Goal: Task Accomplishment & Management: Complete application form

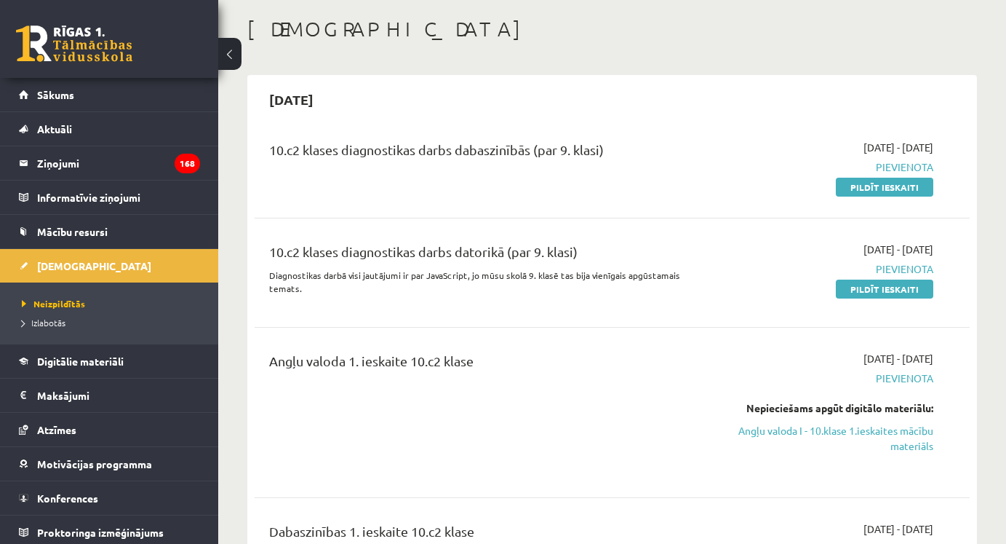
scroll to position [65, 0]
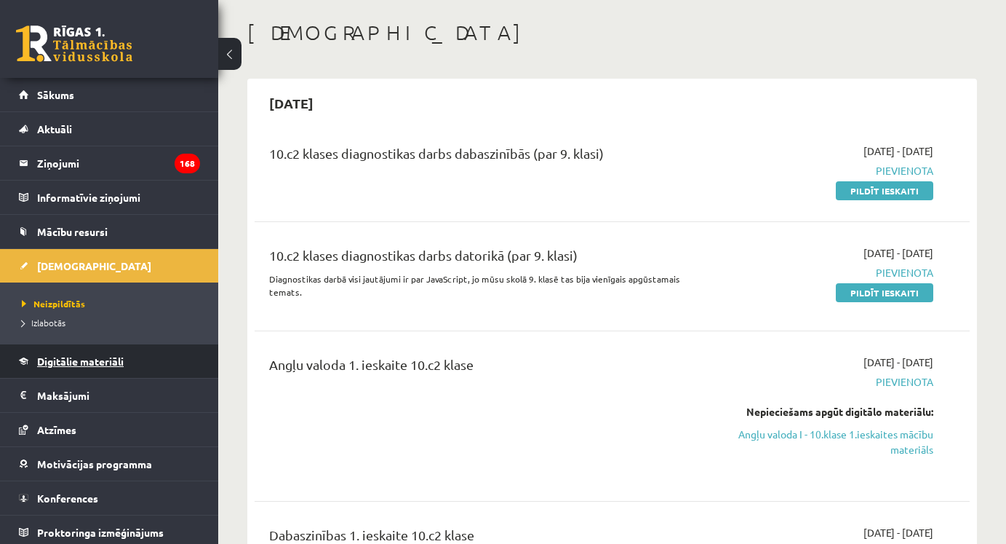
click at [102, 361] on span "Digitālie materiāli" at bounding box center [80, 360] width 87 height 13
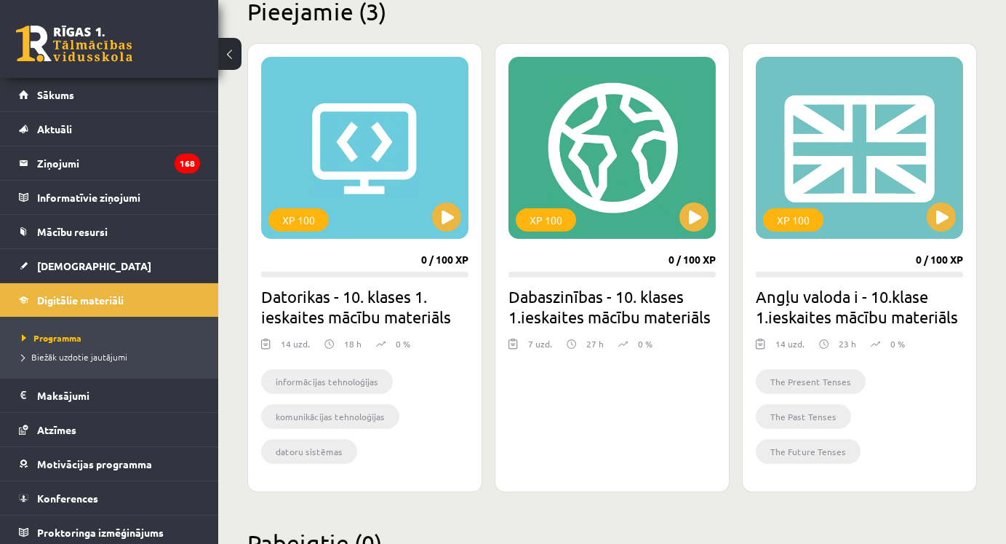
scroll to position [380, 0]
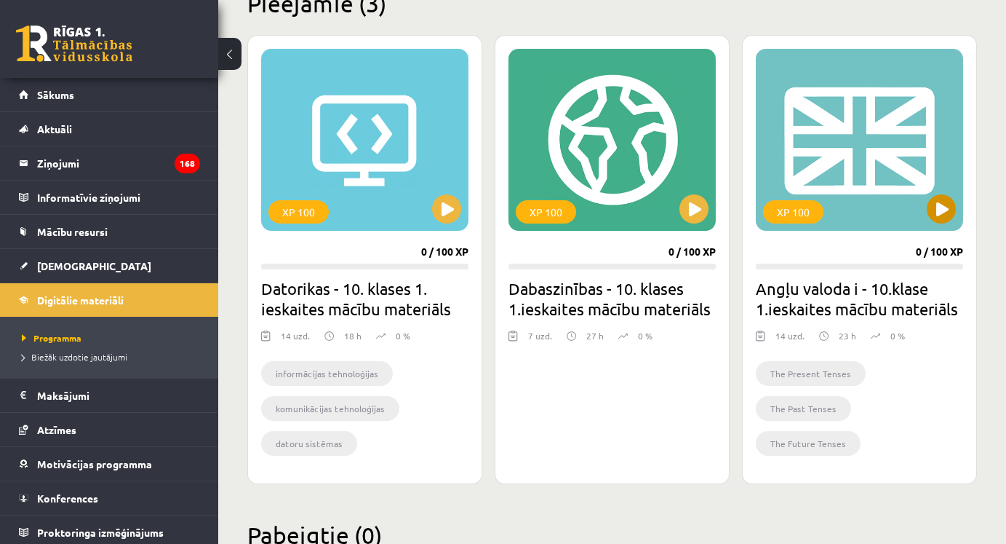
click at [941, 215] on button at bounding box center [941, 208] width 29 height 29
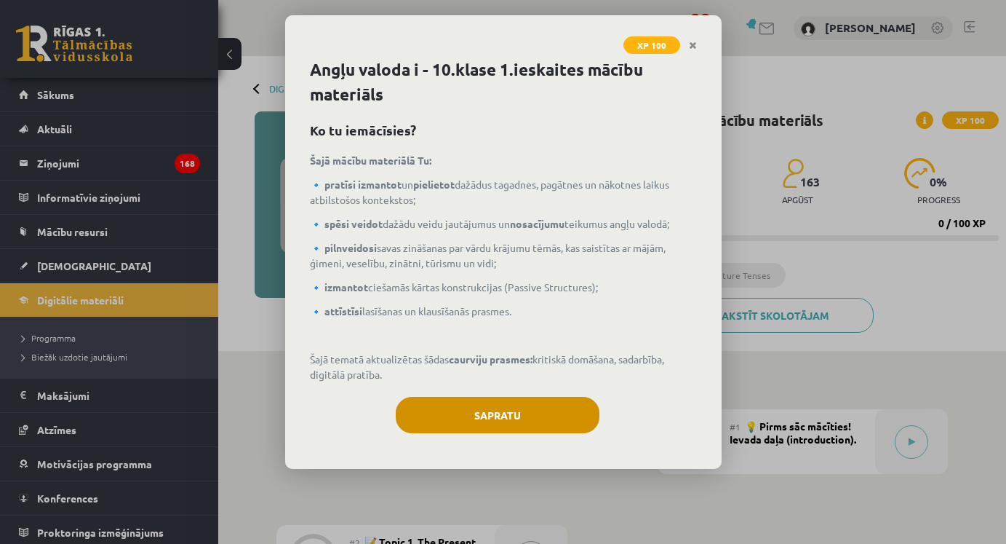
click at [550, 410] on button "Sapratu" at bounding box center [498, 415] width 204 height 36
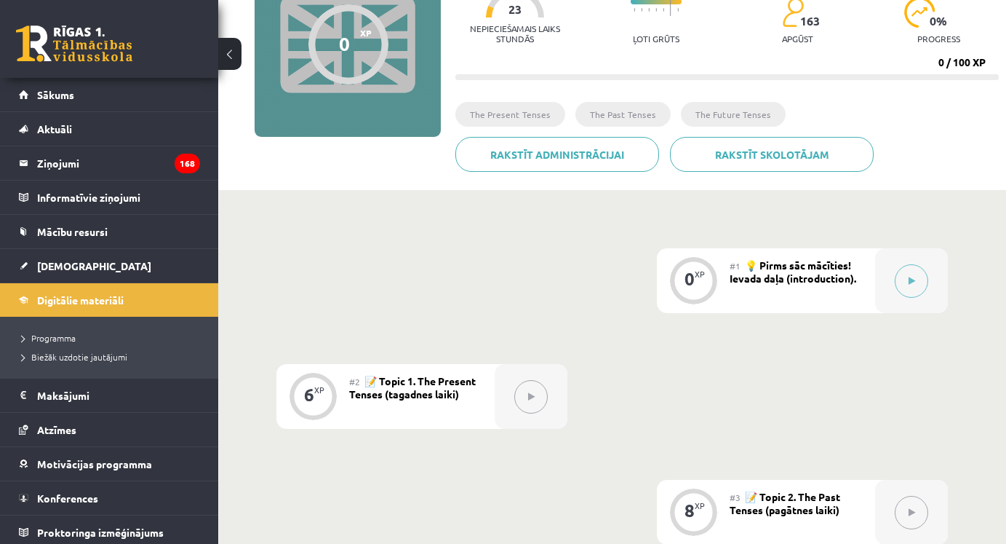
scroll to position [178, 0]
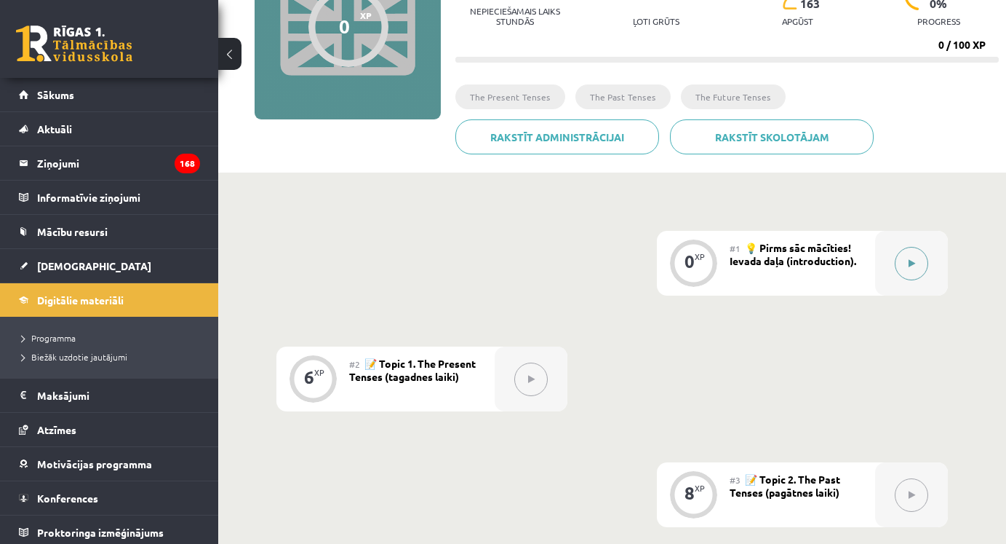
click at [903, 257] on button at bounding box center [911, 263] width 33 height 33
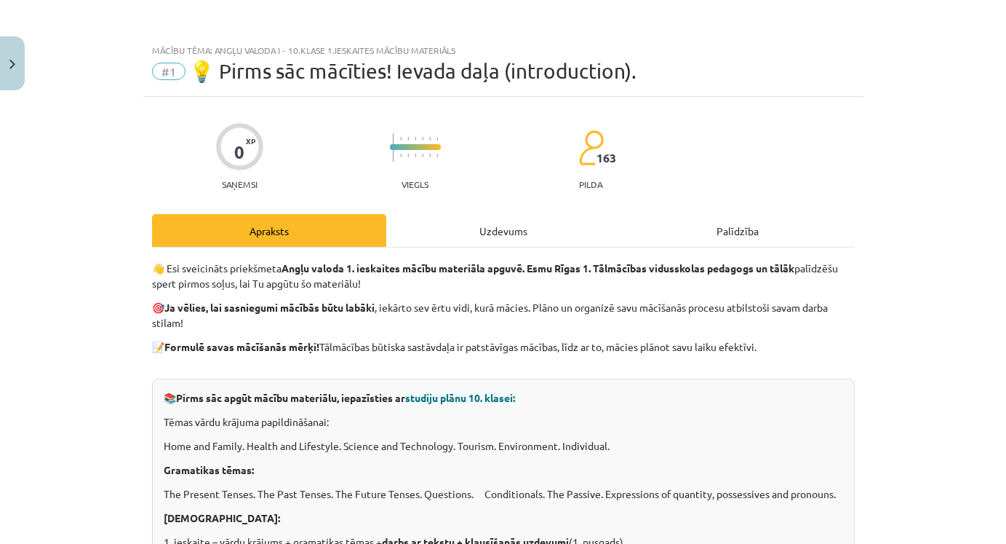
scroll to position [0, 0]
click at [506, 228] on div "Uzdevums" at bounding box center [503, 230] width 234 height 33
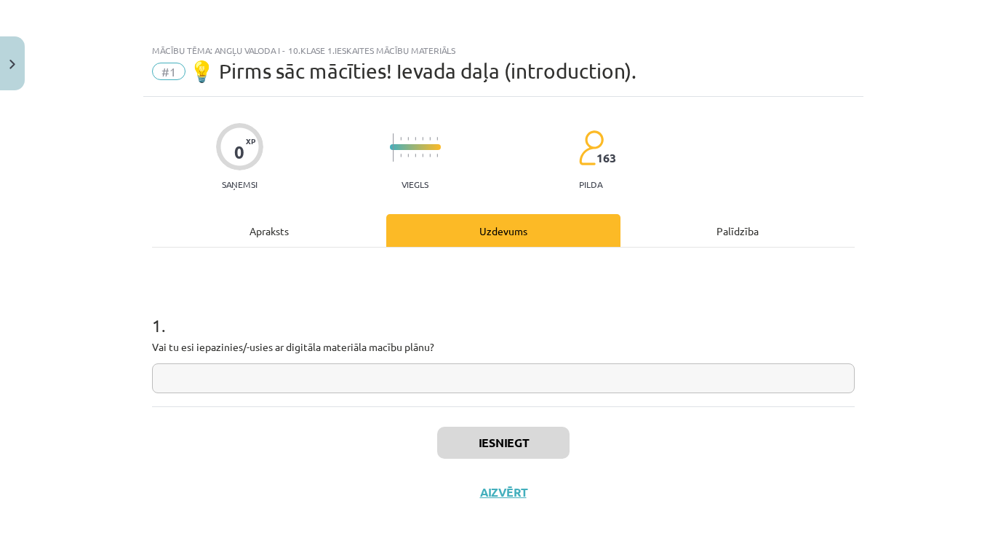
scroll to position [36, 0]
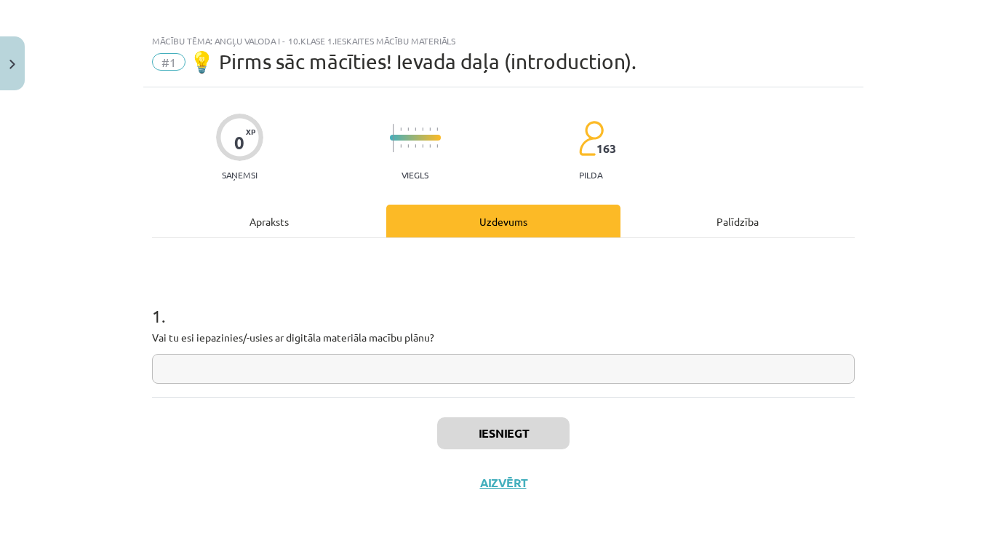
click at [451, 354] on input "text" at bounding box center [503, 369] width 703 height 30
click at [170, 365] on input "***" at bounding box center [503, 369] width 703 height 30
click at [192, 369] on input "***" at bounding box center [503, 369] width 703 height 30
type input "***"
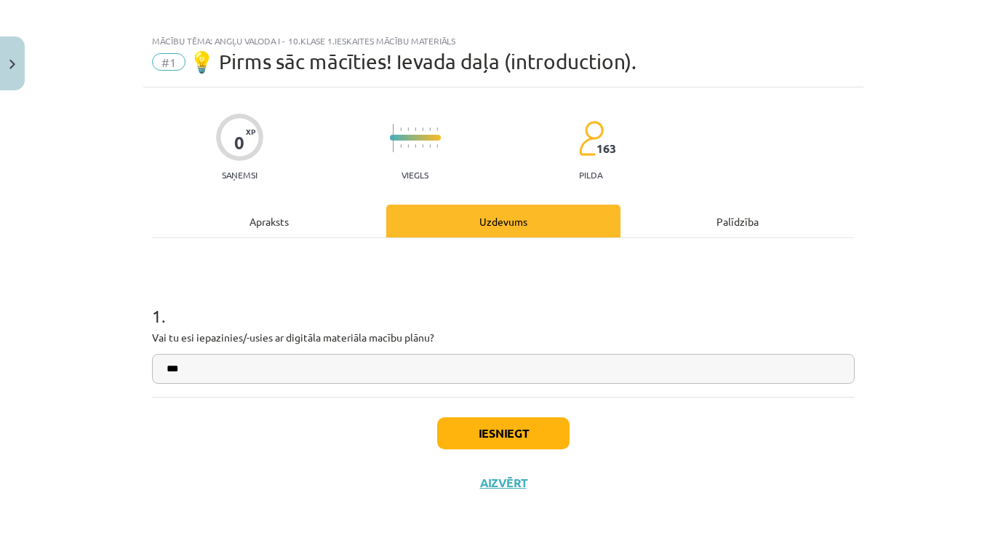
click at [520, 434] on button "Iesniegt" at bounding box center [503, 433] width 132 height 32
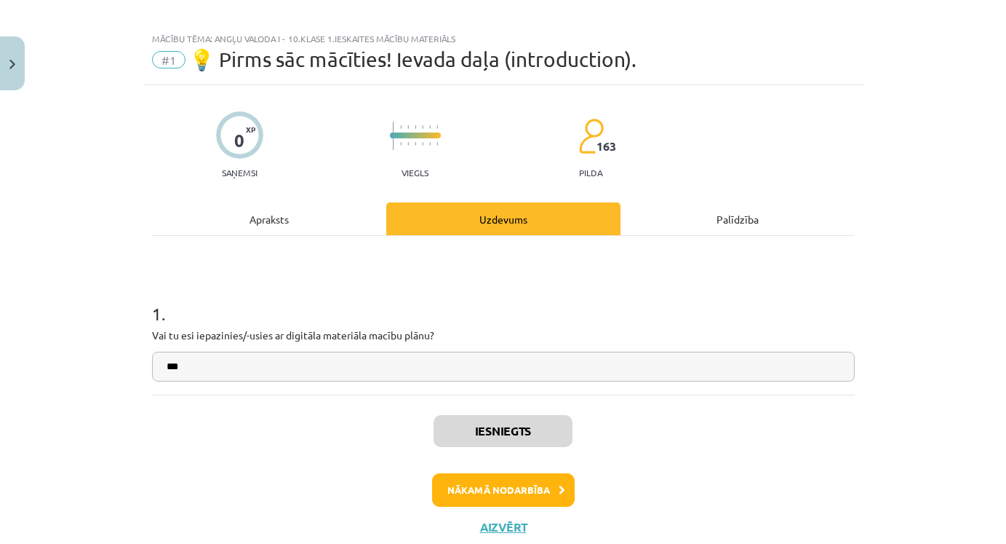
click at [528, 486] on button "Nākamā nodarbība" at bounding box center [503, 489] width 143 height 33
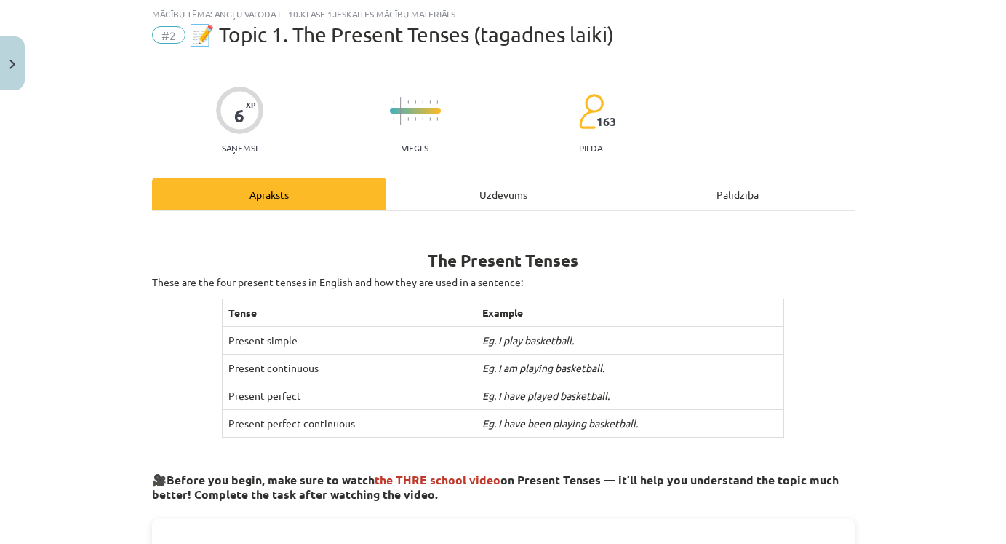
click at [521, 194] on div "Uzdevums" at bounding box center [503, 194] width 234 height 33
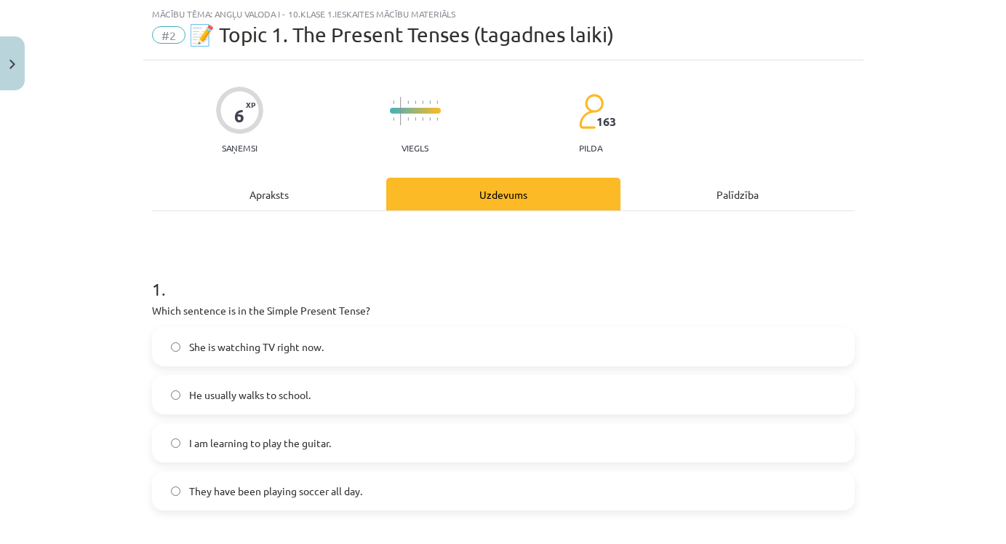
click at [441, 349] on label "She is watching TV right now." at bounding box center [504, 346] width 700 height 36
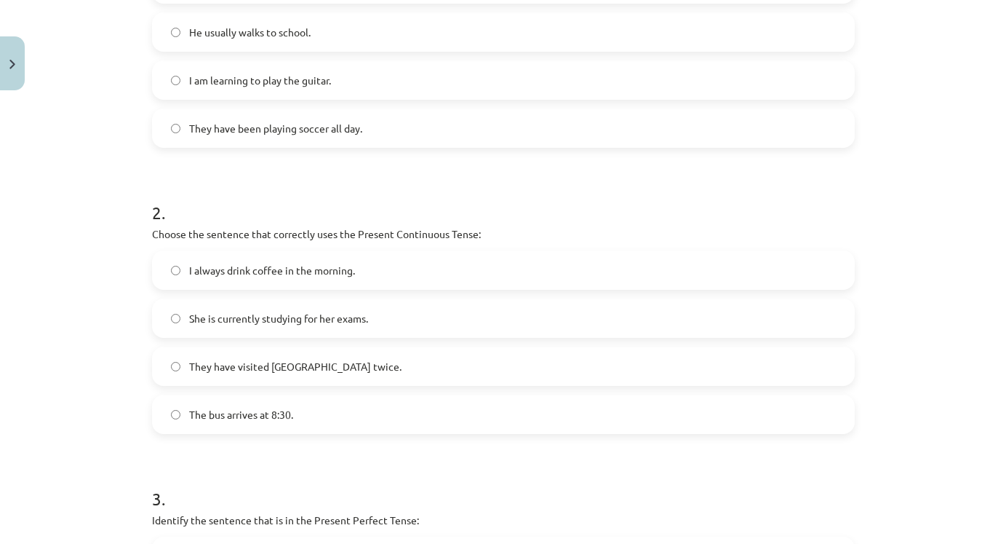
scroll to position [400, 0]
click at [425, 322] on label "She is currently studying for her exams." at bounding box center [504, 317] width 700 height 36
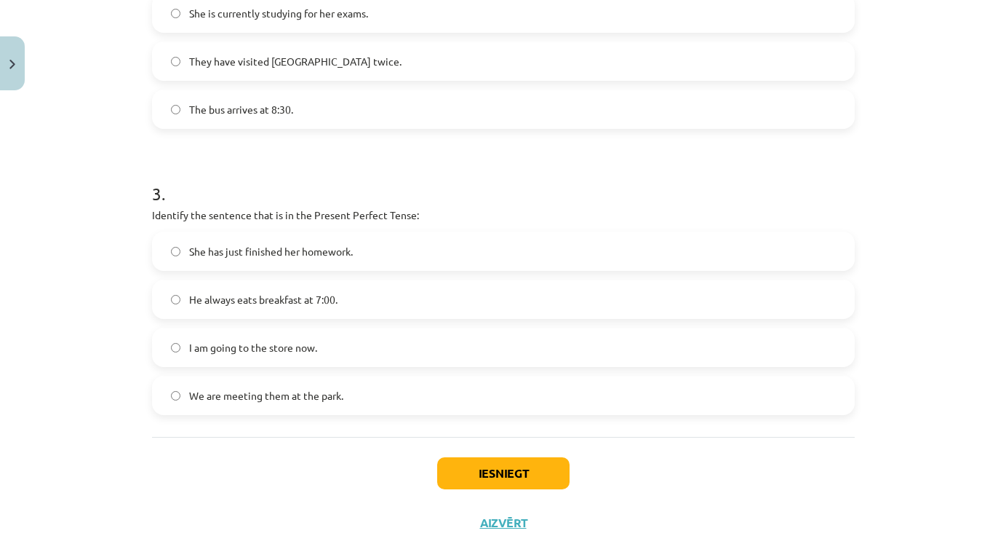
scroll to position [702, 0]
click at [406, 245] on label "She has just finished her homework." at bounding box center [504, 252] width 700 height 36
click at [552, 471] on button "Iesniegt" at bounding box center [503, 474] width 132 height 32
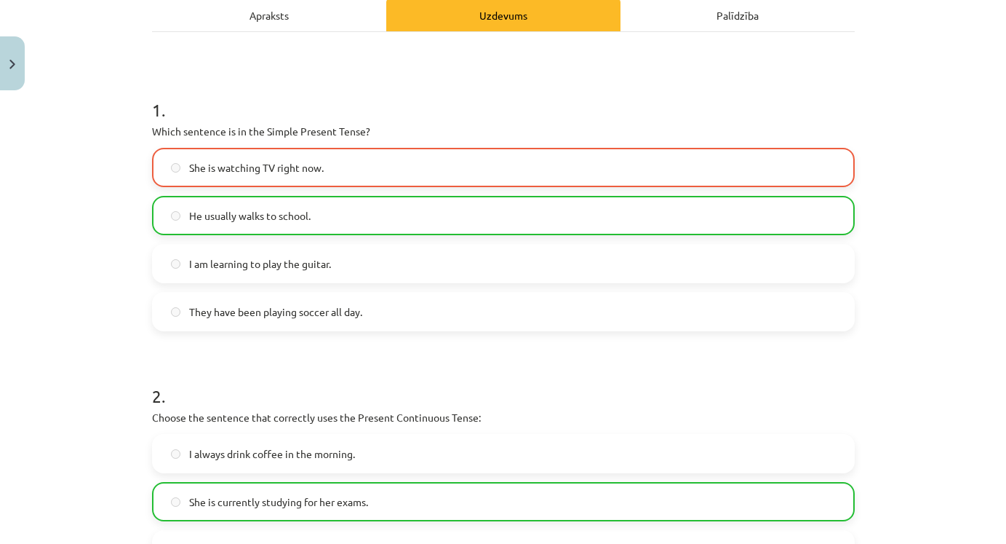
scroll to position [217, 0]
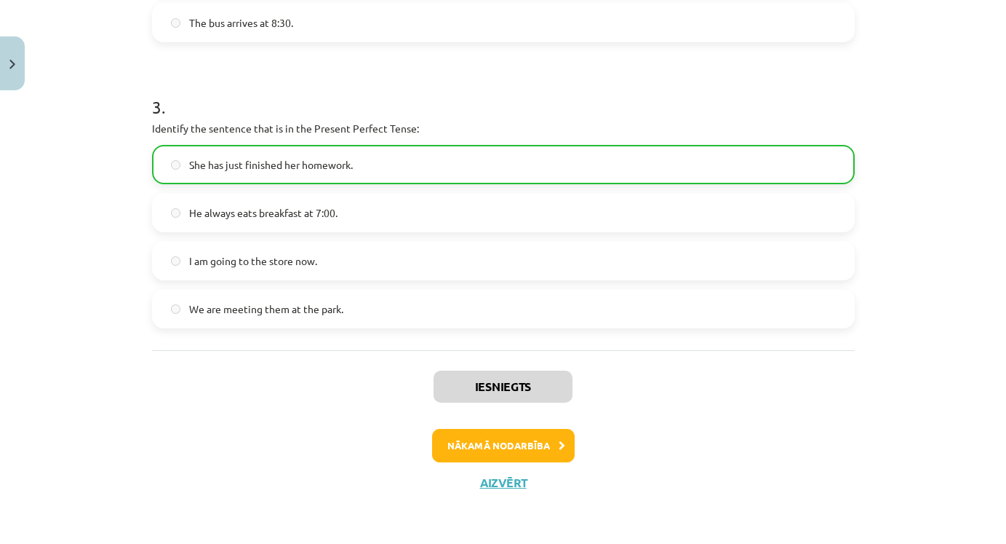
click at [556, 435] on button "Nākamā nodarbība" at bounding box center [503, 445] width 143 height 33
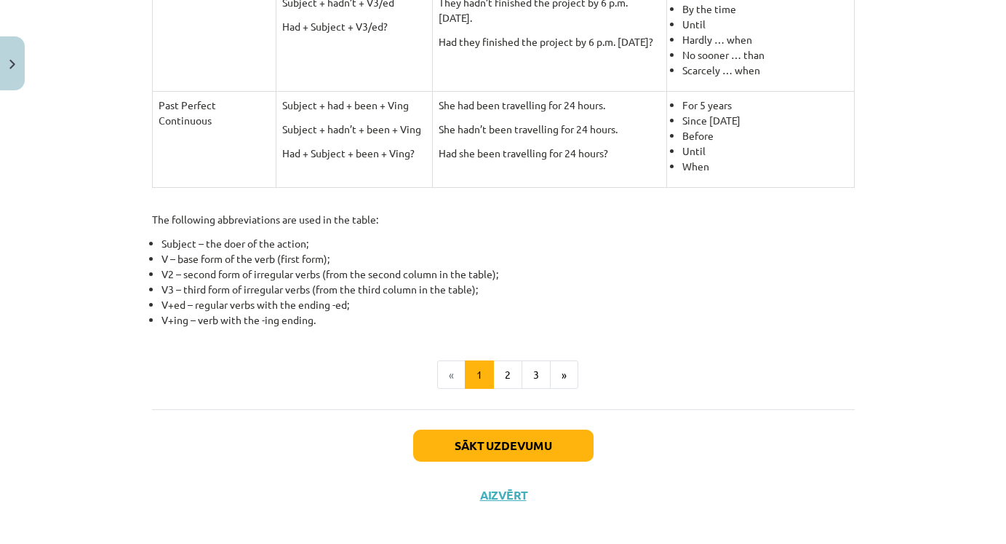
scroll to position [675, 0]
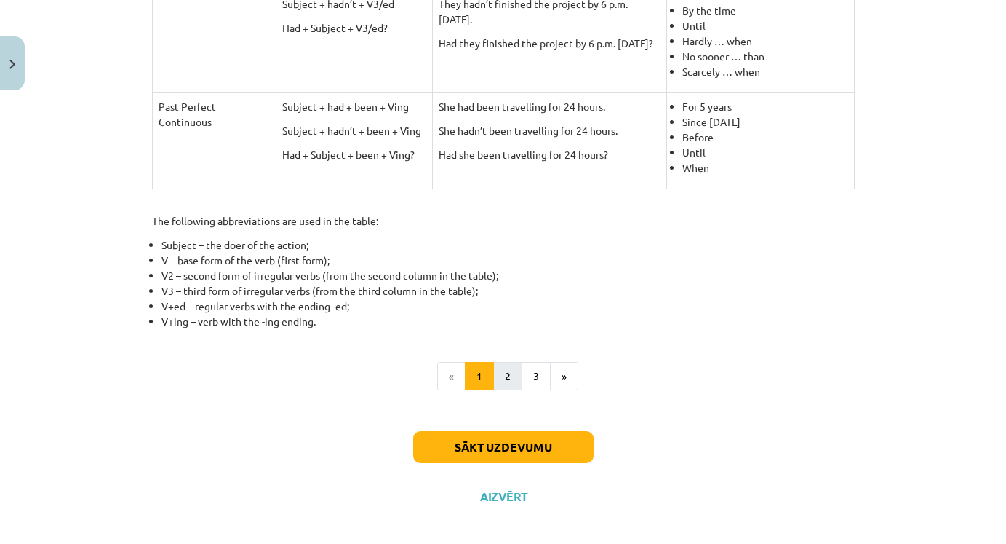
click at [510, 380] on button "2" at bounding box center [507, 376] width 29 height 29
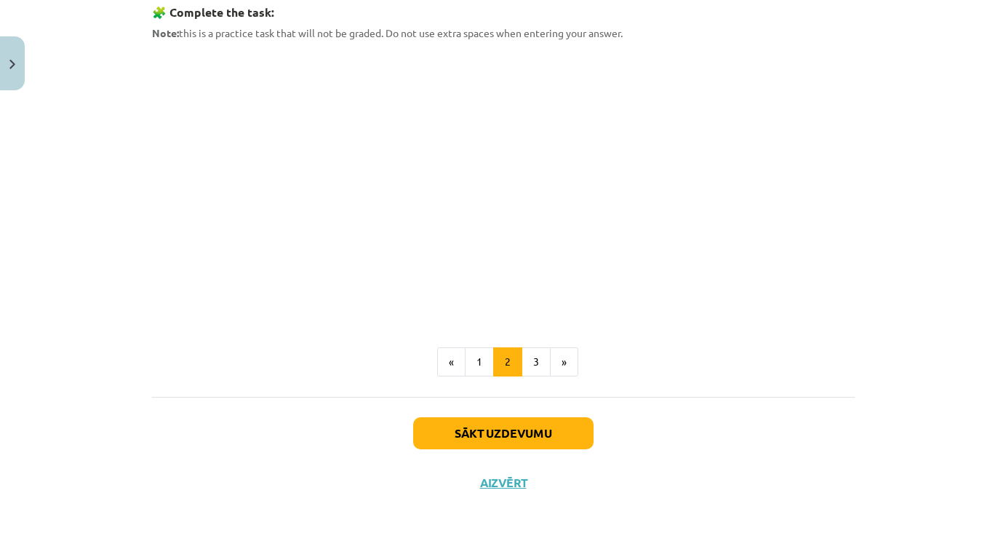
scroll to position [752, 0]
click at [544, 358] on button "3" at bounding box center [536, 361] width 29 height 29
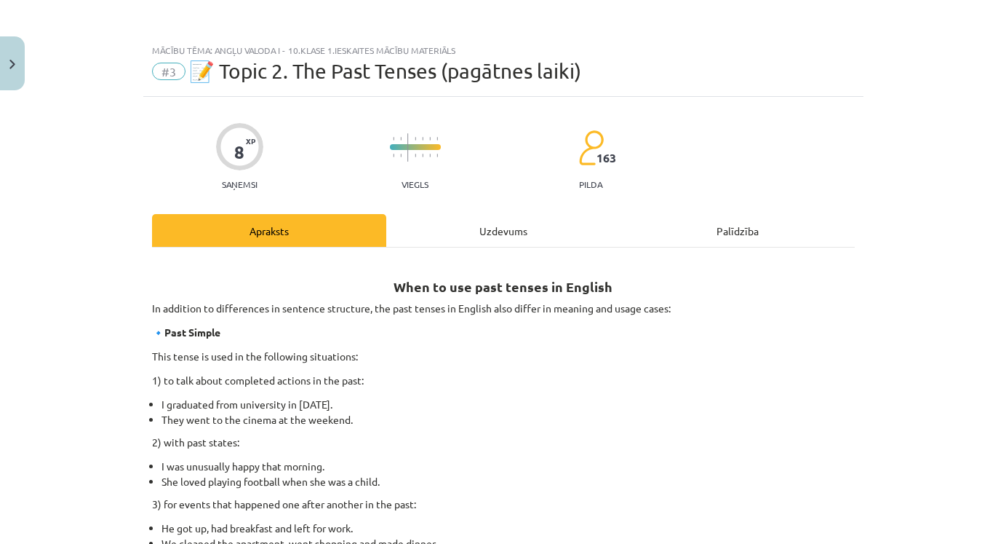
scroll to position [0, 0]
click at [481, 227] on div "Uzdevums" at bounding box center [503, 230] width 234 height 33
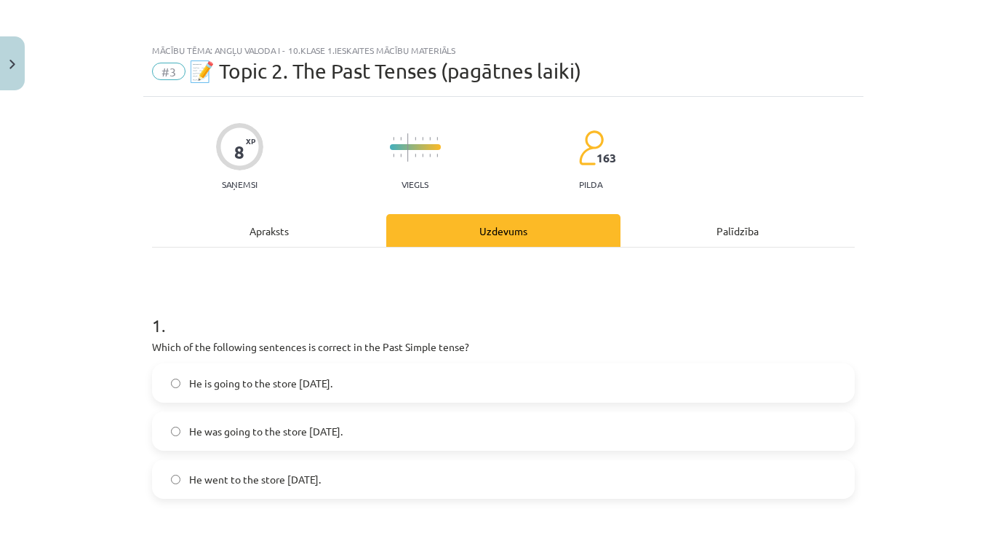
click at [354, 480] on label "He went to the store [DATE]." at bounding box center [504, 479] width 700 height 36
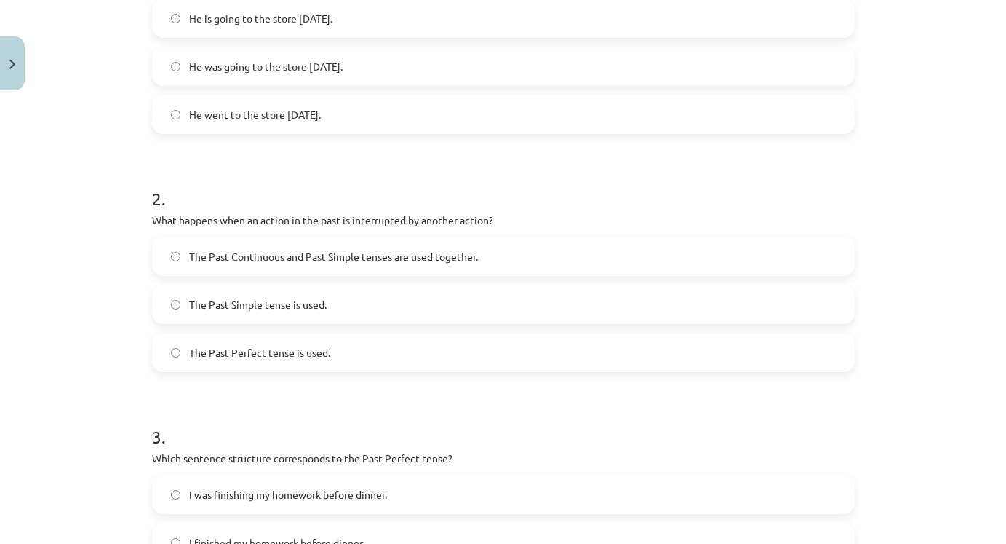
scroll to position [362, 0]
click at [476, 254] on span "The Past Continuous and Past Simple tenses are used together." at bounding box center [333, 258] width 289 height 15
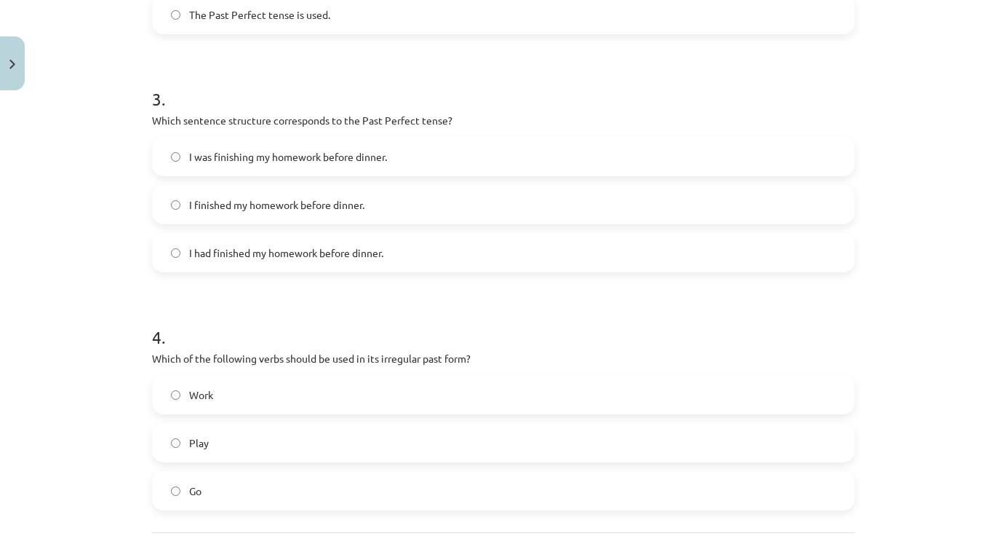
scroll to position [703, 0]
click at [394, 253] on label "I had finished my homework before dinner." at bounding box center [504, 252] width 700 height 36
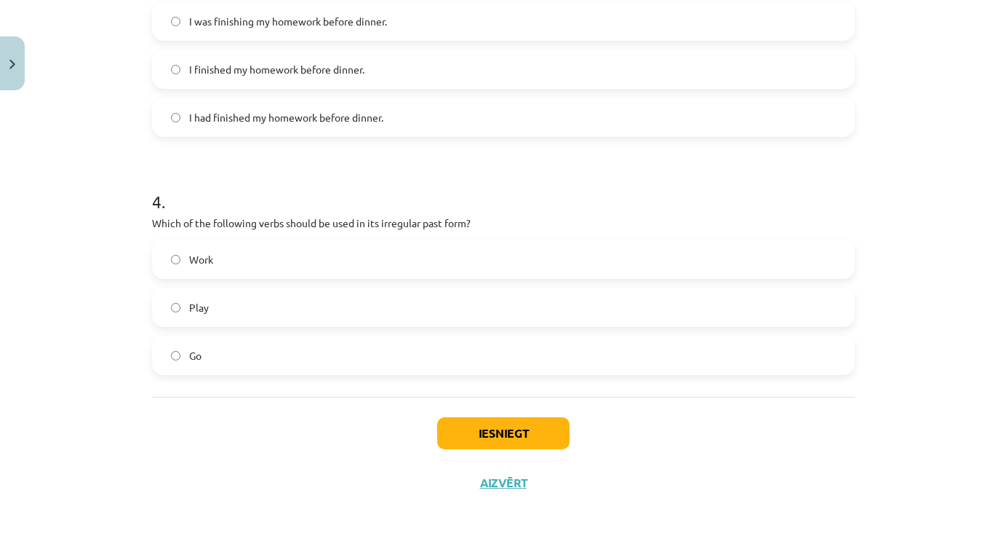
scroll to position [840, 0]
click at [369, 359] on label "Go" at bounding box center [504, 355] width 700 height 36
click at [547, 424] on button "Iesniegt" at bounding box center [503, 433] width 132 height 32
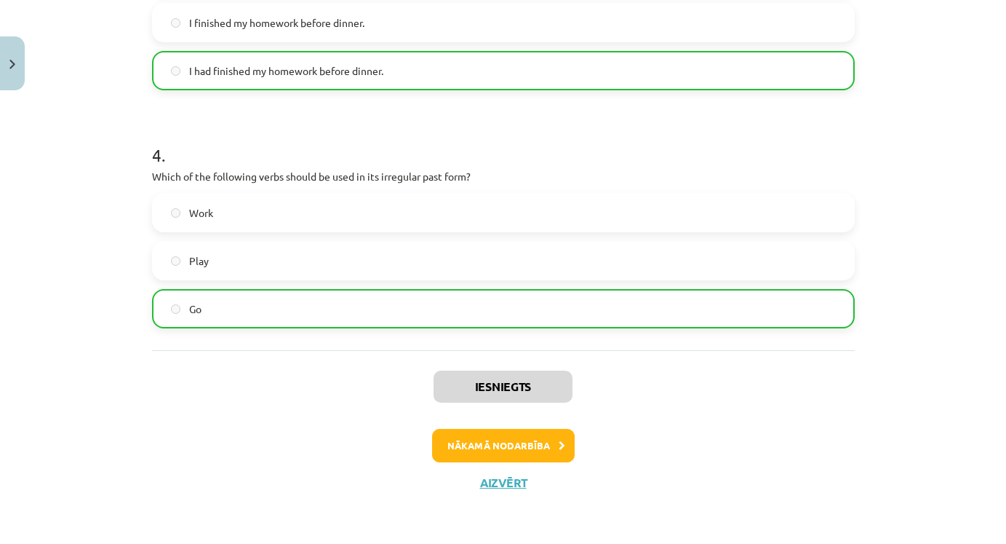
click at [561, 441] on icon at bounding box center [562, 445] width 7 height 9
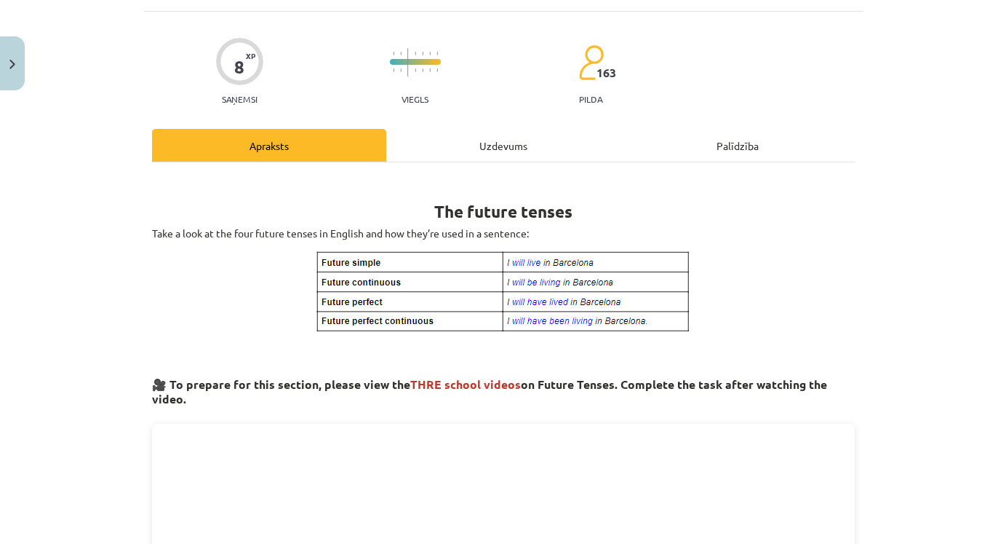
scroll to position [36, 0]
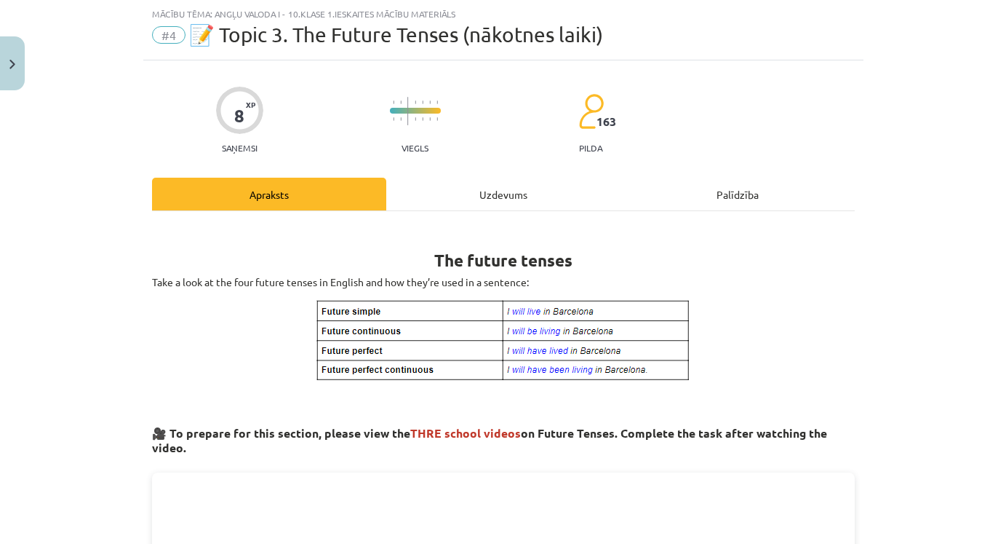
click at [496, 194] on div "Uzdevums" at bounding box center [503, 194] width 234 height 33
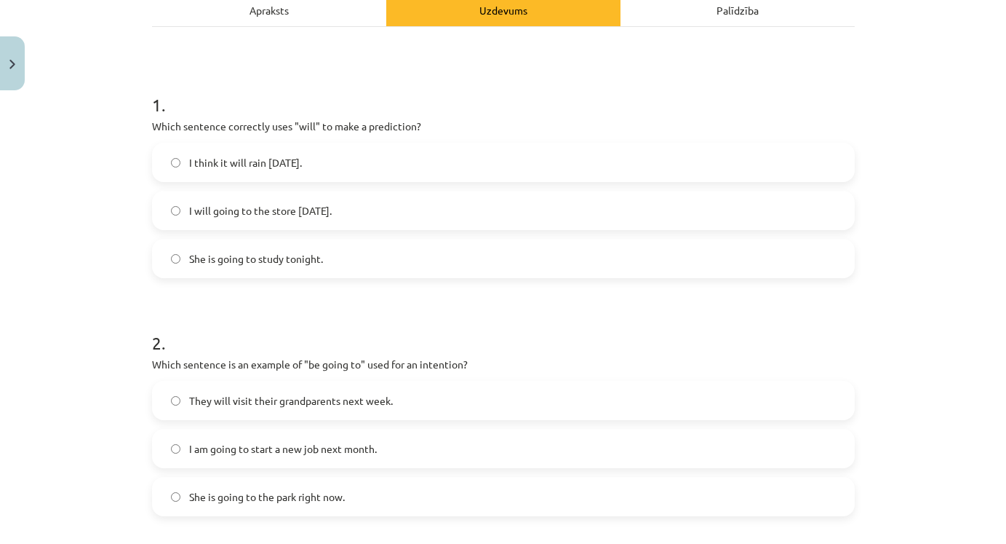
scroll to position [222, 0]
click at [327, 161] on label "I think it will rain [DATE]." at bounding box center [504, 161] width 700 height 36
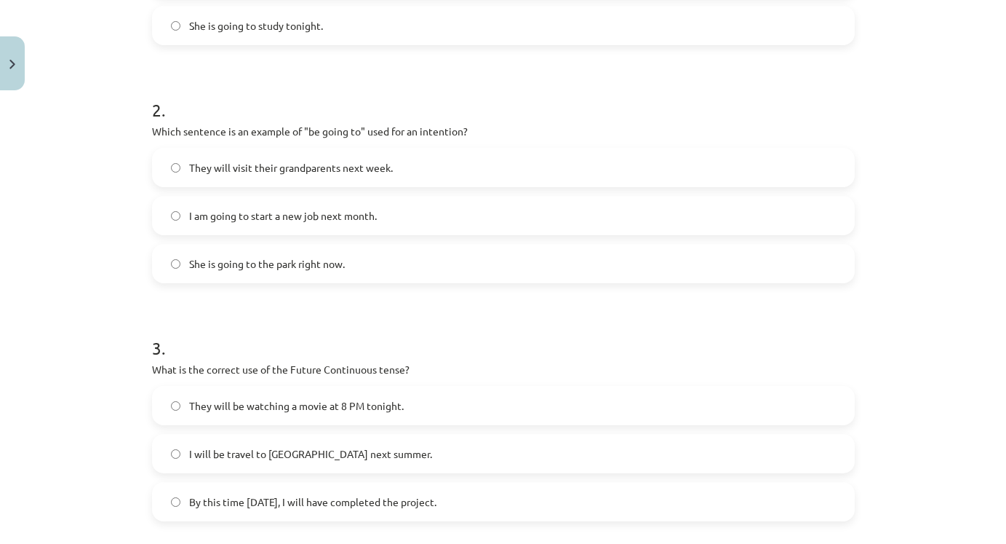
scroll to position [456, 0]
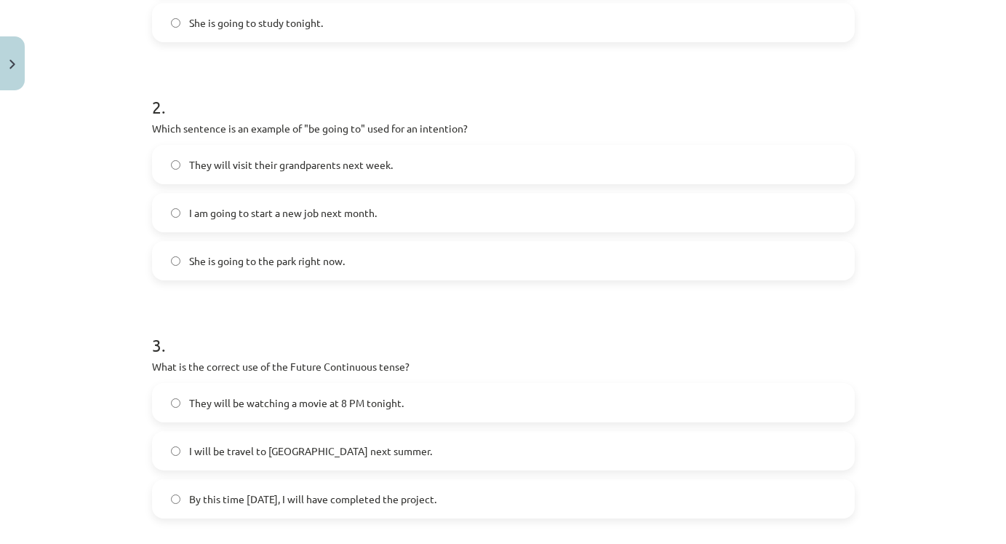
click at [350, 215] on span "I am going to start a new job next month." at bounding box center [283, 212] width 188 height 15
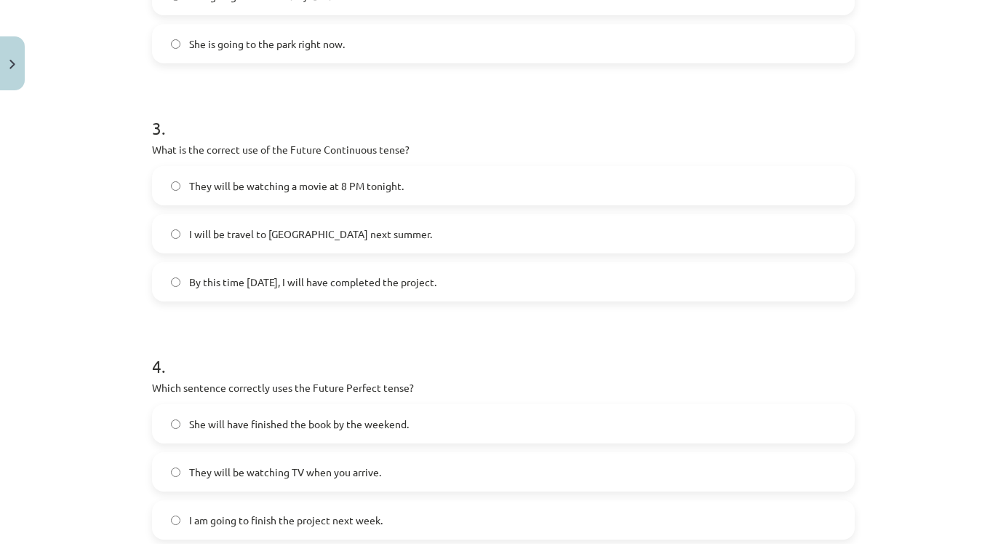
scroll to position [686, 0]
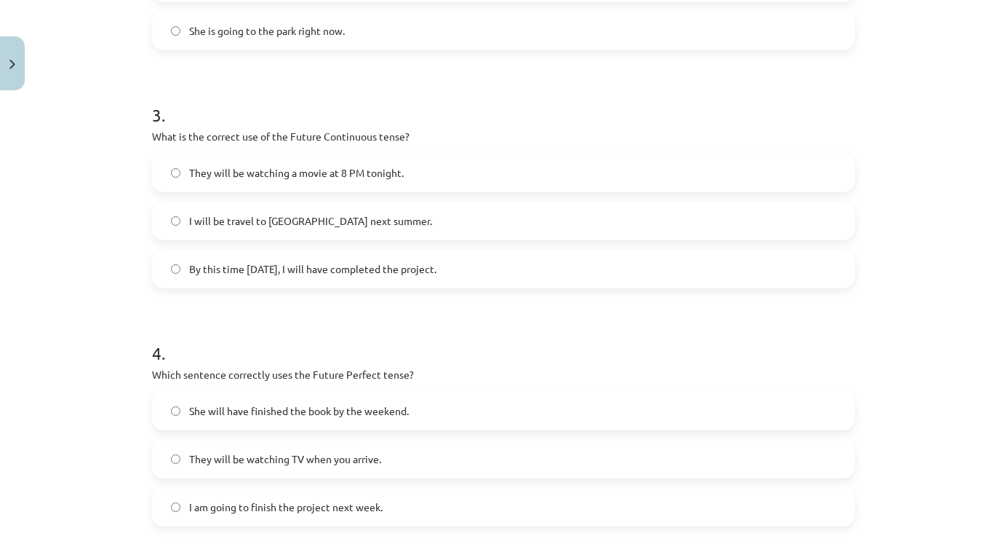
click at [282, 166] on span "They will be watching a movie at 8 PM tonight." at bounding box center [296, 172] width 215 height 15
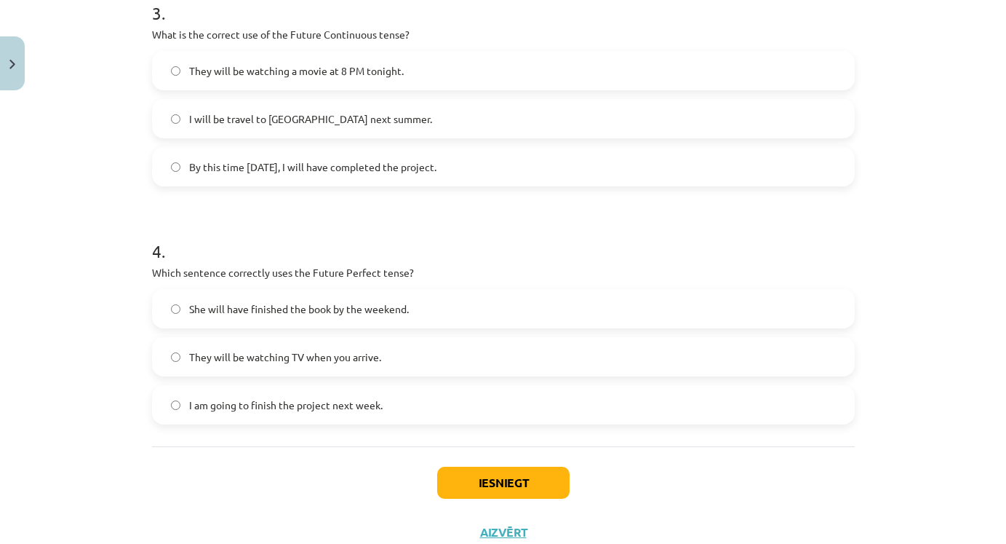
scroll to position [803, 0]
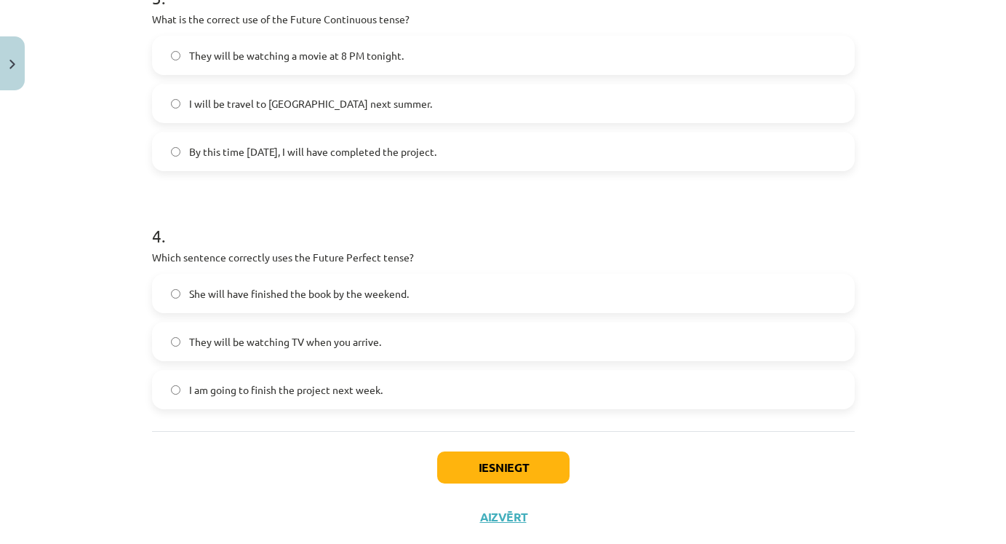
click at [371, 291] on span "She will have finished the book by the weekend." at bounding box center [299, 293] width 220 height 15
click at [538, 460] on button "Iesniegt" at bounding box center [503, 467] width 132 height 32
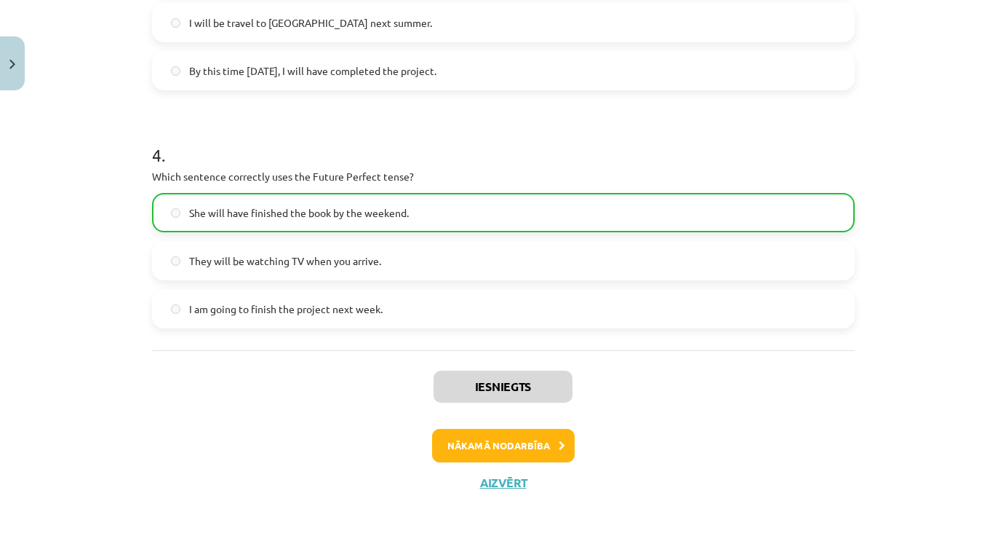
scroll to position [886, 0]
click at [533, 432] on button "Nākamā nodarbība" at bounding box center [503, 445] width 143 height 33
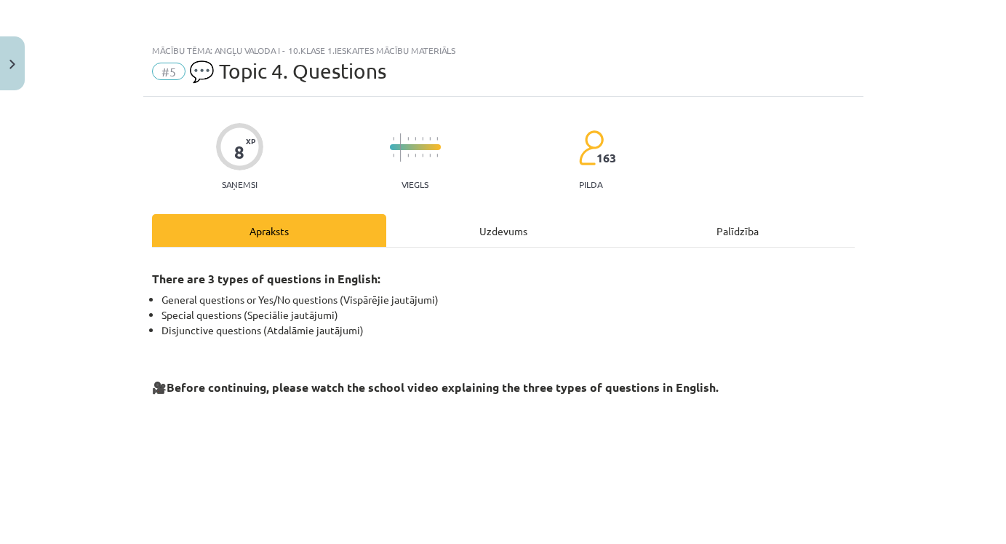
scroll to position [0, 0]
click at [493, 231] on div "Uzdevums" at bounding box center [503, 230] width 234 height 33
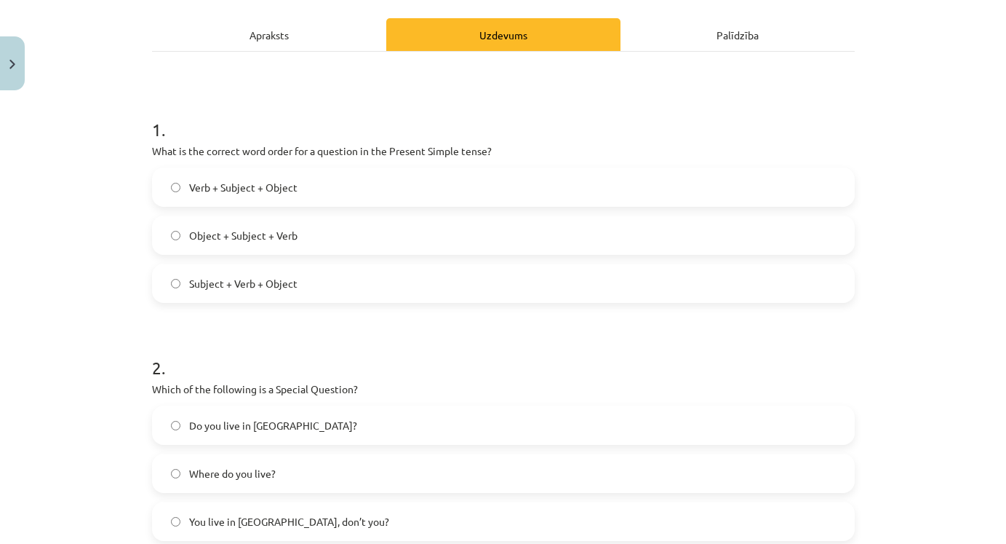
scroll to position [194, 0]
click at [279, 27] on div "Apraksts" at bounding box center [269, 36] width 234 height 33
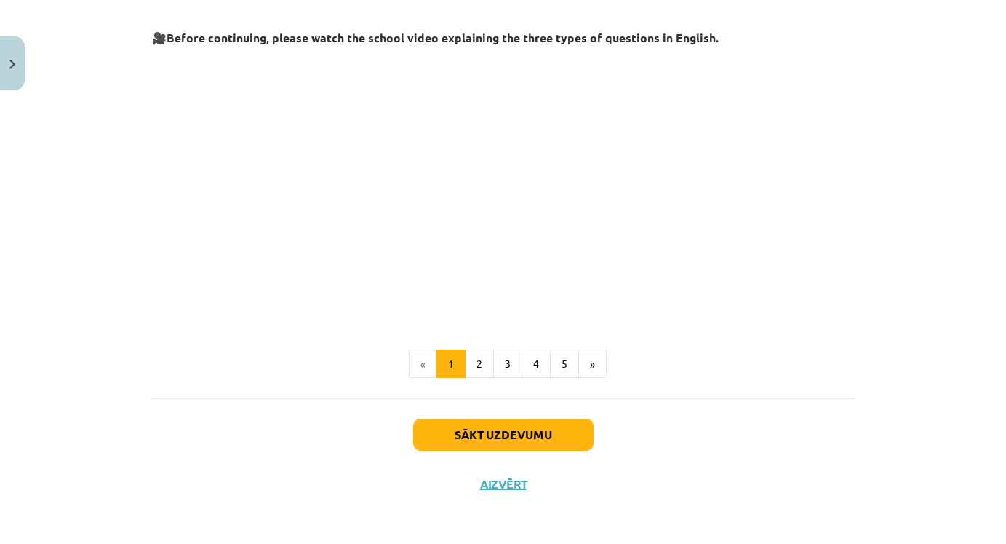
scroll to position [349, 0]
click at [484, 369] on button "2" at bounding box center [479, 364] width 29 height 29
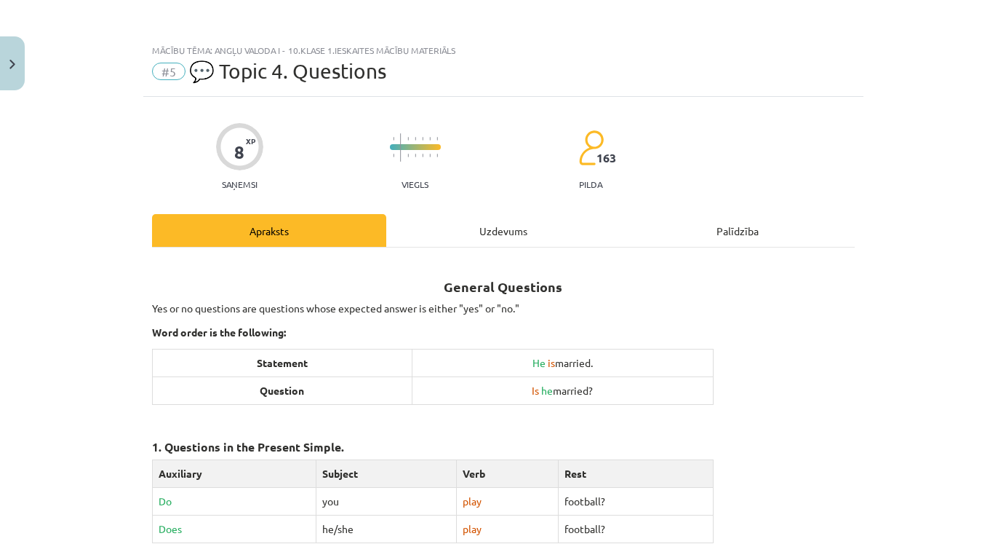
scroll to position [0, 0]
click at [484, 221] on div "Uzdevums" at bounding box center [503, 230] width 234 height 33
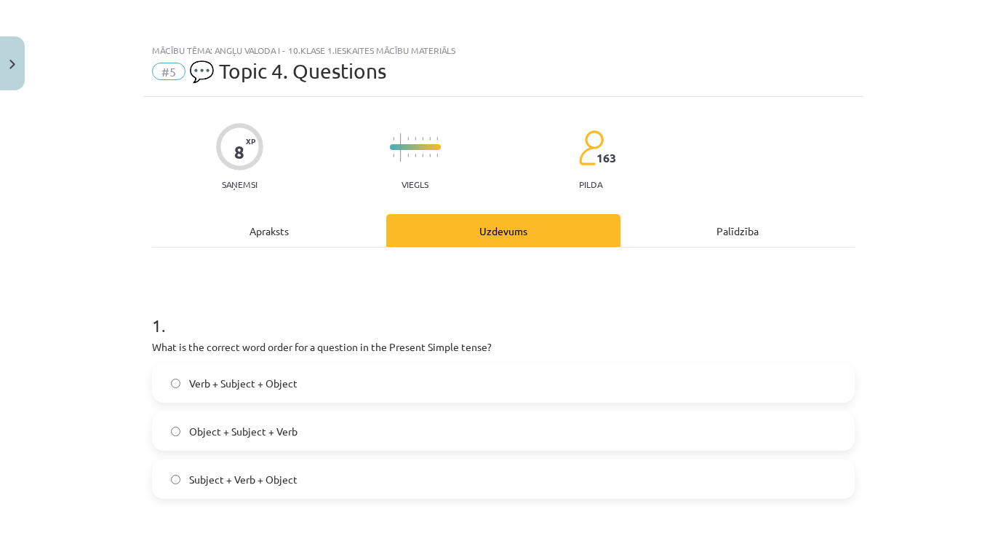
scroll to position [36, 0]
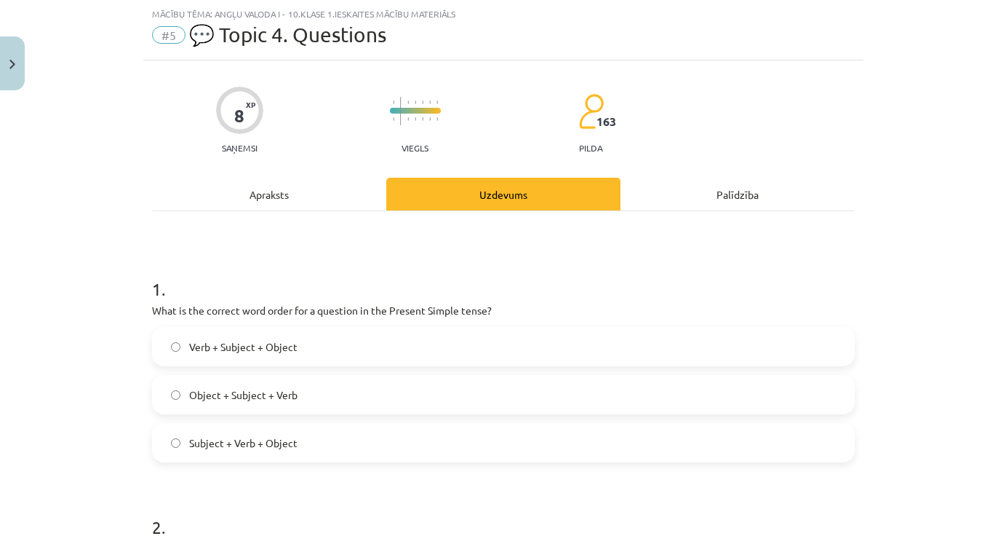
click at [317, 387] on label "Object + Subject + Verb" at bounding box center [504, 394] width 700 height 36
click at [279, 185] on div "Apraksts" at bounding box center [269, 194] width 234 height 33
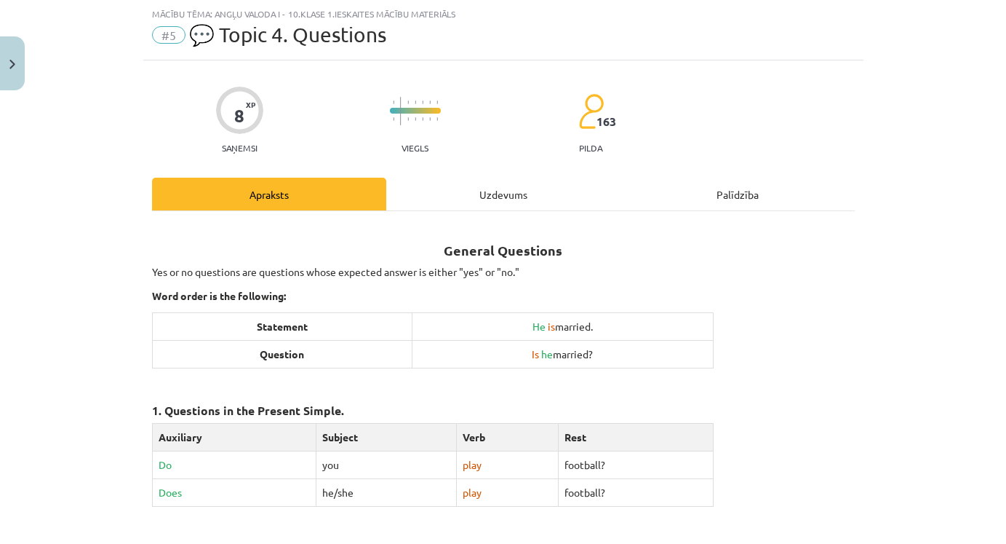
click at [458, 194] on div "Uzdevums" at bounding box center [503, 194] width 234 height 33
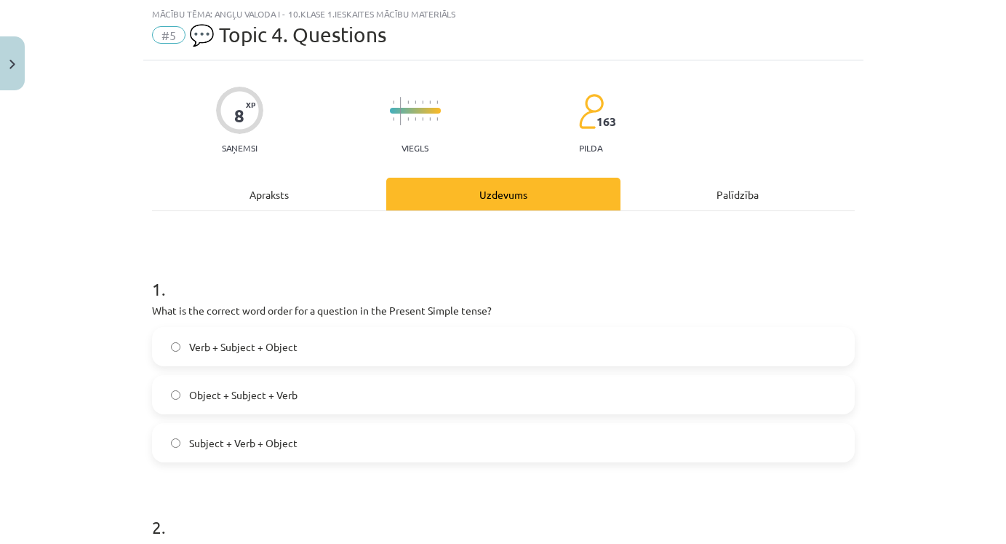
click at [304, 186] on div "Apraksts" at bounding box center [269, 194] width 234 height 33
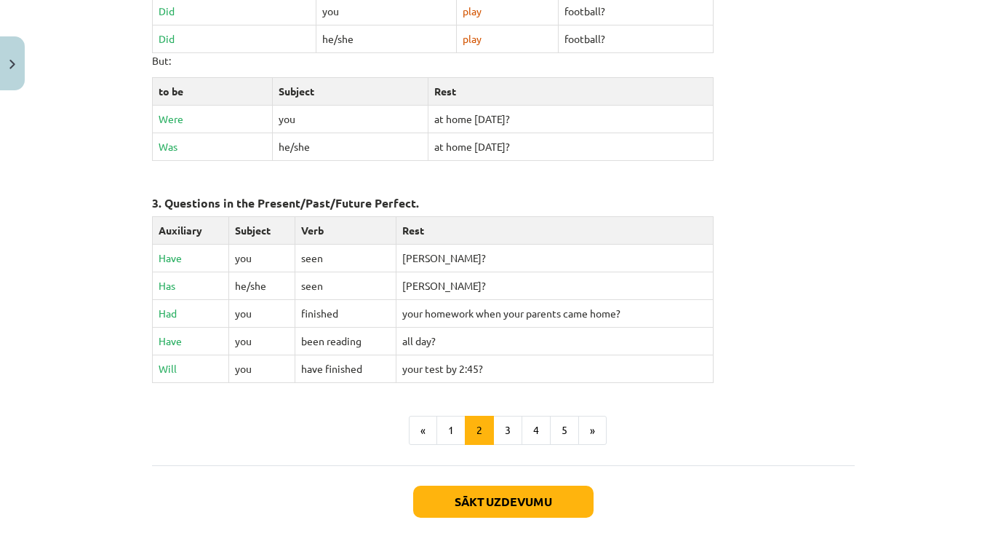
scroll to position [631, 0]
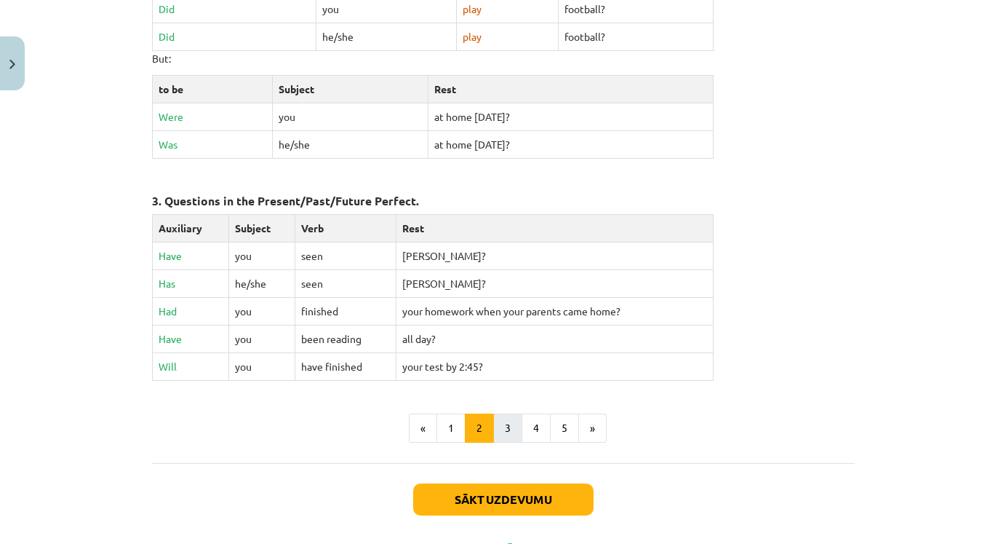
click at [507, 428] on button "3" at bounding box center [507, 427] width 29 height 29
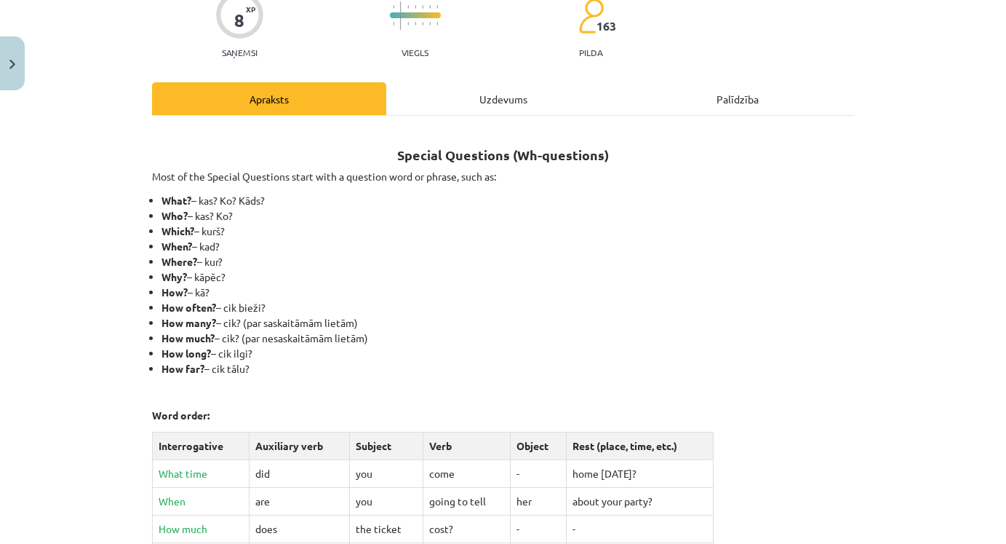
scroll to position [131, 0]
click at [490, 107] on div "Uzdevums" at bounding box center [503, 99] width 234 height 33
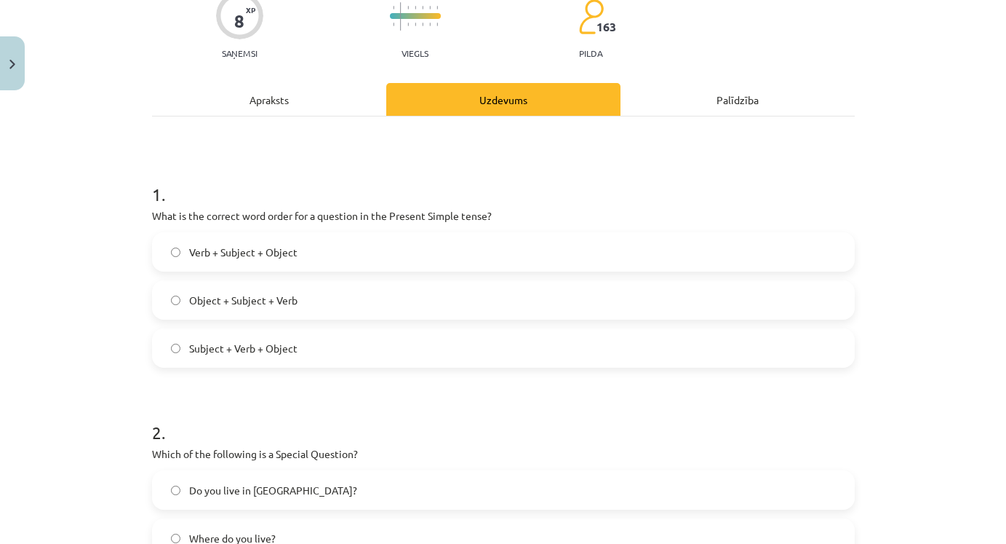
scroll to position [36, 0]
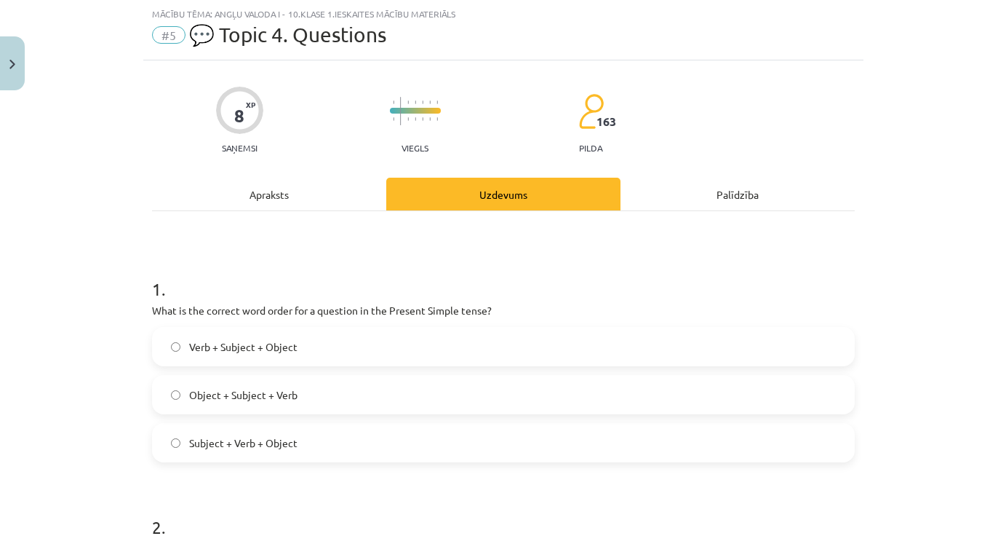
click at [335, 192] on div "Apraksts" at bounding box center [269, 194] width 234 height 33
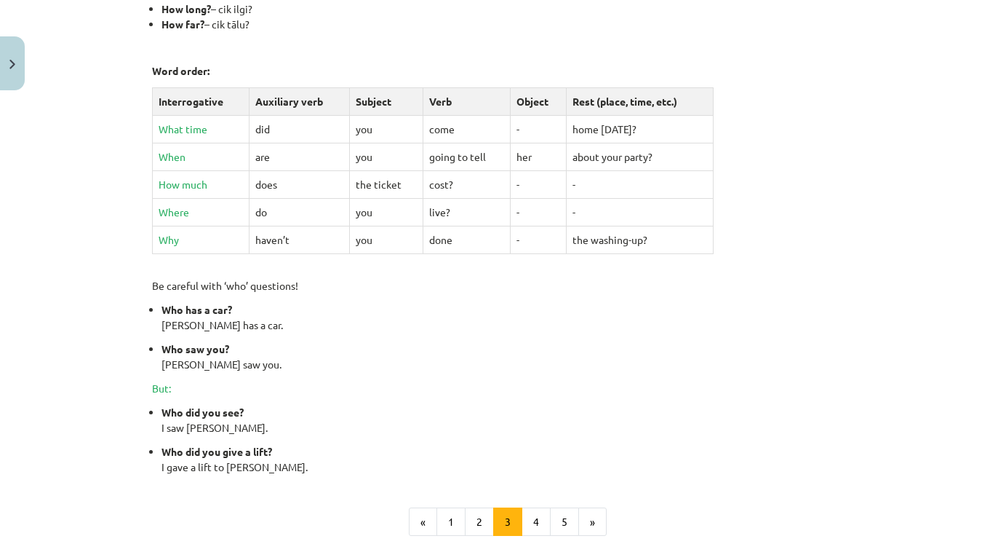
scroll to position [528, 0]
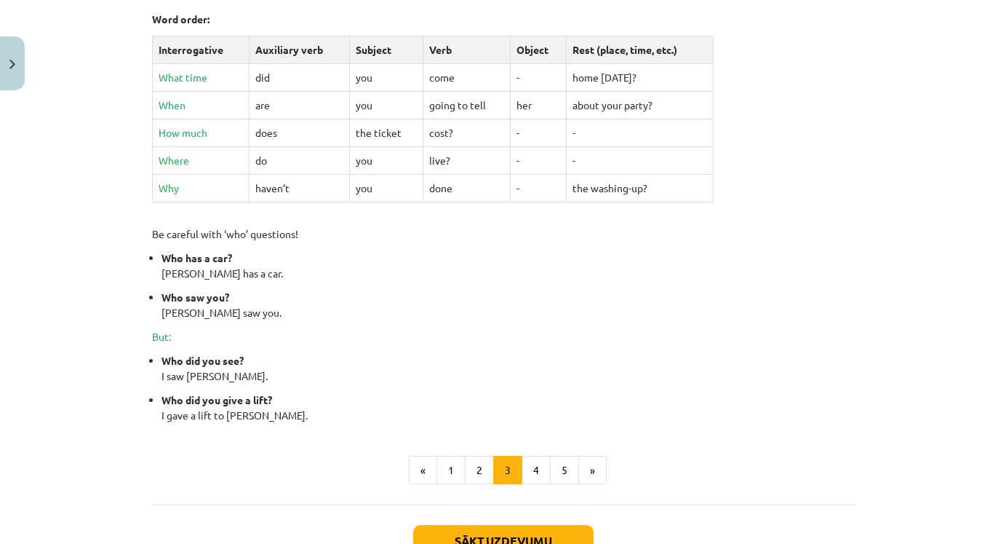
click at [538, 453] on div "Special Questions (Wh-questions) Most of the Special Questions start with a que…" at bounding box center [503, 108] width 703 height 751
click at [536, 471] on button "4" at bounding box center [536, 470] width 29 height 29
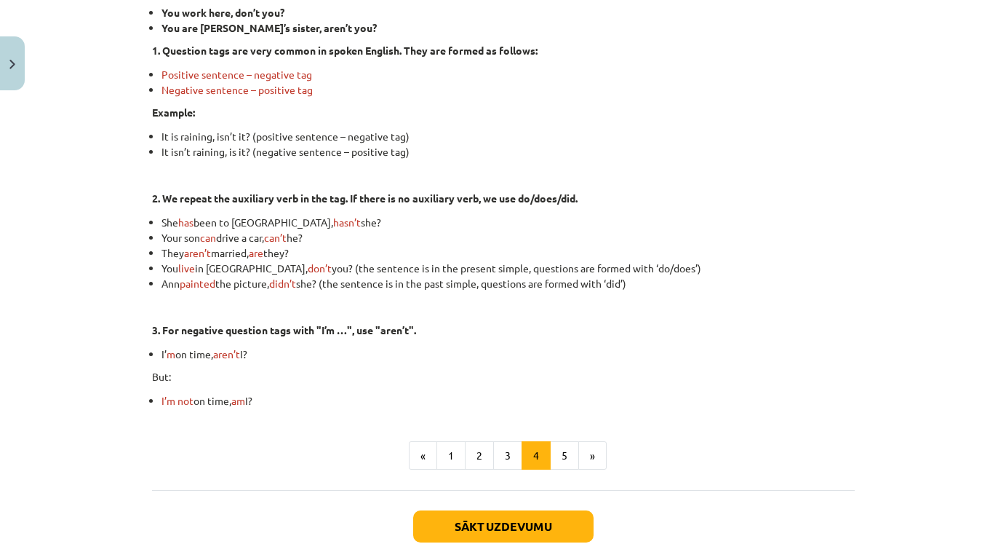
scroll to position [343, 0]
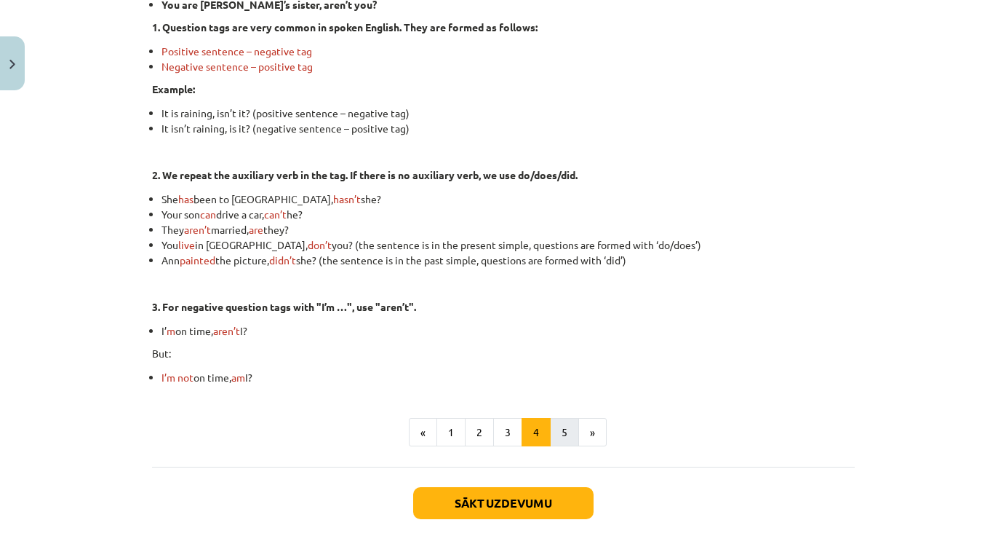
click at [561, 444] on button "5" at bounding box center [564, 432] width 29 height 29
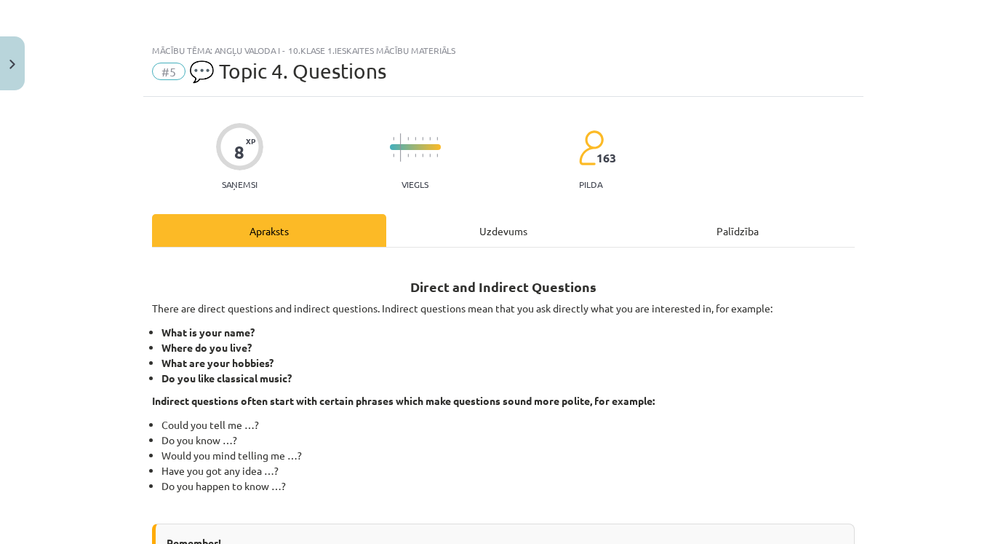
scroll to position [0, 0]
click at [496, 231] on div "Uzdevums" at bounding box center [503, 230] width 234 height 33
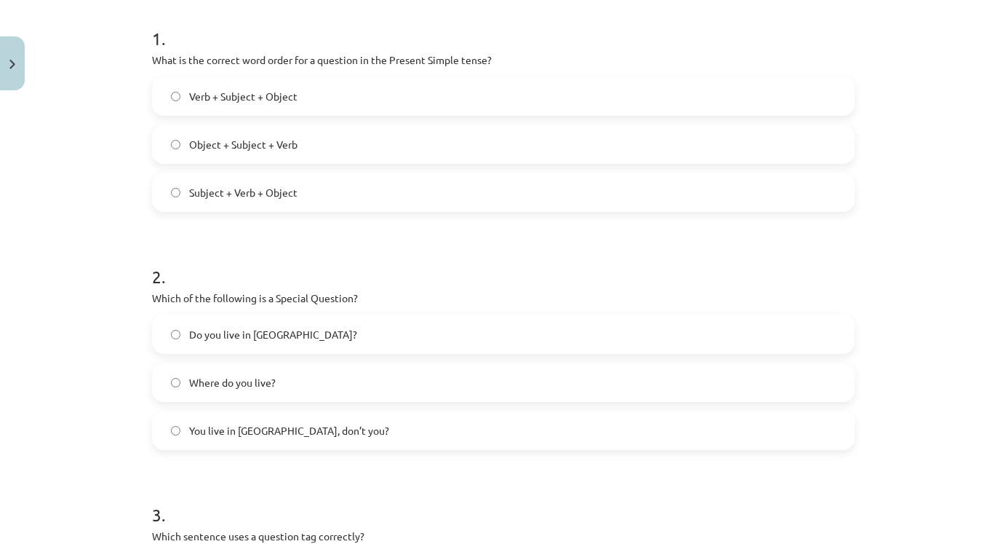
scroll to position [286, 0]
click at [416, 429] on label "You live in [GEOGRAPHIC_DATA], don’t you?" at bounding box center [504, 431] width 700 height 36
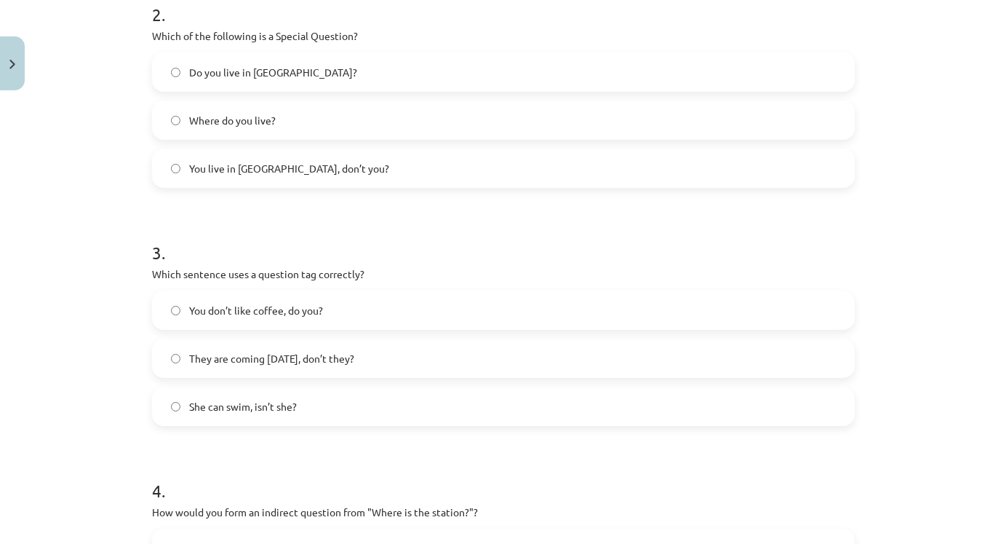
scroll to position [552, 0]
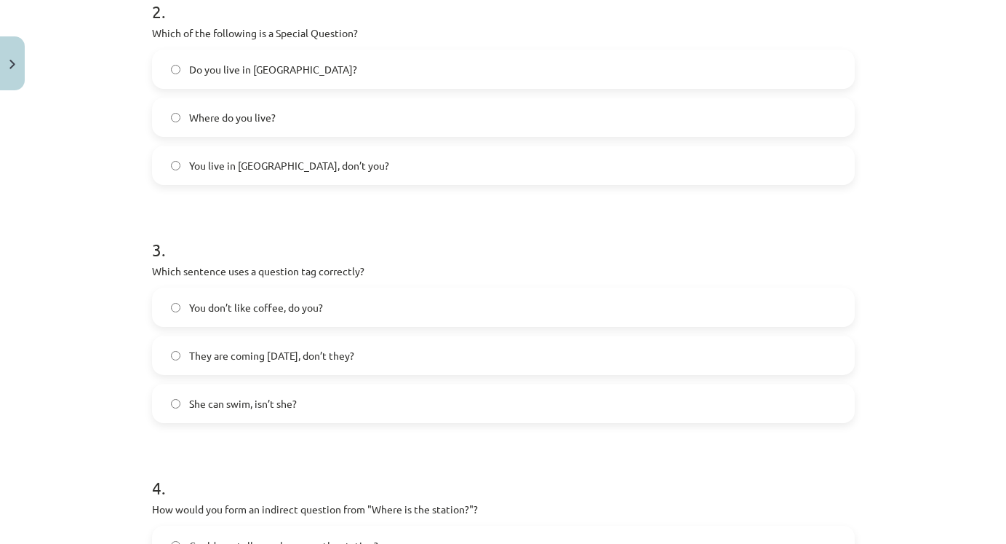
click at [375, 308] on label "You don’t like coffee, do you?" at bounding box center [504, 307] width 700 height 36
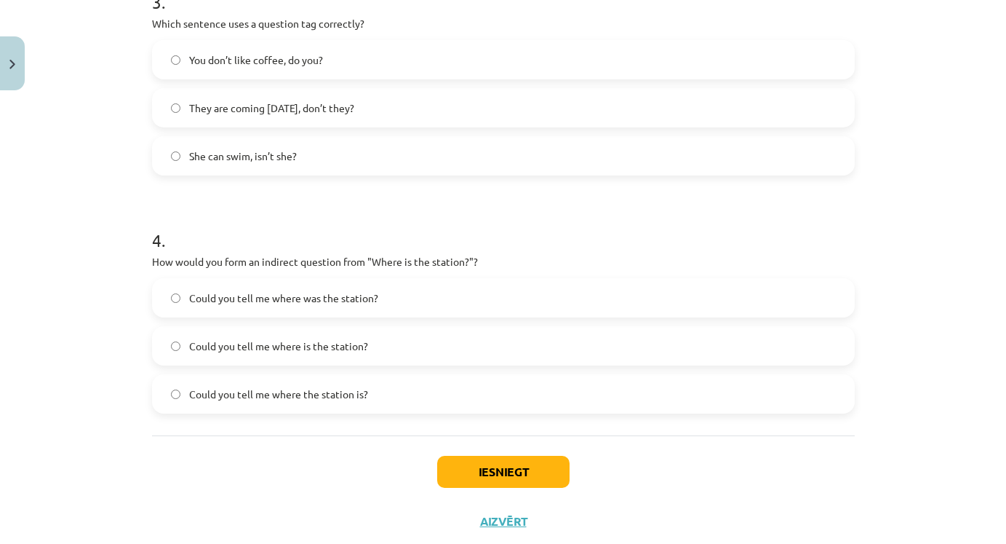
scroll to position [796, 0]
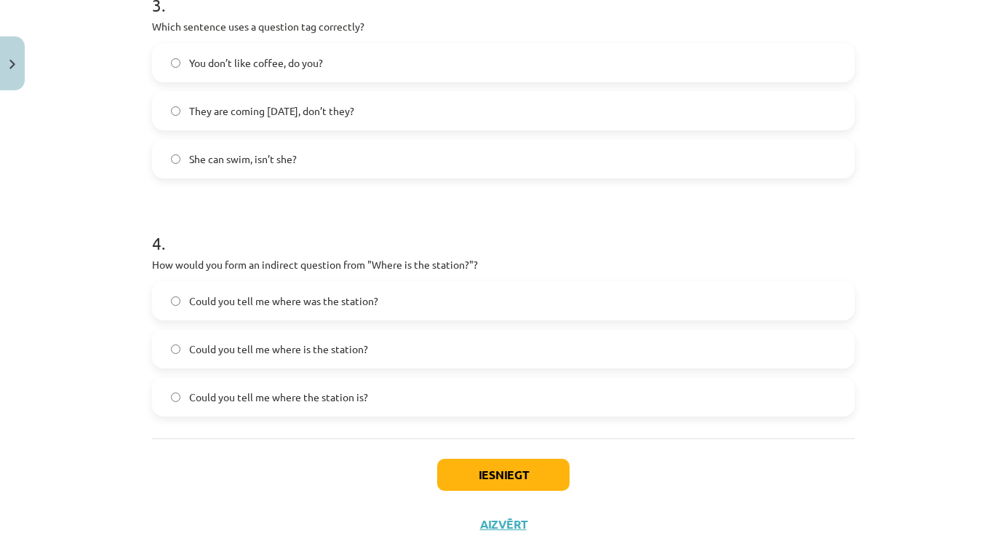
click at [390, 395] on label "Could you tell me where the station is?" at bounding box center [504, 396] width 700 height 36
click at [549, 465] on button "Iesniegt" at bounding box center [503, 474] width 132 height 32
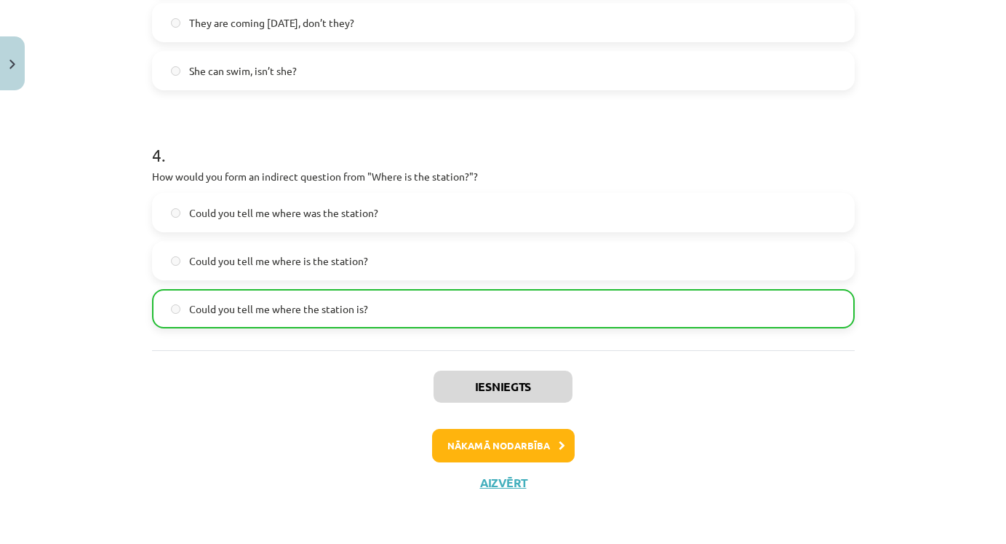
scroll to position [886, 0]
click at [541, 442] on button "Nākamā nodarbība" at bounding box center [503, 445] width 143 height 33
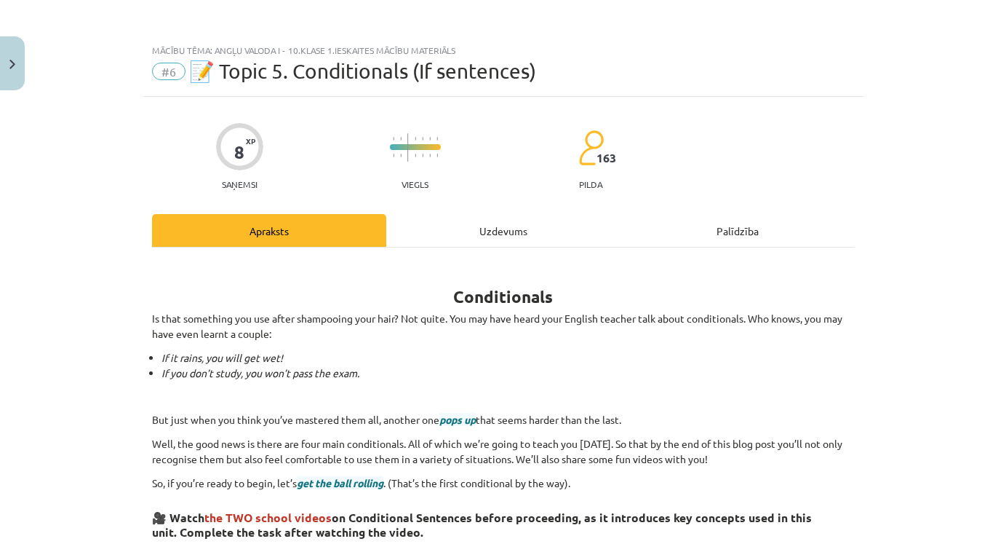
scroll to position [0, 0]
click at [499, 231] on div "Uzdevums" at bounding box center [503, 230] width 234 height 33
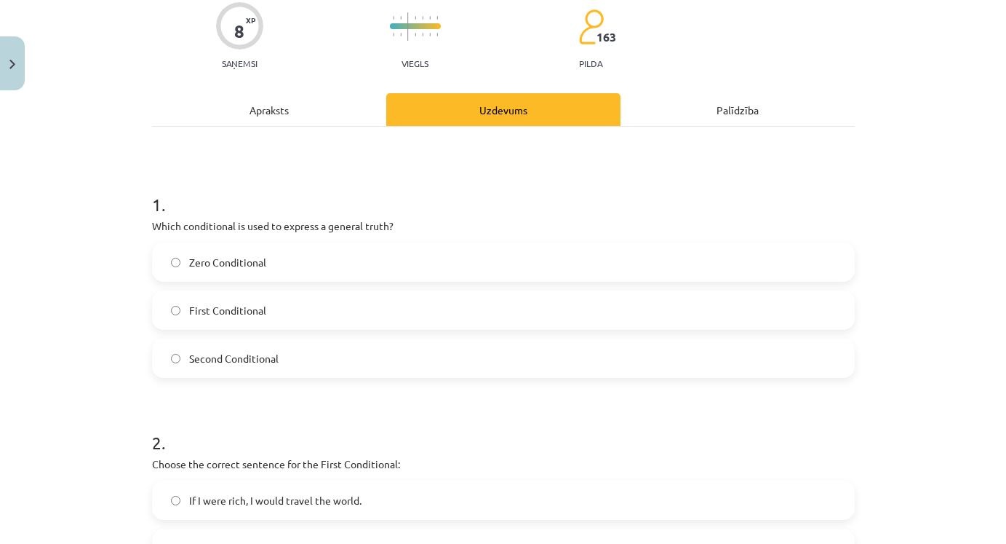
scroll to position [122, 0]
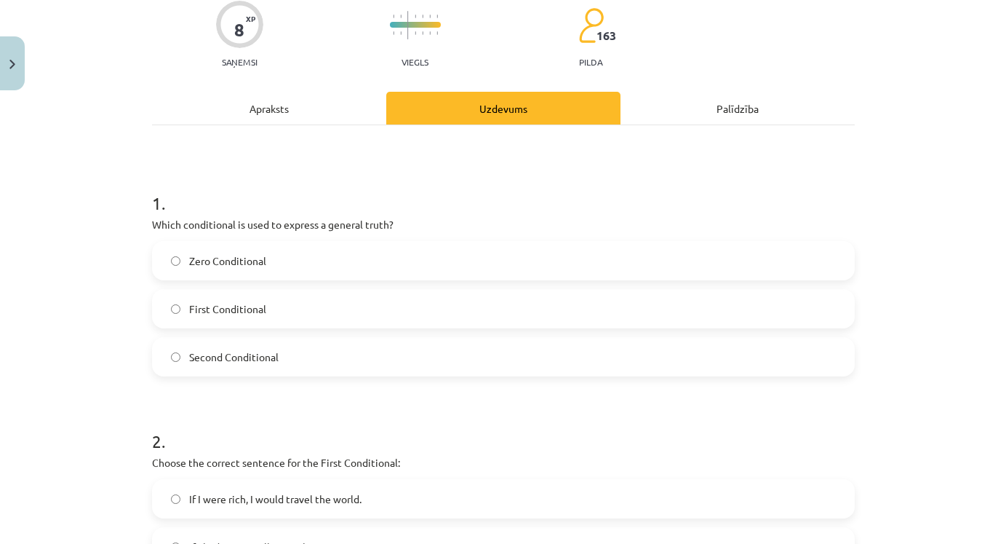
click at [293, 119] on div "Apraksts" at bounding box center [269, 108] width 234 height 33
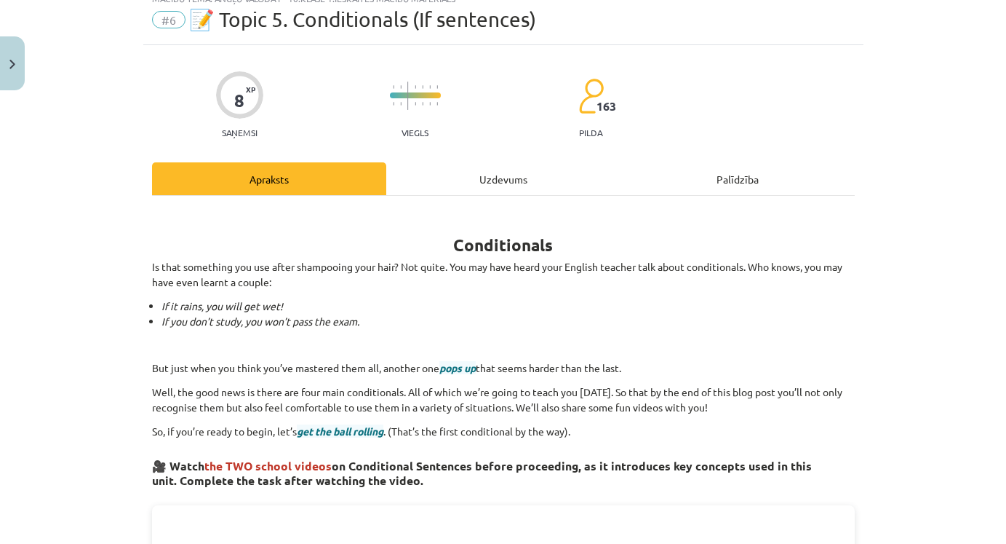
scroll to position [36, 0]
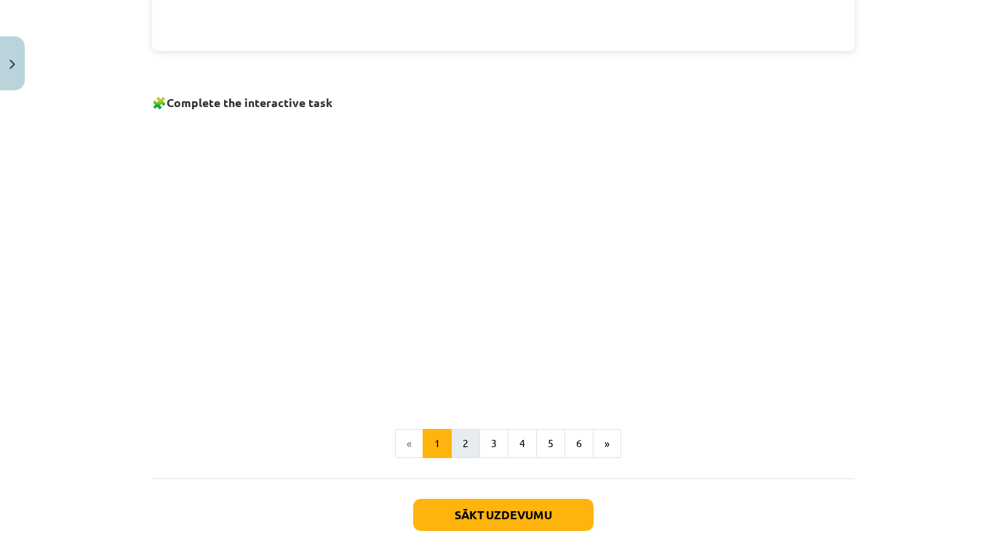
click at [472, 432] on button "2" at bounding box center [465, 443] width 29 height 29
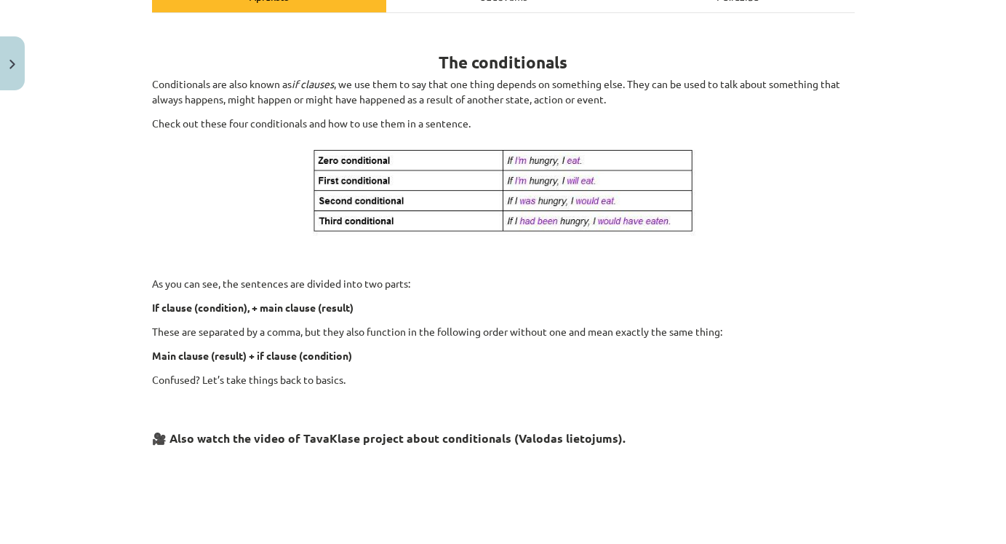
scroll to position [194, 0]
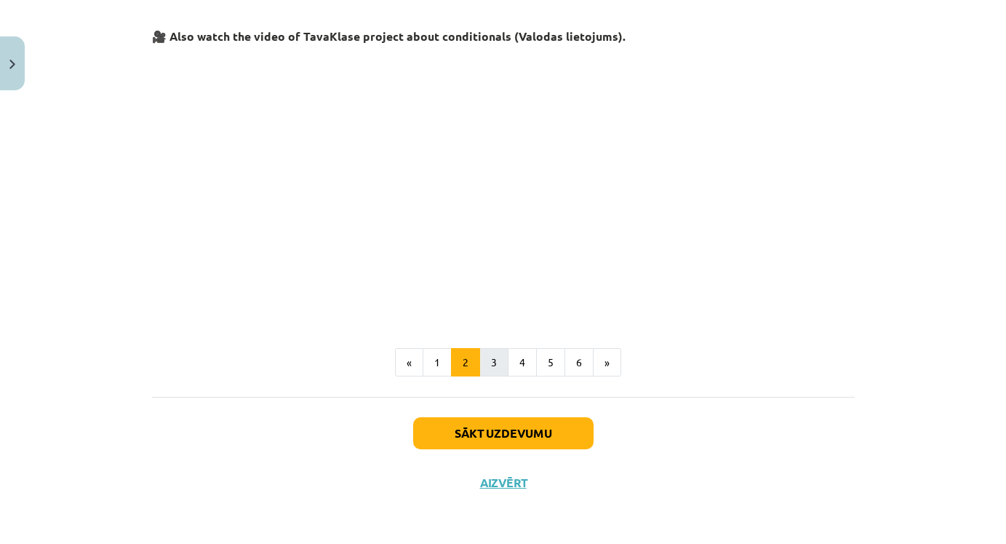
click at [493, 355] on button "3" at bounding box center [494, 362] width 29 height 29
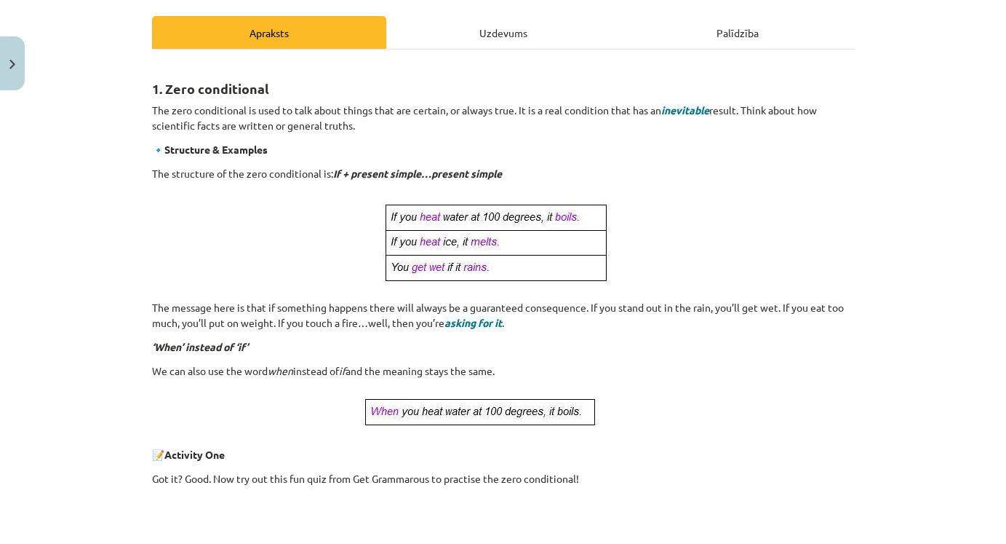
scroll to position [197, 0]
click at [482, 36] on div "Uzdevums" at bounding box center [503, 33] width 234 height 33
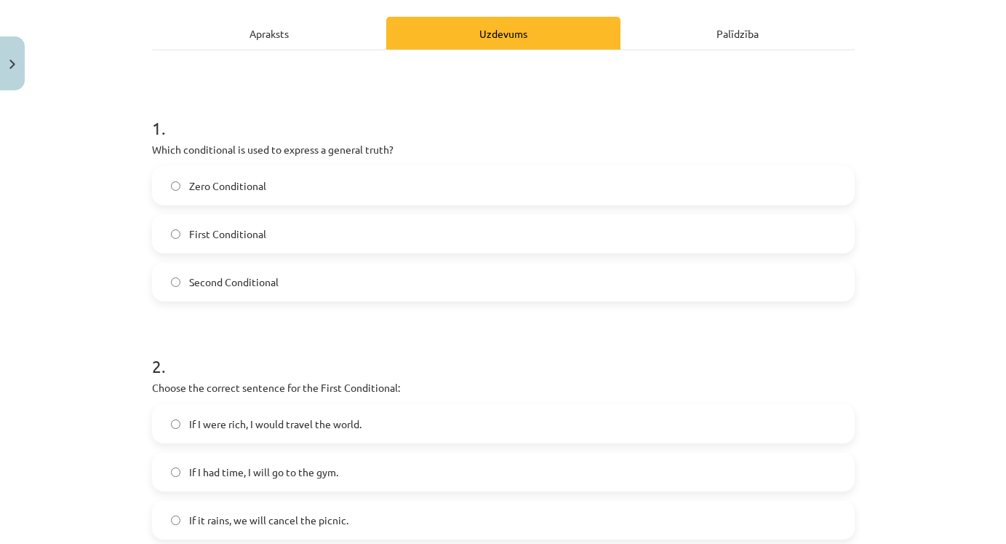
scroll to position [36, 0]
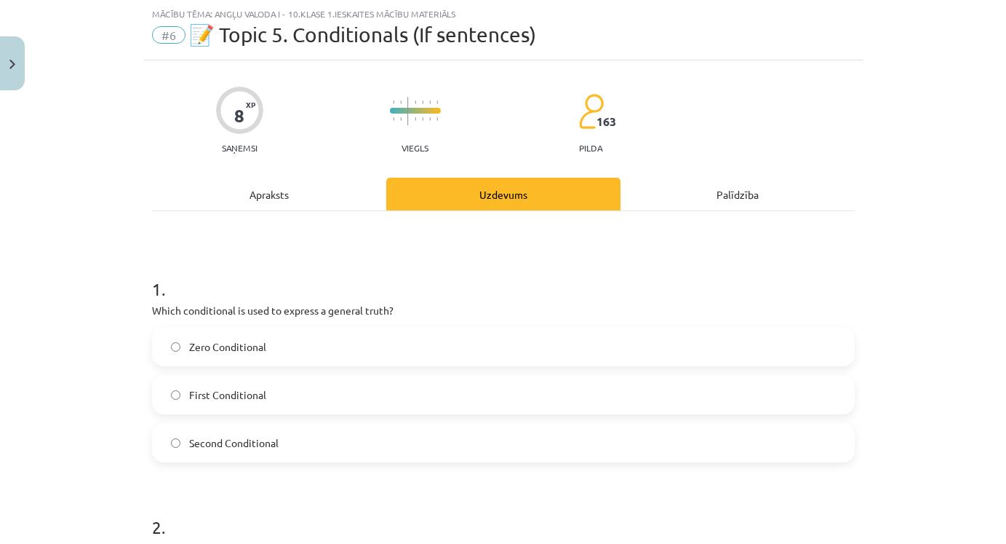
click at [388, 347] on label "Zero Conditional" at bounding box center [504, 346] width 700 height 36
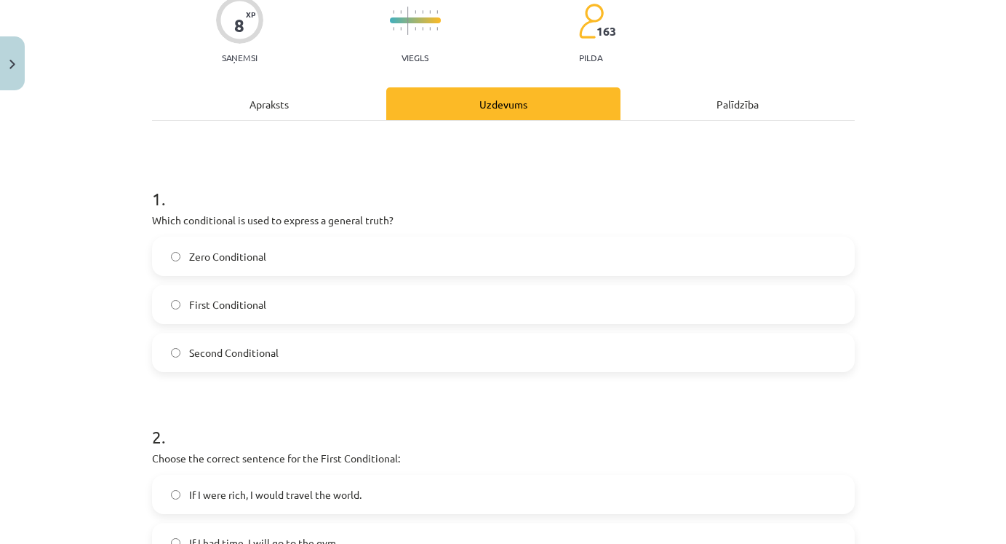
scroll to position [148, 0]
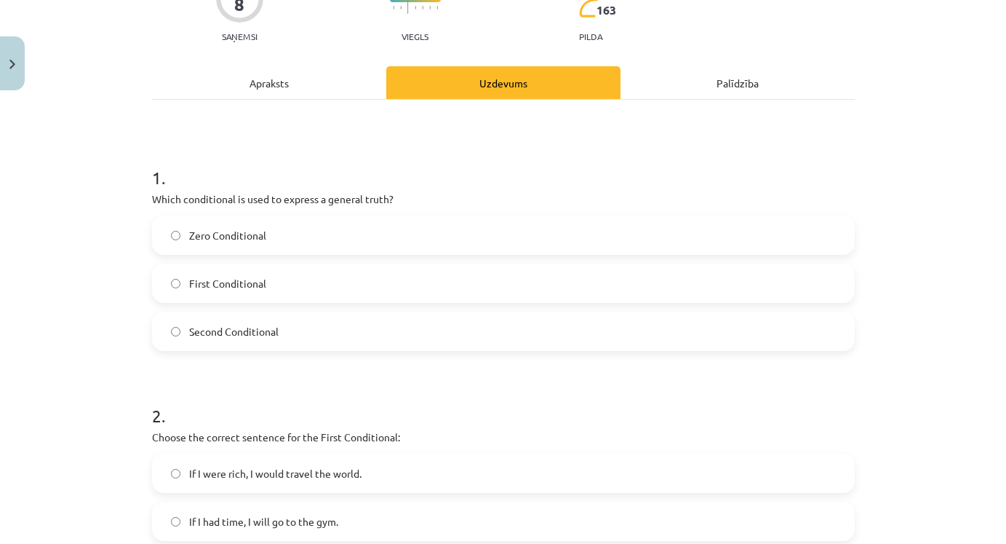
click at [271, 95] on div "Apraksts" at bounding box center [269, 82] width 234 height 33
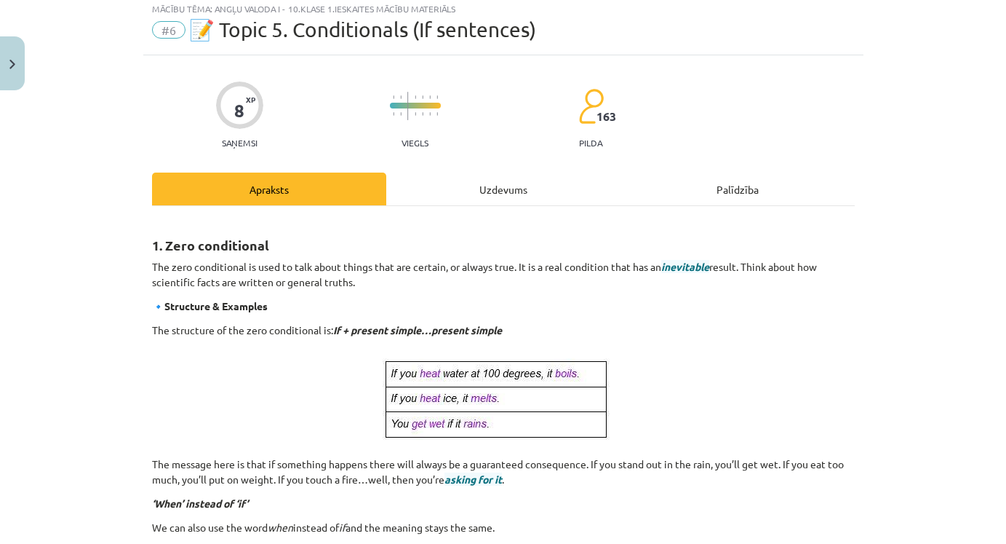
scroll to position [36, 0]
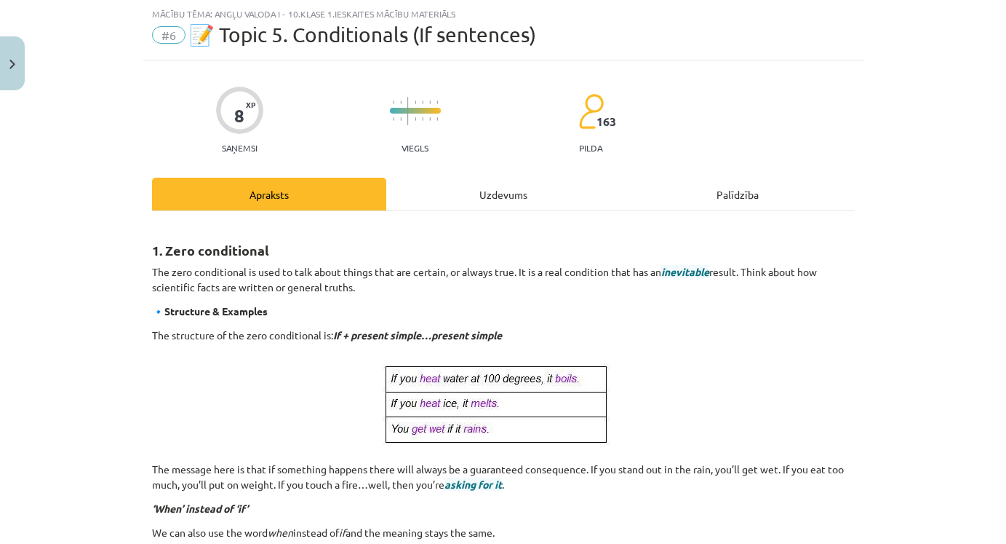
click at [492, 204] on div "Uzdevums" at bounding box center [503, 194] width 234 height 33
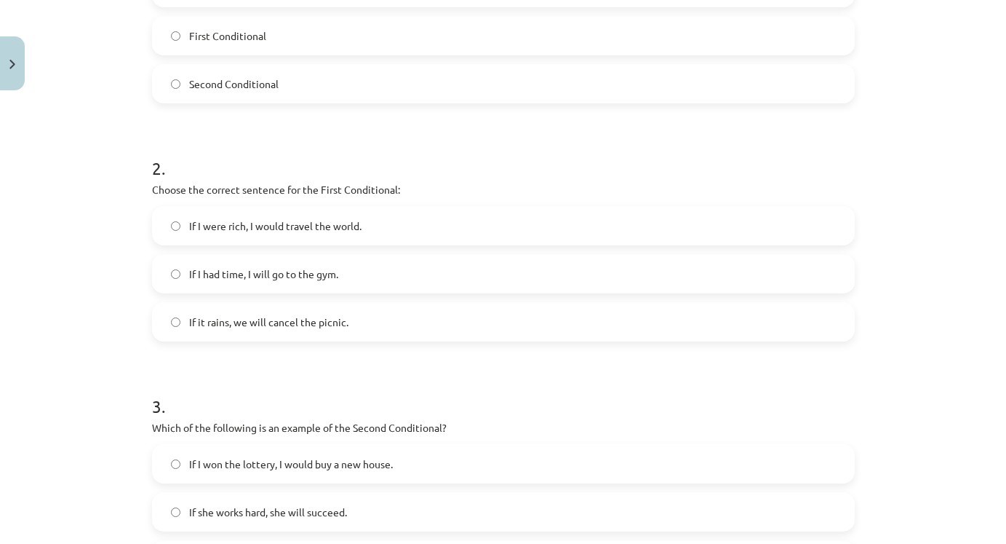
scroll to position [392, 0]
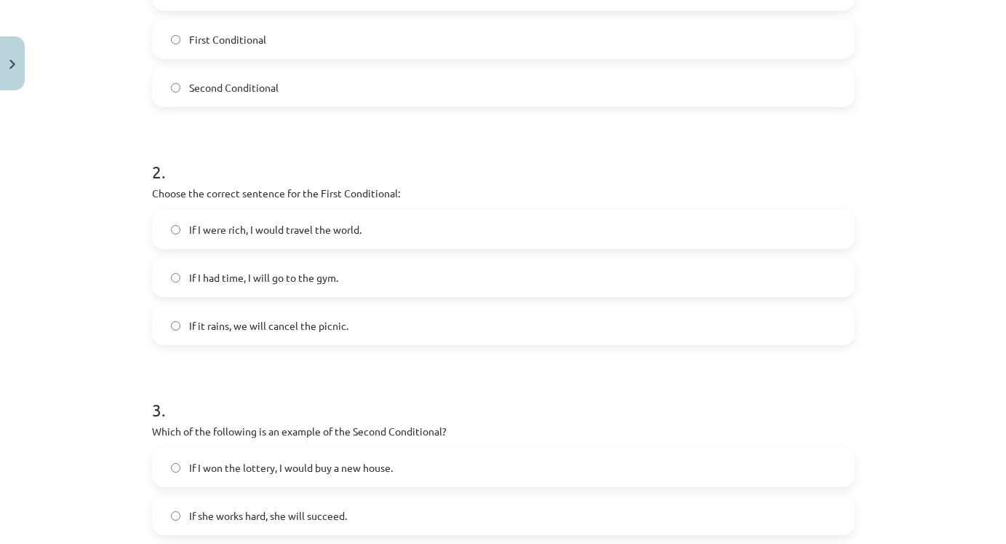
click at [466, 333] on label "If it rains, we will cancel the picnic." at bounding box center [504, 325] width 700 height 36
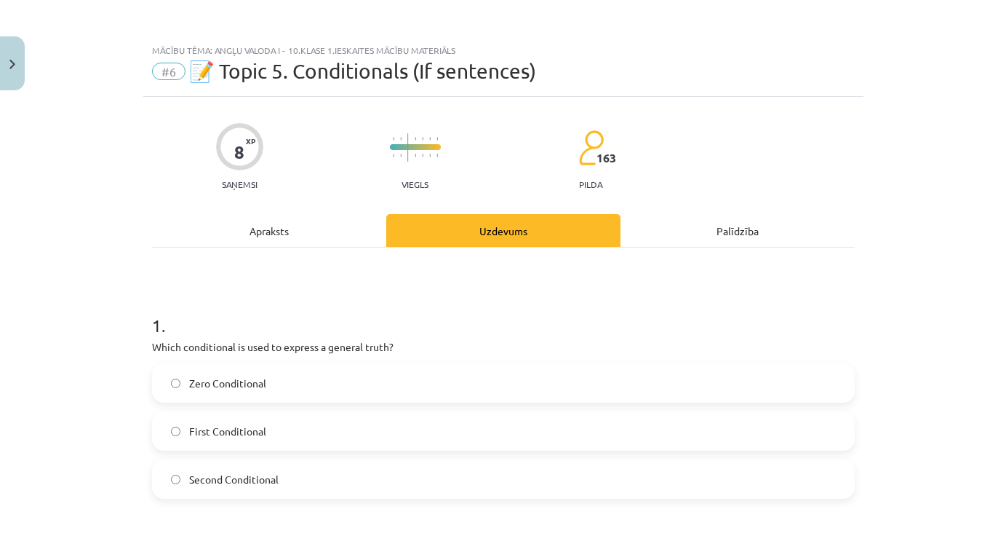
scroll to position [0, 0]
click at [297, 223] on div "Apraksts" at bounding box center [269, 230] width 234 height 33
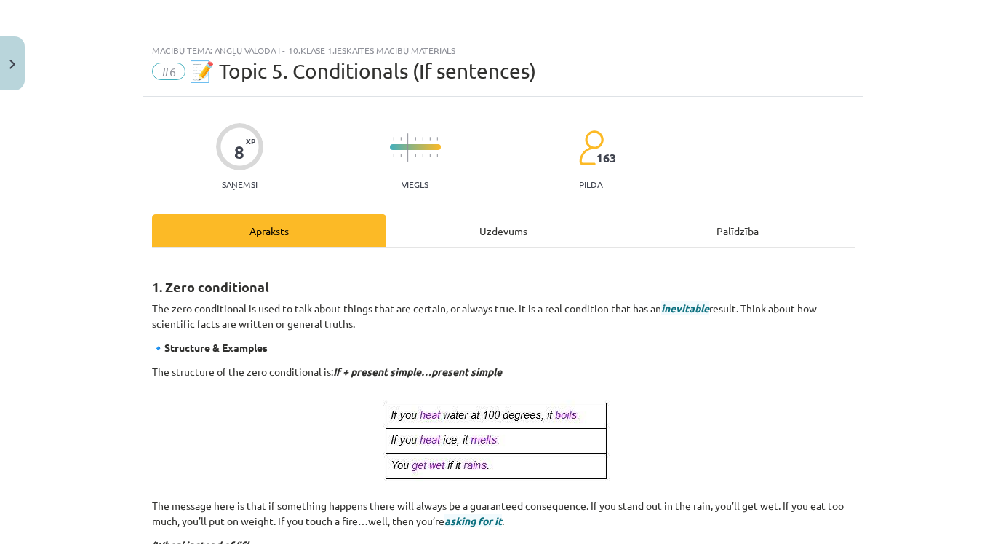
scroll to position [36, 0]
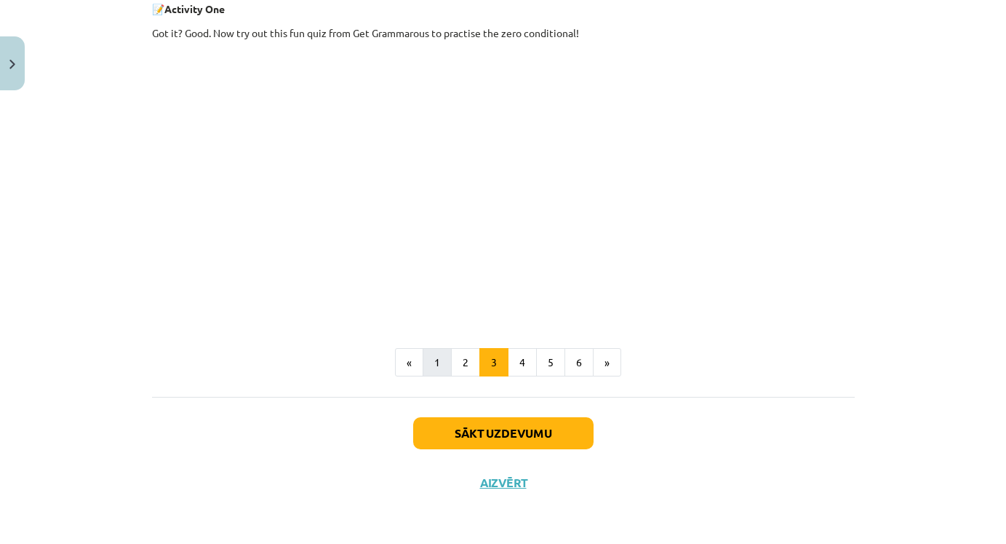
click at [444, 368] on button "1" at bounding box center [437, 362] width 29 height 29
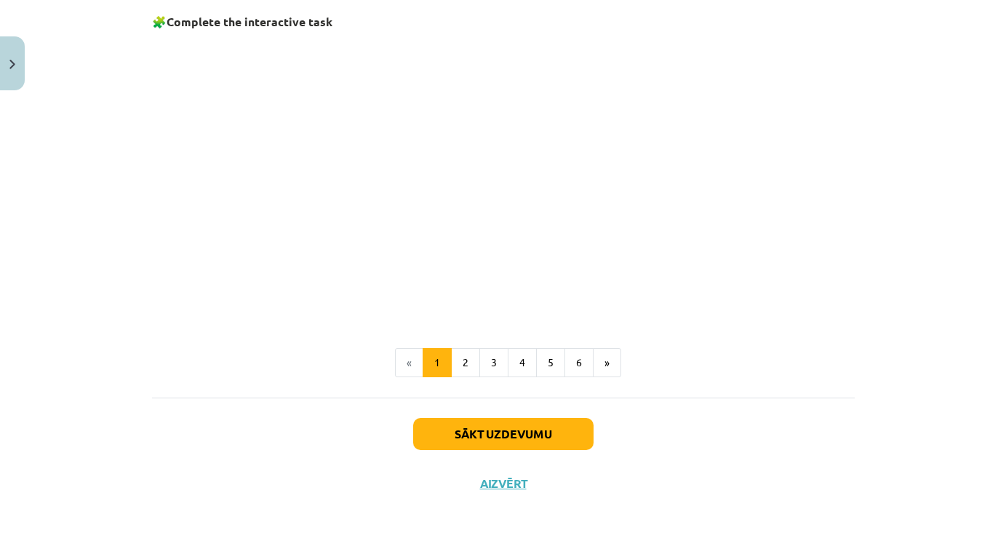
scroll to position [981, 0]
click at [462, 365] on button "2" at bounding box center [465, 363] width 29 height 29
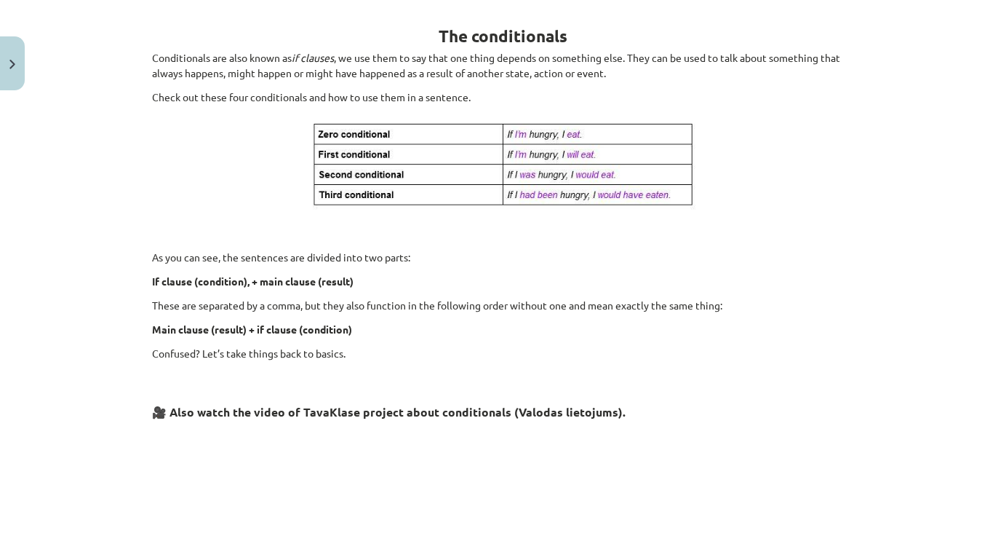
scroll to position [165, 0]
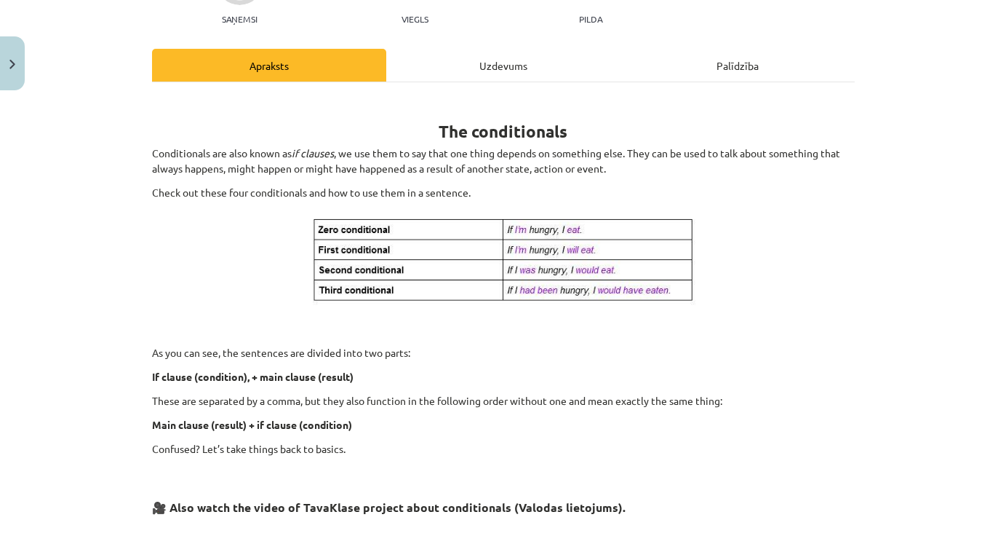
click at [478, 71] on div "Uzdevums" at bounding box center [503, 65] width 234 height 33
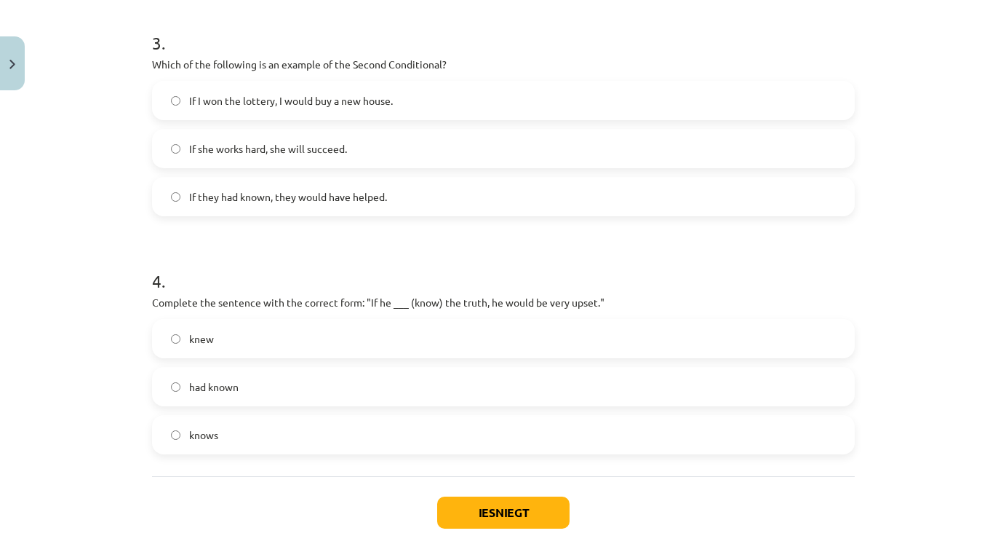
scroll to position [760, 0]
click at [396, 198] on label "If they had known, they would have helped." at bounding box center [504, 195] width 700 height 36
click at [370, 98] on span "If I won the lottery, I would buy a new house." at bounding box center [291, 99] width 204 height 15
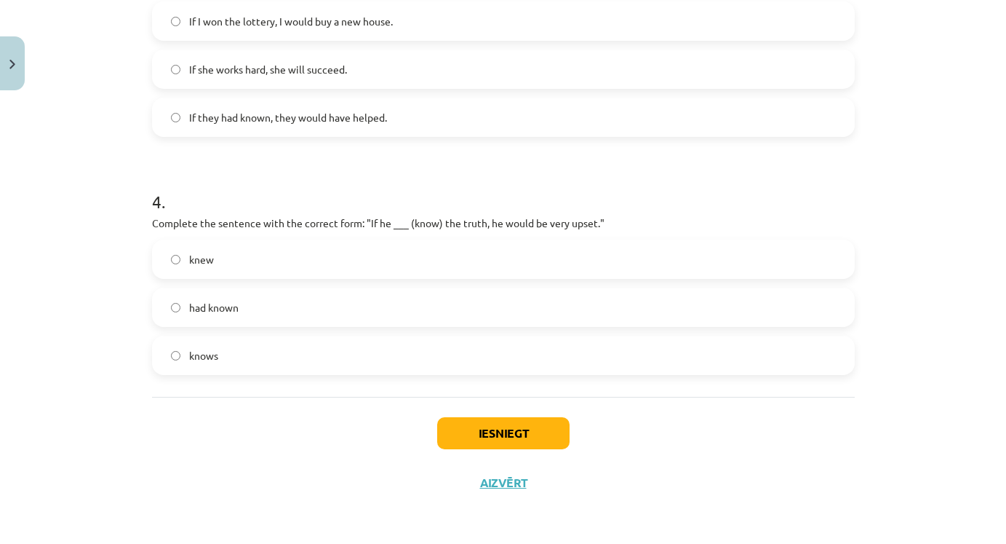
scroll to position [840, 0]
click at [394, 293] on label "had known" at bounding box center [504, 307] width 700 height 36
click at [378, 260] on label "knew" at bounding box center [504, 259] width 700 height 36
click at [547, 432] on button "Iesniegt" at bounding box center [503, 433] width 132 height 32
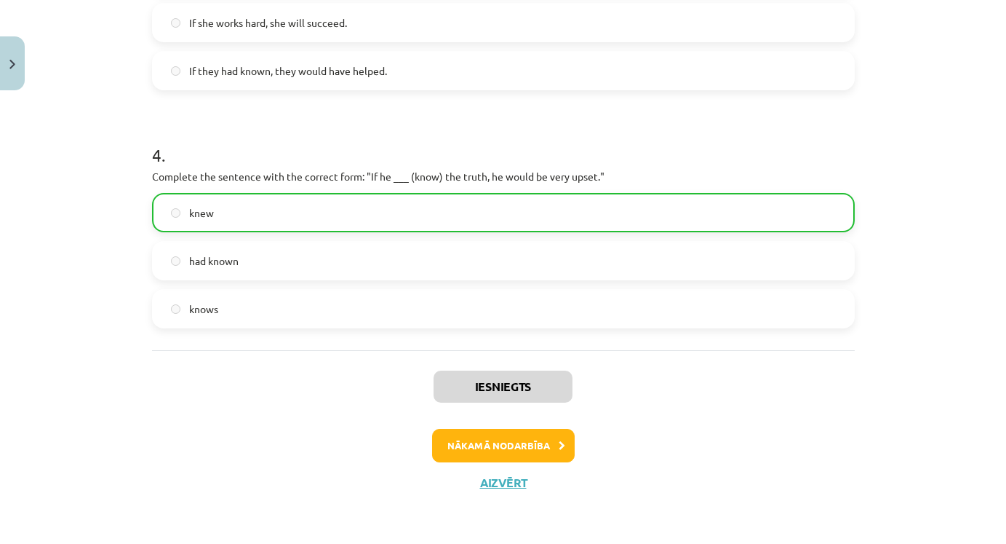
scroll to position [886, 0]
click at [541, 440] on button "Nākamā nodarbība" at bounding box center [503, 445] width 143 height 33
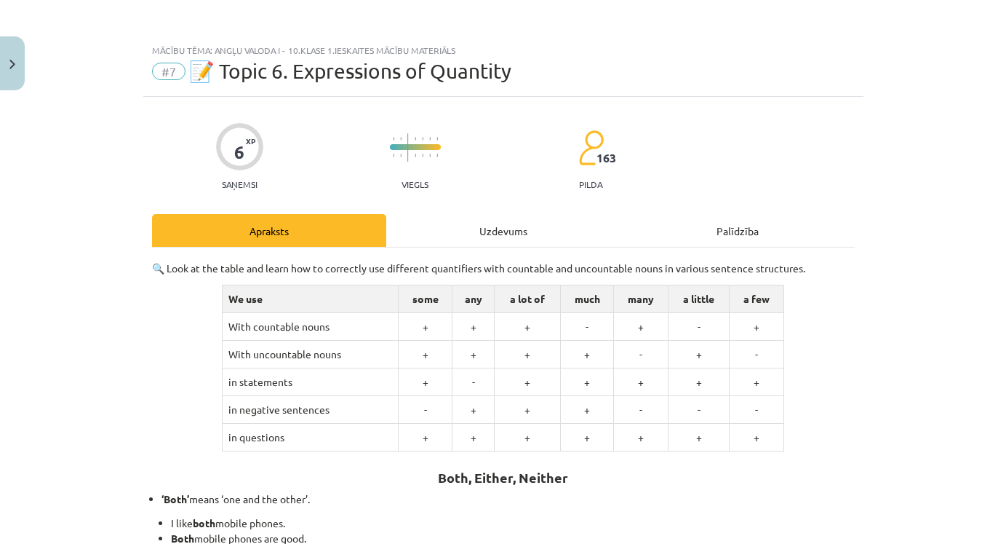
scroll to position [0, 0]
click at [15, 70] on button "Close" at bounding box center [12, 63] width 25 height 54
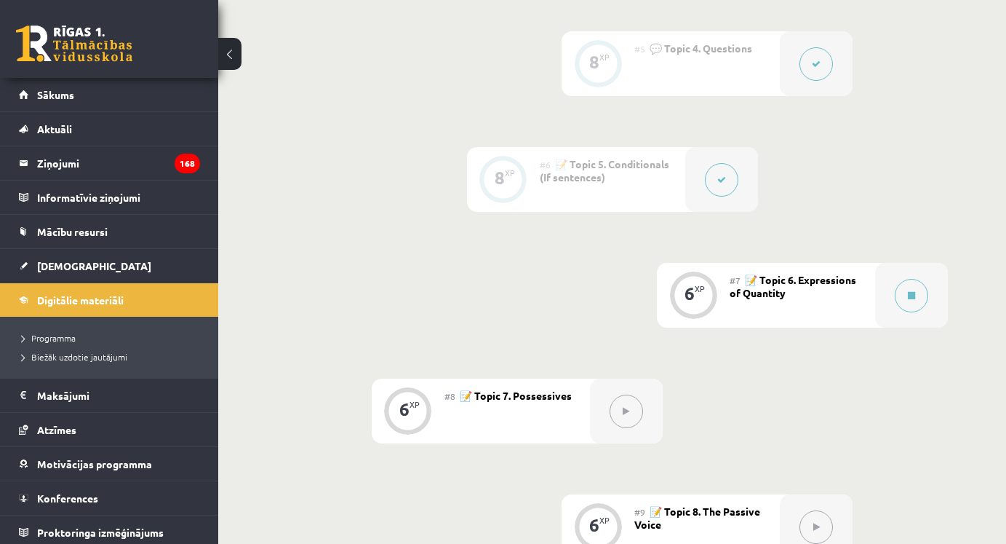
scroll to position [841, 0]
click at [908, 307] on button at bounding box center [911, 295] width 33 height 33
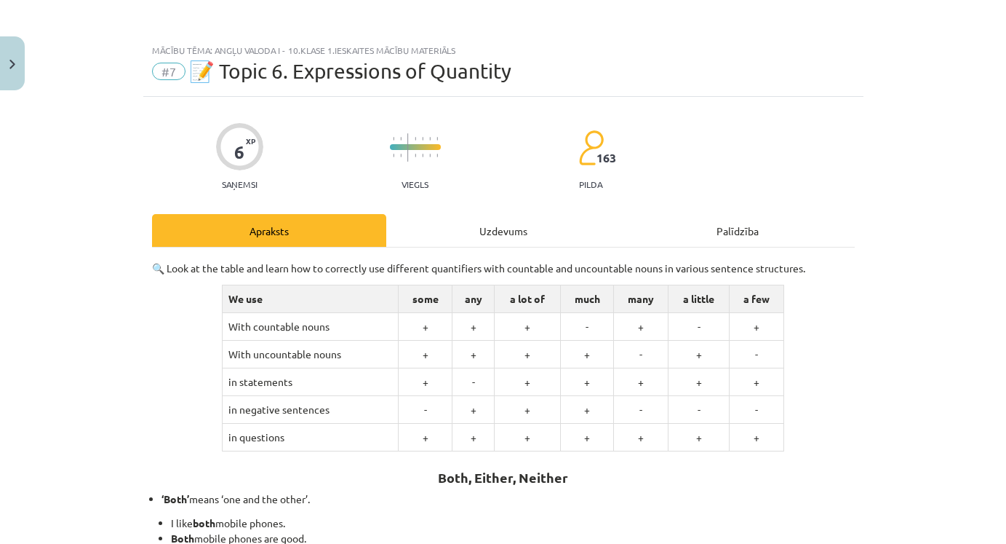
click at [519, 221] on div "Uzdevums" at bounding box center [503, 230] width 234 height 33
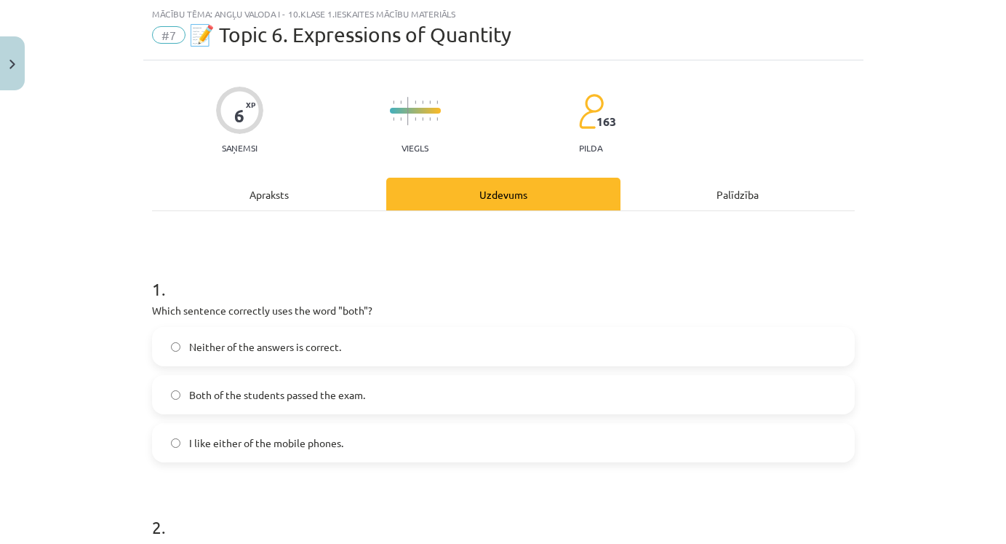
click at [420, 382] on label "Both of the students passed the exam." at bounding box center [504, 394] width 700 height 36
click at [373, 454] on label "I like either of the mobile phones." at bounding box center [504, 442] width 700 height 36
click at [274, 199] on div "Apraksts" at bounding box center [269, 194] width 234 height 33
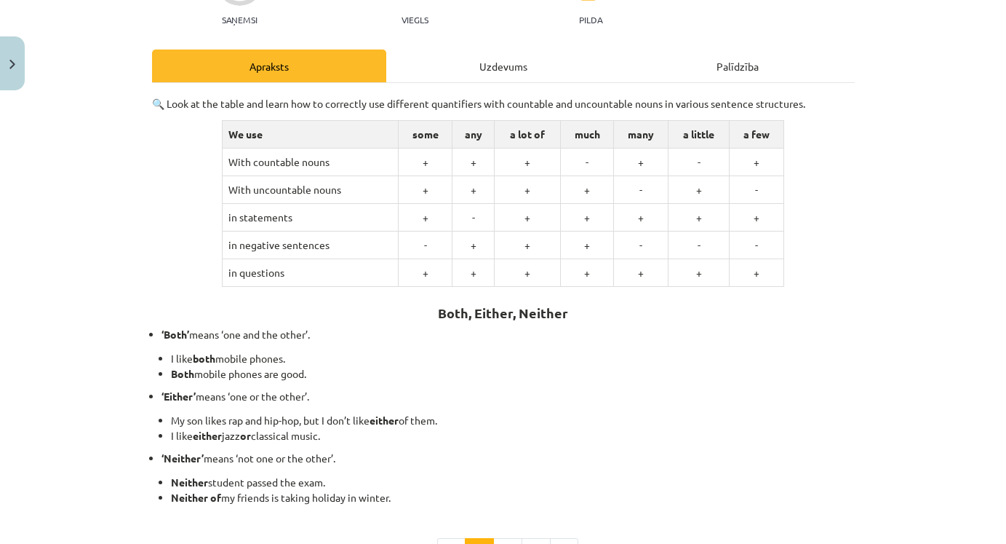
scroll to position [164, 0]
click at [485, 70] on div "Uzdevums" at bounding box center [503, 66] width 234 height 33
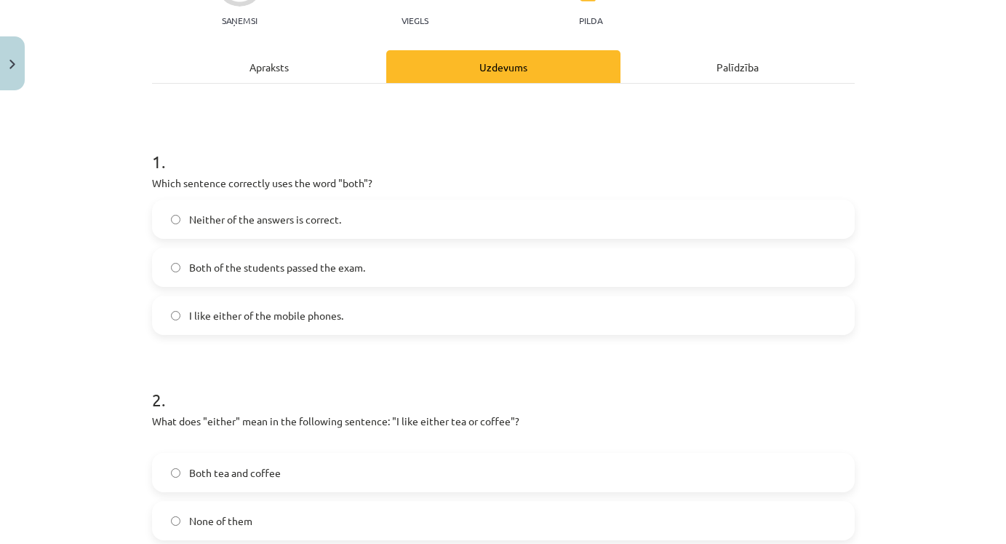
scroll to position [36, 0]
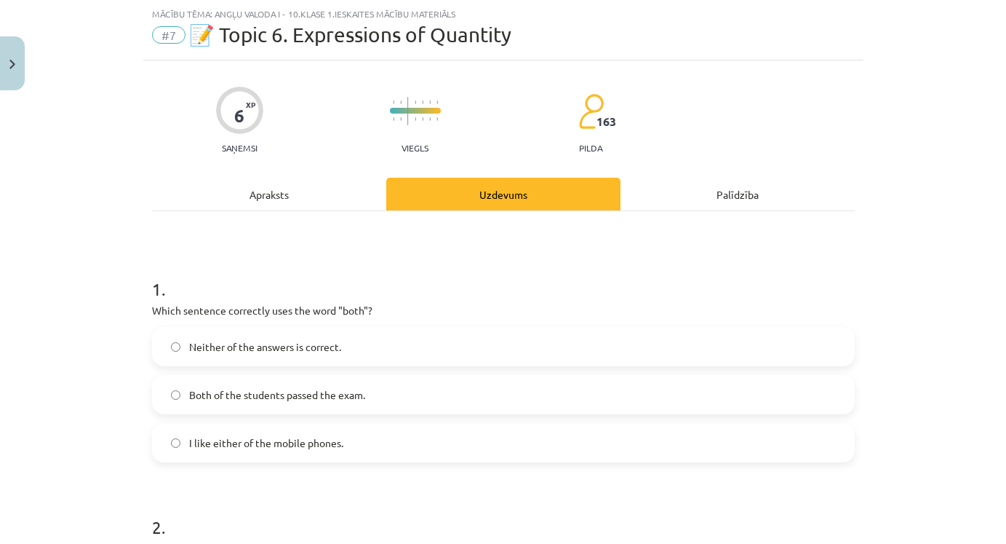
click at [364, 338] on label "Neither of the answers is correct." at bounding box center [504, 346] width 700 height 36
click at [281, 204] on div "Apraksts" at bounding box center [269, 194] width 234 height 33
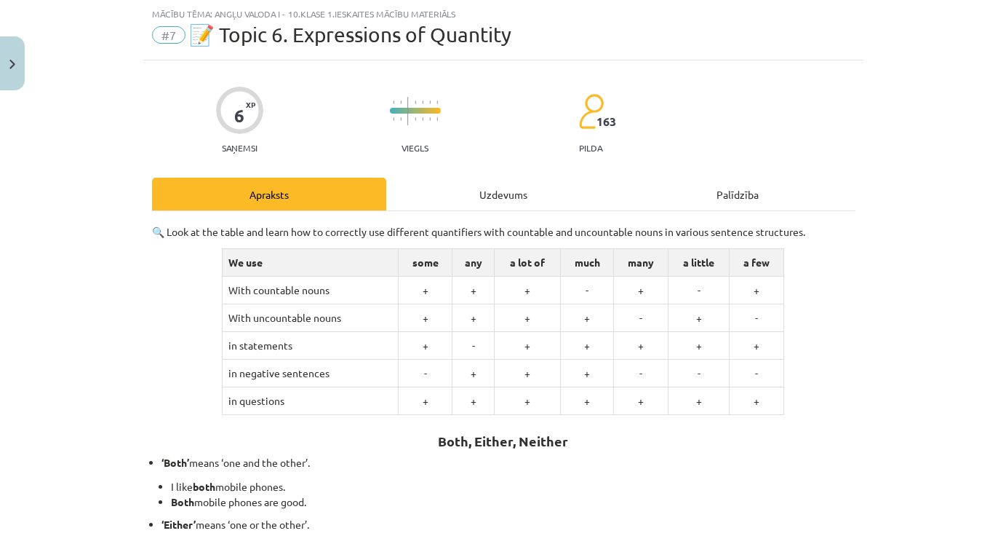
click at [462, 199] on div "Uzdevums" at bounding box center [503, 194] width 234 height 33
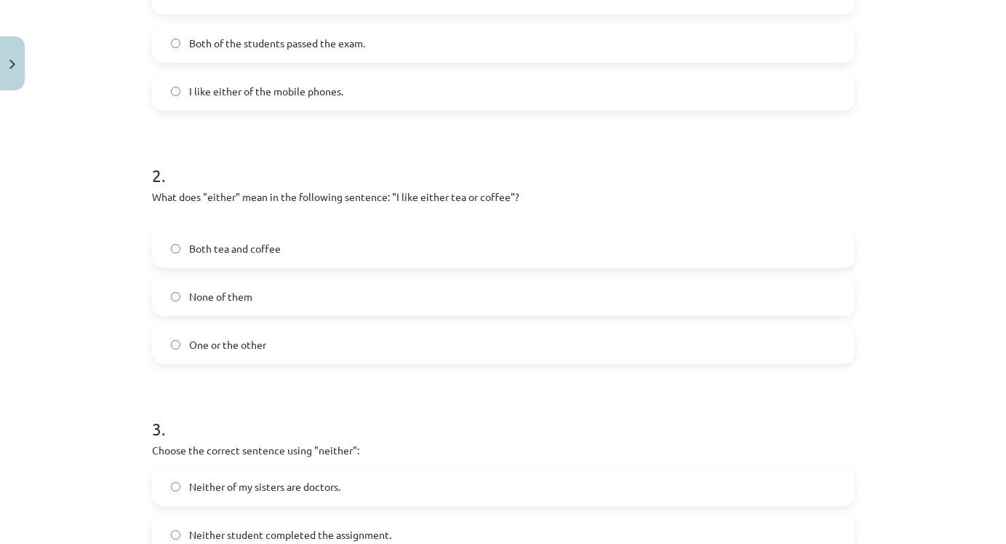
scroll to position [400, 0]
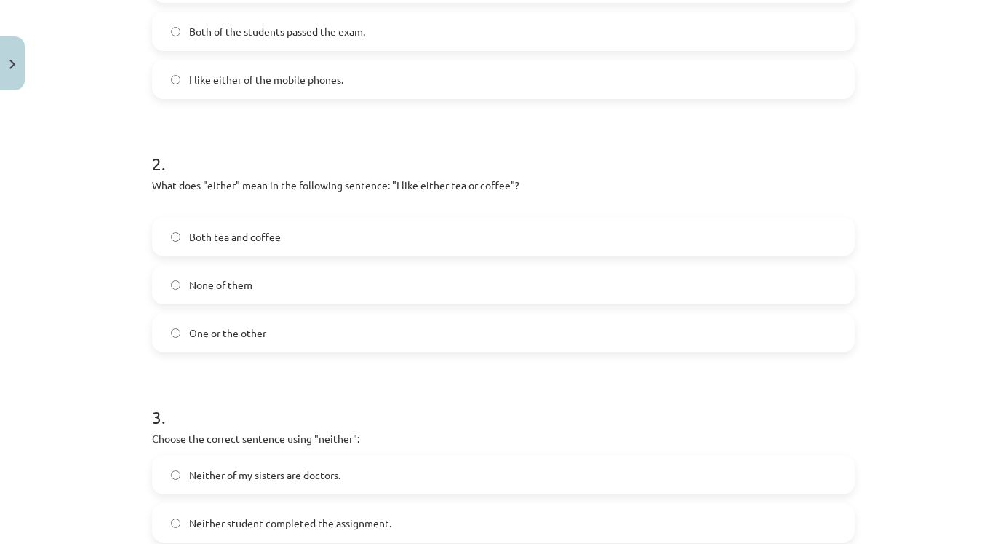
click at [308, 238] on label "Both tea and coffee" at bounding box center [504, 236] width 700 height 36
click at [267, 335] on label "One or the other" at bounding box center [504, 332] width 700 height 36
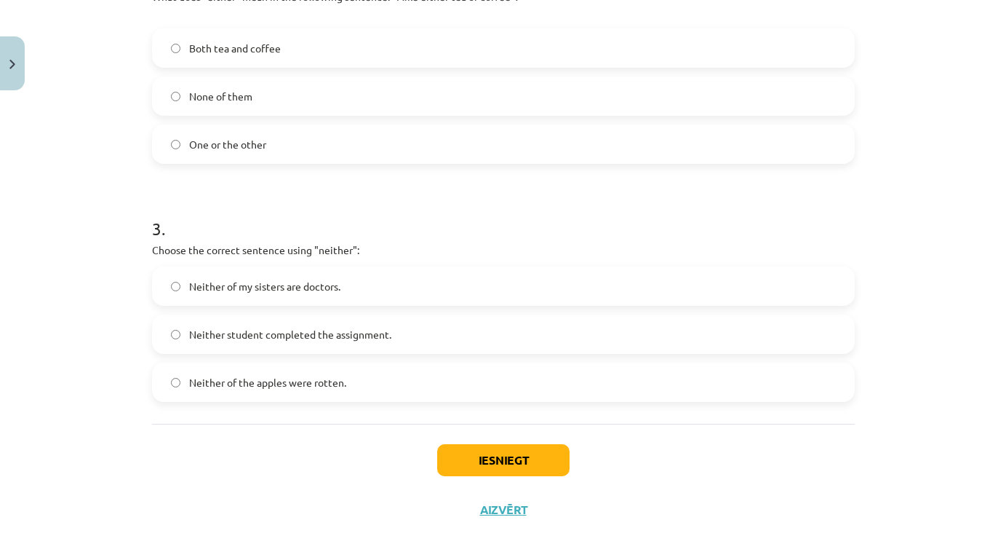
scroll to position [590, 0]
click at [391, 280] on label "Neither of my sisters are doctors." at bounding box center [504, 284] width 700 height 36
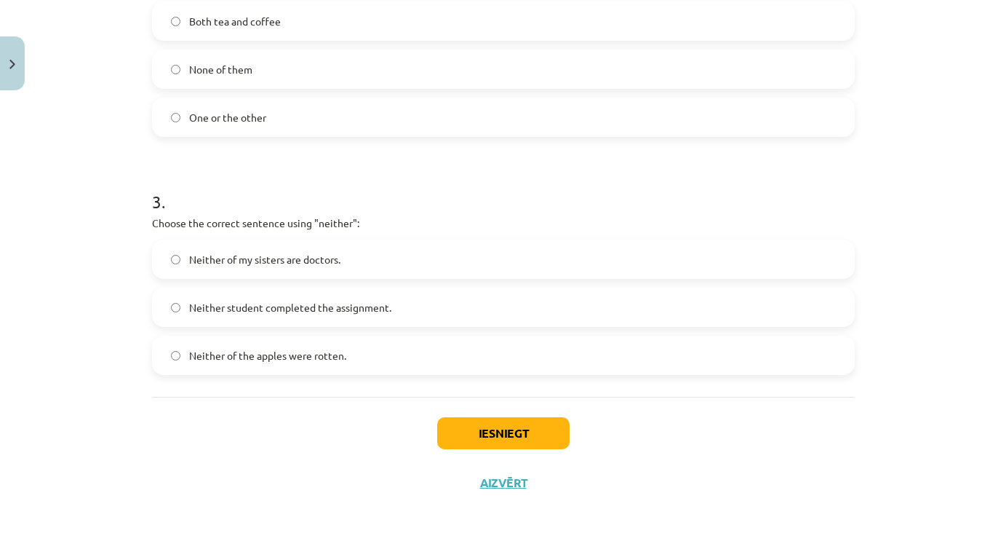
scroll to position [617, 0]
click at [536, 421] on button "Iesniegt" at bounding box center [503, 433] width 132 height 32
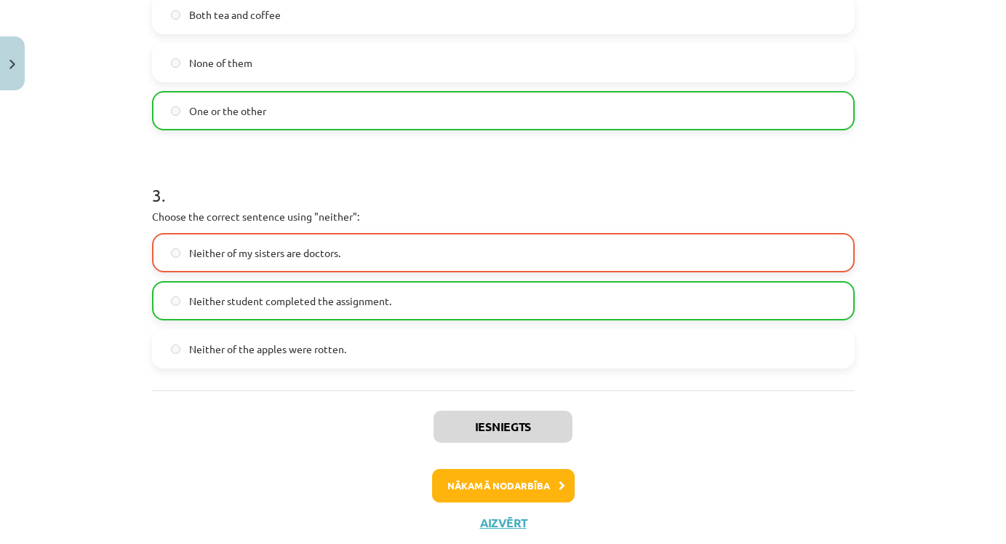
scroll to position [636, 0]
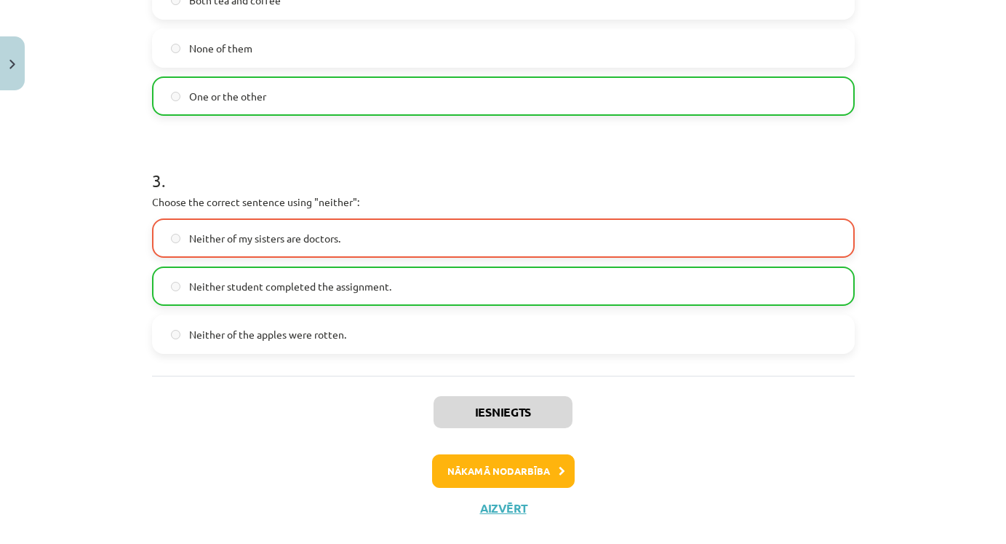
click at [539, 472] on button "Nākamā nodarbība" at bounding box center [503, 470] width 143 height 33
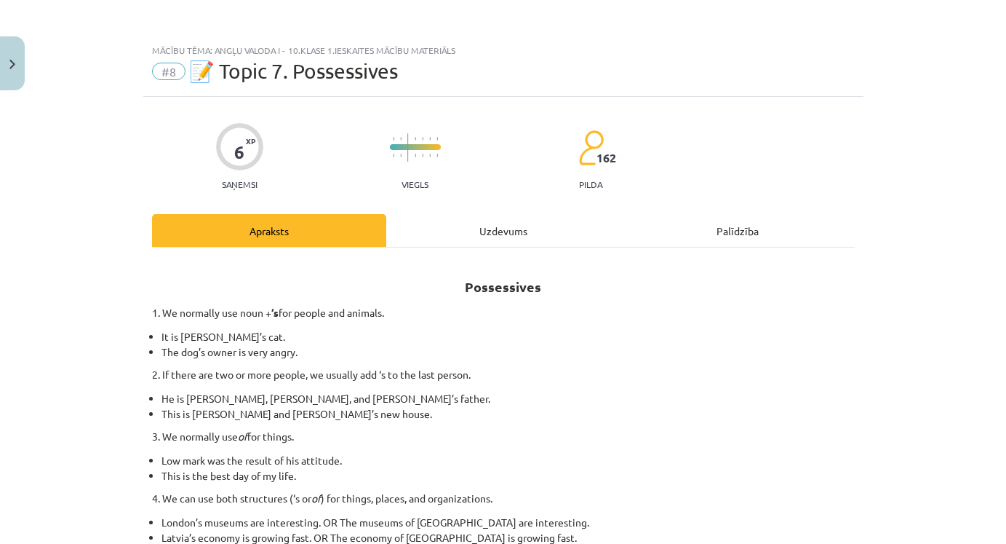
scroll to position [0, 0]
click at [522, 229] on div "Uzdevums" at bounding box center [503, 230] width 234 height 33
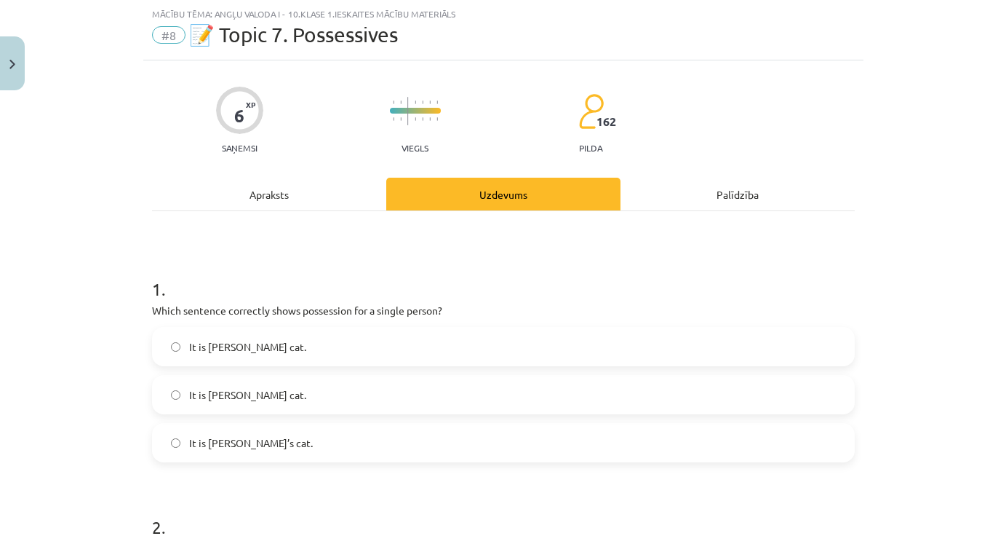
click at [373, 394] on label "It is [PERSON_NAME] cat." at bounding box center [504, 394] width 700 height 36
click at [303, 201] on div "Apraksts" at bounding box center [269, 194] width 234 height 33
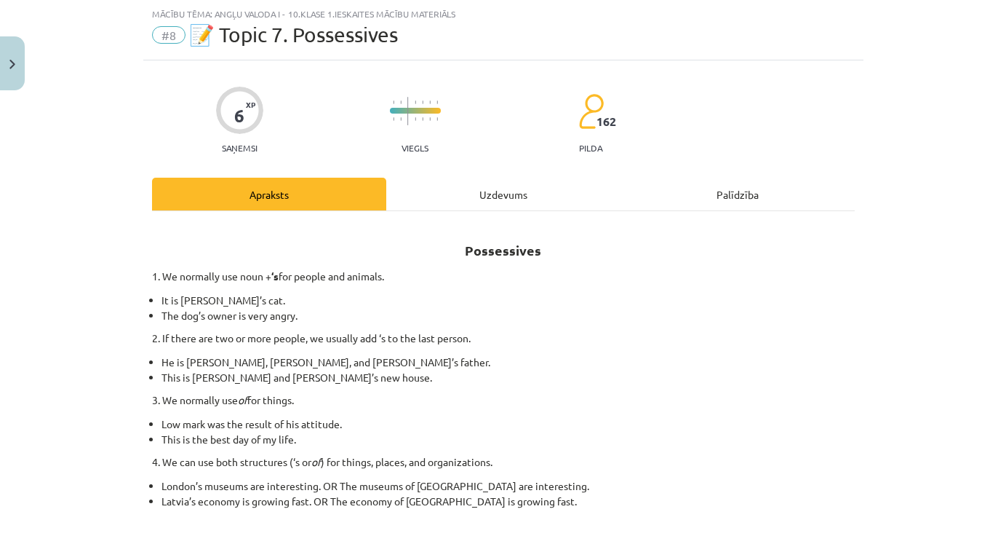
click at [492, 199] on div "Uzdevums" at bounding box center [503, 194] width 234 height 33
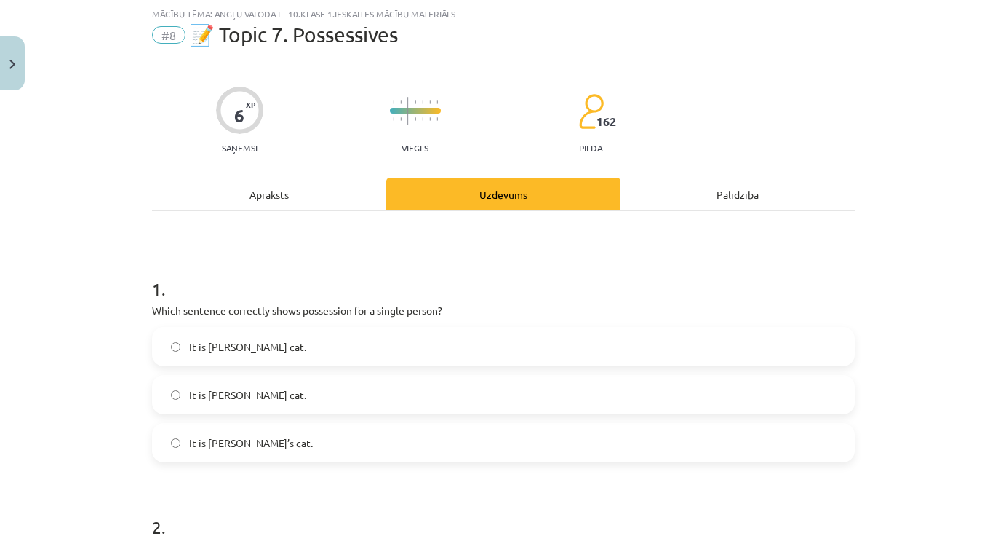
click at [293, 451] on label "It is [PERSON_NAME]’s cat." at bounding box center [504, 442] width 700 height 36
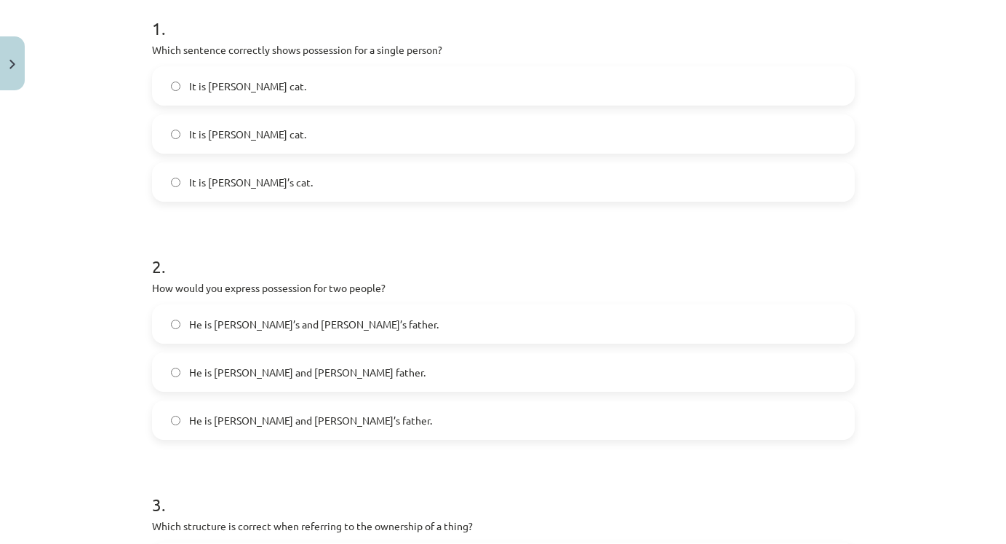
scroll to position [298, 0]
click at [336, 427] on label "He is [PERSON_NAME] and [PERSON_NAME]’s father." at bounding box center [504, 419] width 700 height 36
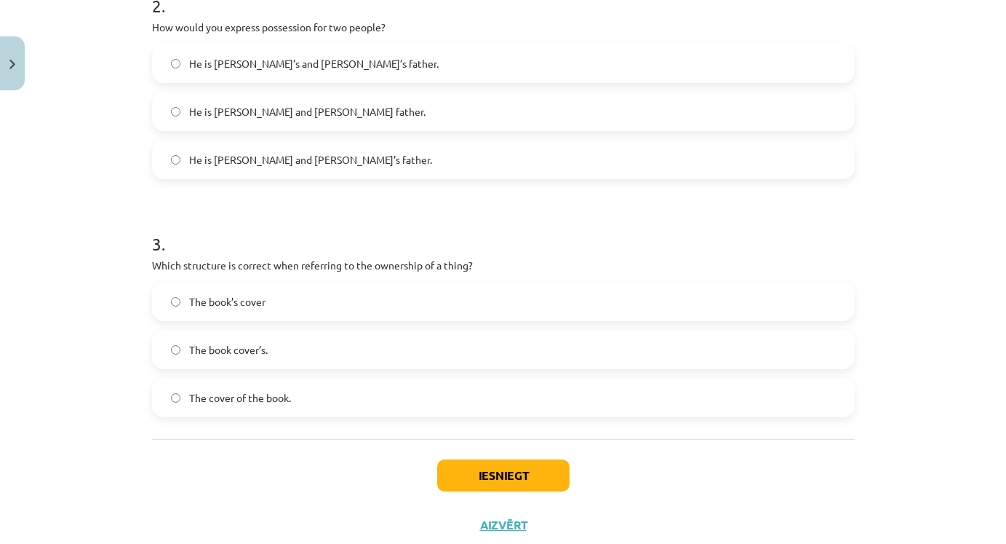
scroll to position [561, 0]
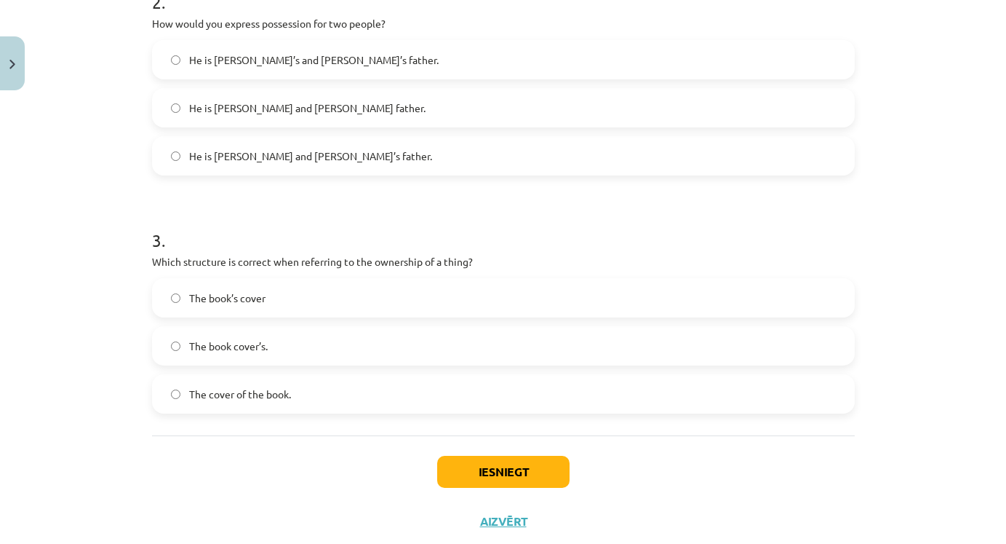
click at [332, 296] on label "The book’s cover" at bounding box center [504, 297] width 700 height 36
click at [544, 472] on button "Iesniegt" at bounding box center [503, 472] width 132 height 32
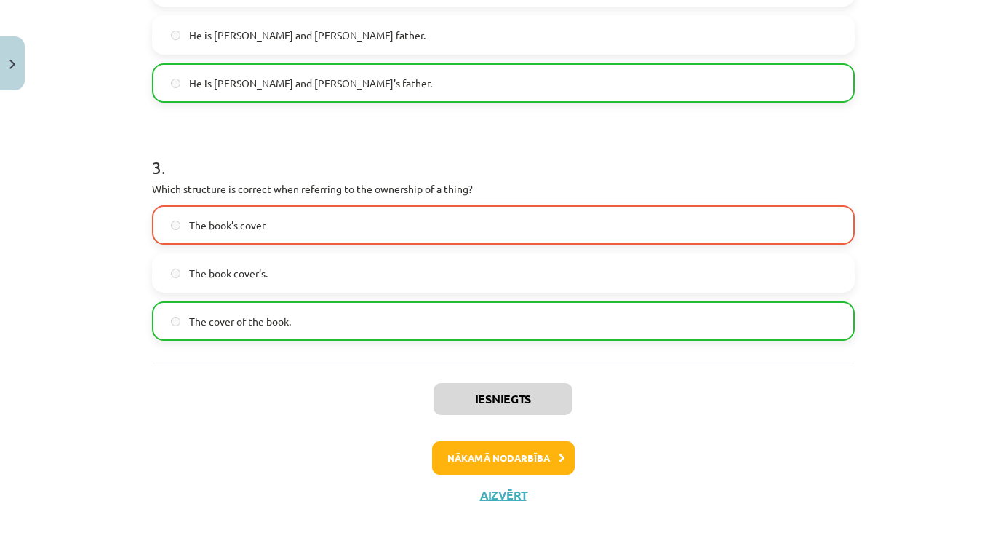
scroll to position [648, 0]
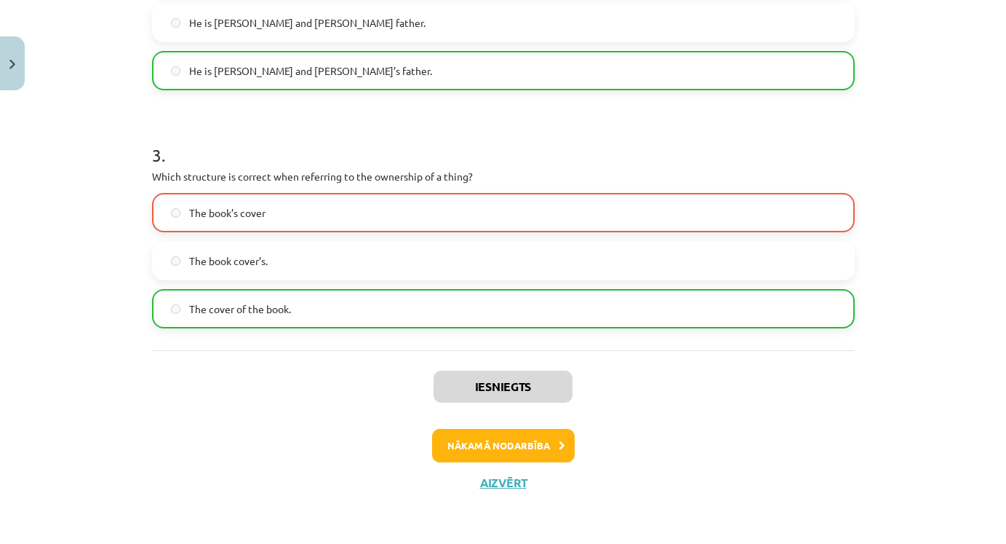
click at [543, 438] on button "Nākamā nodarbība" at bounding box center [503, 445] width 143 height 33
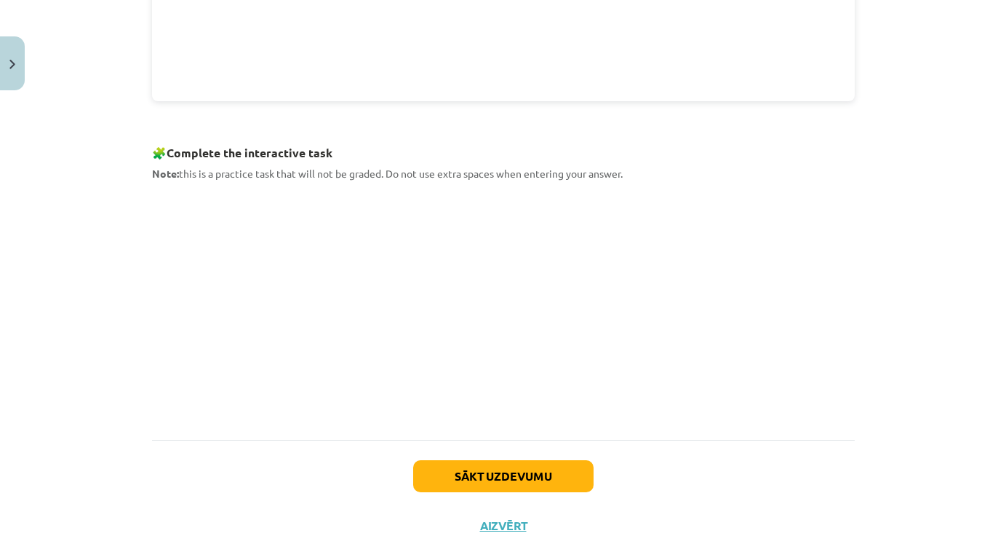
scroll to position [36, 0]
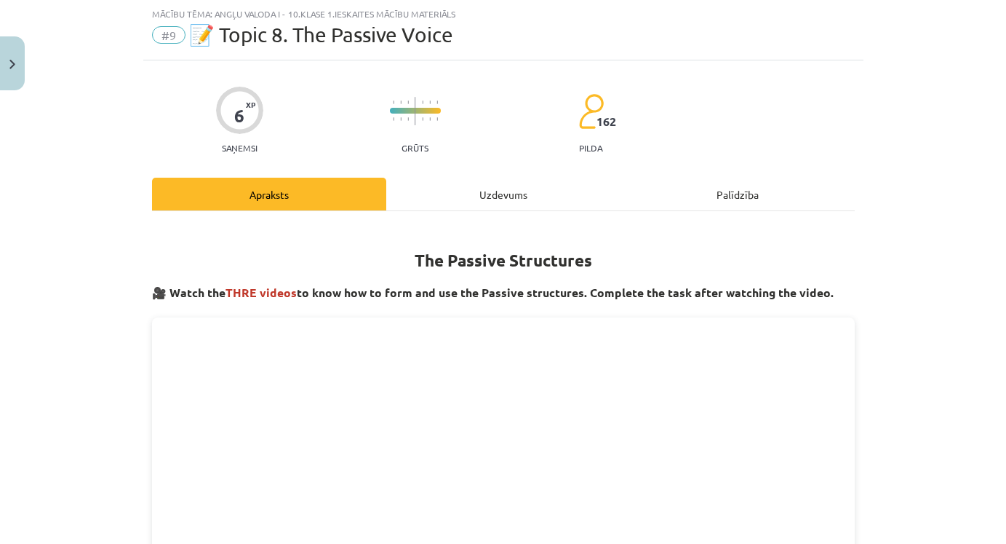
click at [488, 194] on div "Uzdevums" at bounding box center [503, 194] width 234 height 33
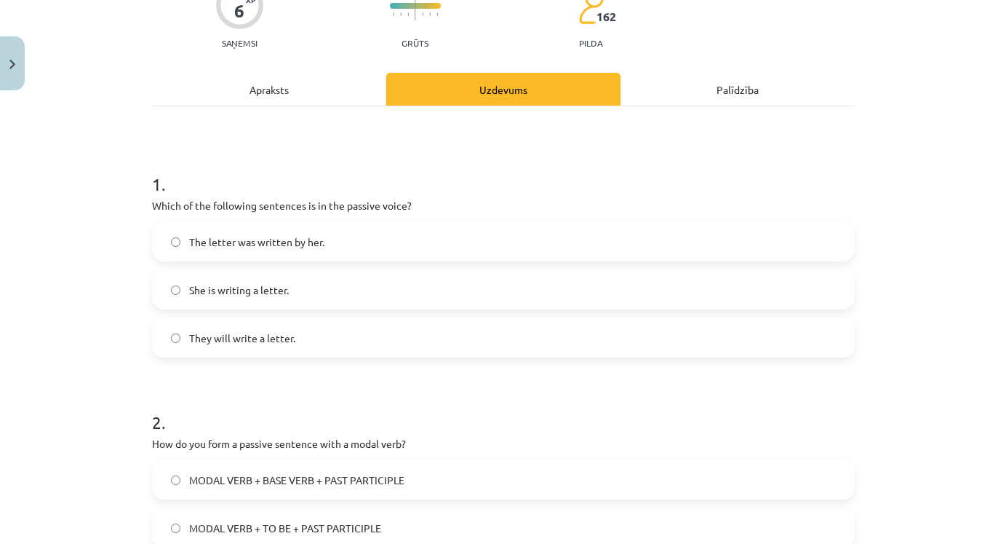
scroll to position [144, 0]
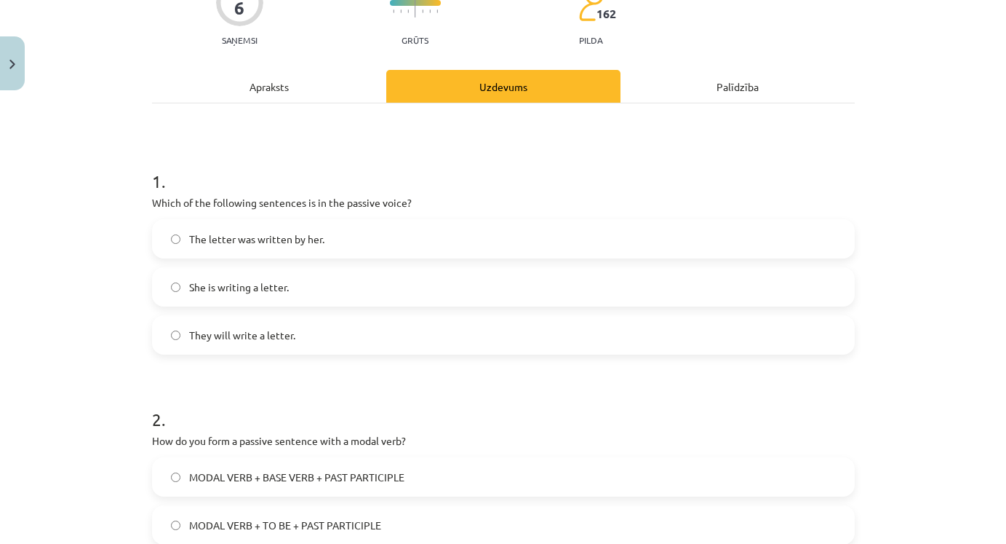
click at [367, 243] on label "The letter was written by her." at bounding box center [504, 238] width 700 height 36
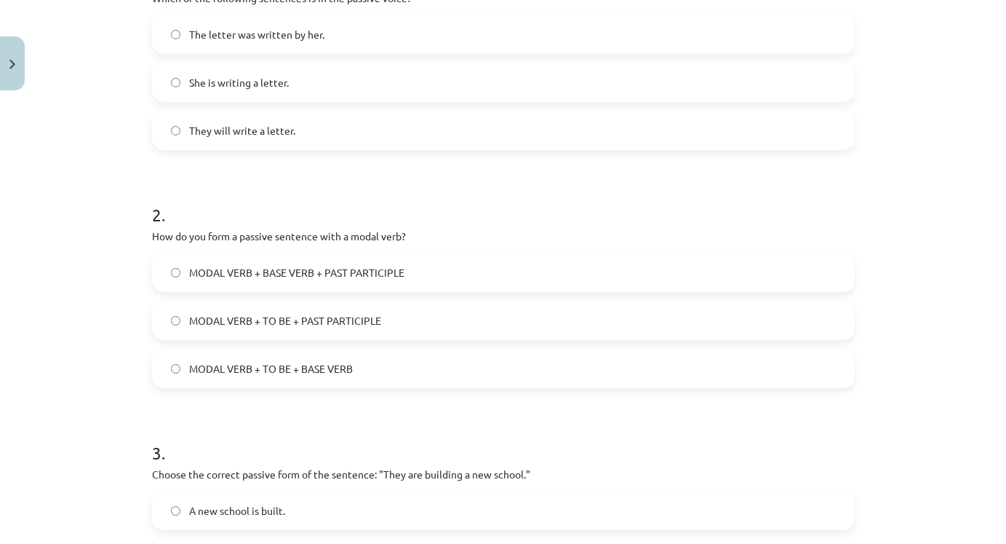
scroll to position [357, 0]
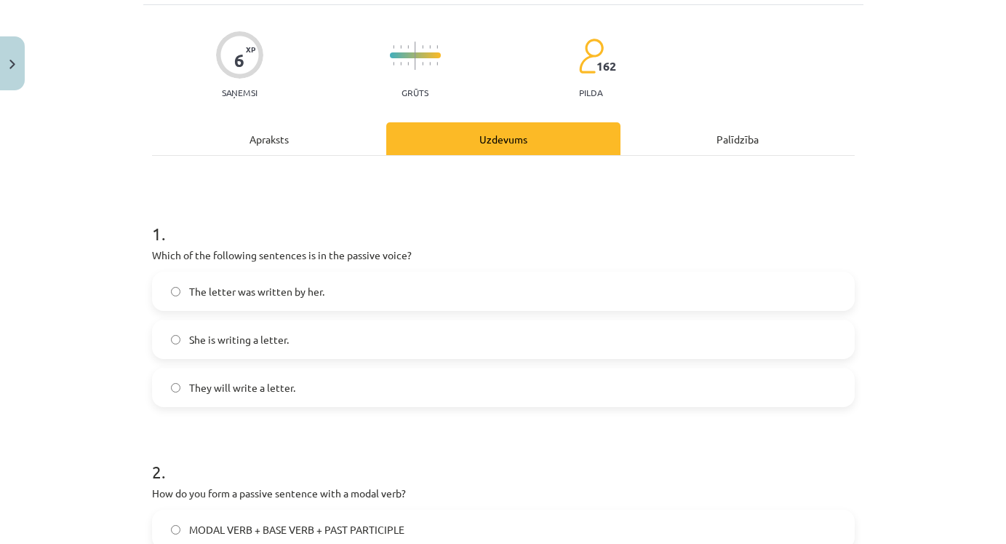
click at [284, 141] on div "Apraksts" at bounding box center [269, 138] width 234 height 33
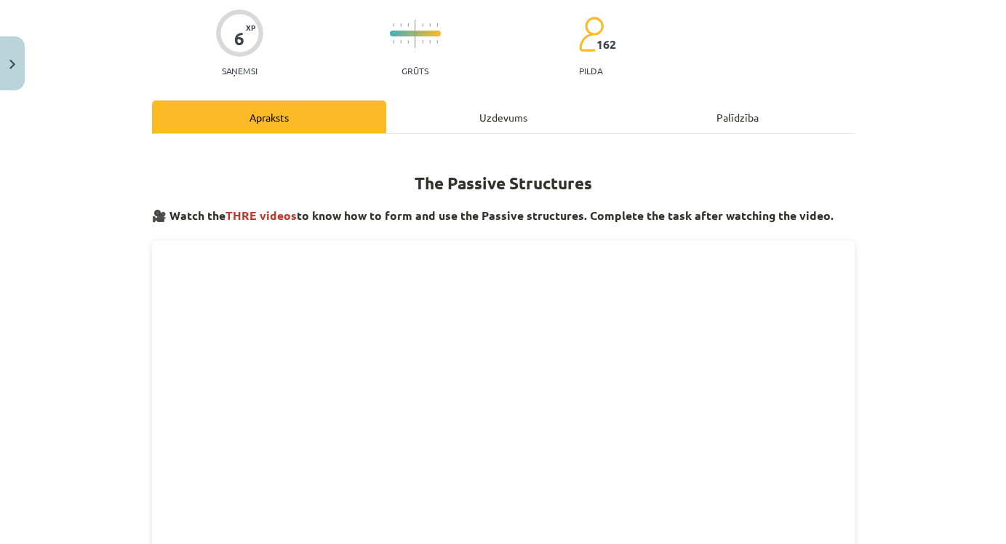
click at [525, 115] on div "Uzdevums" at bounding box center [503, 116] width 234 height 33
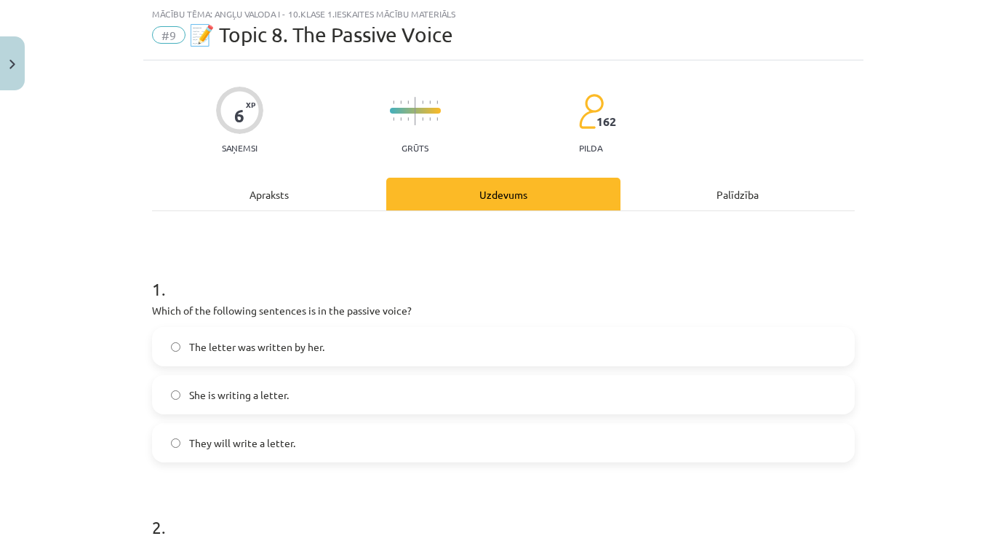
click at [316, 204] on div "Apraksts" at bounding box center [269, 194] width 234 height 33
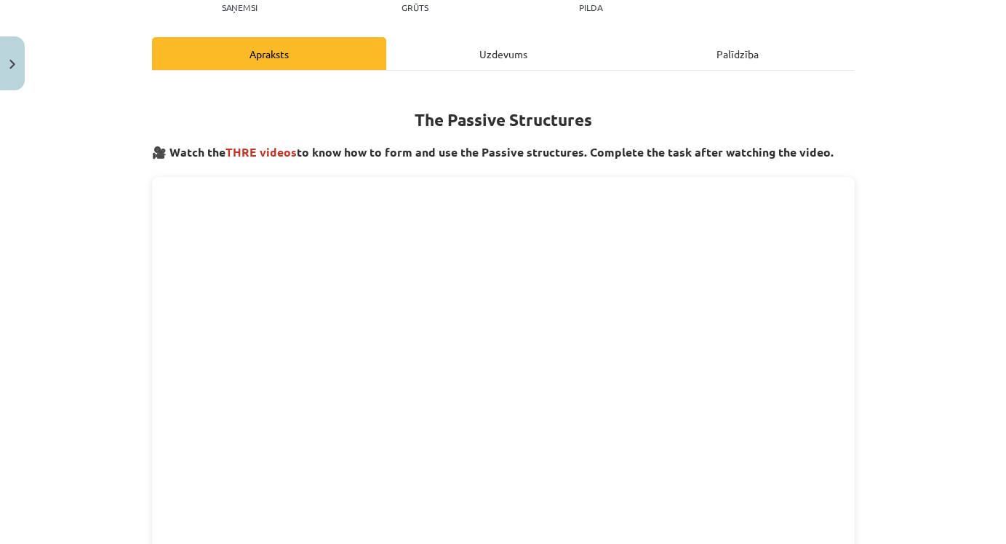
scroll to position [174, 0]
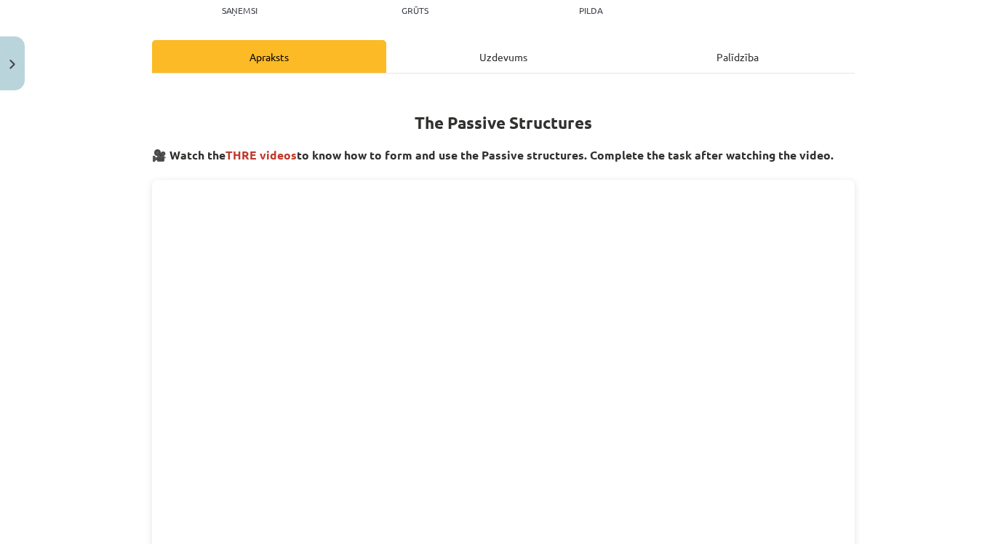
click at [493, 64] on div "Uzdevums" at bounding box center [503, 56] width 234 height 33
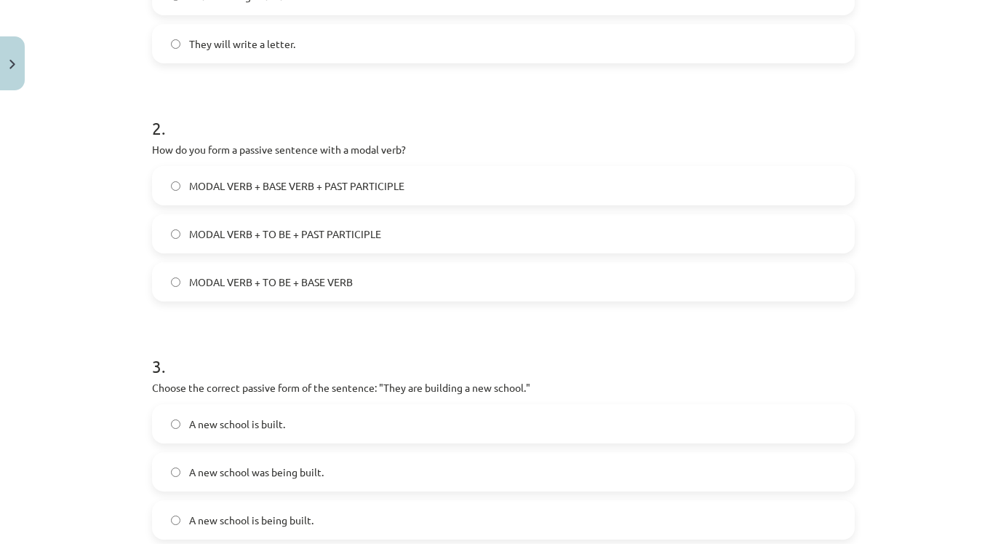
scroll to position [466, 0]
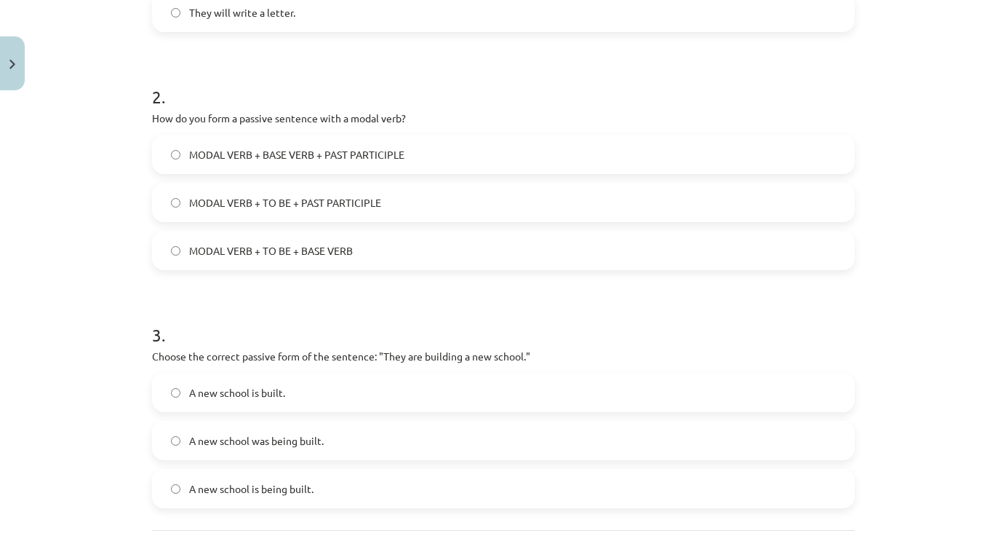
click at [439, 203] on label "MODAL VERB + TO BE + PAST PARTICIPLE" at bounding box center [504, 202] width 700 height 36
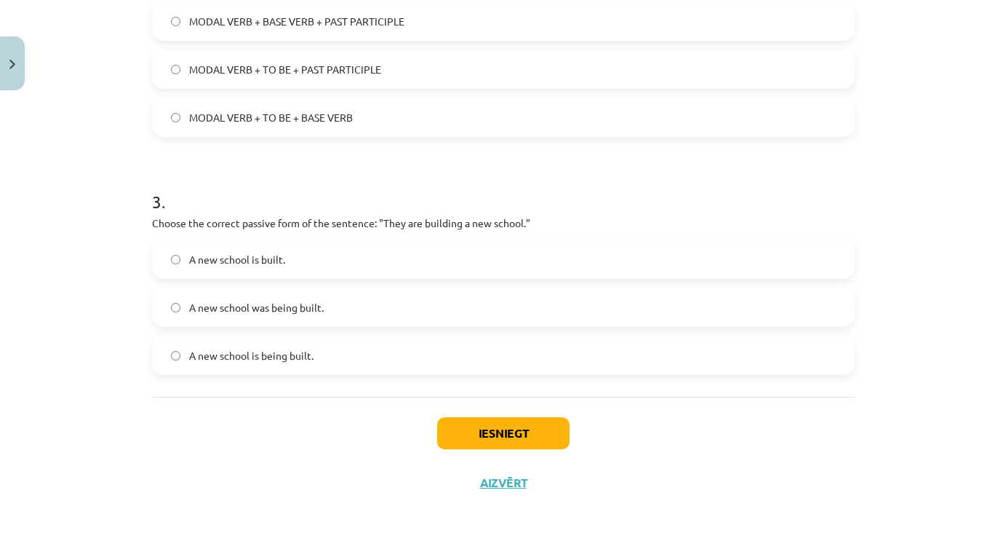
scroll to position [602, 0]
click at [348, 352] on label "A new school is being built." at bounding box center [504, 355] width 700 height 36
click at [536, 423] on button "Iesniegt" at bounding box center [503, 433] width 132 height 32
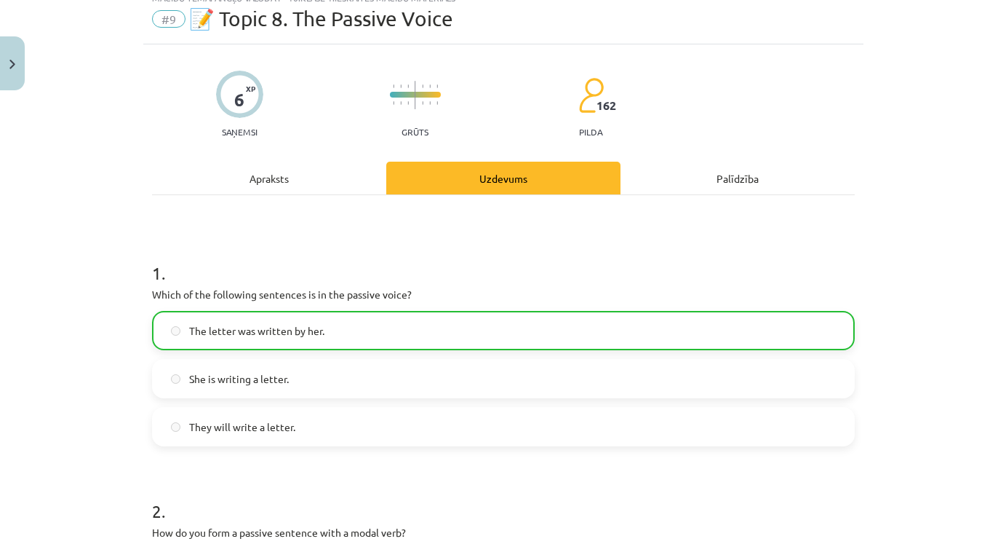
scroll to position [45, 0]
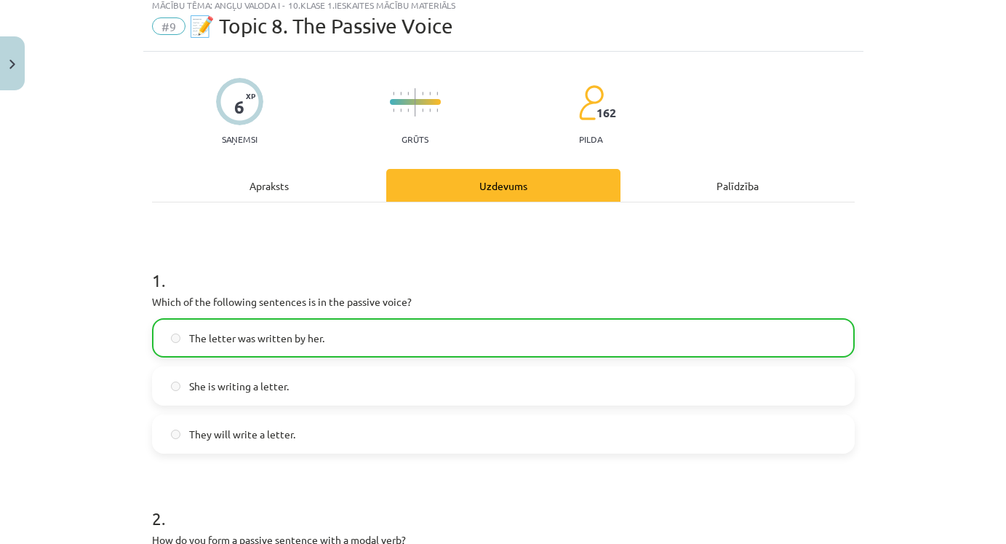
click at [15, 58] on button "Close" at bounding box center [12, 63] width 25 height 54
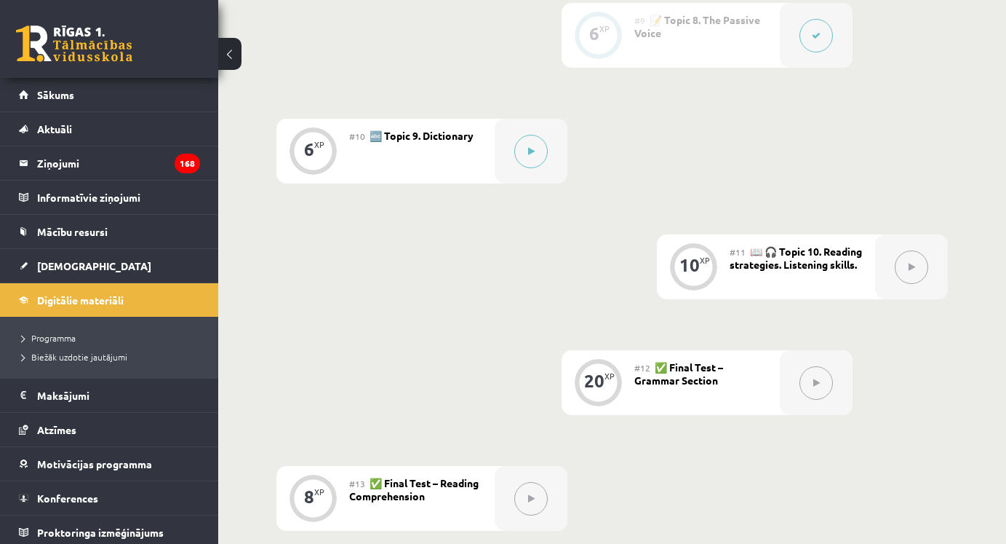
scroll to position [1366, 0]
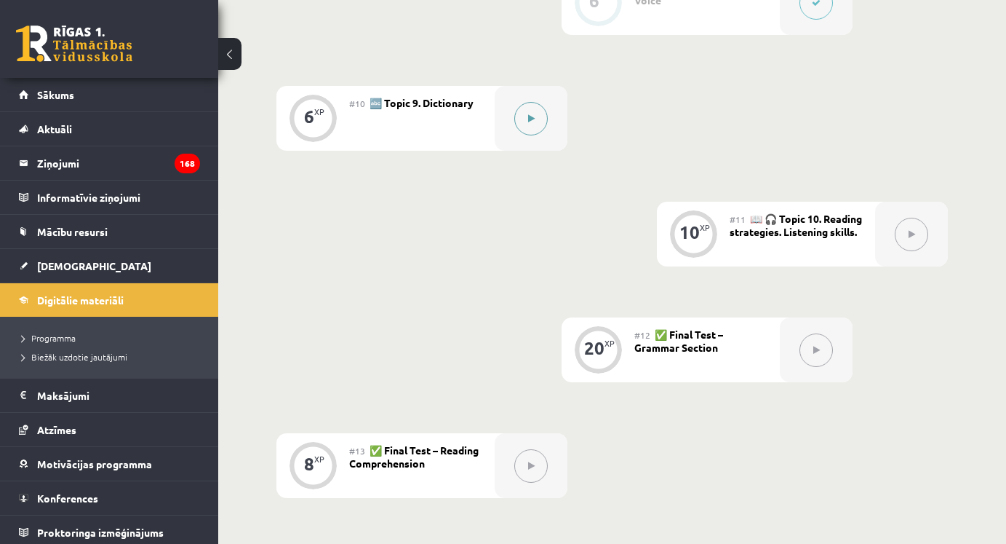
click at [525, 126] on button at bounding box center [530, 118] width 33 height 33
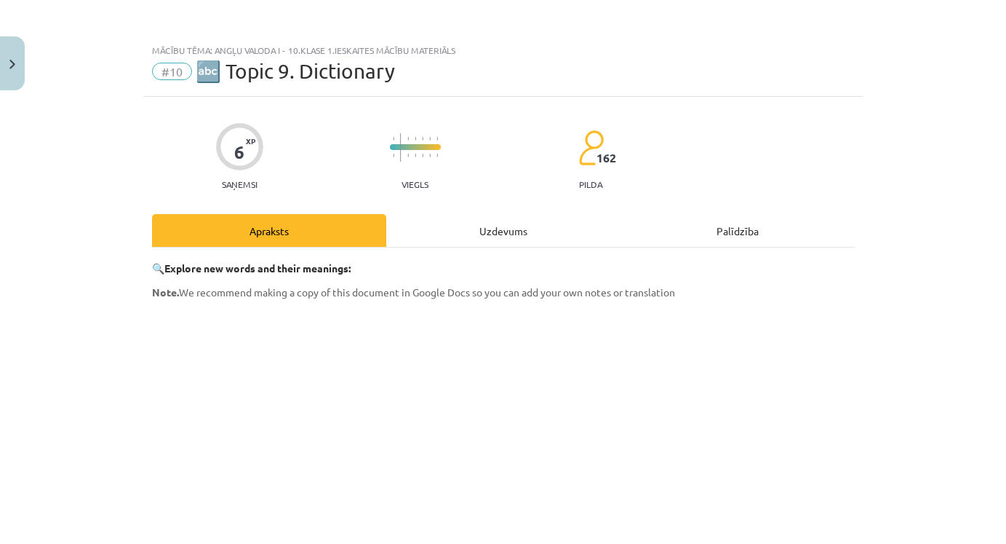
click at [501, 231] on div "Uzdevums" at bounding box center [503, 230] width 234 height 33
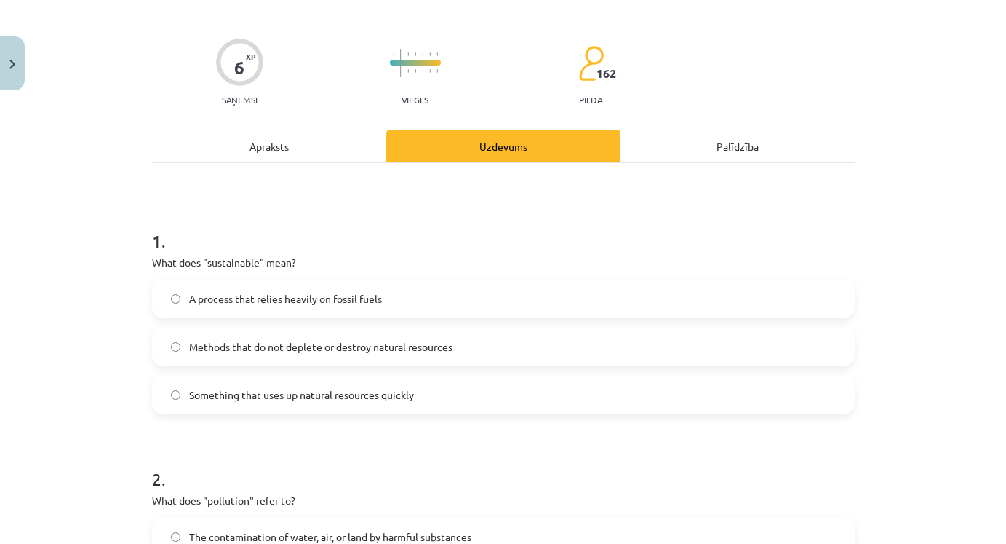
scroll to position [101, 0]
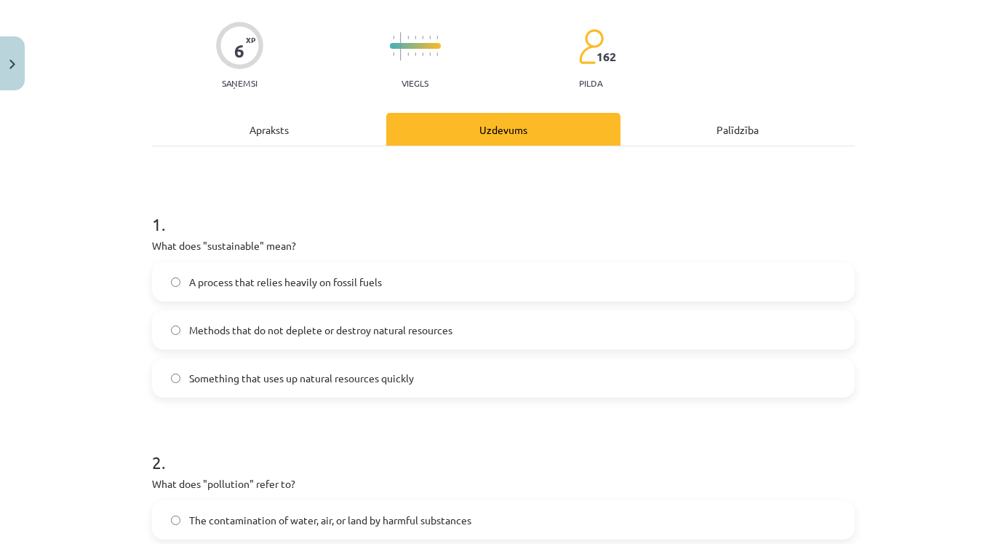
click at [503, 369] on label "Something that uses up natural resources quickly" at bounding box center [504, 377] width 700 height 36
click at [500, 323] on label "Methods that do not deplete or destroy natural resources" at bounding box center [504, 329] width 700 height 36
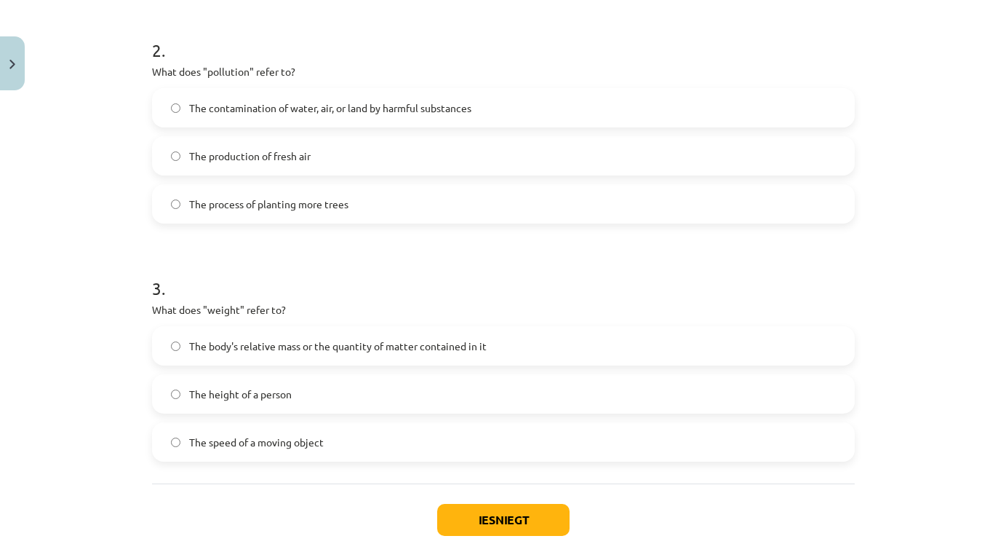
scroll to position [512, 0]
click at [527, 350] on label "The body's relative mass or the quantity of matter contained in it" at bounding box center [504, 347] width 700 height 36
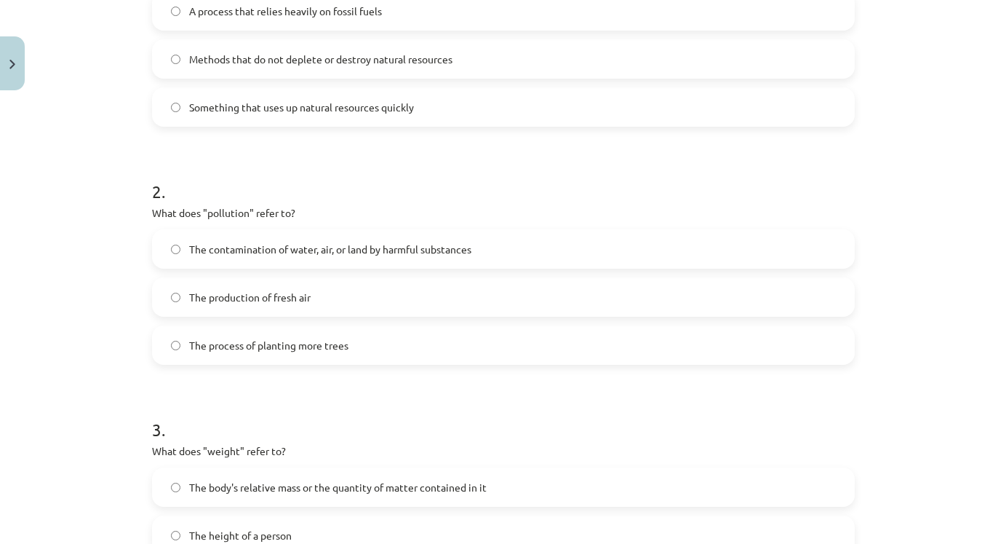
scroll to position [370, 0]
click at [422, 244] on span "The contamination of water, air, or land by harmful substances" at bounding box center [330, 251] width 282 height 15
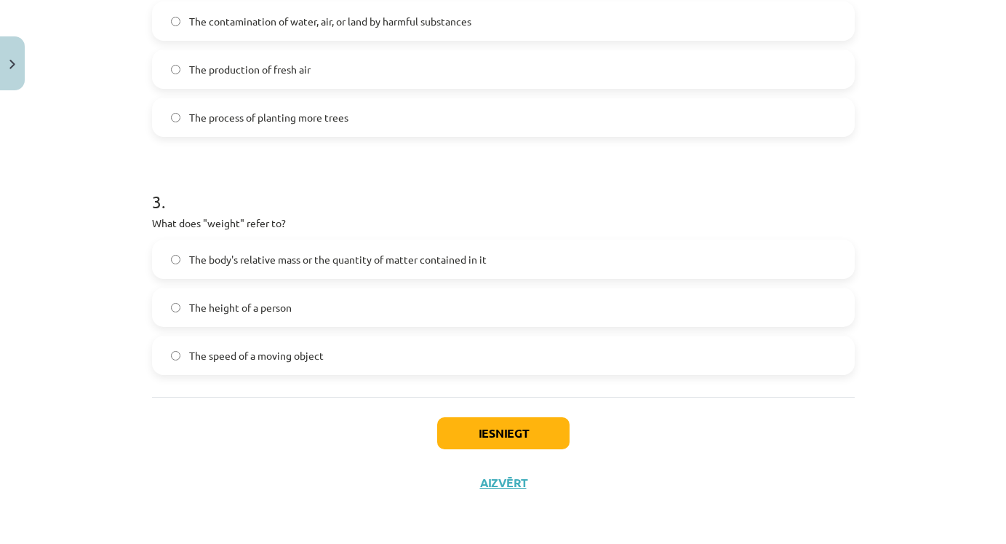
scroll to position [602, 0]
click at [541, 422] on button "Iesniegt" at bounding box center [503, 433] width 132 height 32
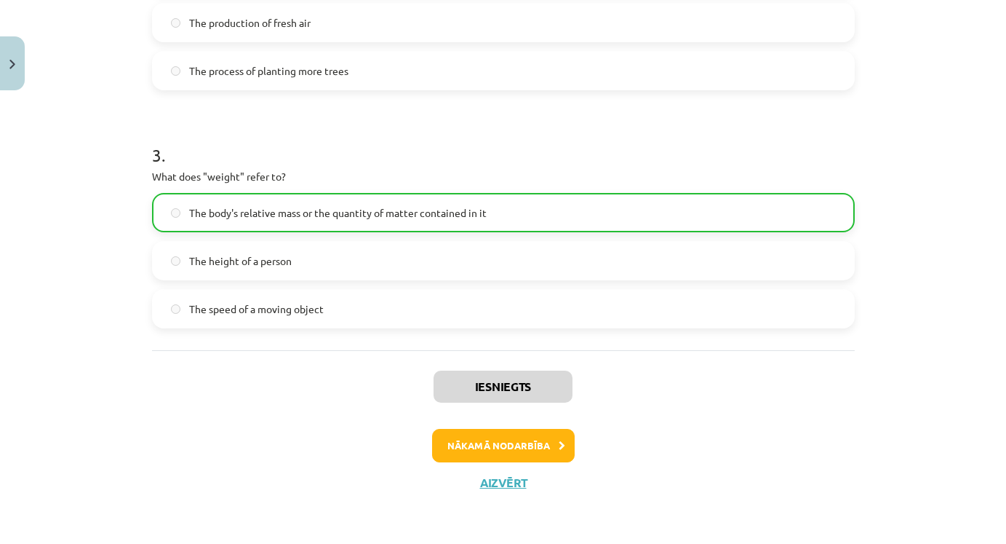
scroll to position [648, 0]
click at [552, 434] on button "Nākamā nodarbība" at bounding box center [503, 445] width 143 height 33
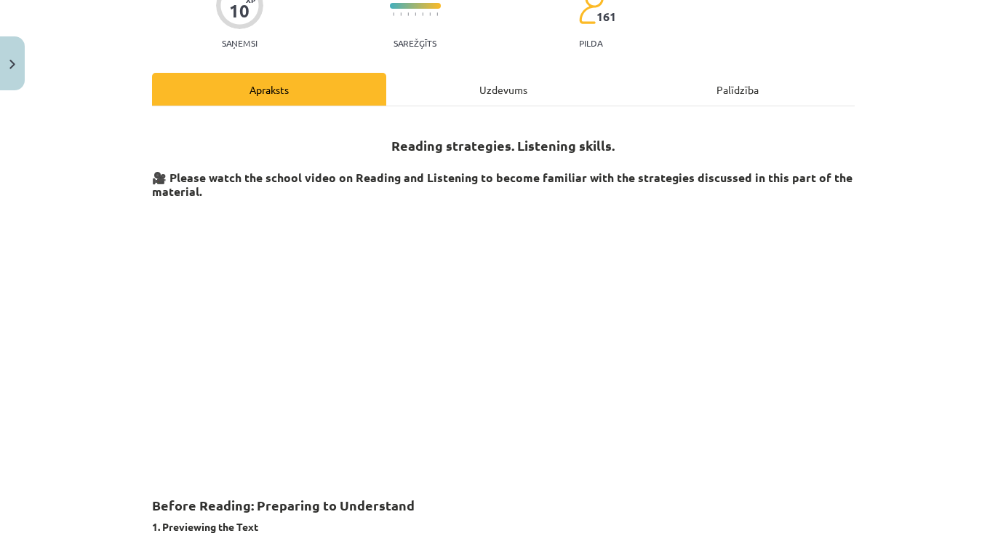
scroll to position [36, 0]
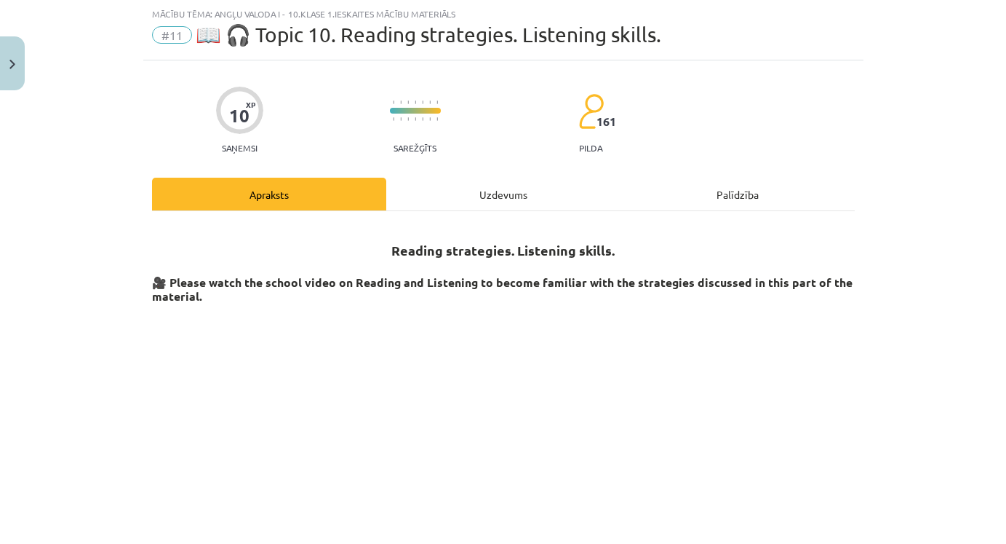
click at [504, 199] on div "Uzdevums" at bounding box center [503, 194] width 234 height 33
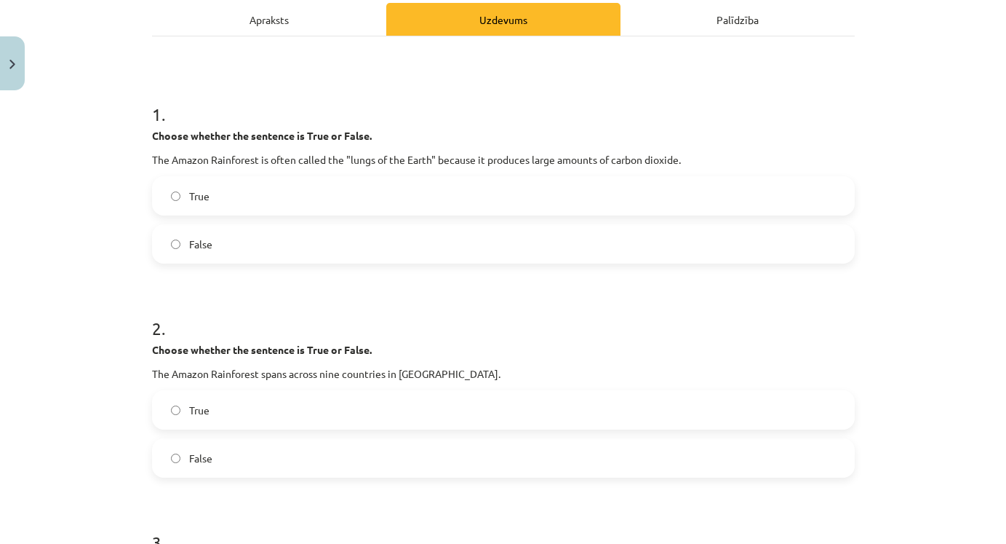
scroll to position [212, 0]
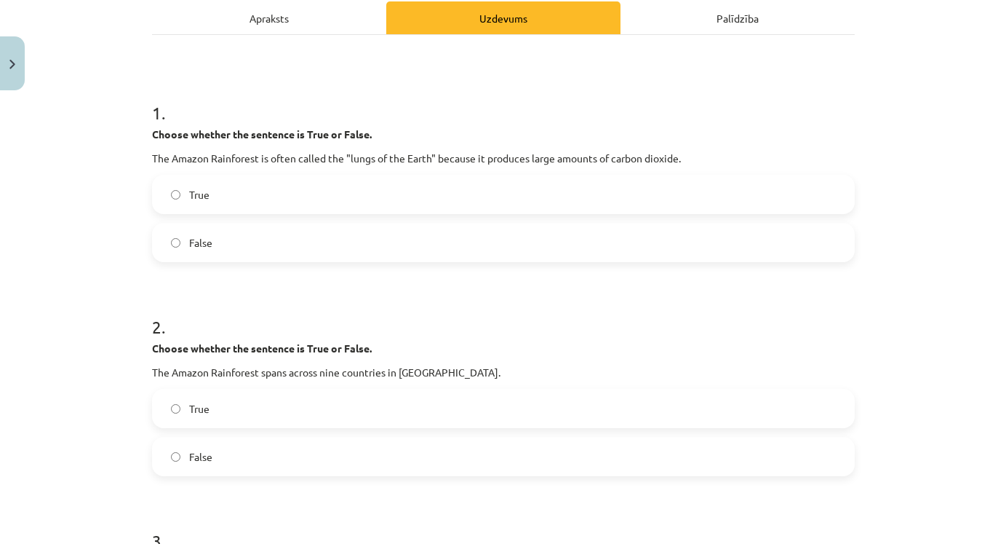
click at [303, 22] on div "Apraksts" at bounding box center [269, 17] width 234 height 33
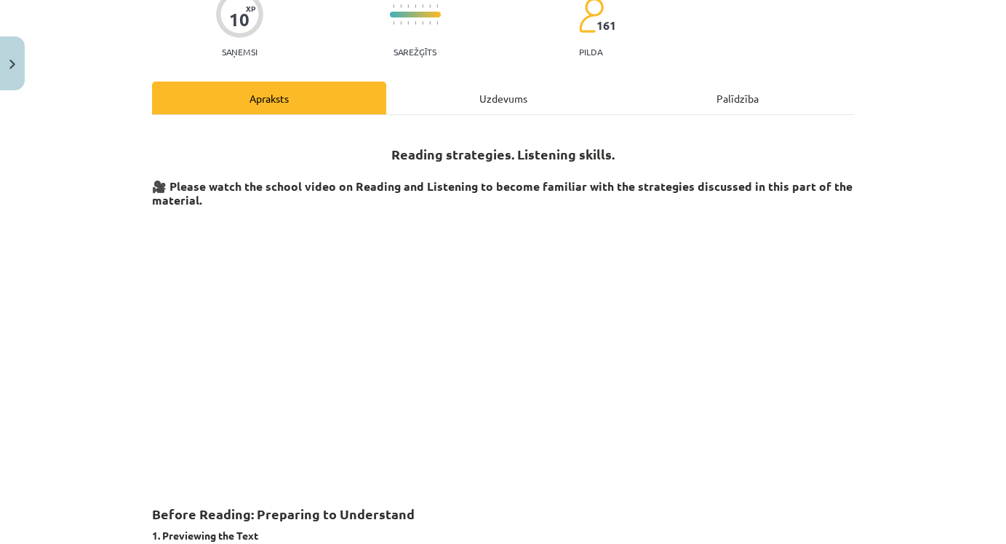
scroll to position [36, 0]
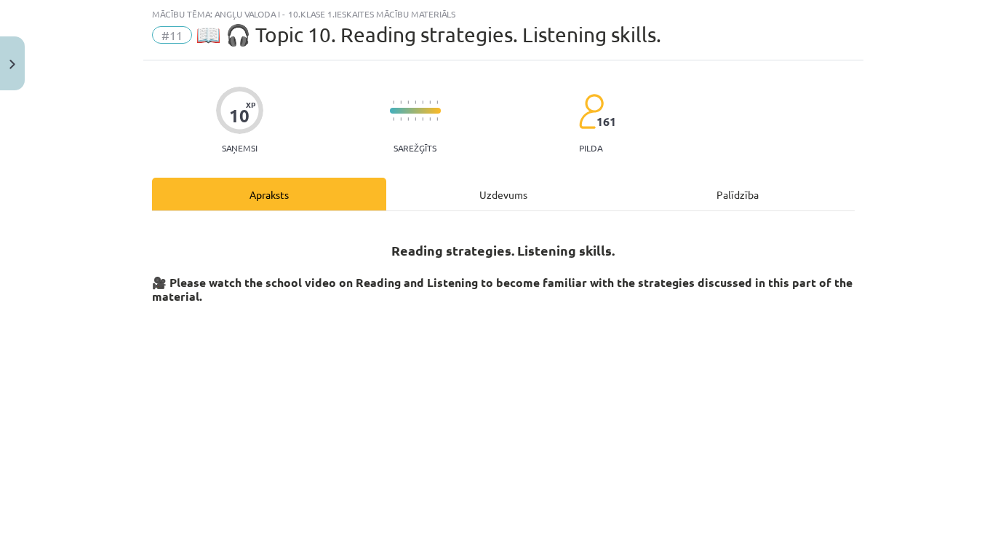
click at [489, 197] on div "Uzdevums" at bounding box center [503, 194] width 234 height 33
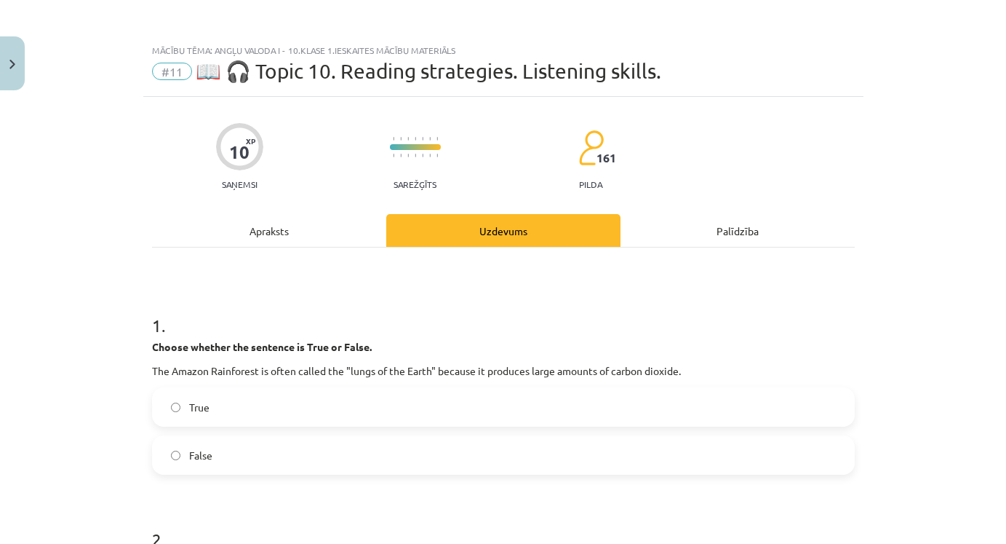
scroll to position [0, 0]
click at [285, 220] on div "Apraksts" at bounding box center [269, 230] width 234 height 33
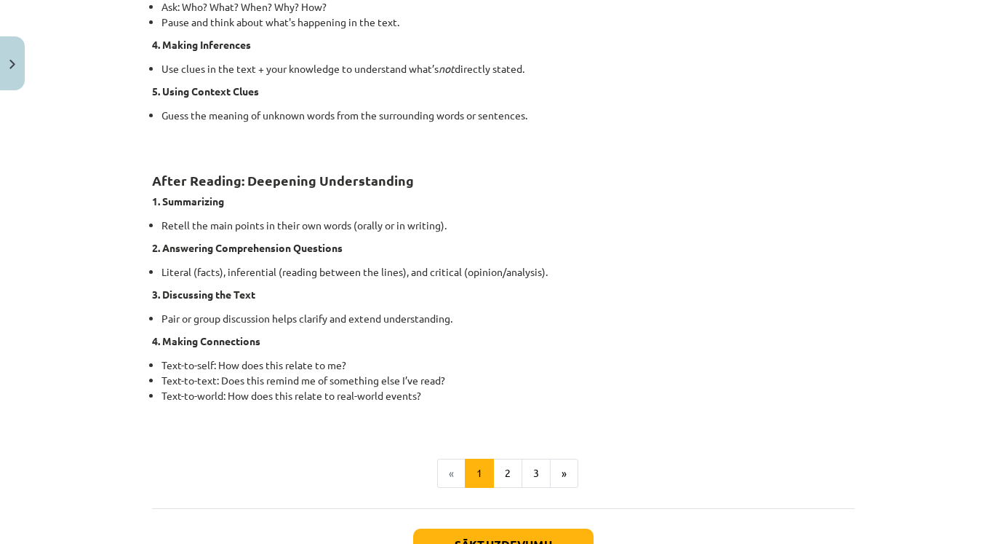
scroll to position [1018, 0]
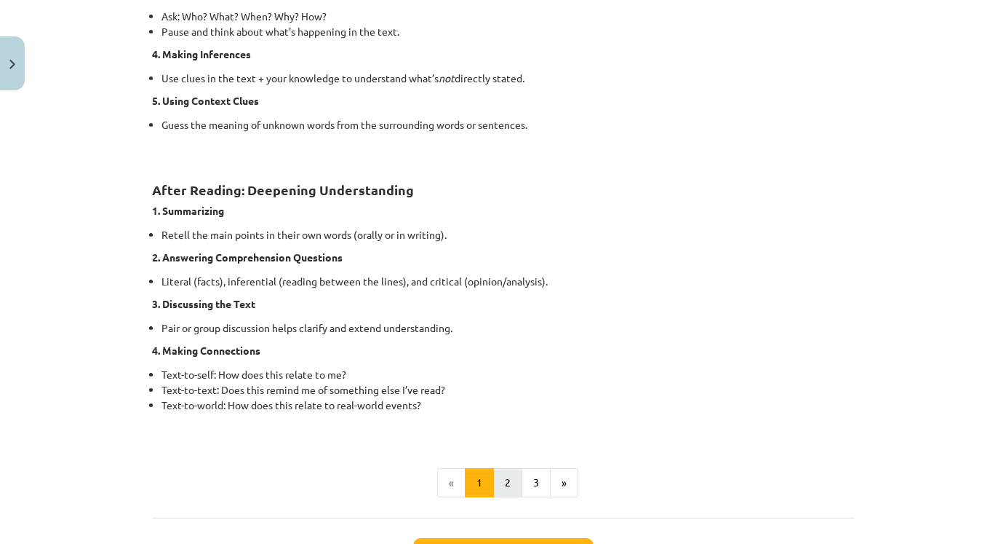
click at [514, 482] on button "2" at bounding box center [507, 482] width 29 height 29
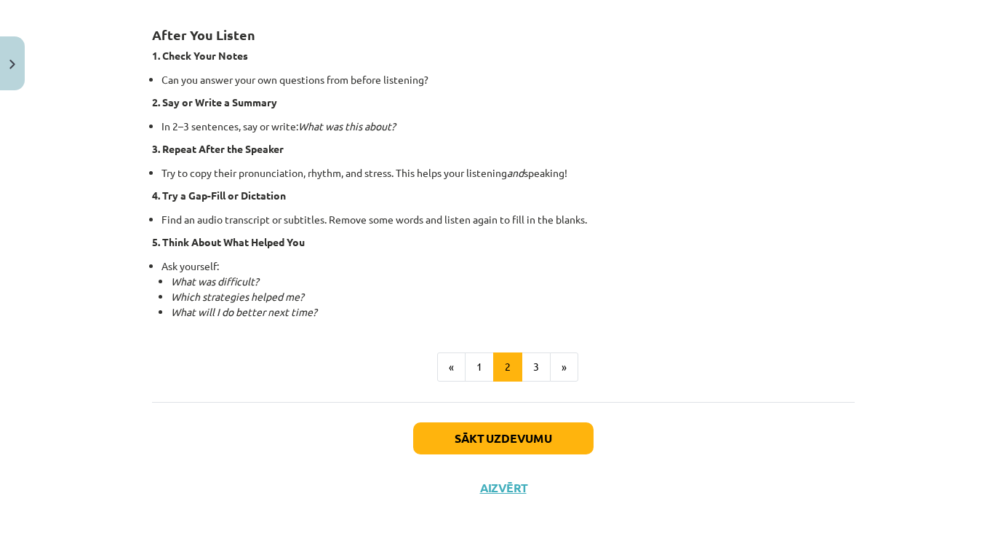
scroll to position [261, 0]
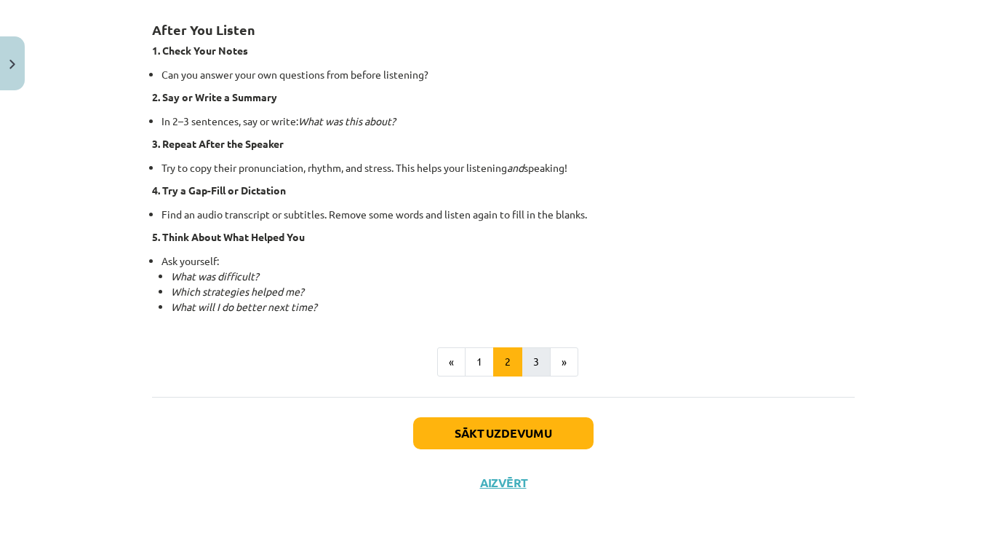
click at [543, 350] on button "3" at bounding box center [536, 361] width 29 height 29
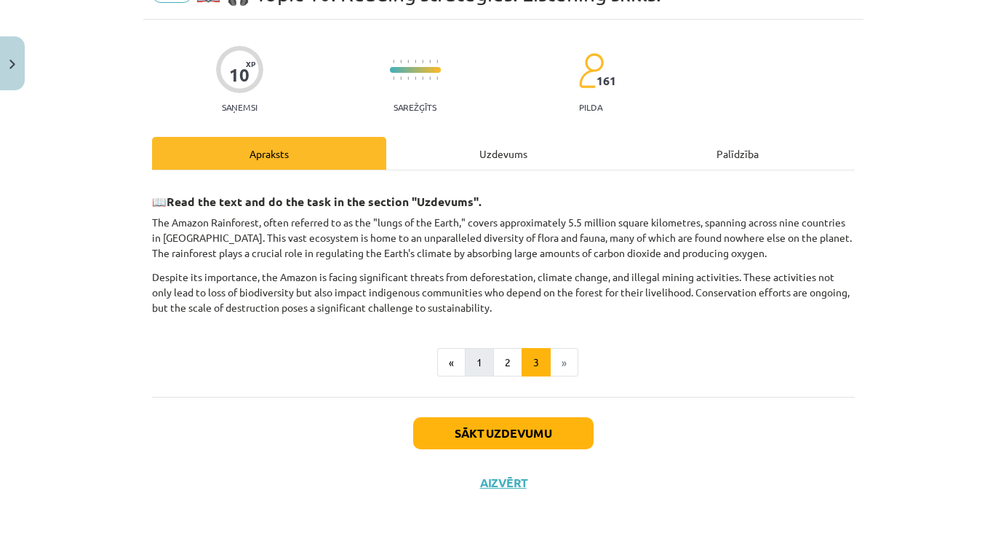
click at [477, 360] on button "1" at bounding box center [479, 362] width 29 height 29
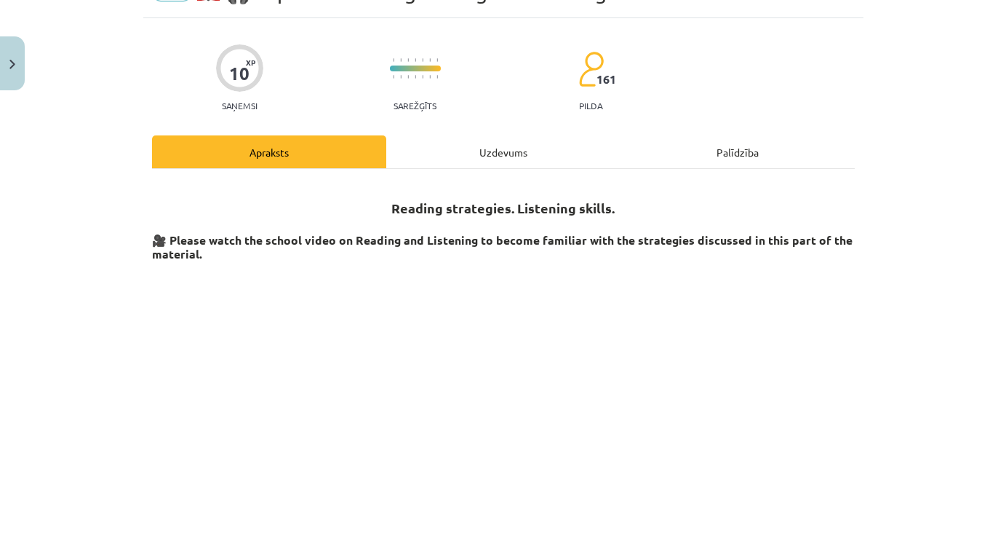
click at [500, 143] on div "Uzdevums" at bounding box center [503, 151] width 234 height 33
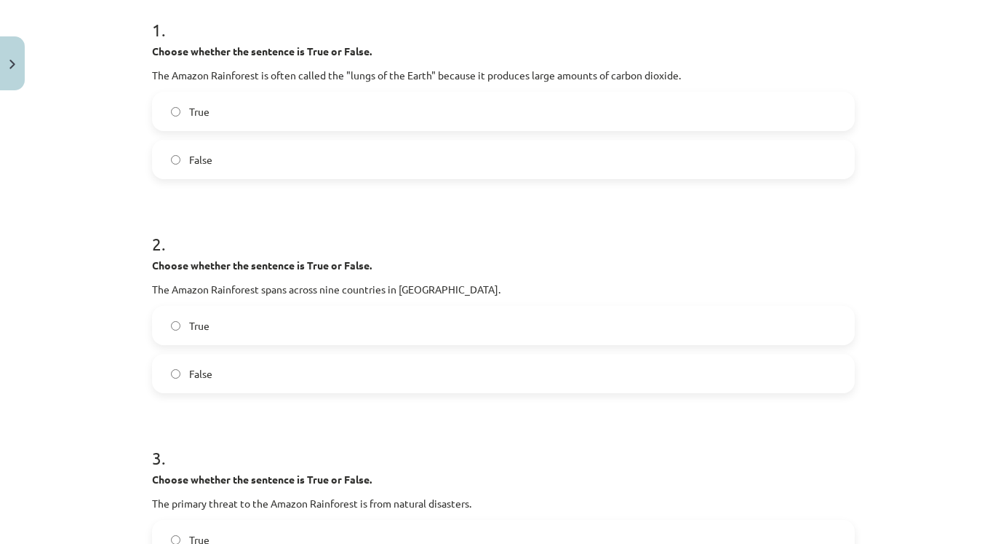
scroll to position [298, 0]
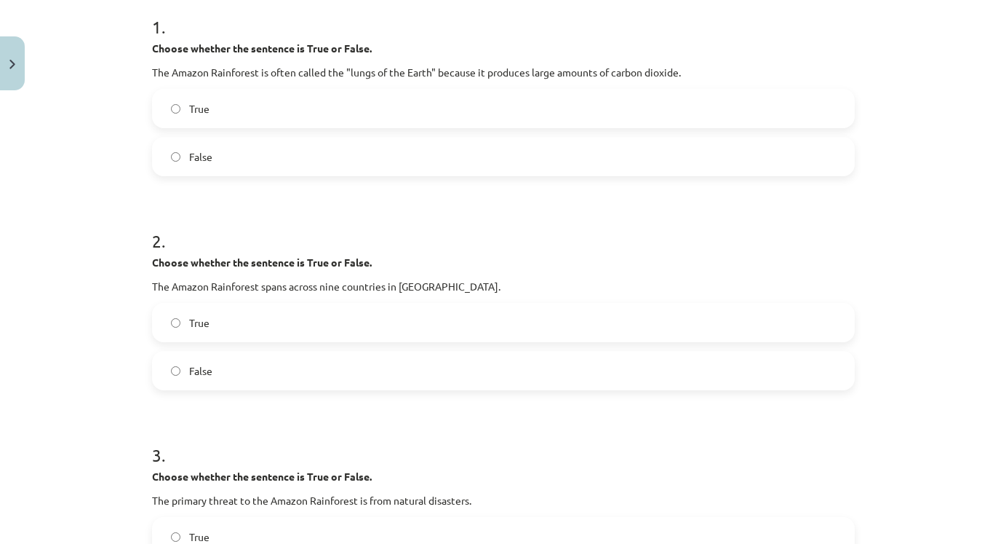
click at [506, 160] on label "False" at bounding box center [504, 156] width 700 height 36
click at [320, 336] on label "True" at bounding box center [504, 322] width 700 height 36
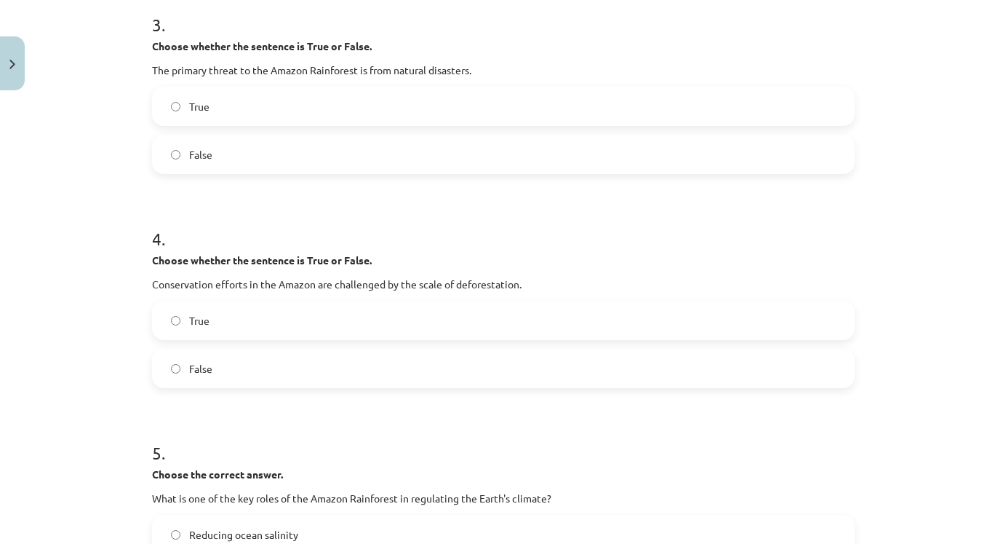
scroll to position [730, 0]
click at [336, 161] on label "False" at bounding box center [504, 153] width 700 height 36
click at [253, 326] on label "True" at bounding box center [504, 319] width 700 height 36
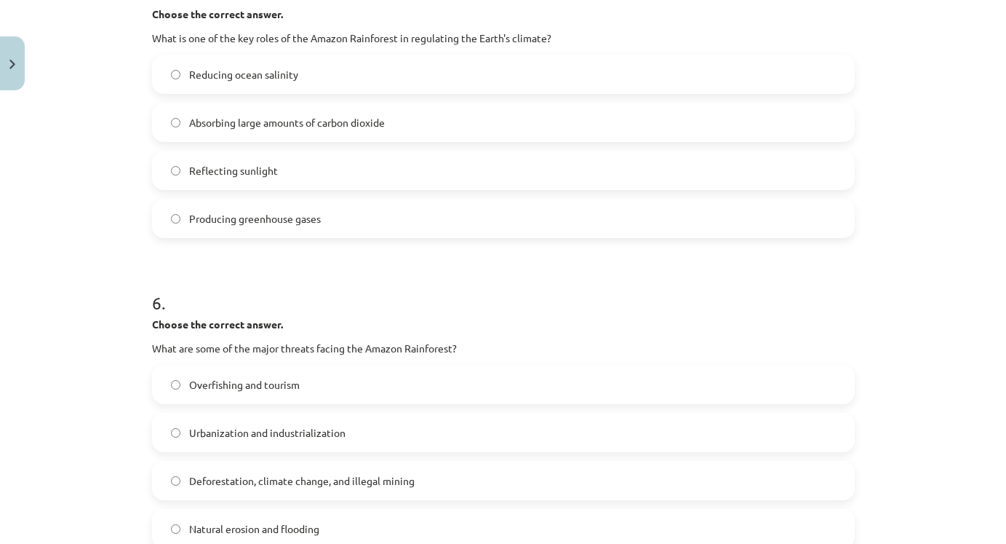
scroll to position [1191, 0]
click at [464, 123] on label "Absorbing large amounts of carbon dioxide" at bounding box center [504, 120] width 700 height 36
click at [316, 477] on span "Deforestation, climate change, and illegal mining" at bounding box center [302, 478] width 226 height 15
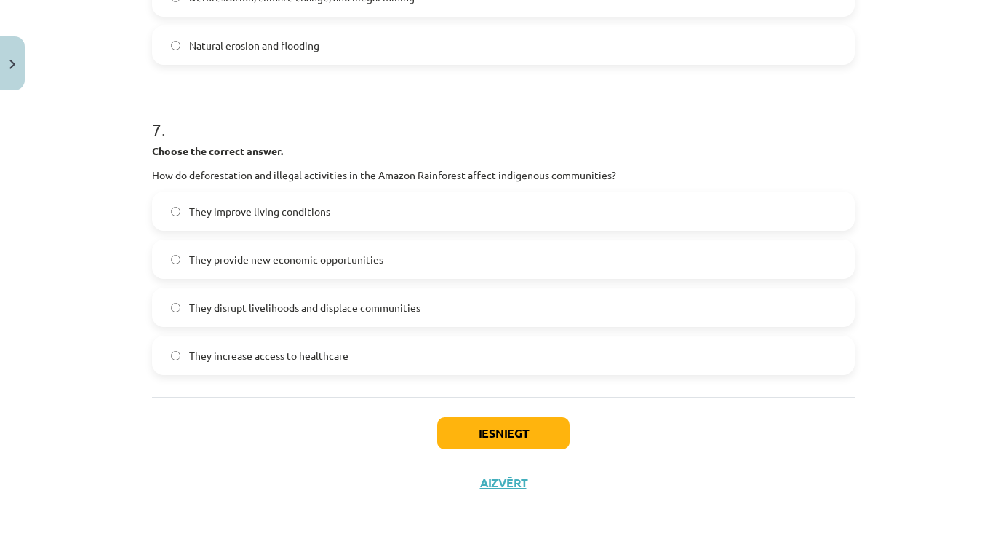
scroll to position [1674, 0]
click at [258, 314] on label "They disrupt livelihoods and displace communities" at bounding box center [504, 307] width 700 height 36
click at [537, 422] on button "Iesniegt" at bounding box center [503, 433] width 132 height 32
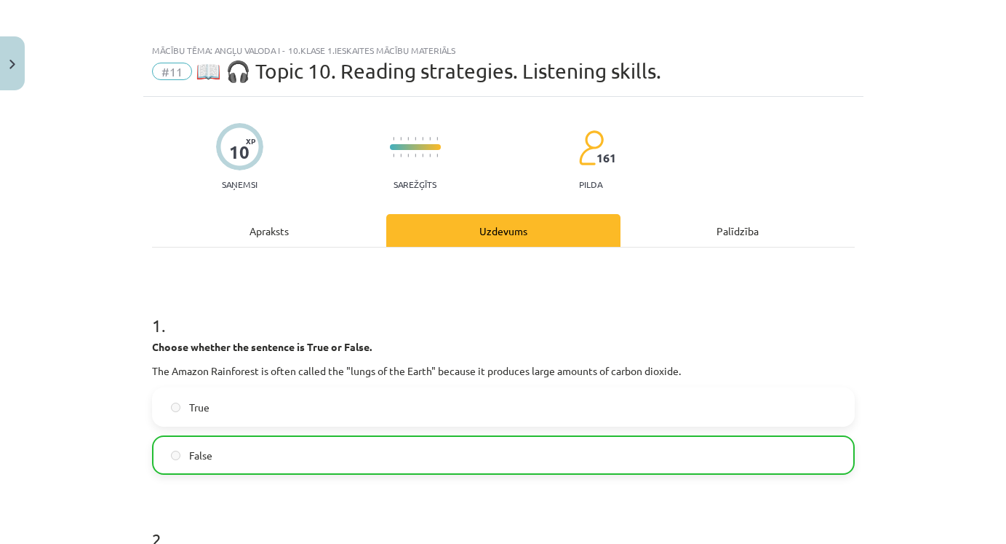
scroll to position [0, 0]
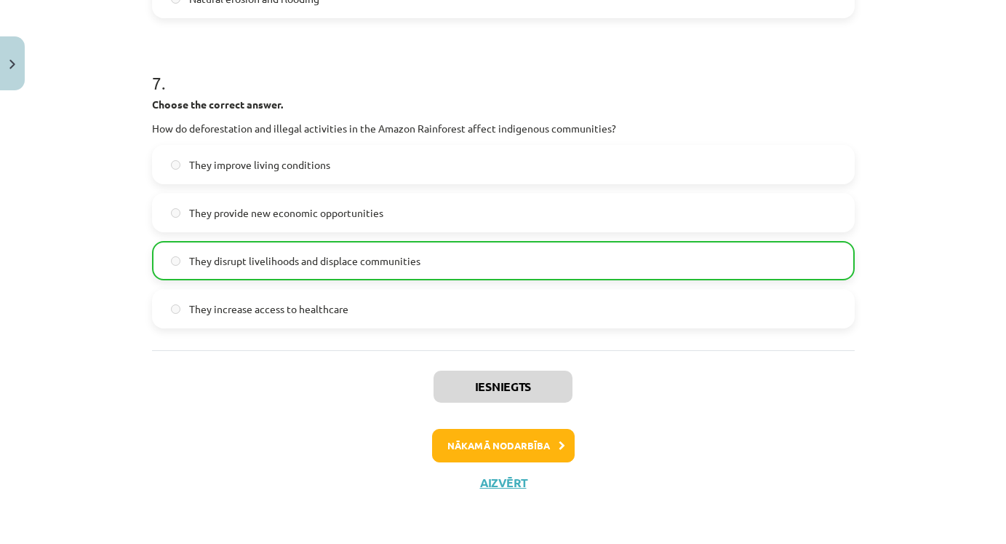
click at [555, 438] on button "Nākamā nodarbība" at bounding box center [503, 445] width 143 height 33
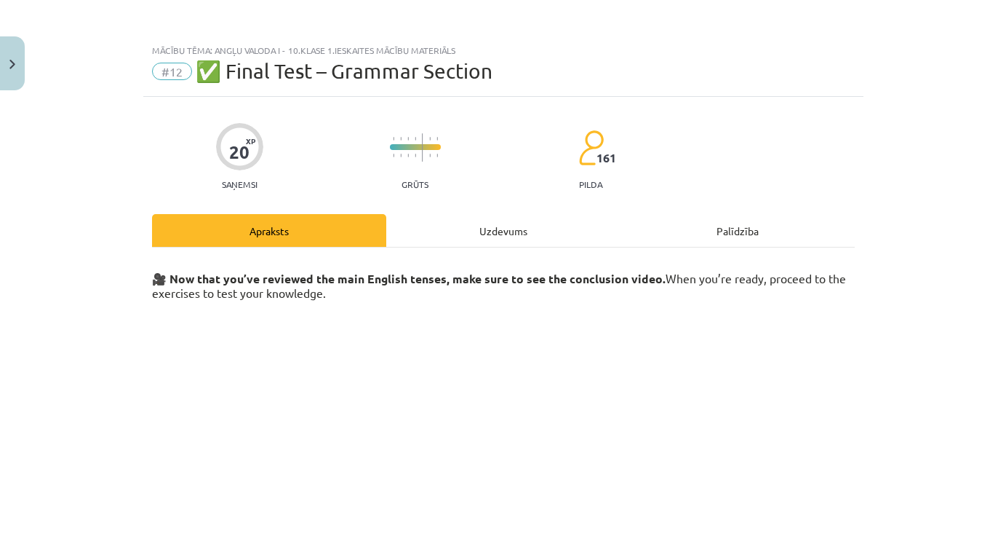
click at [17, 64] on button "Close" at bounding box center [12, 63] width 25 height 54
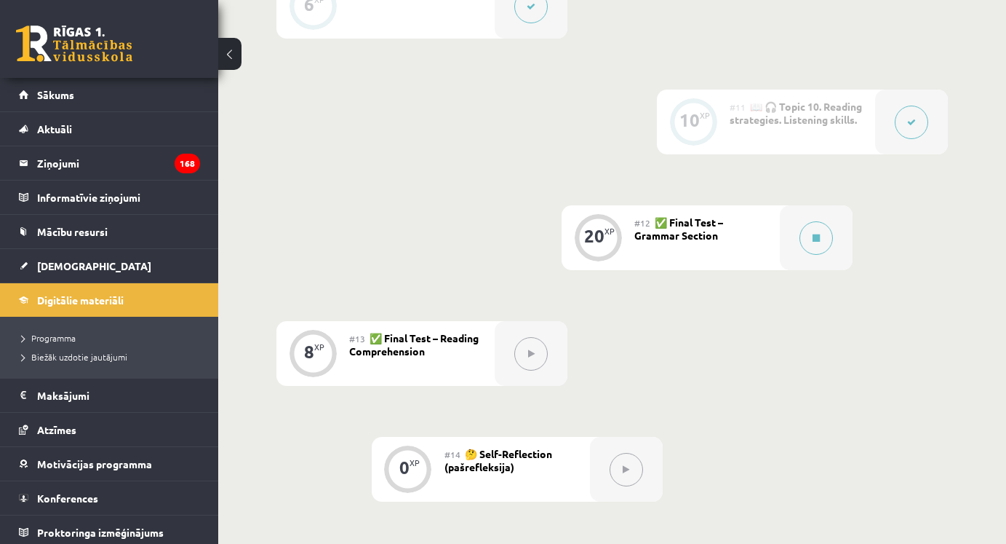
scroll to position [1461, 0]
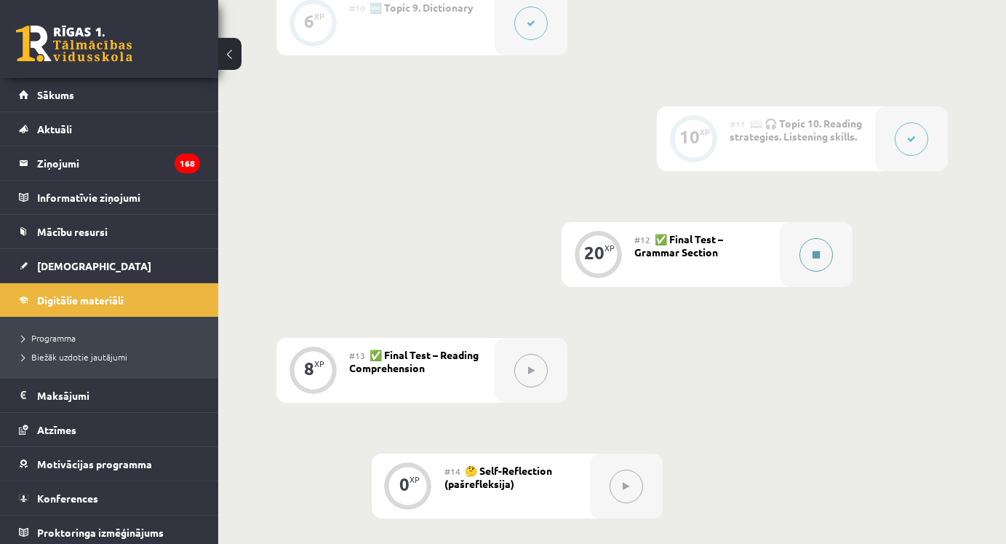
click at [807, 253] on button at bounding box center [816, 254] width 33 height 33
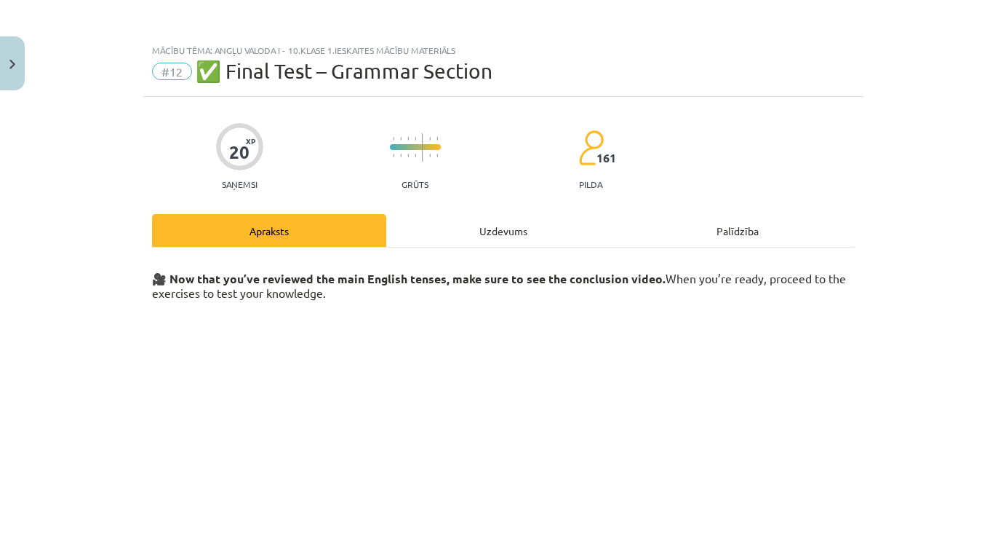
click at [510, 228] on div "Uzdevums" at bounding box center [503, 230] width 234 height 33
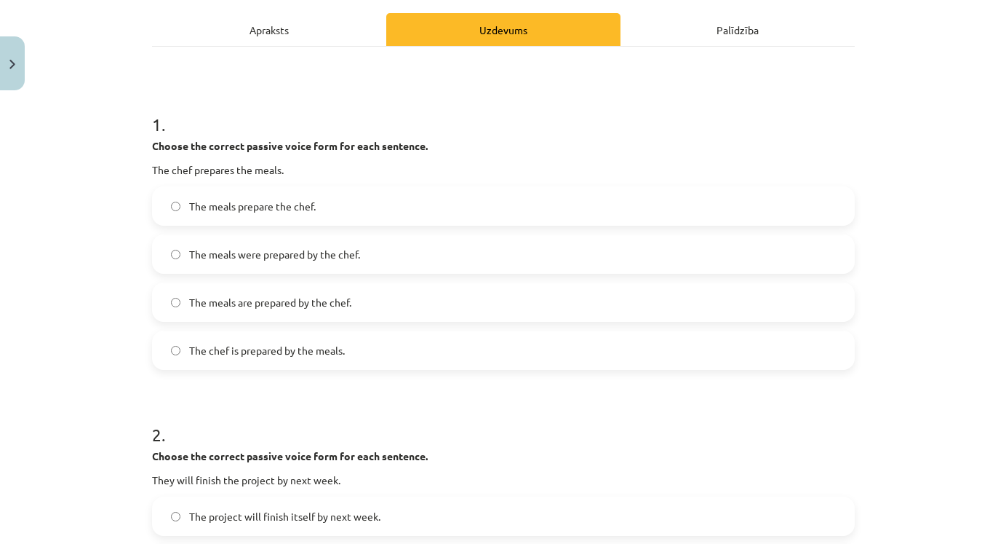
scroll to position [199, 0]
click at [455, 301] on label "The meals are prepared by the chef." at bounding box center [504, 303] width 700 height 36
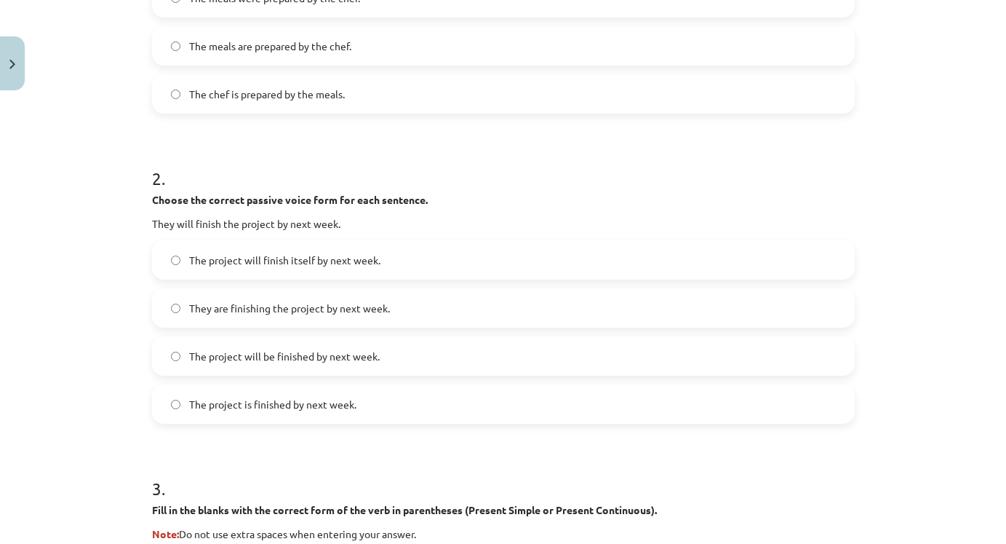
scroll to position [457, 0]
click at [386, 357] on label "The project will be finished by next week." at bounding box center [504, 356] width 700 height 36
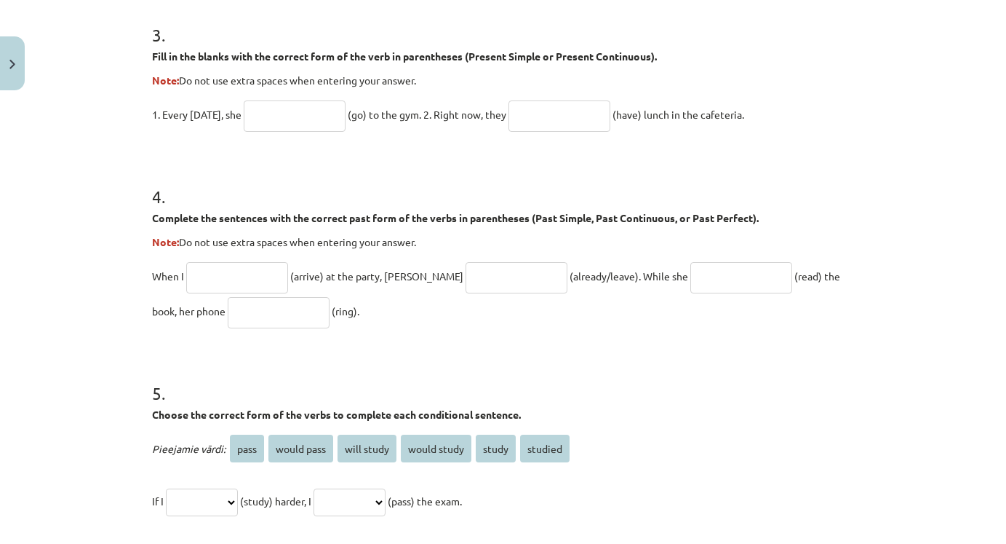
scroll to position [918, 0]
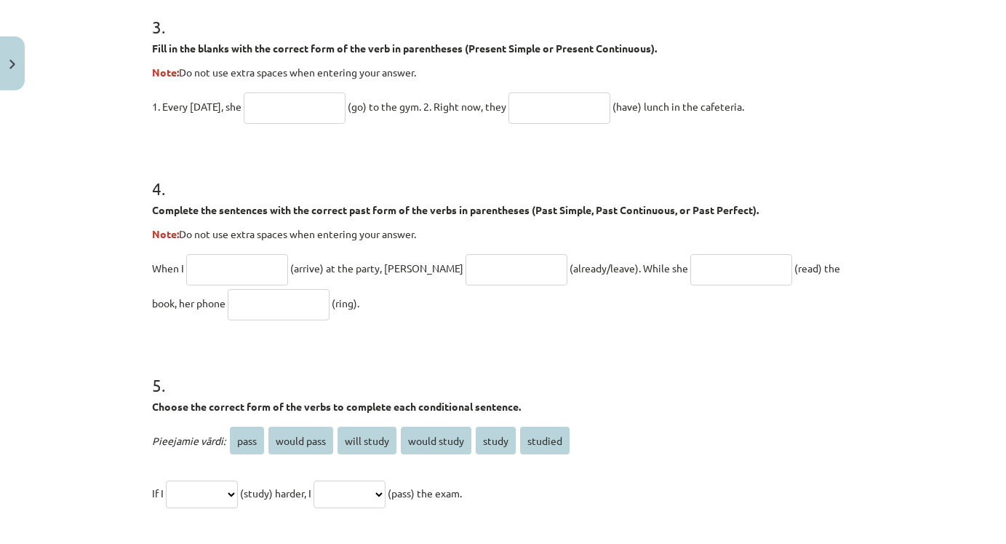
click at [281, 110] on input "text" at bounding box center [295, 107] width 102 height 31
type input "*"
type input "********"
click at [548, 107] on input "text" at bounding box center [560, 107] width 102 height 31
type input "**********"
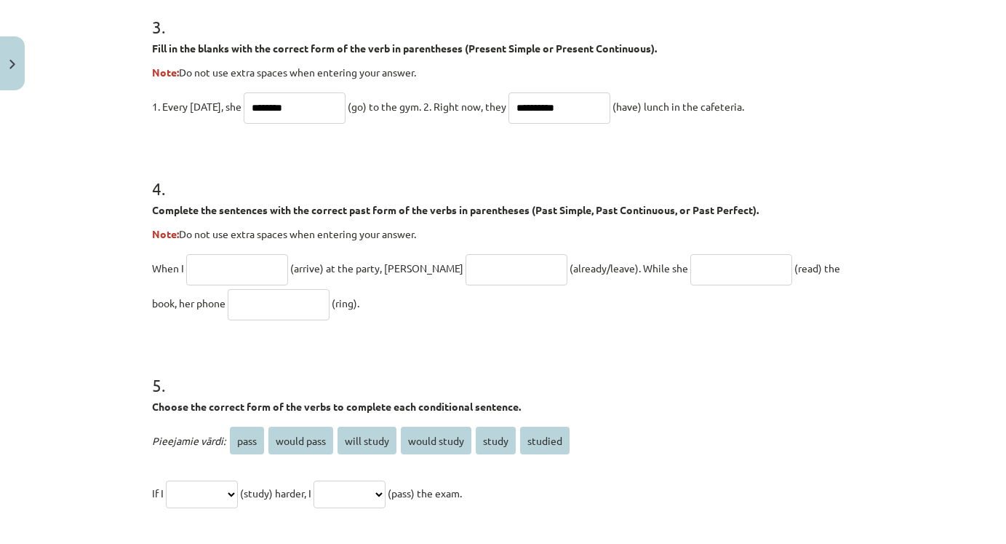
click at [238, 269] on input "text" at bounding box center [237, 269] width 102 height 31
type input "*******"
click at [481, 271] on input "text" at bounding box center [517, 269] width 102 height 31
type input "**********"
click at [691, 271] on input "text" at bounding box center [742, 269] width 102 height 31
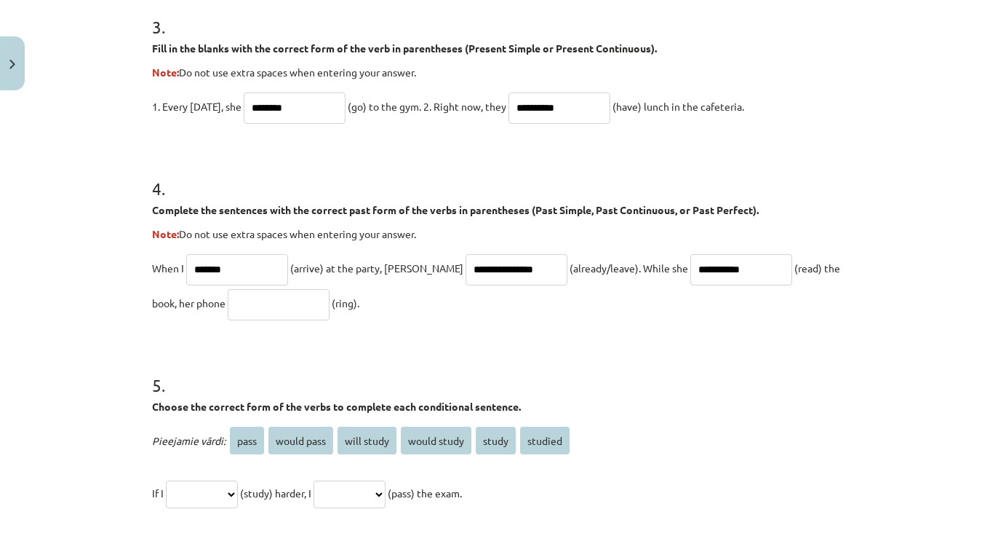
type input "**********"
click at [228, 305] on input "text" at bounding box center [279, 304] width 102 height 31
type input "**********"
click at [304, 104] on input "********" at bounding box center [295, 107] width 102 height 31
type input "*"
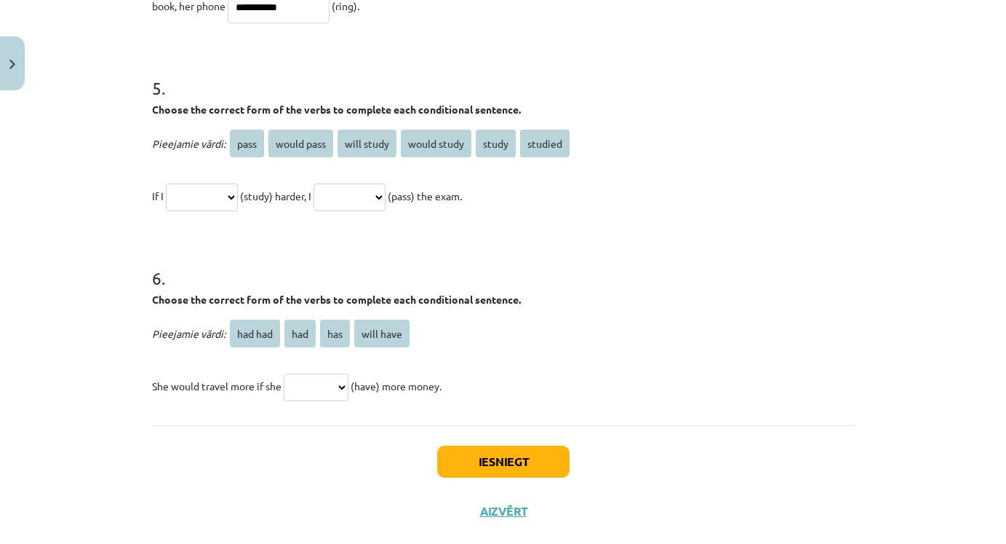
scroll to position [1222, 0]
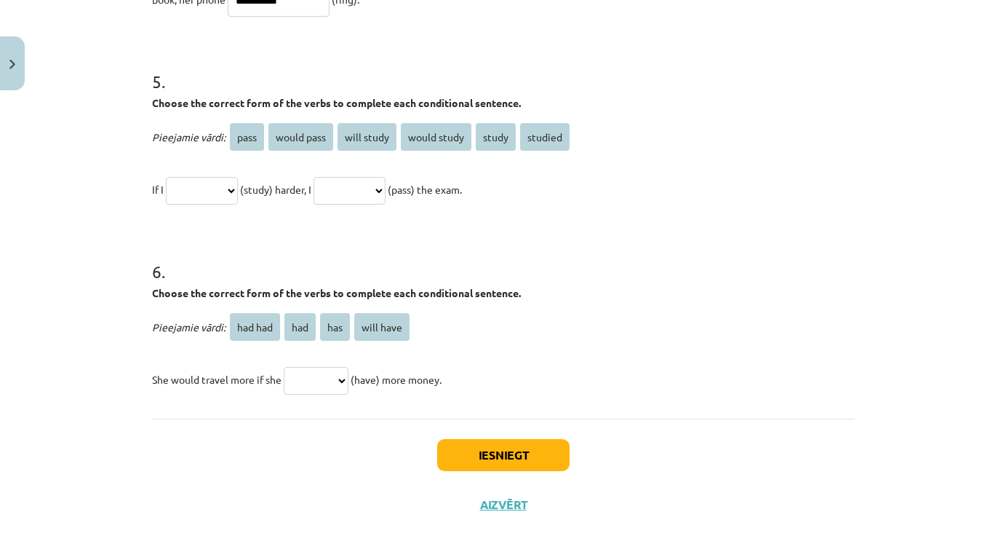
type input "****"
select select "**********"
select select "*******"
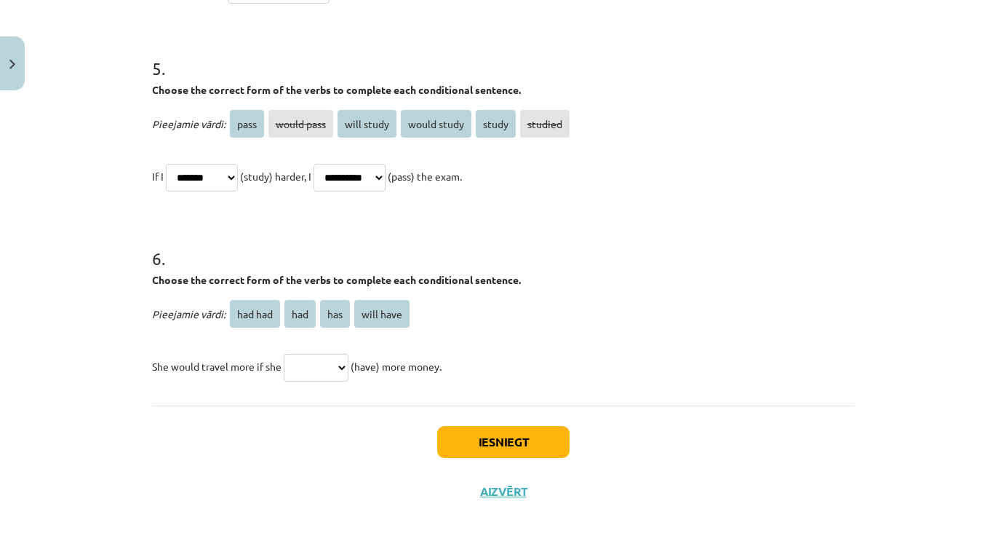
scroll to position [1238, 0]
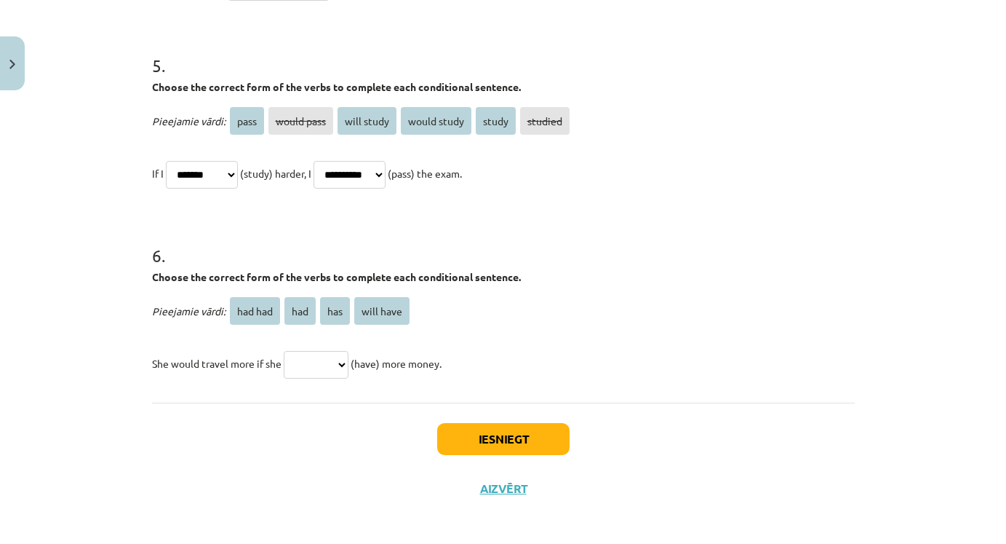
select select "***"
click at [541, 433] on button "Iesniegt" at bounding box center [503, 439] width 132 height 32
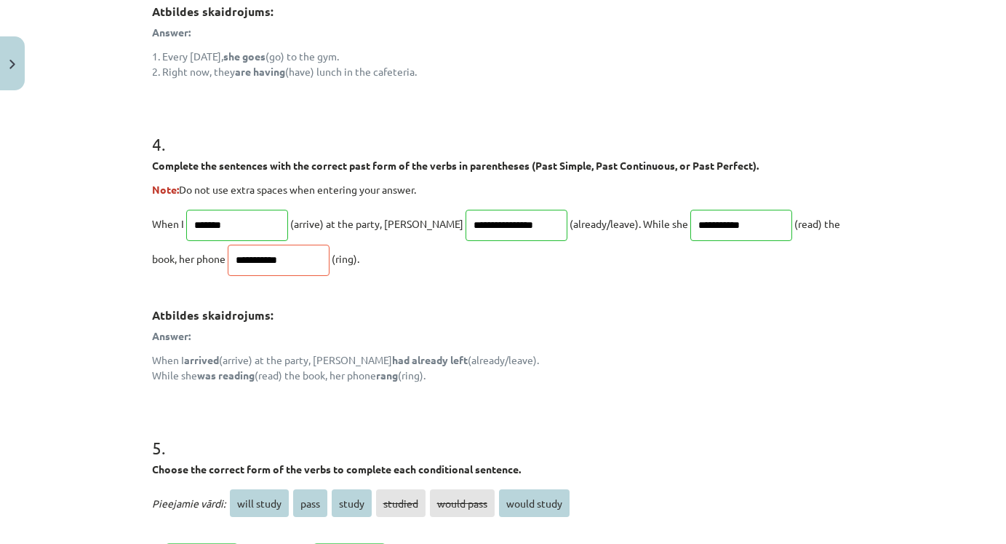
scroll to position [1068, 0]
click at [245, 257] on input "**********" at bounding box center [279, 261] width 102 height 31
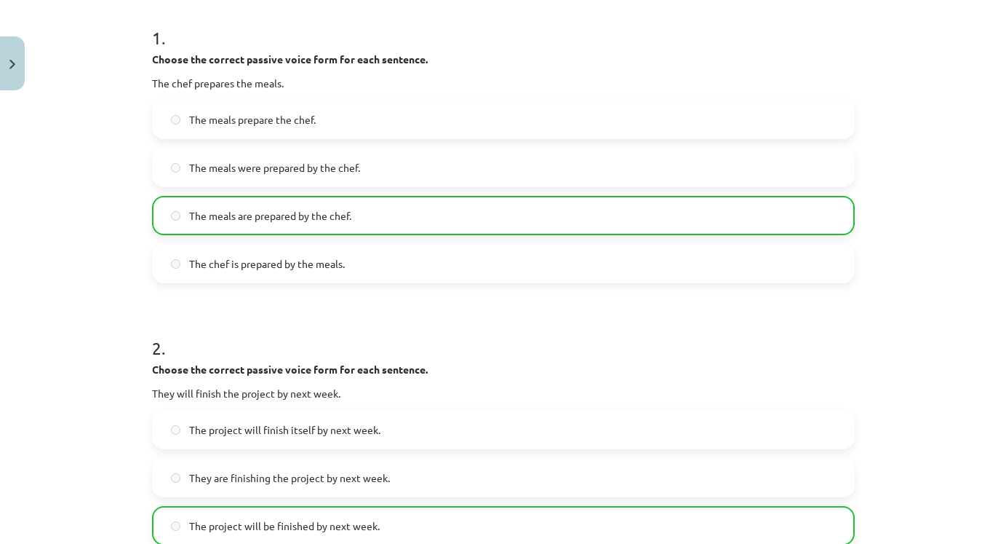
scroll to position [0, 0]
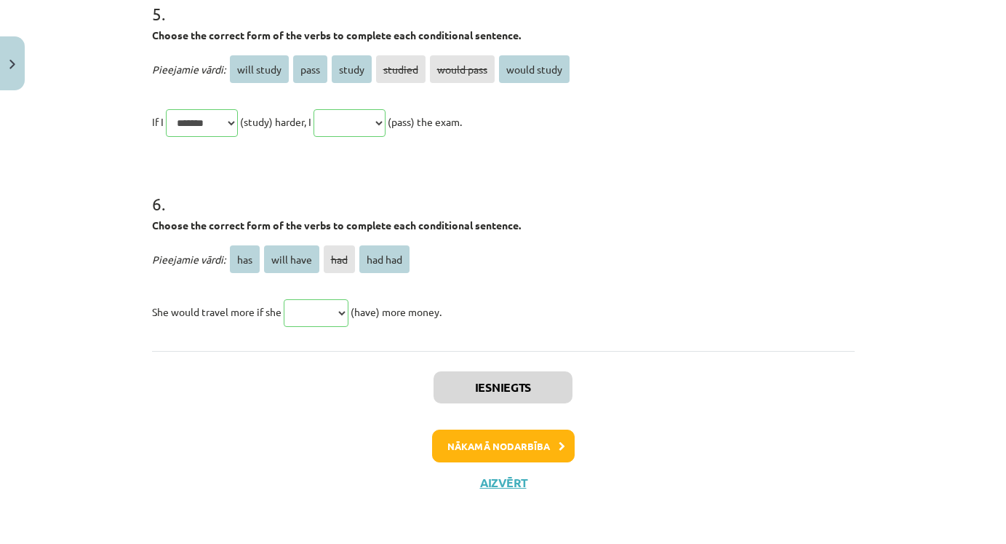
click at [556, 438] on button "Nākamā nodarbība" at bounding box center [503, 445] width 143 height 33
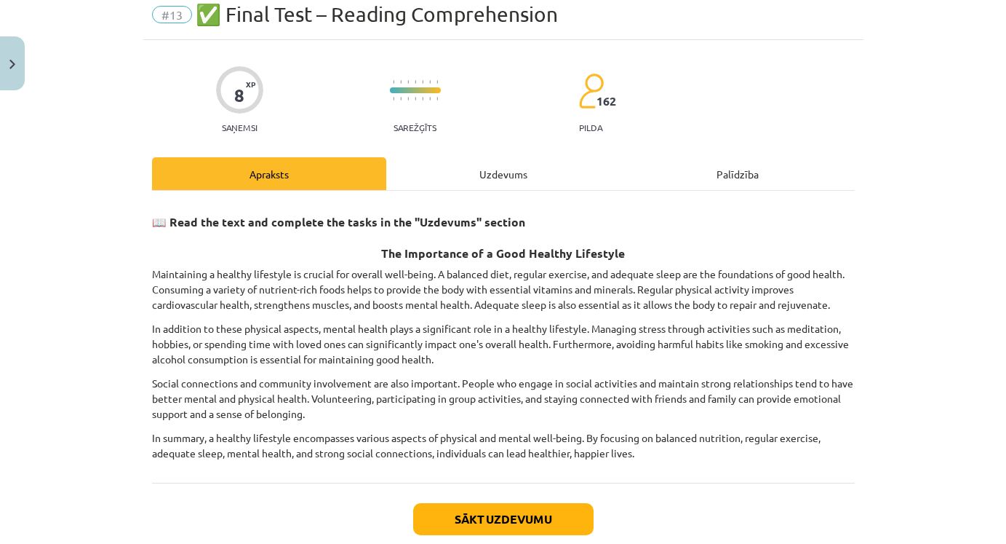
scroll to position [36, 0]
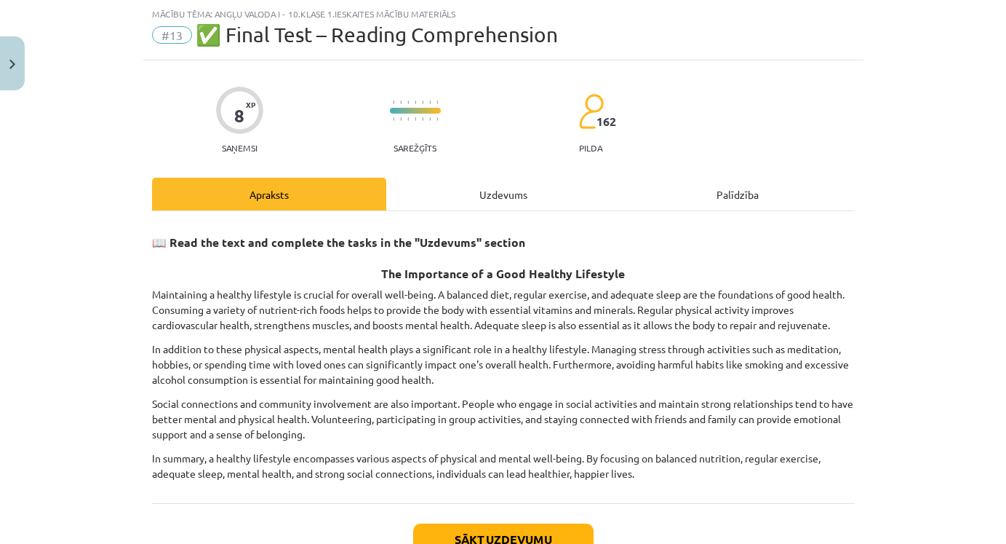
click at [523, 189] on div "Uzdevums" at bounding box center [503, 194] width 234 height 33
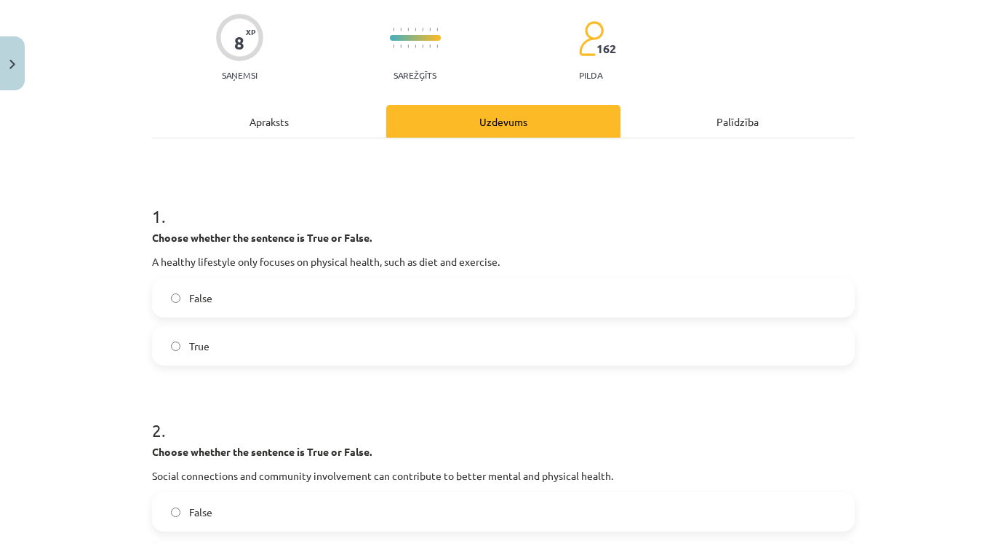
scroll to position [116, 0]
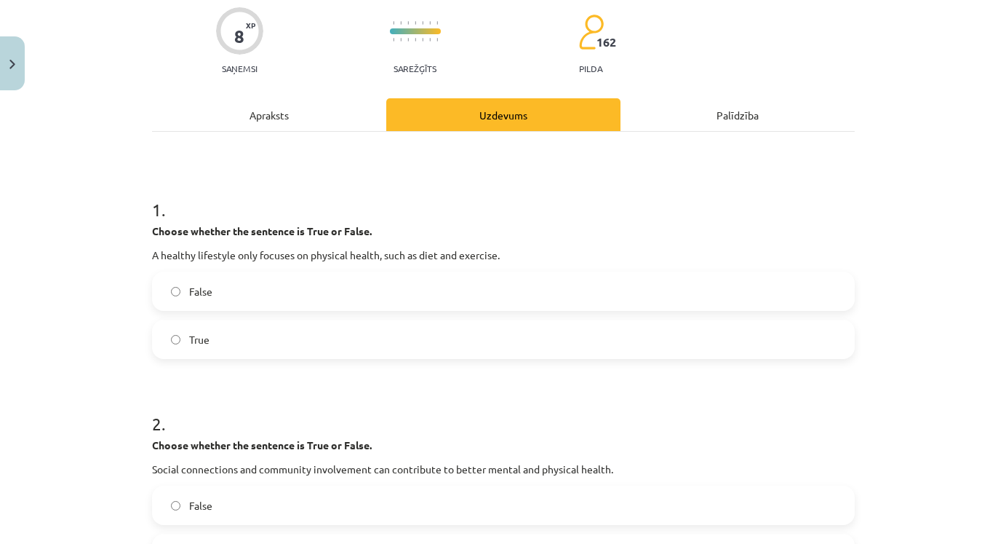
click at [282, 124] on div "Apraksts" at bounding box center [269, 114] width 234 height 33
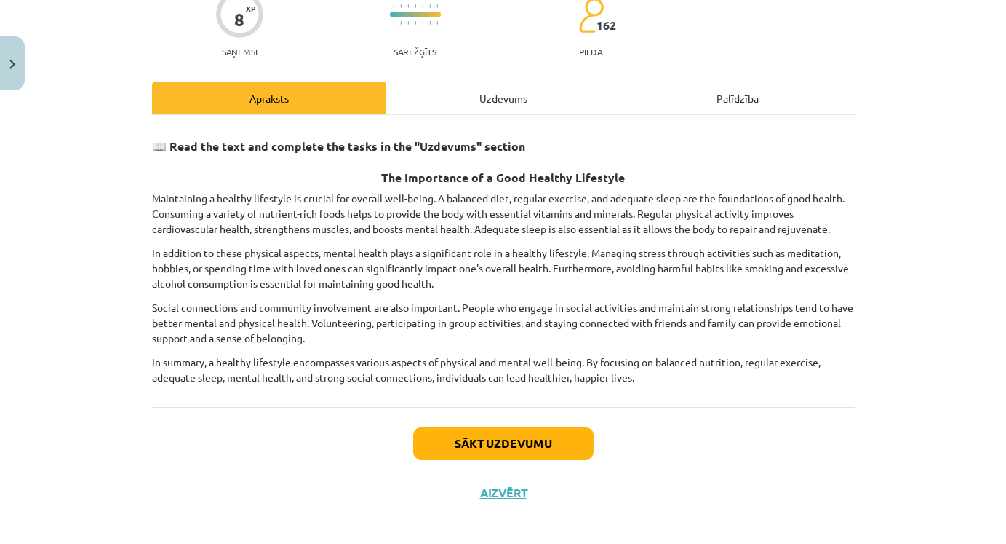
scroll to position [130, 0]
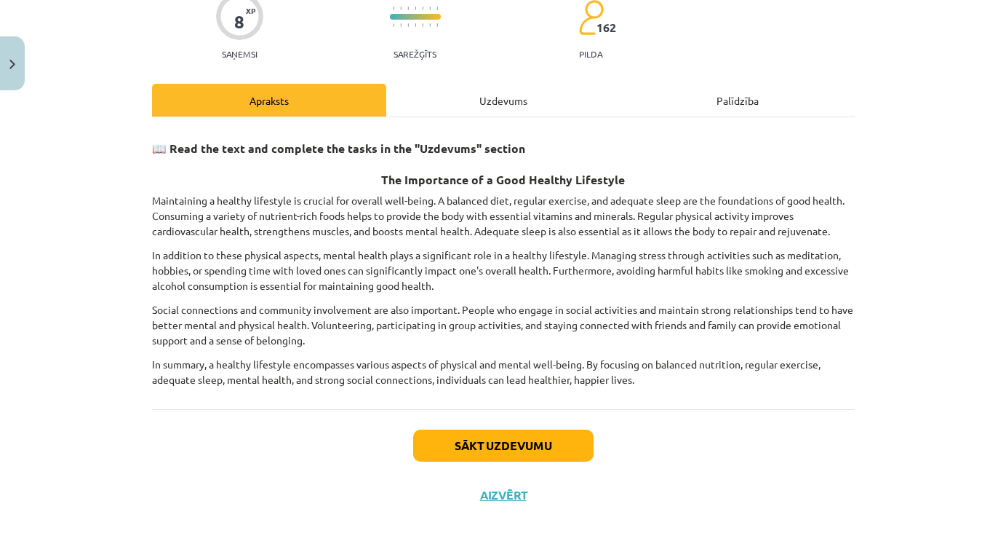
click at [484, 97] on div "Uzdevums" at bounding box center [503, 100] width 234 height 33
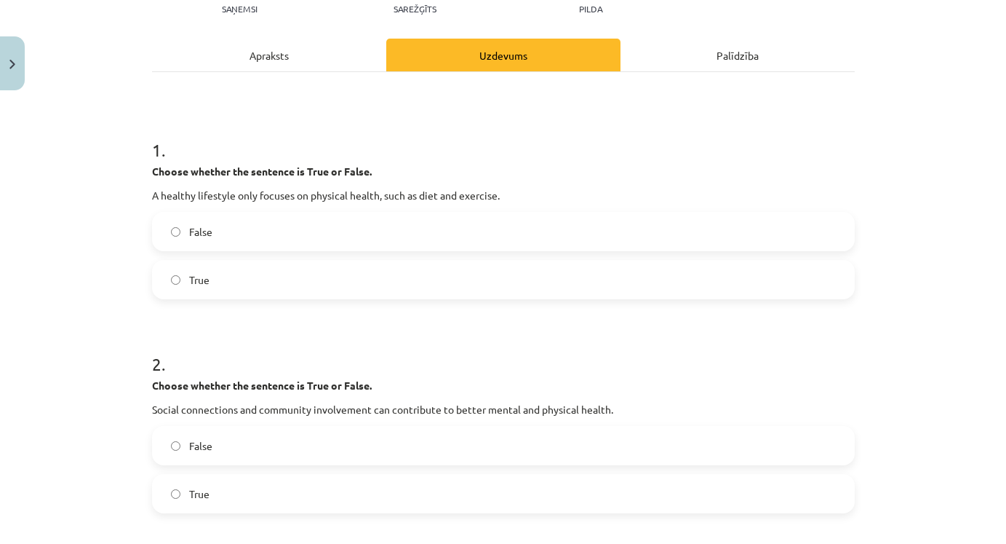
scroll to position [178, 0]
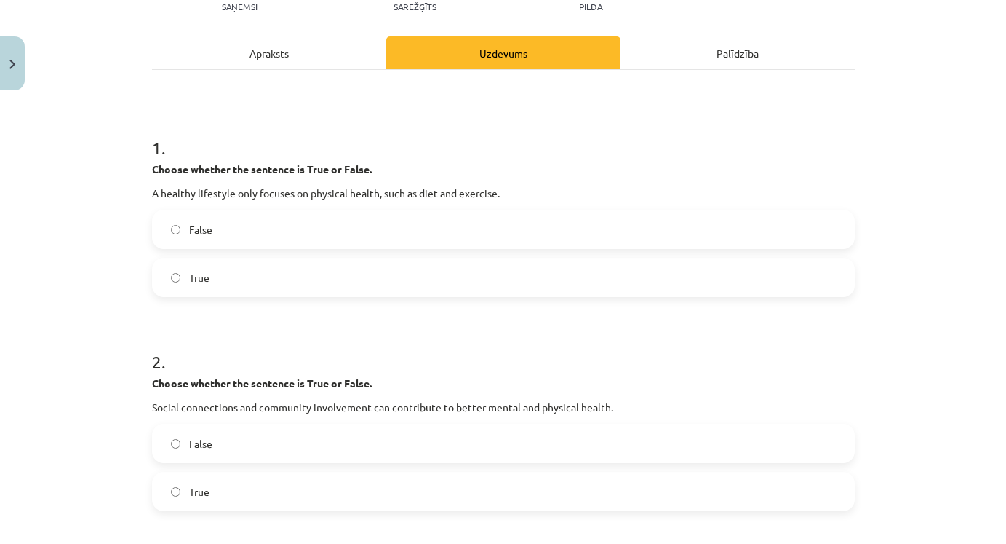
click at [302, 223] on label "False" at bounding box center [504, 229] width 700 height 36
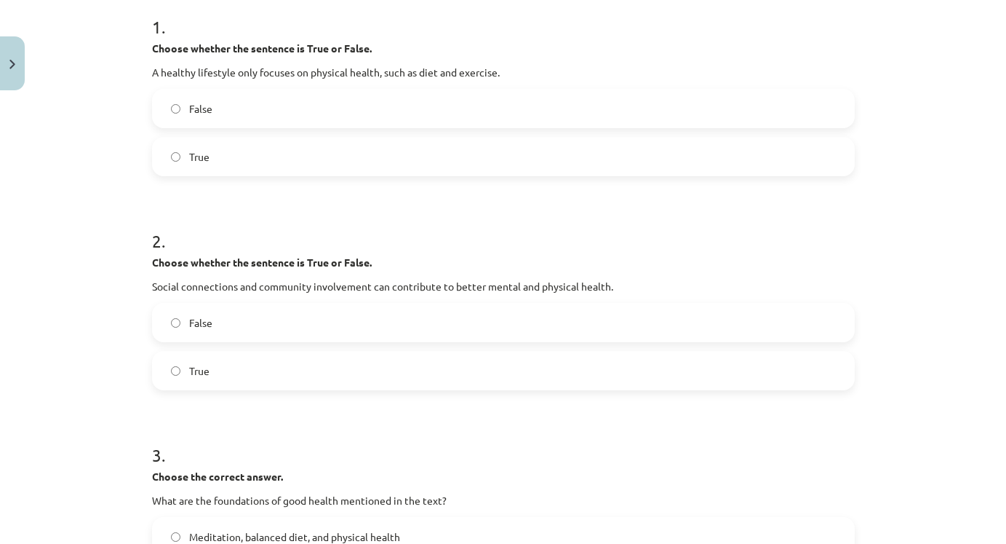
scroll to position [311, 0]
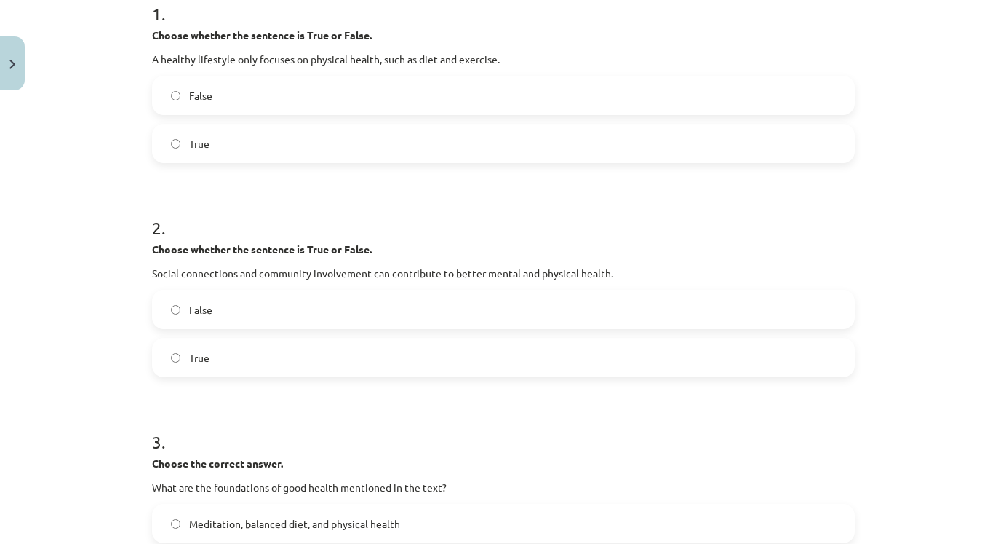
click at [334, 356] on label "True" at bounding box center [504, 357] width 700 height 36
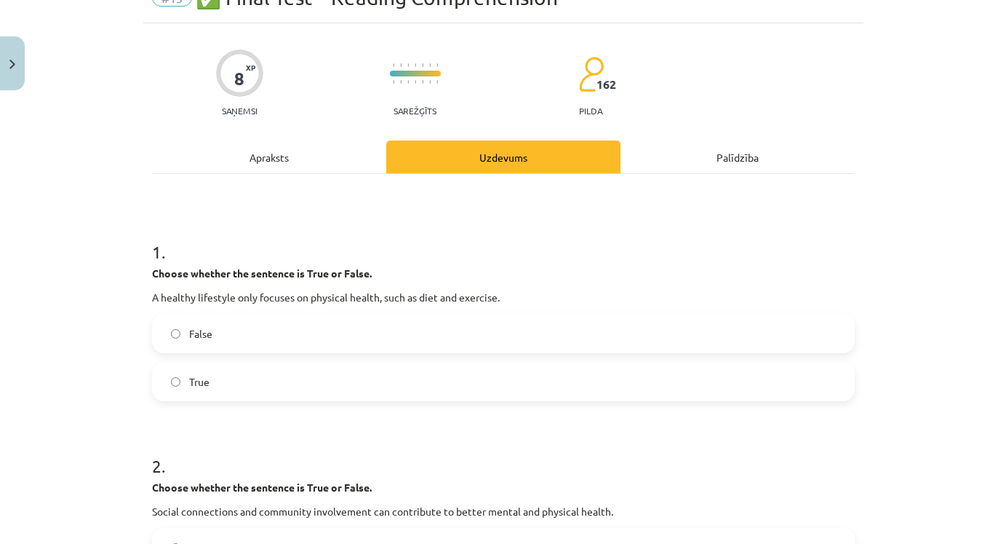
scroll to position [104, 0]
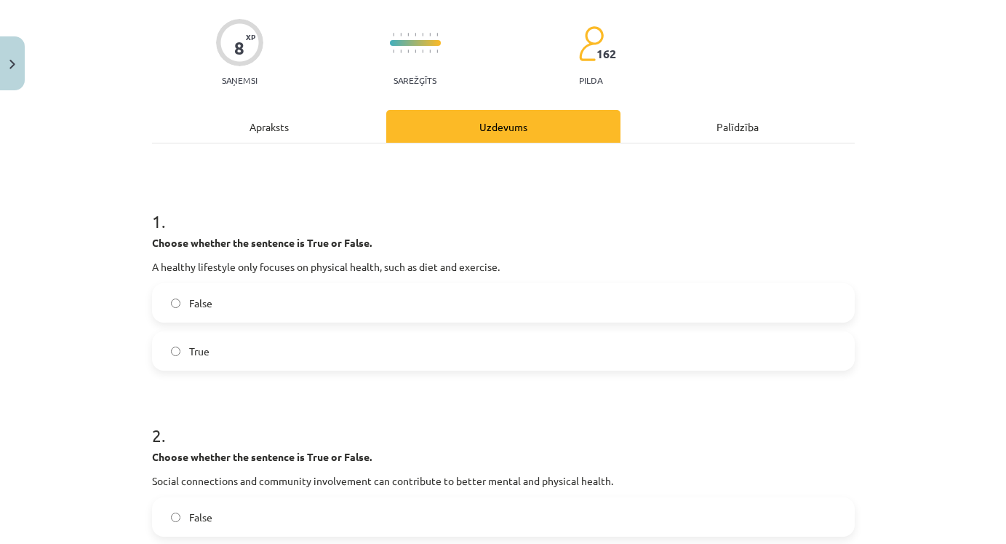
click at [268, 124] on div "Apraksts" at bounding box center [269, 126] width 234 height 33
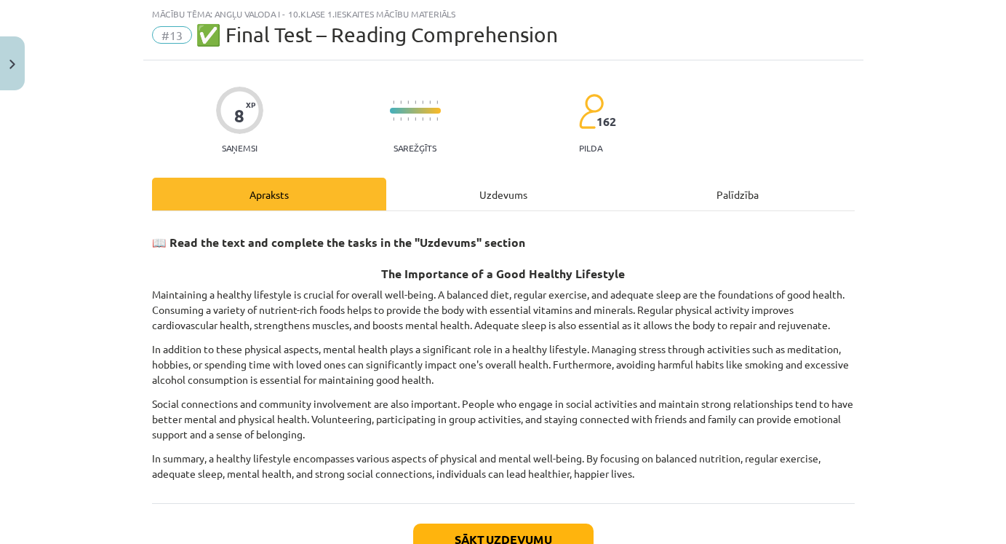
click at [432, 203] on div "Uzdevums" at bounding box center [503, 194] width 234 height 33
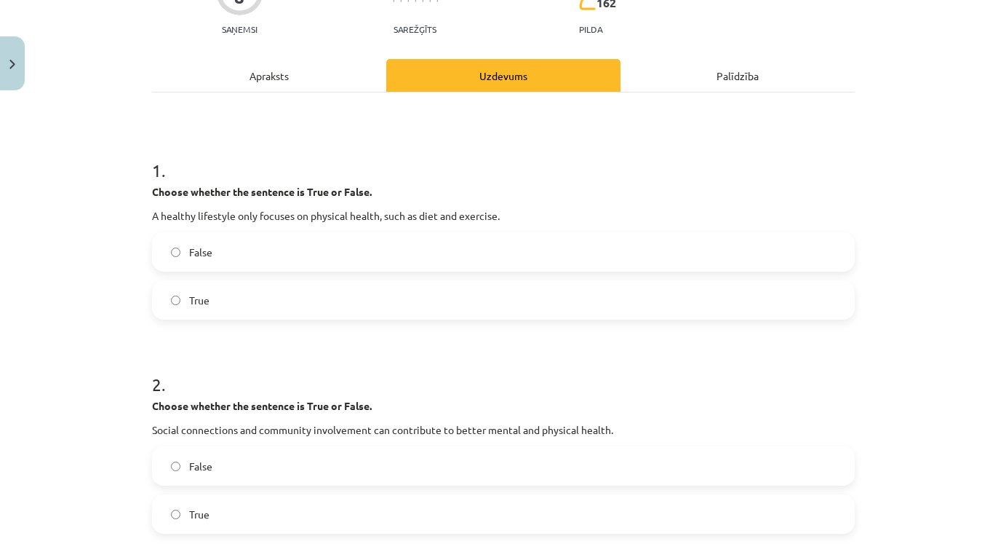
scroll to position [116, 0]
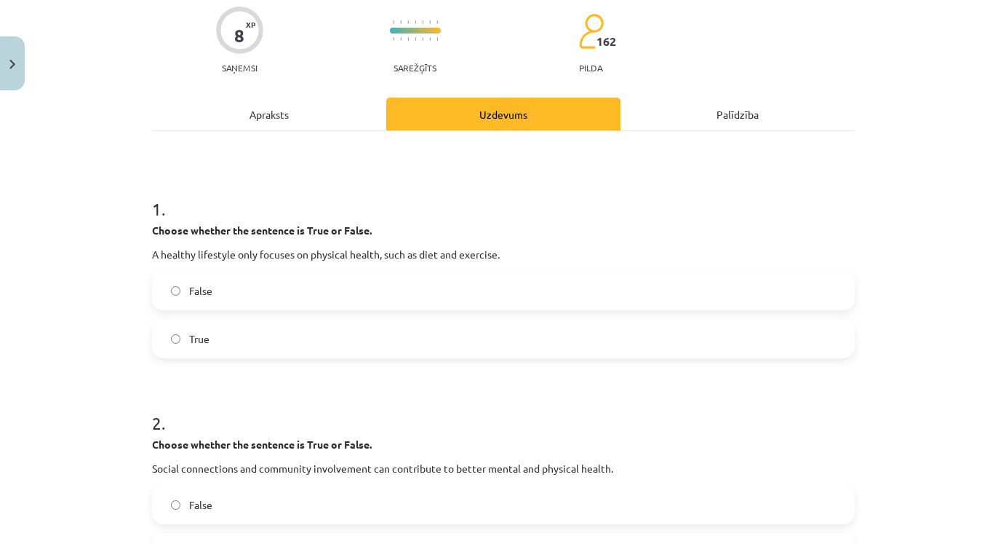
click at [282, 122] on div "Apraksts" at bounding box center [269, 114] width 234 height 33
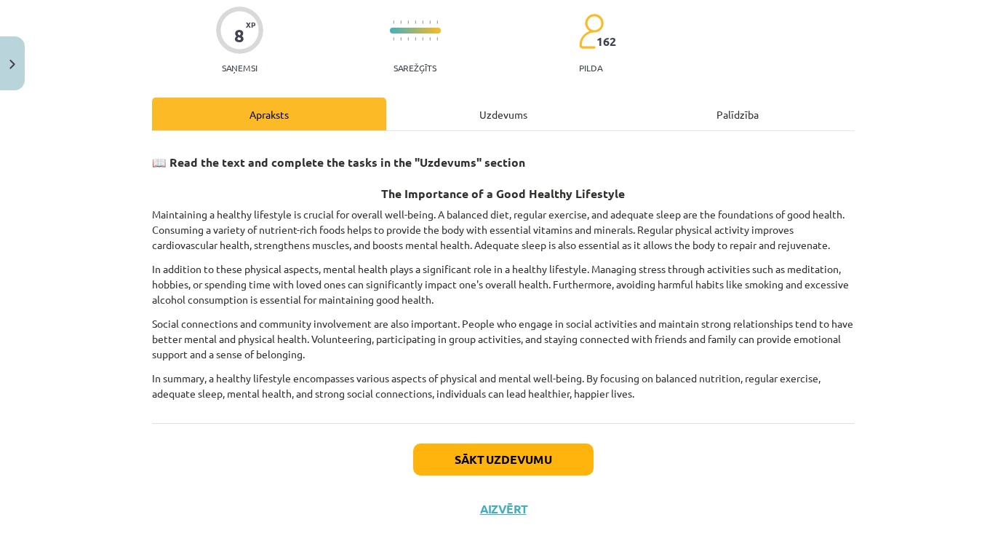
scroll to position [36, 0]
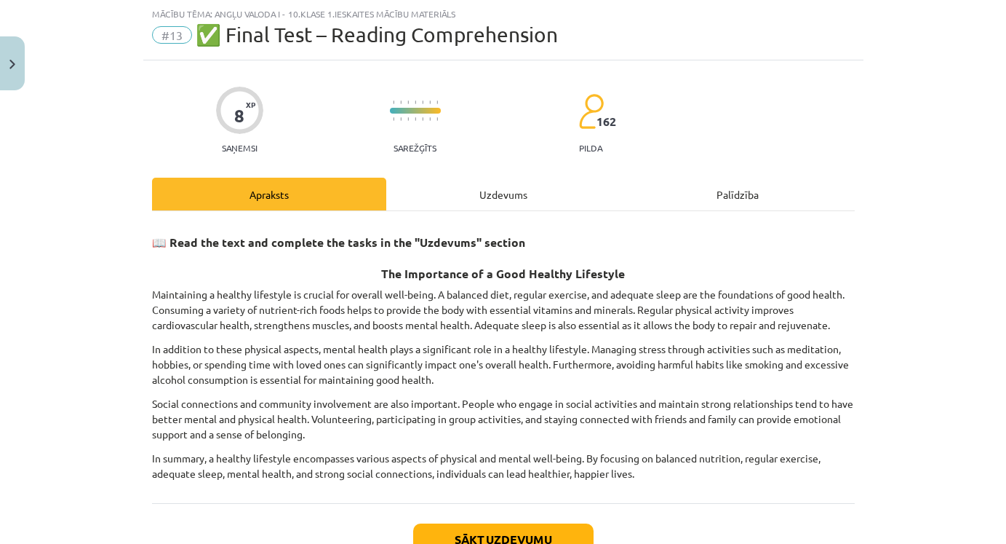
click at [479, 192] on div "Uzdevums" at bounding box center [503, 194] width 234 height 33
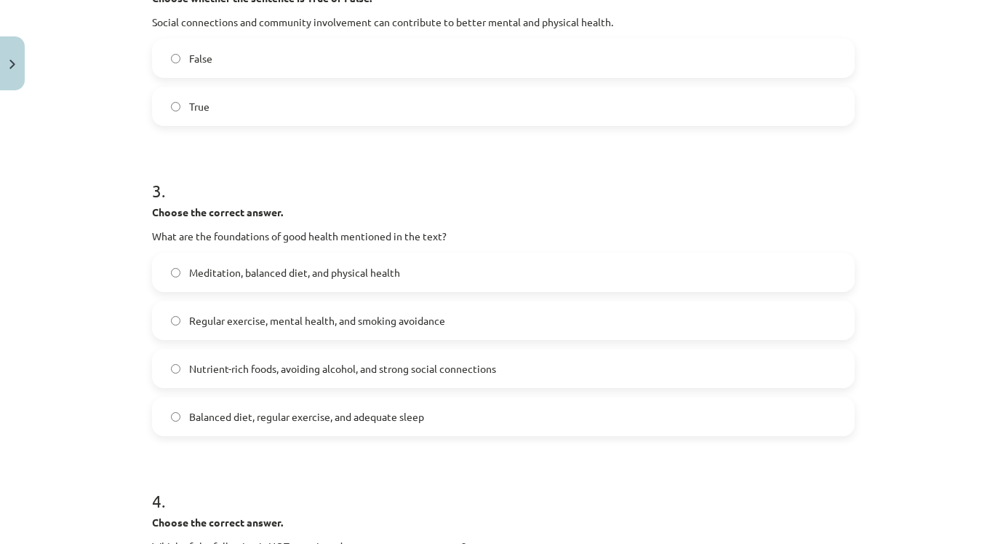
scroll to position [572, 0]
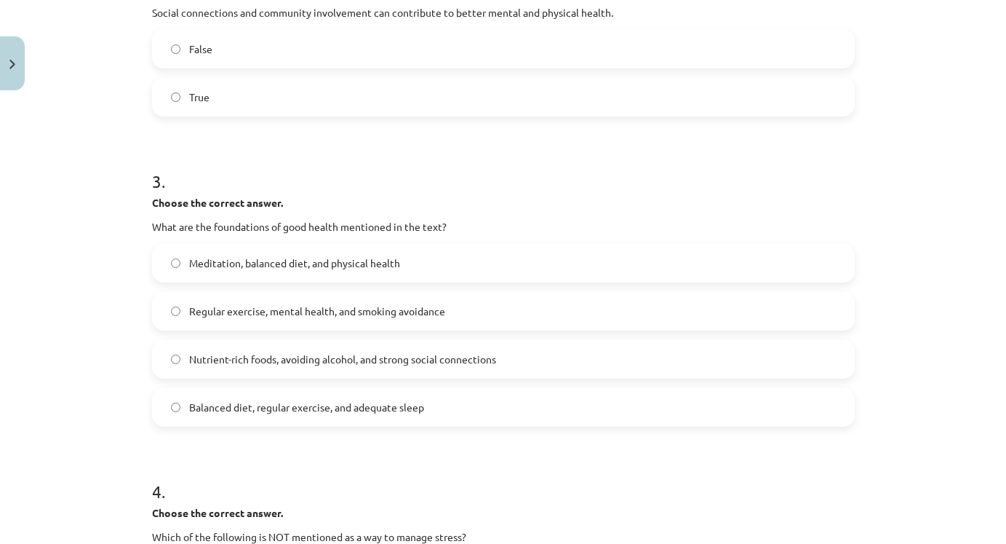
click at [387, 405] on span "Balanced diet, regular exercise, and adequate sleep" at bounding box center [306, 407] width 235 height 15
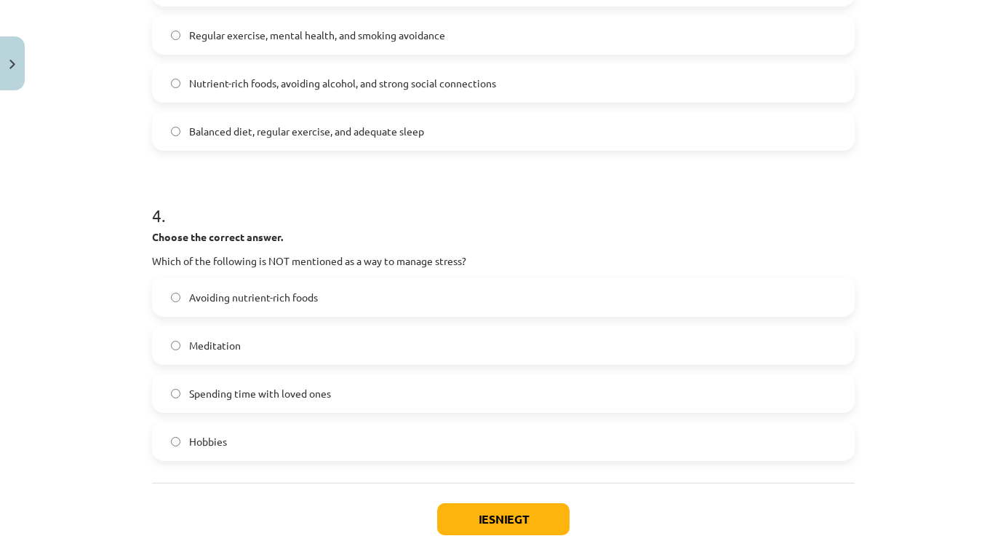
scroll to position [849, 0]
click at [398, 300] on label "Avoiding nutrient-rich foods" at bounding box center [504, 296] width 700 height 36
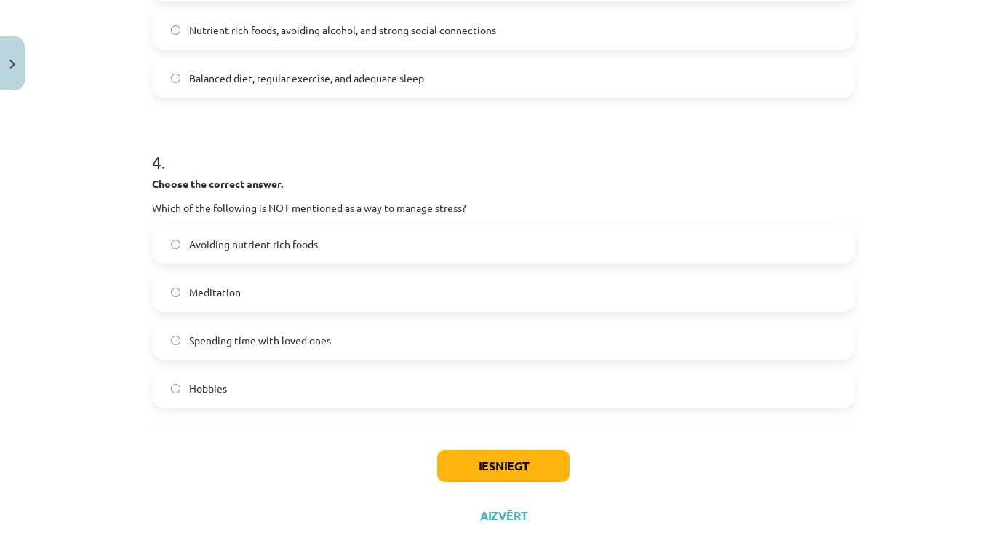
scroll to position [903, 0]
click at [552, 449] on button "Iesniegt" at bounding box center [503, 464] width 132 height 32
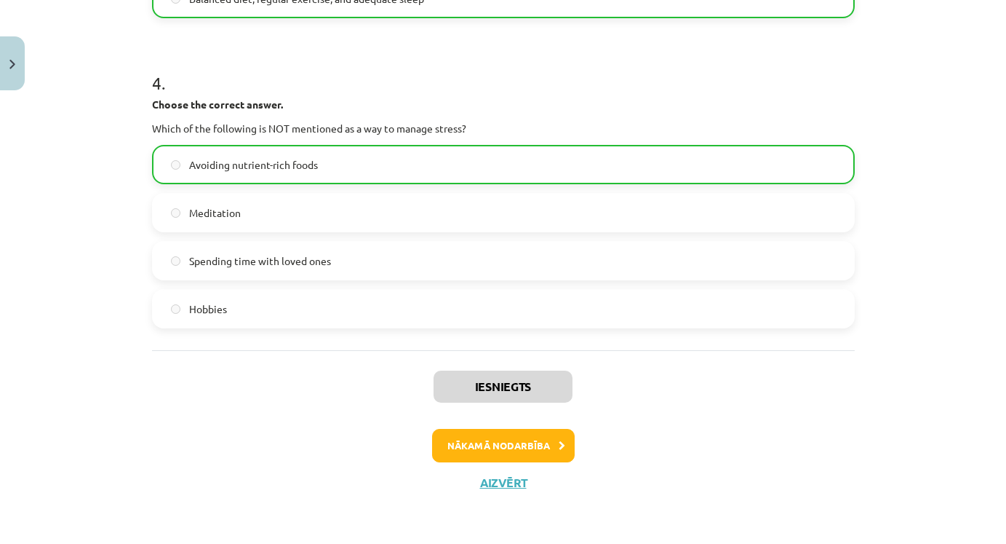
scroll to position [982, 0]
click at [554, 447] on button "Nākamā nodarbība" at bounding box center [503, 445] width 143 height 33
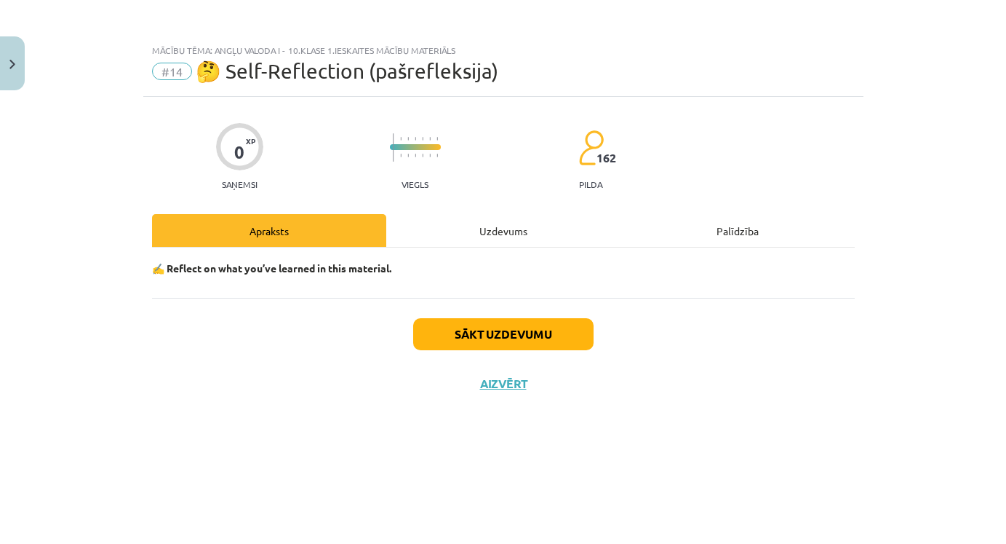
scroll to position [0, 0]
click at [522, 346] on button "Sākt uzdevumu" at bounding box center [503, 334] width 180 height 32
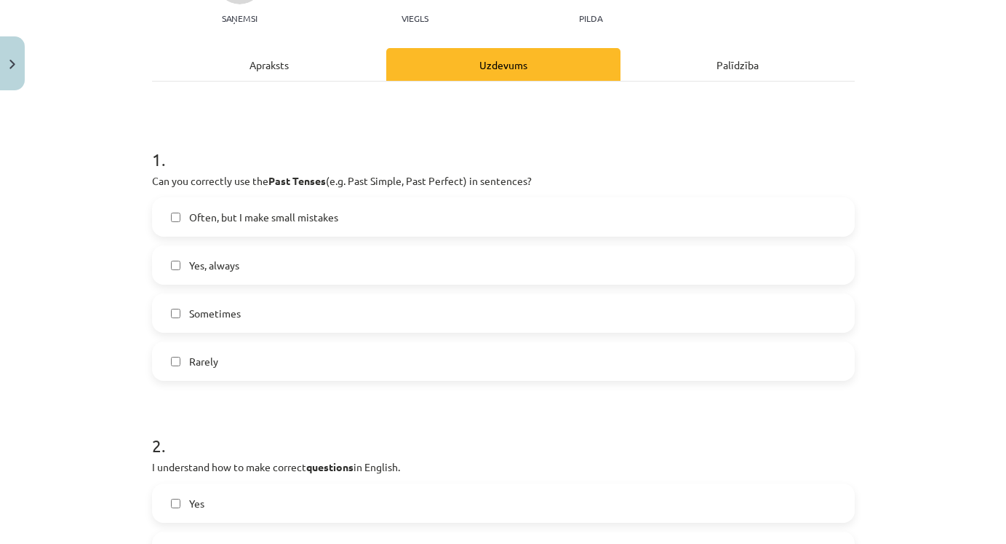
scroll to position [167, 0]
click at [339, 215] on label "Often, but I make small mistakes" at bounding box center [504, 216] width 700 height 36
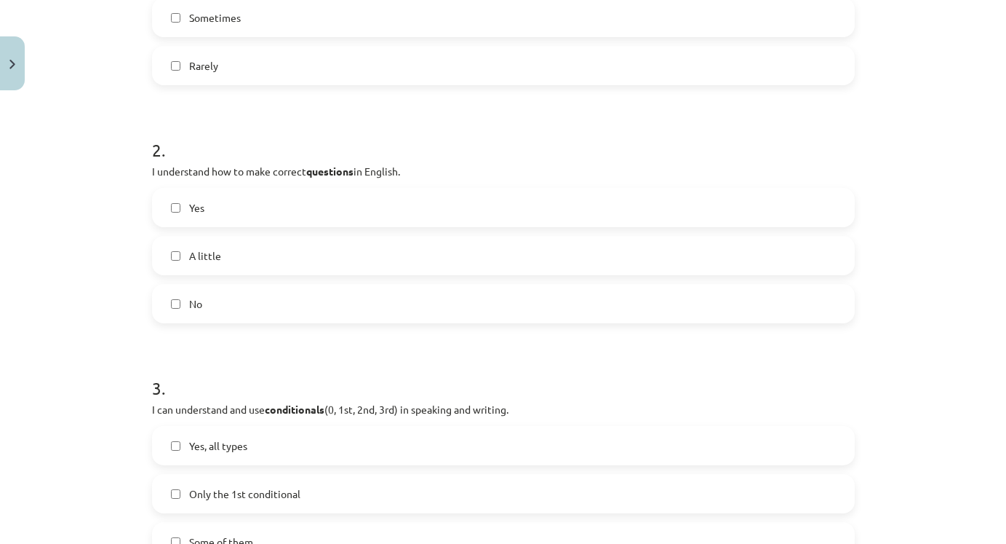
scroll to position [463, 0]
click at [271, 215] on label "Yes" at bounding box center [504, 206] width 700 height 36
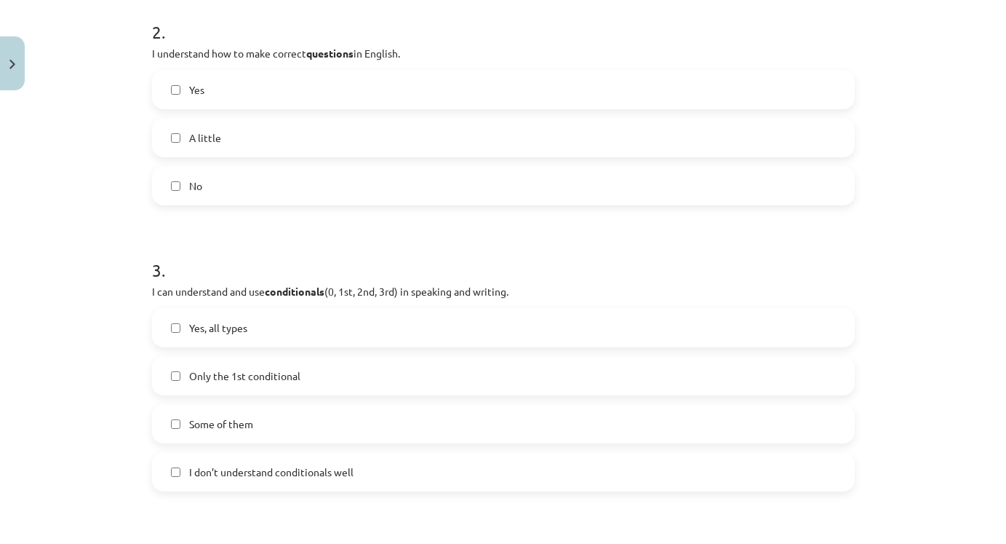
scroll to position [629, 0]
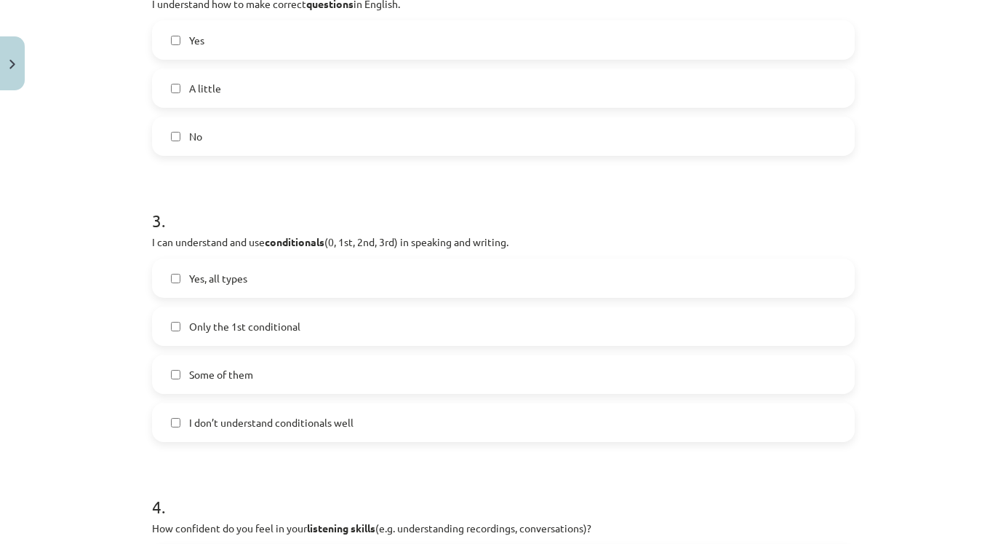
click at [282, 284] on label "Yes, all types" at bounding box center [504, 278] width 700 height 36
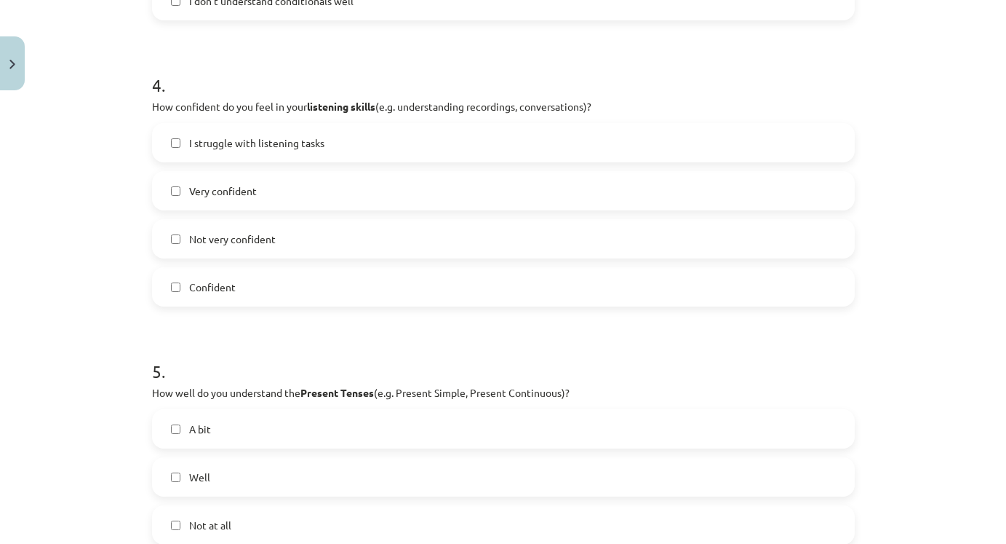
scroll to position [1052, 0]
click at [261, 280] on label "Confident" at bounding box center [504, 285] width 700 height 36
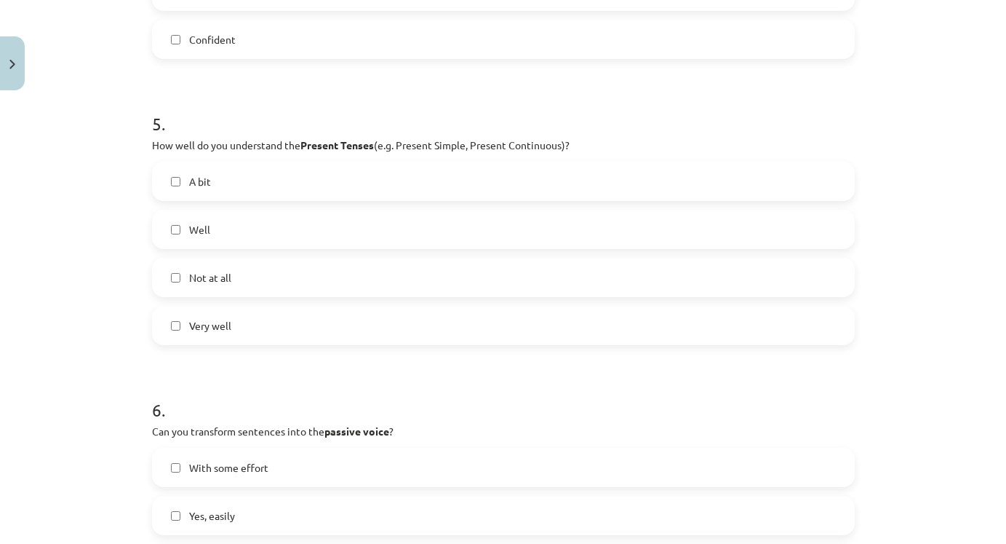
scroll to position [1298, 0]
click at [247, 314] on label "Very well" at bounding box center [504, 324] width 700 height 36
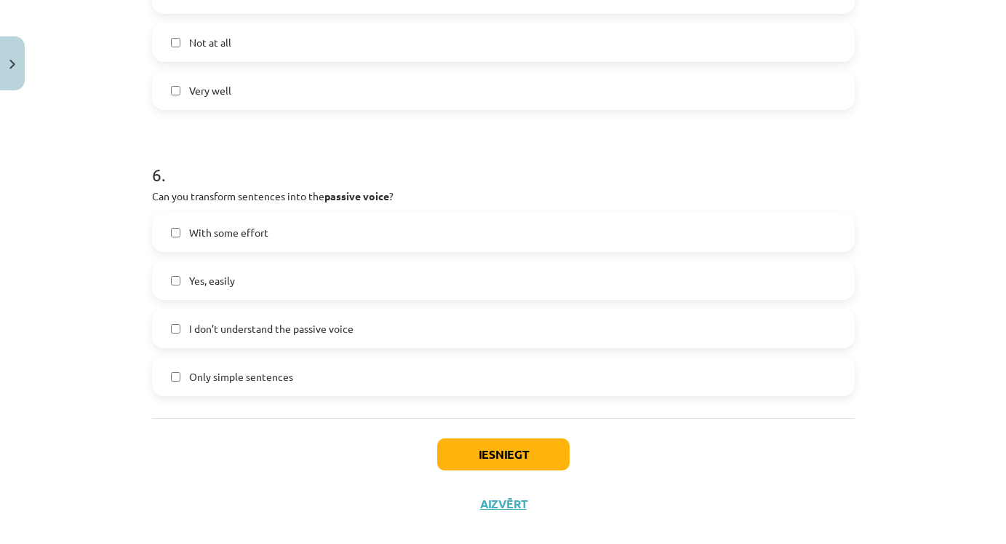
scroll to position [1536, 0]
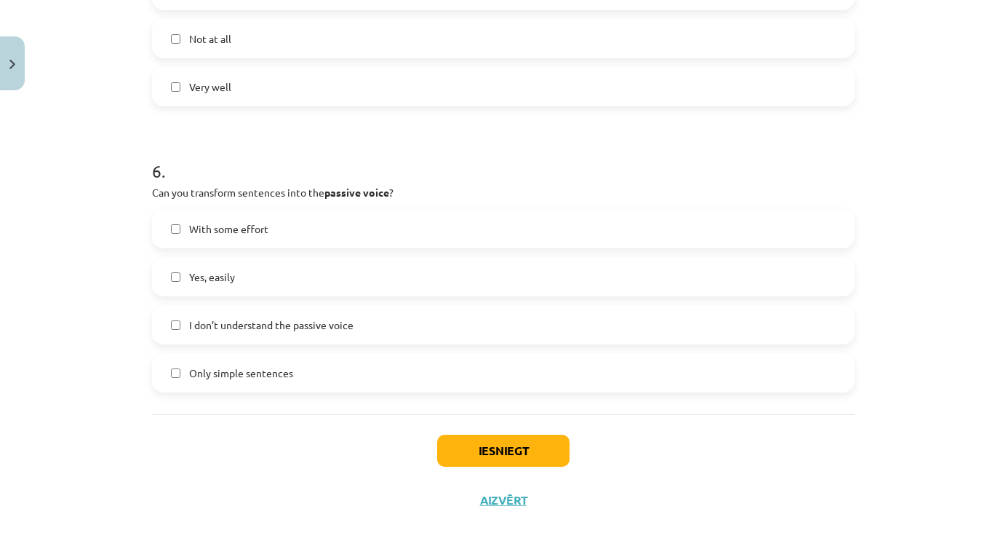
click at [266, 232] on span "With some effort" at bounding box center [228, 228] width 79 height 15
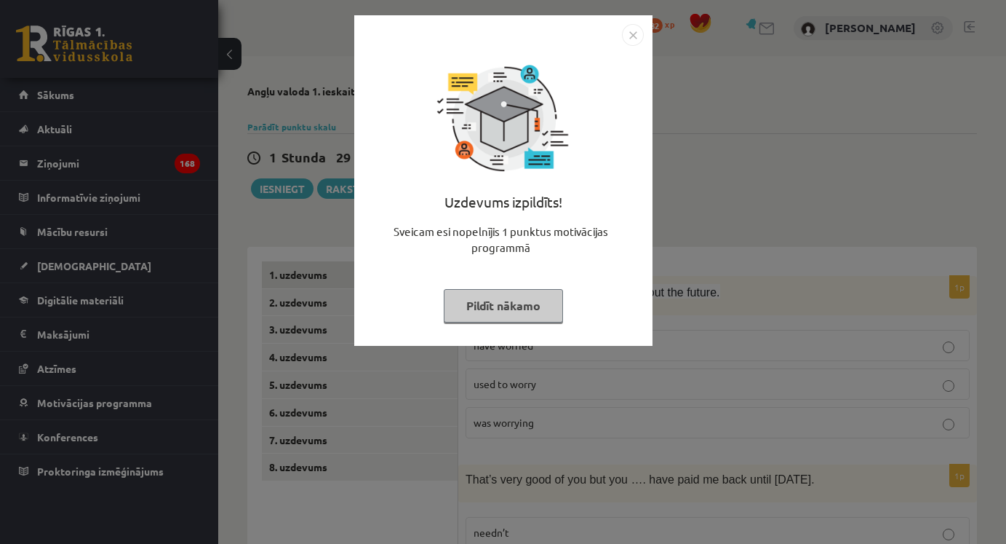
click at [629, 37] on img "Close" at bounding box center [633, 35] width 22 height 22
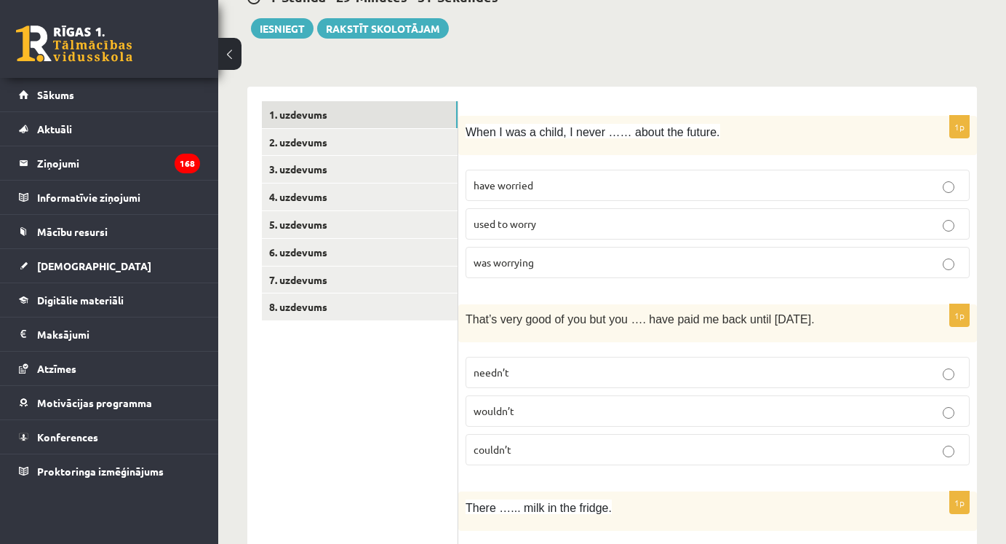
scroll to position [159, 0]
click at [607, 218] on p "used to worry" at bounding box center [718, 224] width 488 height 15
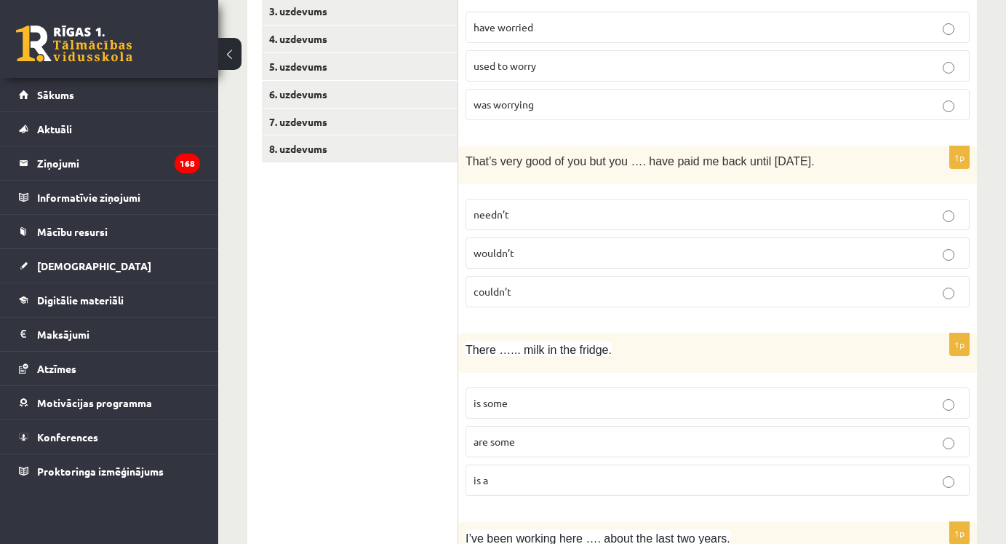
scroll to position [340, 0]
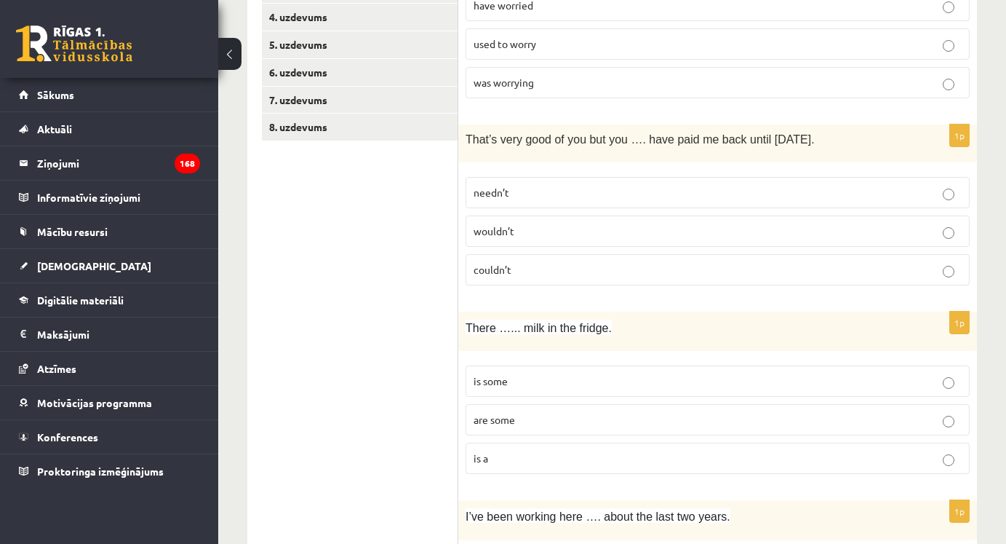
click at [536, 189] on p "needn’t" at bounding box center [718, 192] width 488 height 15
click at [514, 377] on p "is some" at bounding box center [718, 380] width 488 height 15
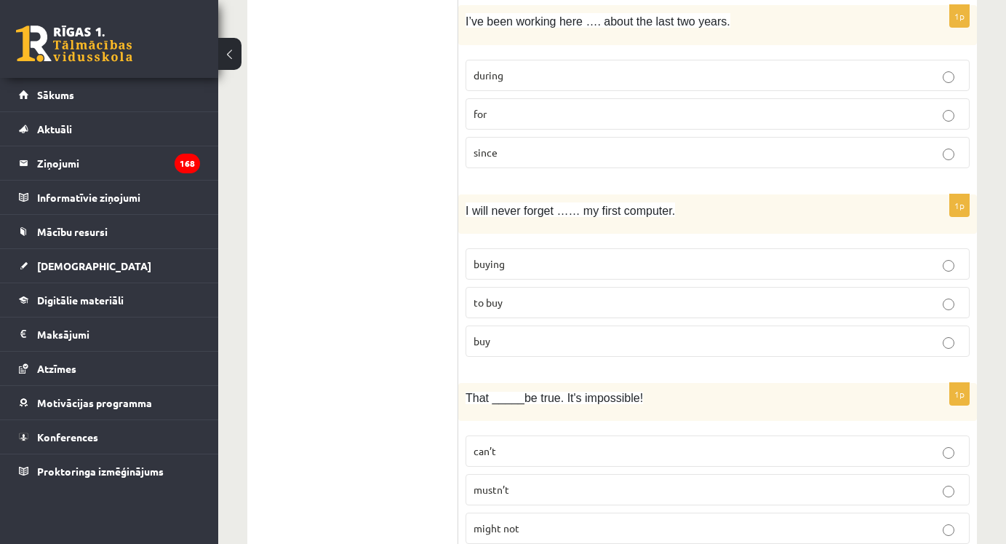
scroll to position [829, 0]
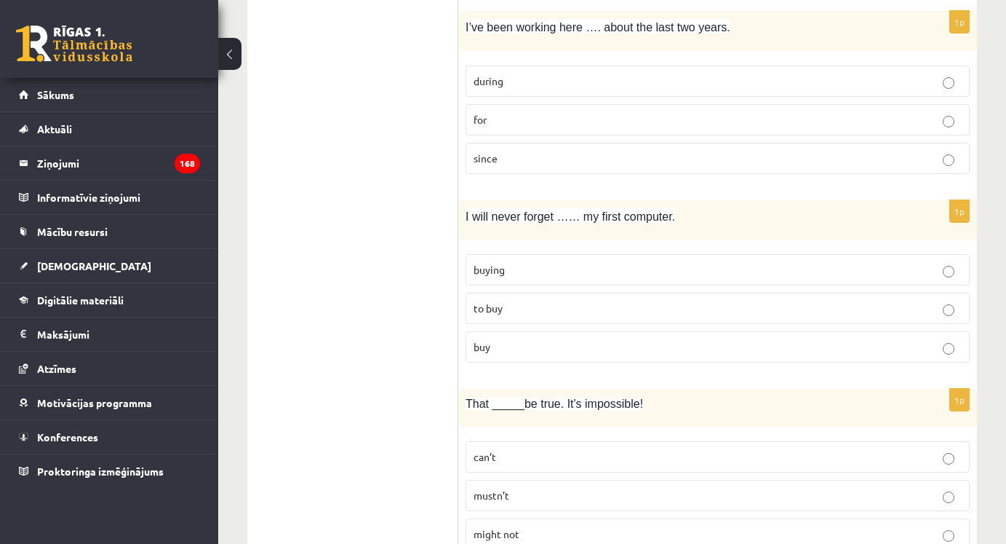
click at [531, 119] on p "for" at bounding box center [718, 119] width 488 height 15
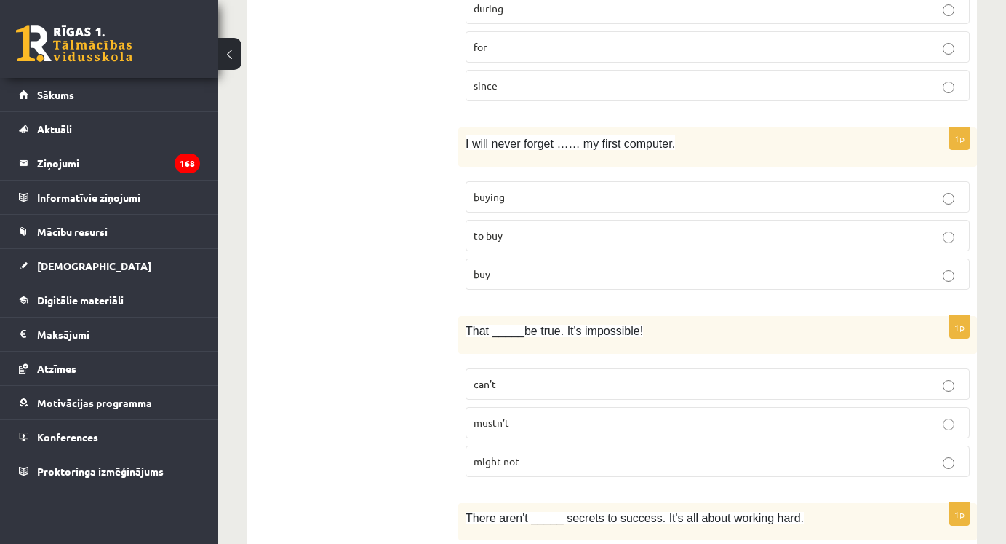
scroll to position [982, 0]
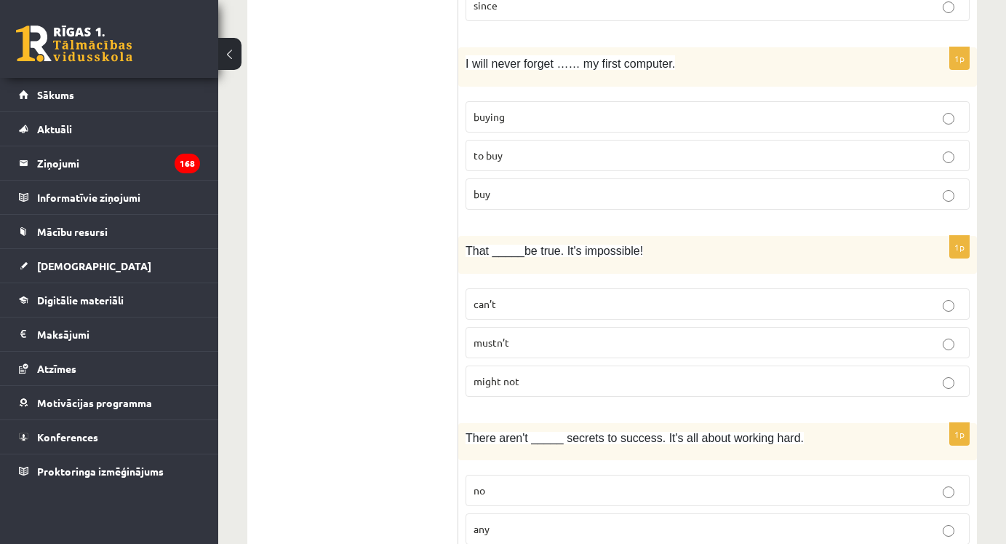
click at [538, 109] on p "buying" at bounding box center [718, 116] width 488 height 15
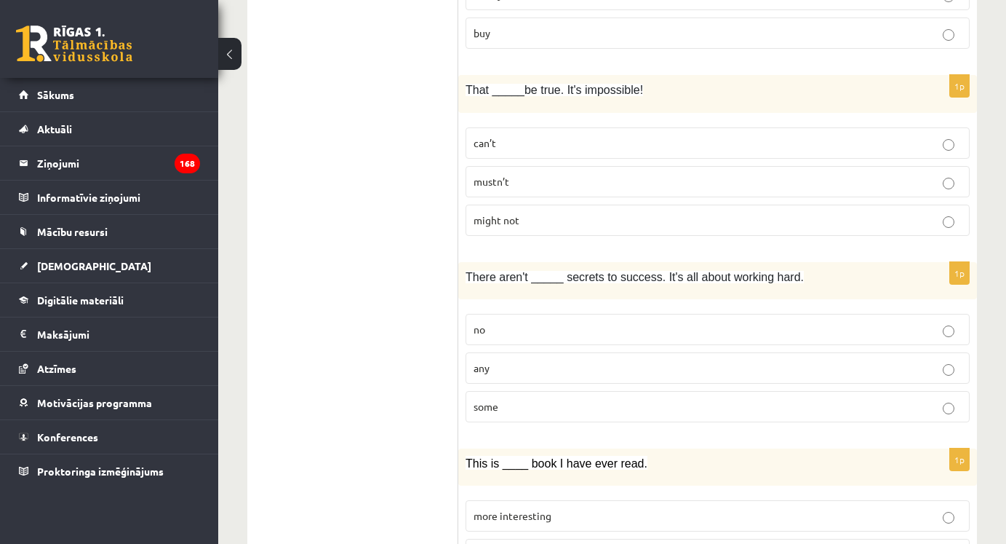
scroll to position [1146, 0]
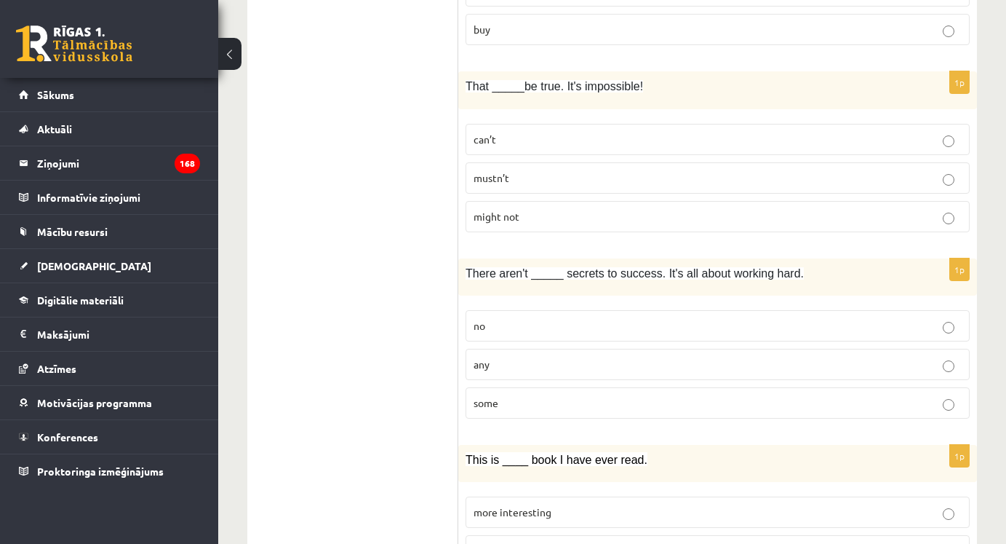
click at [532, 140] on p "can’t" at bounding box center [718, 139] width 488 height 15
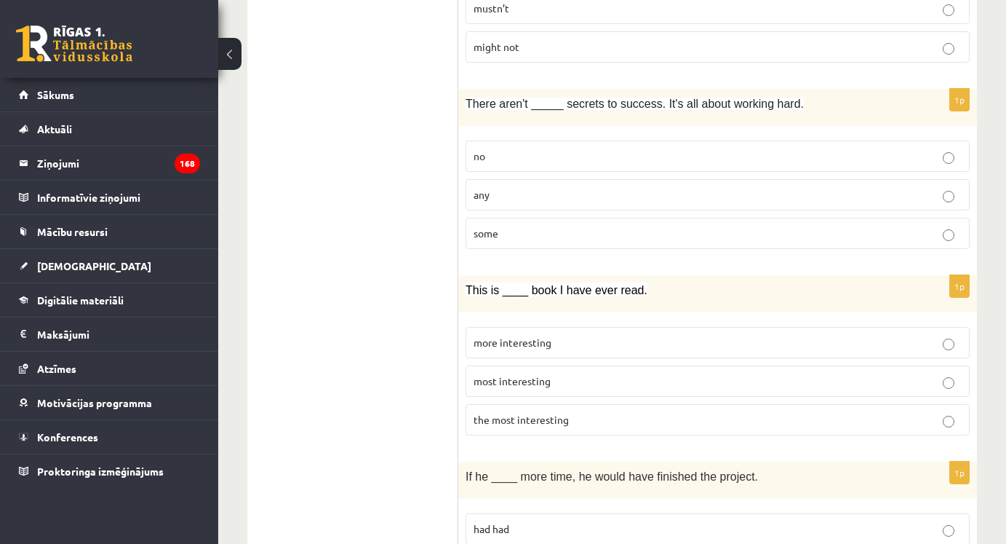
scroll to position [1318, 0]
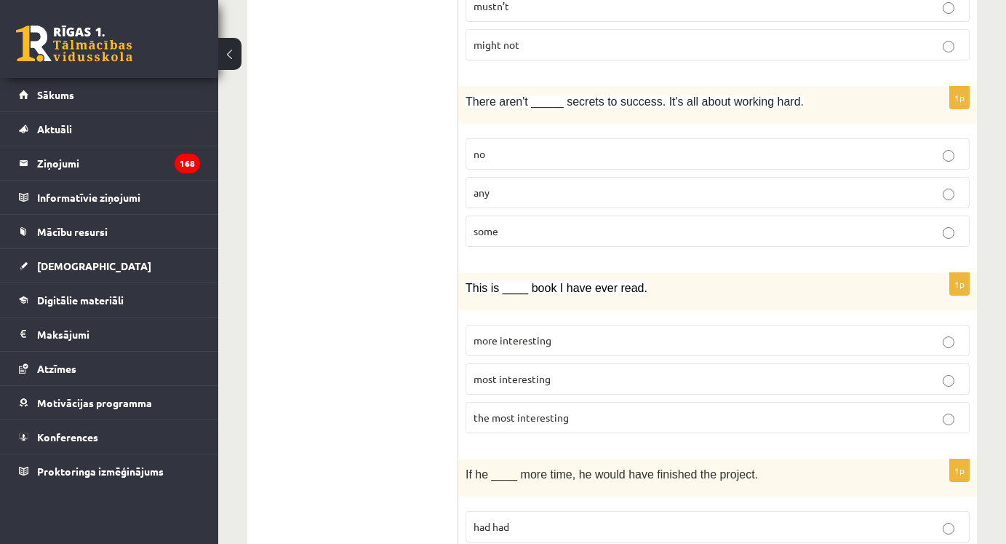
click at [517, 151] on p "no" at bounding box center [718, 153] width 488 height 15
click at [585, 421] on p "the most interesting" at bounding box center [718, 417] width 488 height 15
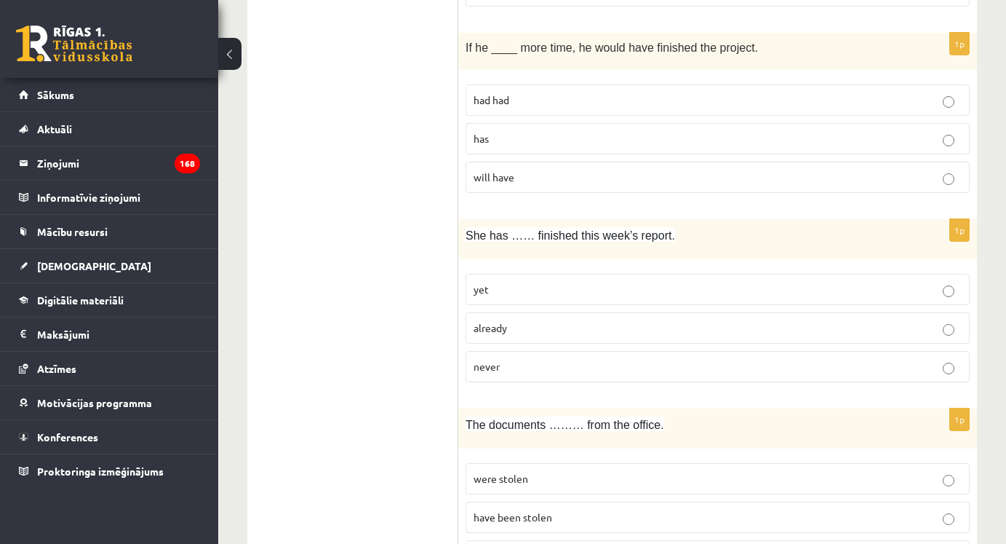
scroll to position [1746, 0]
click at [556, 87] on label "had had" at bounding box center [718, 97] width 504 height 31
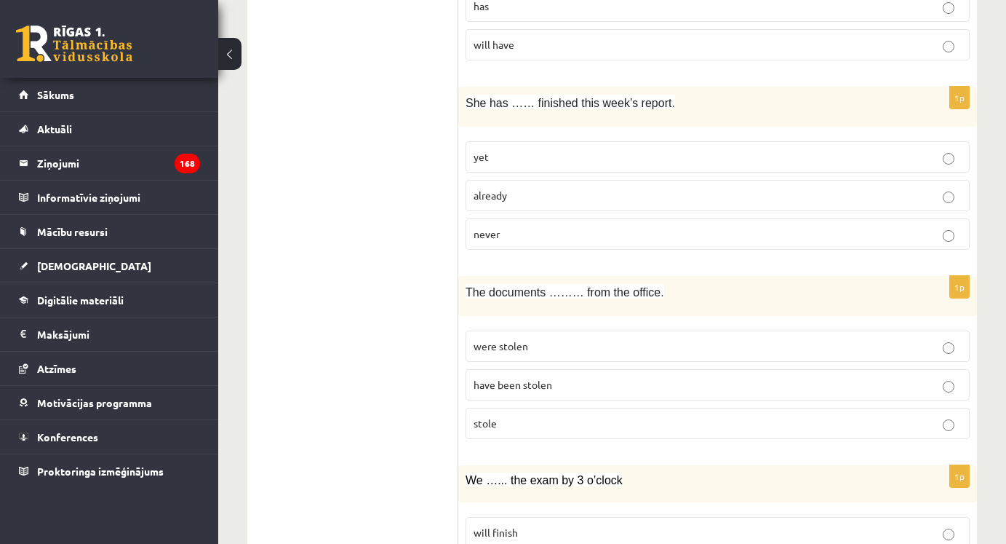
scroll to position [1878, 0]
click at [532, 191] on p "already" at bounding box center [718, 193] width 488 height 15
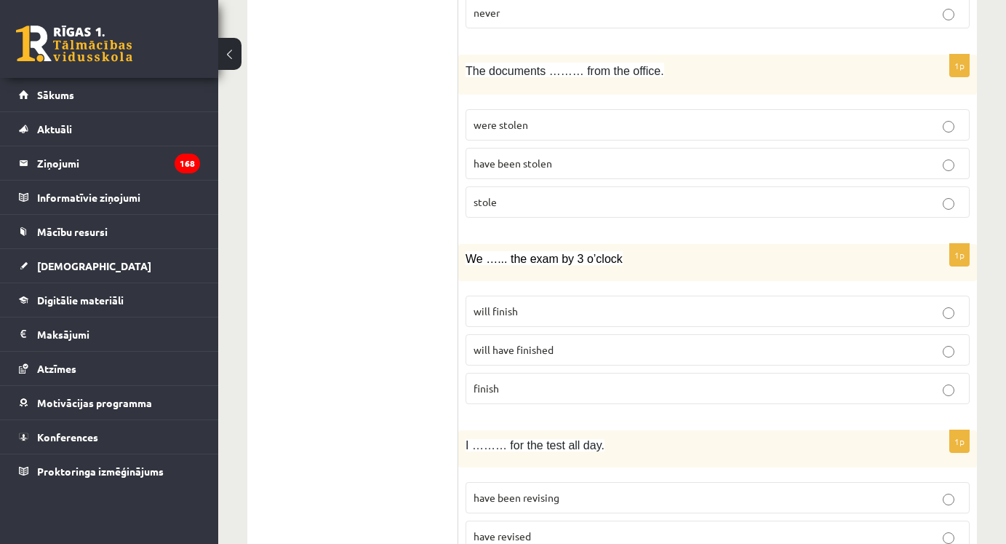
scroll to position [2118, 0]
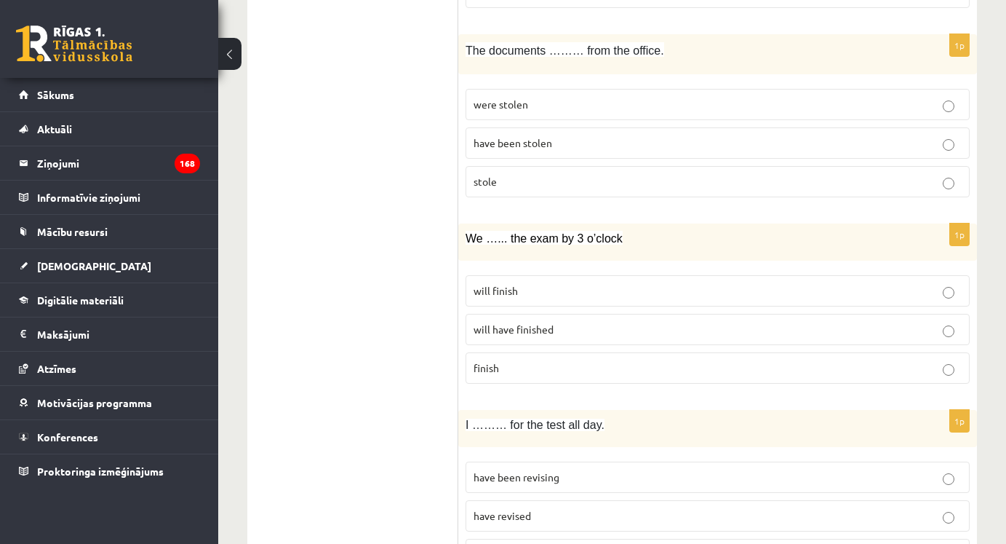
click at [568, 104] on p "were stolen" at bounding box center [718, 104] width 488 height 15
click at [568, 327] on p "will have finished" at bounding box center [718, 329] width 488 height 15
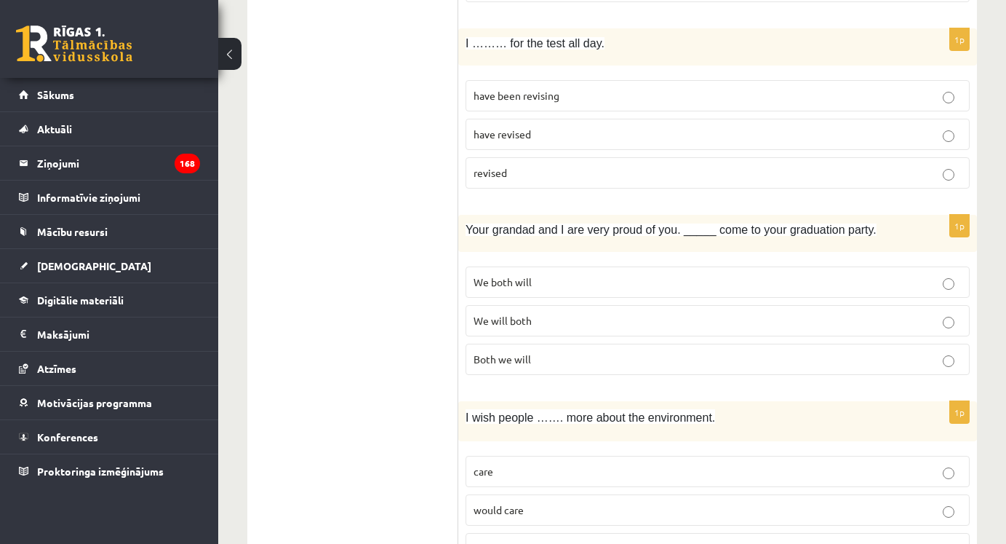
scroll to position [2510, 0]
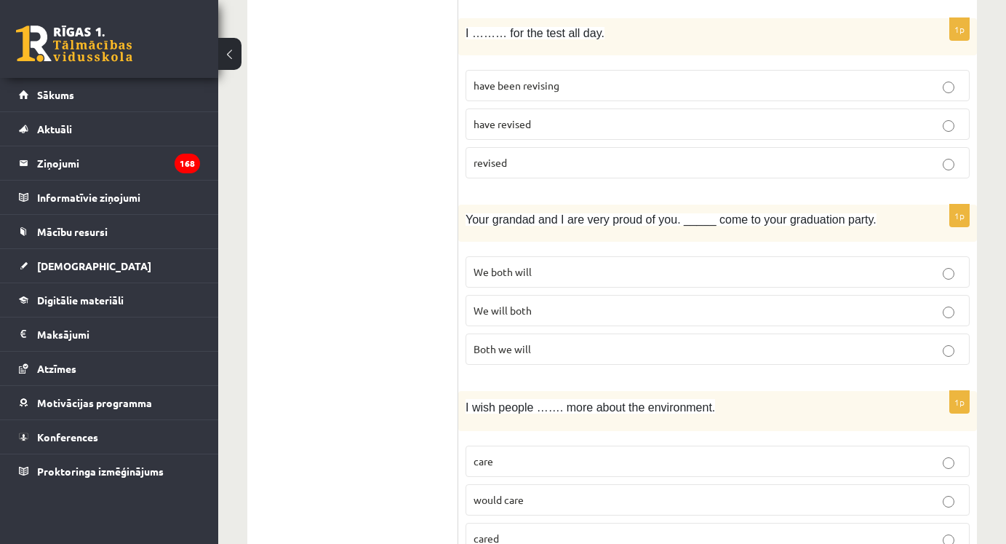
click at [587, 83] on p "have been revising" at bounding box center [718, 85] width 488 height 15
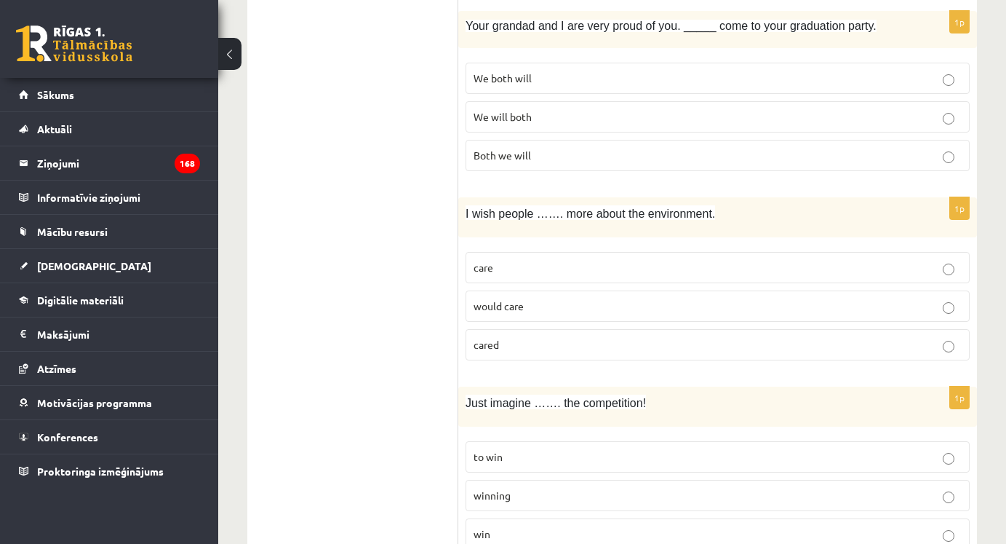
scroll to position [2704, 0]
click at [557, 118] on p "We will both" at bounding box center [718, 115] width 488 height 15
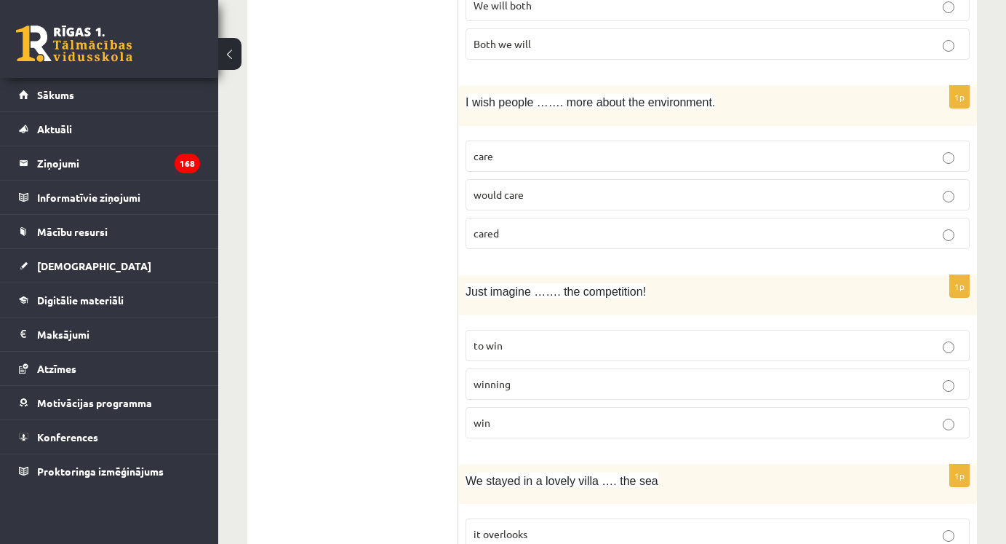
scroll to position [2821, 0]
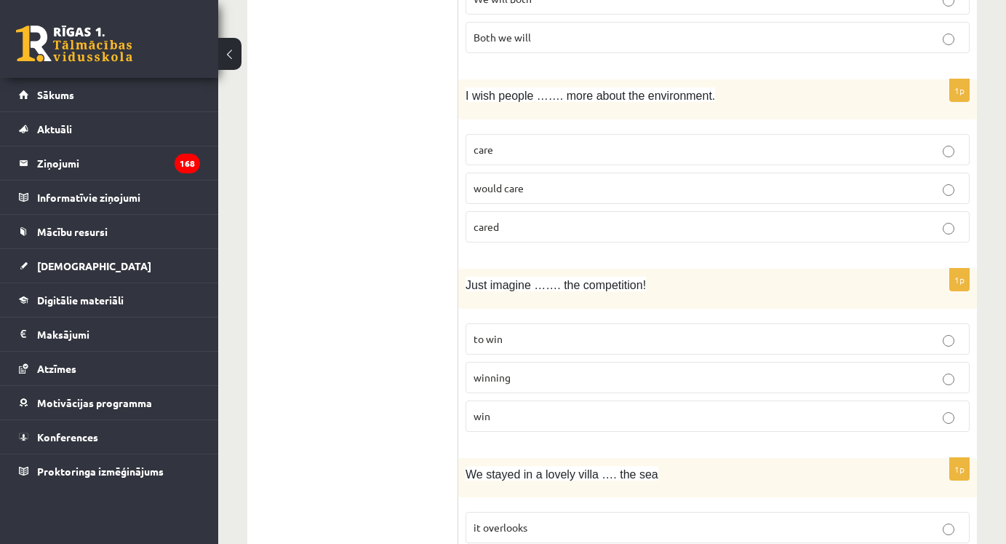
click at [506, 233] on p "cared" at bounding box center [718, 226] width 488 height 15
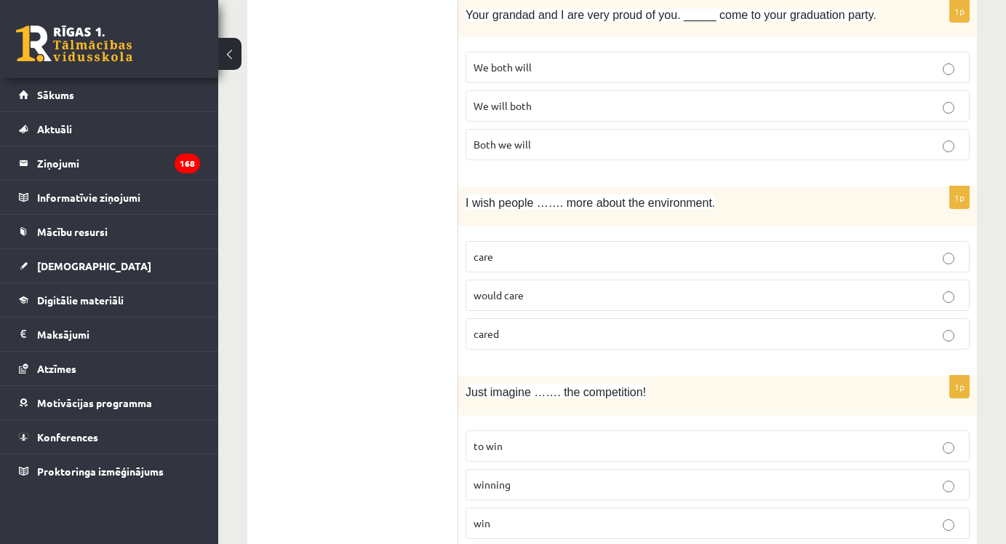
scroll to position [2709, 0]
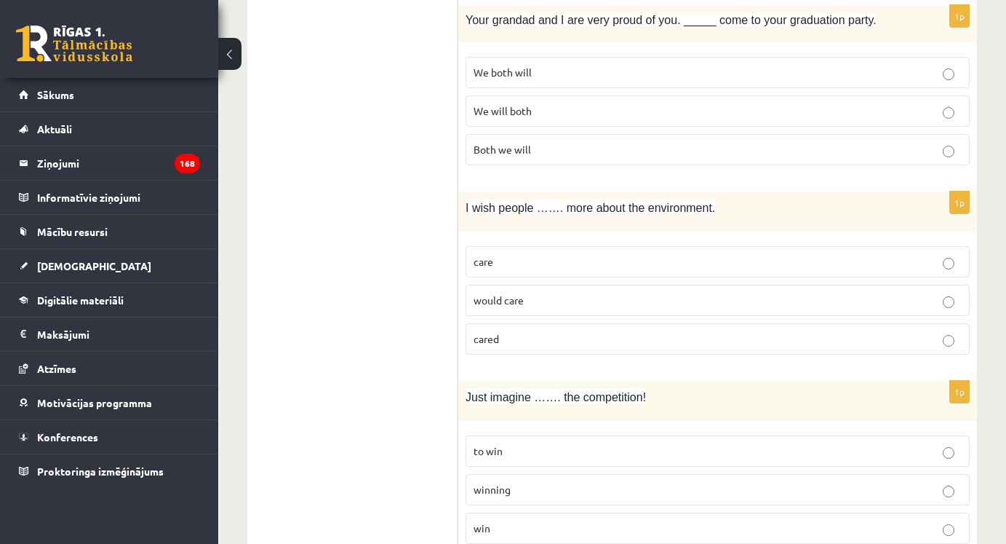
click at [554, 297] on p "would care" at bounding box center [718, 300] width 488 height 15
click at [522, 482] on p "winning" at bounding box center [718, 489] width 488 height 15
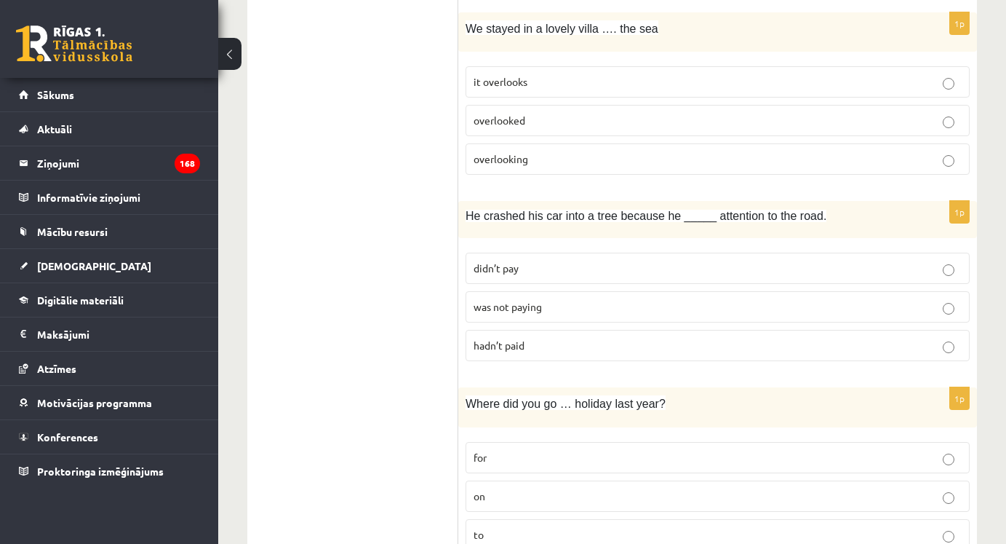
scroll to position [3261, 0]
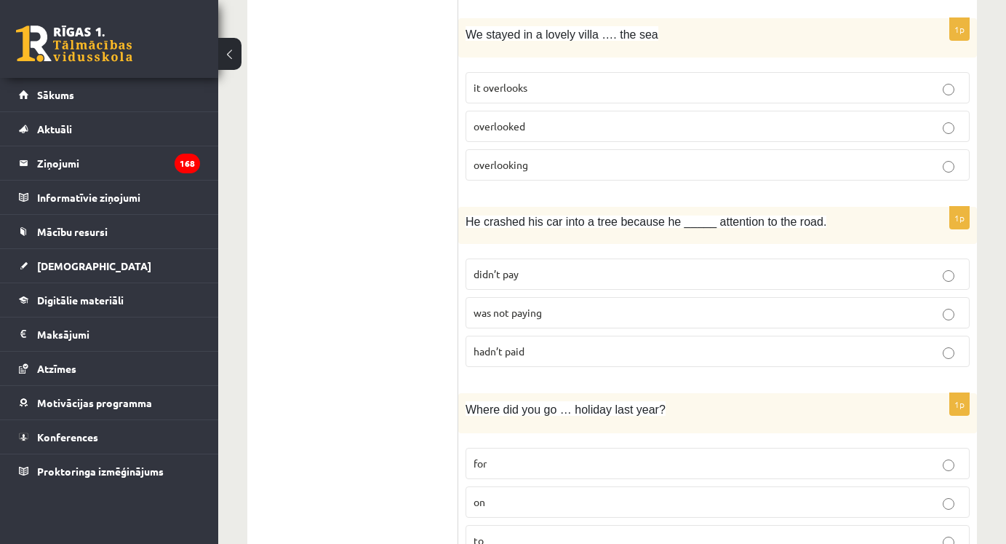
click at [547, 169] on p "overlooking" at bounding box center [718, 164] width 488 height 15
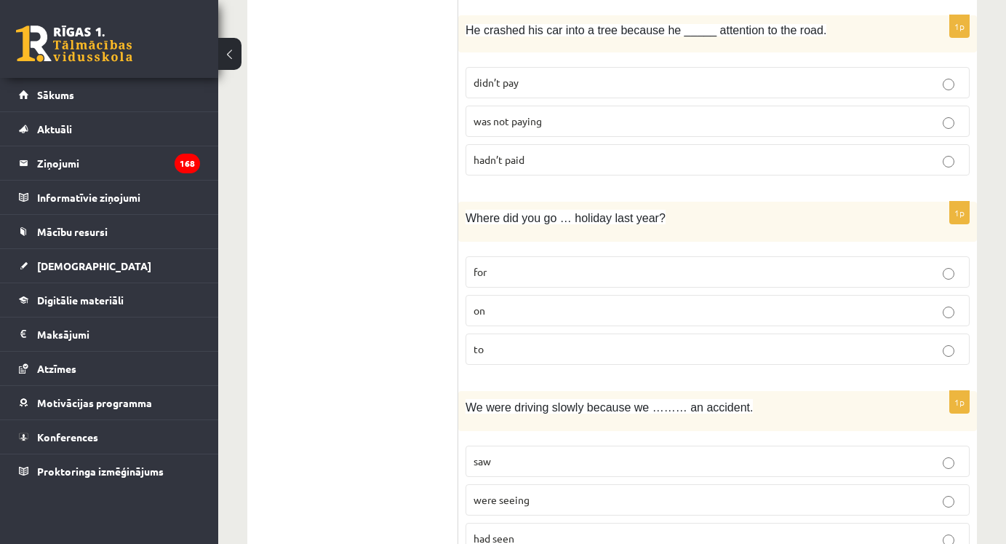
scroll to position [3460, 0]
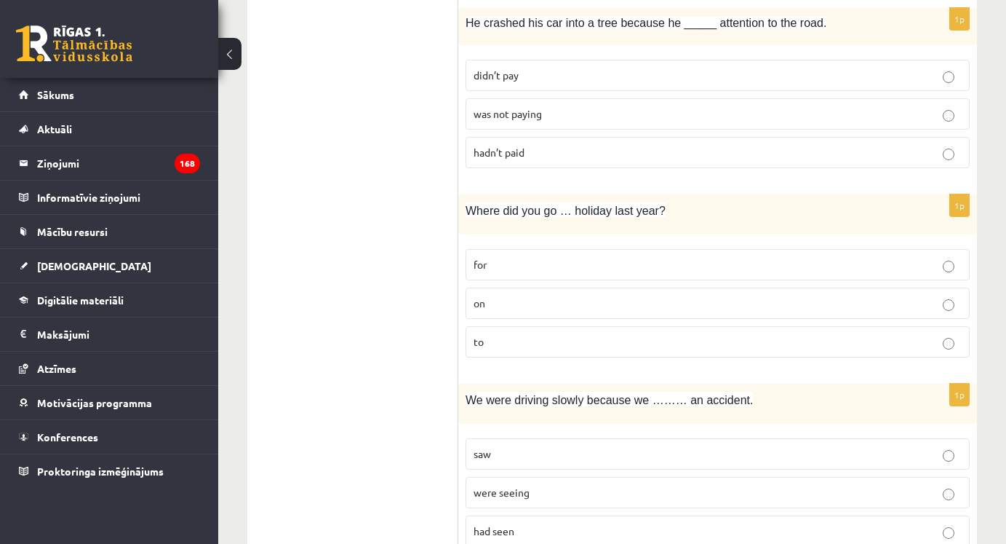
click at [591, 111] on p "was not paying" at bounding box center [718, 113] width 488 height 15
click at [540, 260] on p "for" at bounding box center [718, 264] width 488 height 15
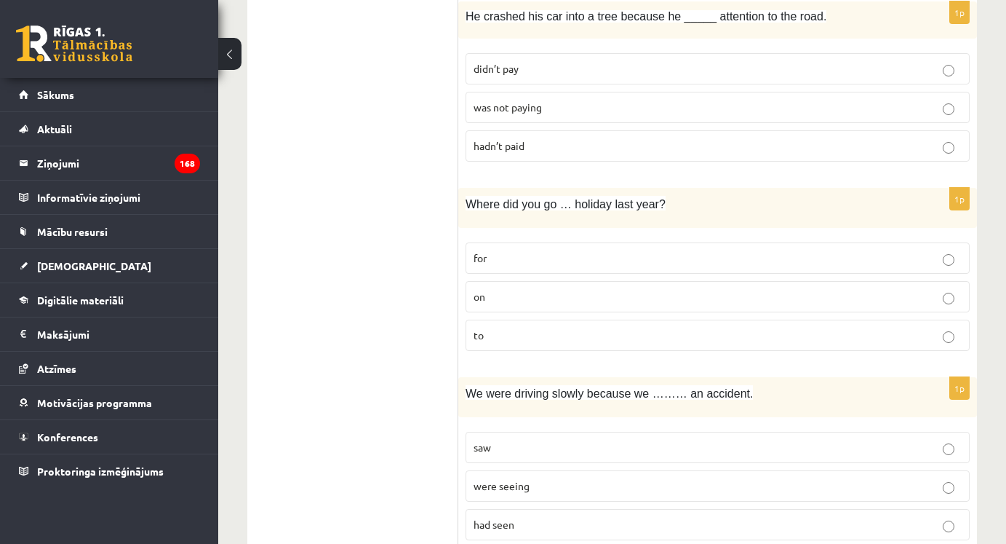
click at [544, 522] on p "had seen" at bounding box center [718, 524] width 488 height 15
click at [601, 295] on p "on" at bounding box center [718, 296] width 488 height 15
click at [546, 442] on p "saw" at bounding box center [718, 447] width 488 height 15
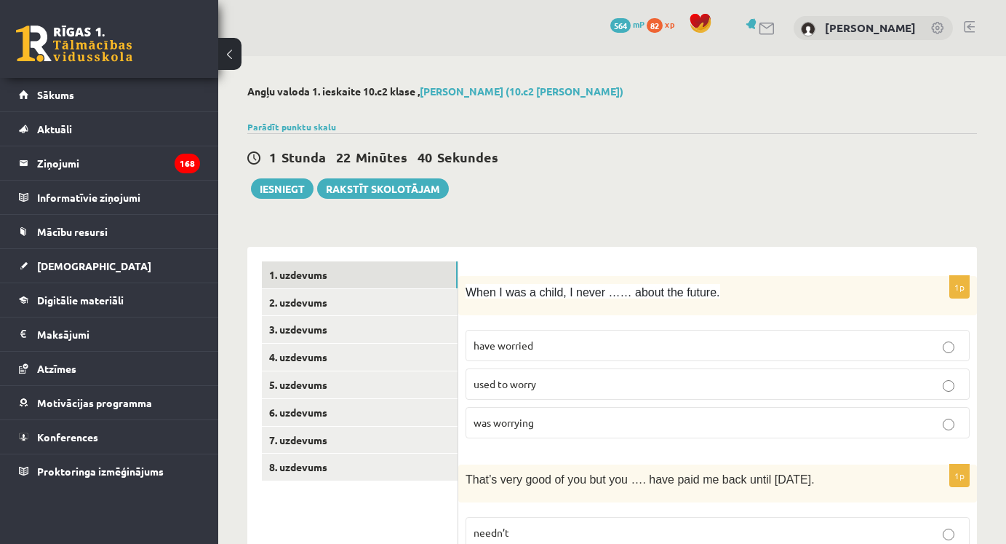
scroll to position [0, 0]
click at [335, 301] on link "2. uzdevums" at bounding box center [360, 302] width 196 height 27
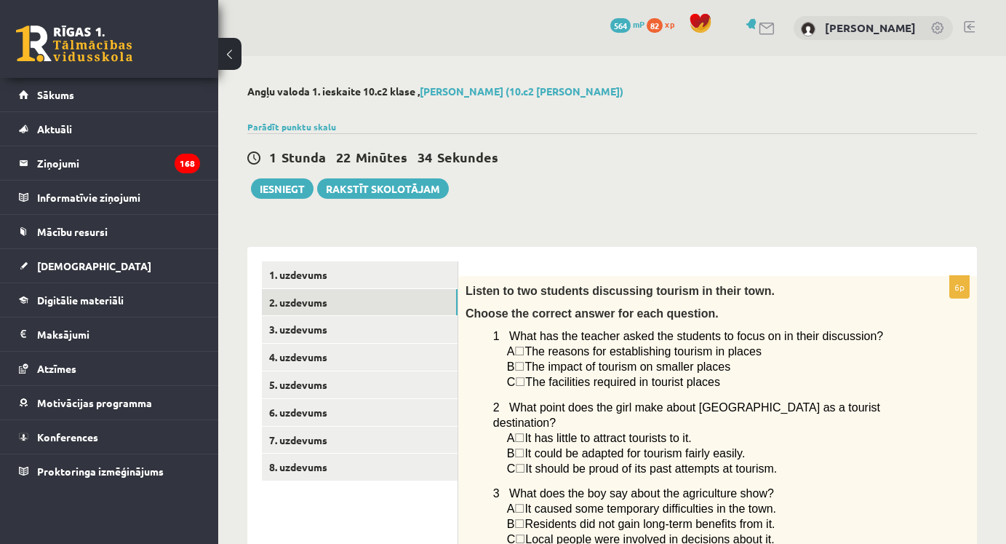
click at [525, 367] on span "☐" at bounding box center [519, 366] width 10 height 12
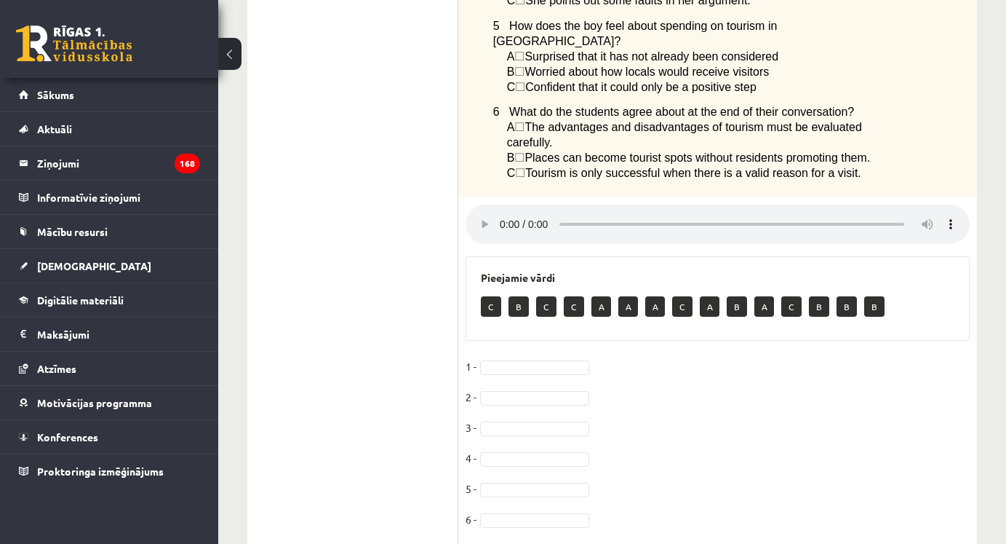
scroll to position [608, 0]
click at [506, 205] on audio at bounding box center [718, 224] width 504 height 39
click at [497, 205] on audio at bounding box center [718, 224] width 504 height 39
click at [498, 205] on audio at bounding box center [718, 224] width 504 height 39
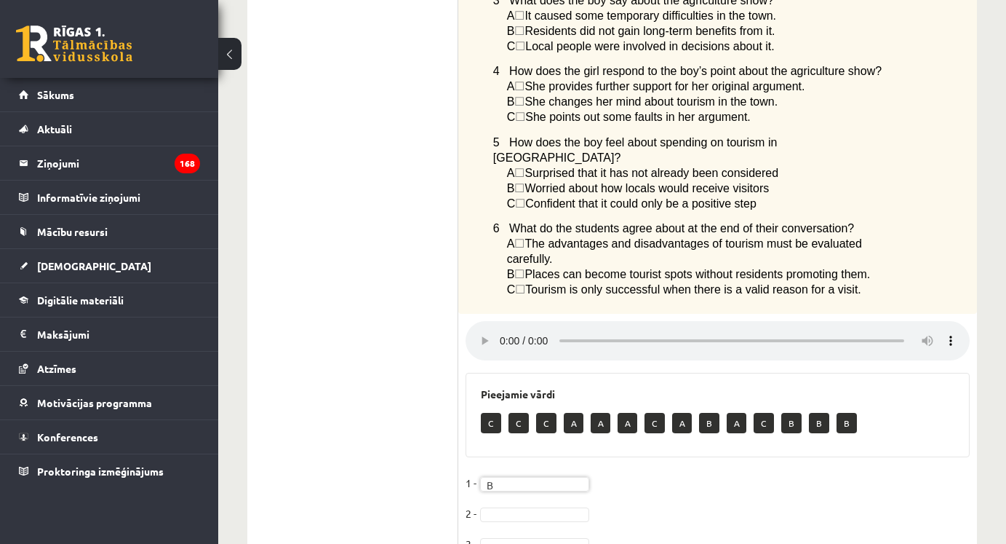
scroll to position [510, 0]
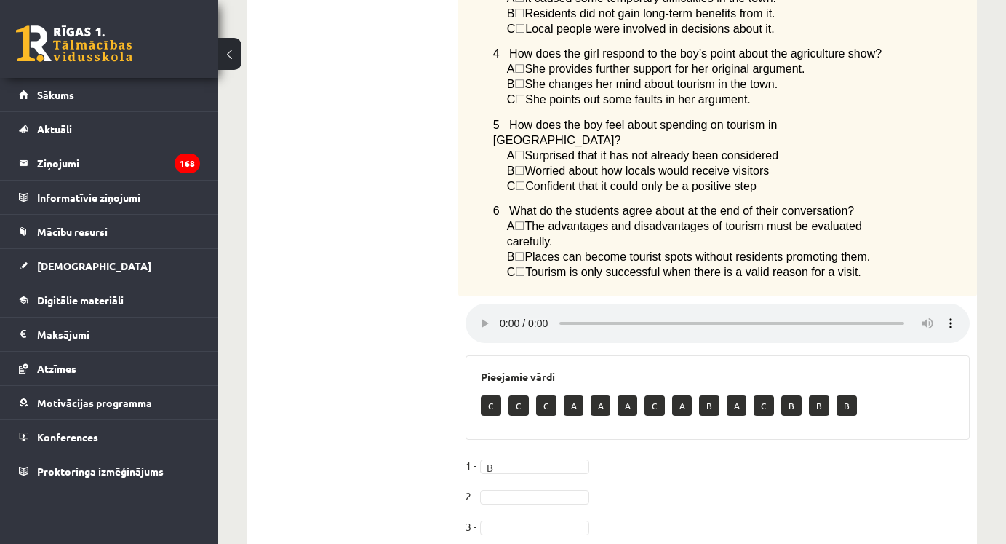
click at [503, 303] on audio at bounding box center [718, 322] width 504 height 39
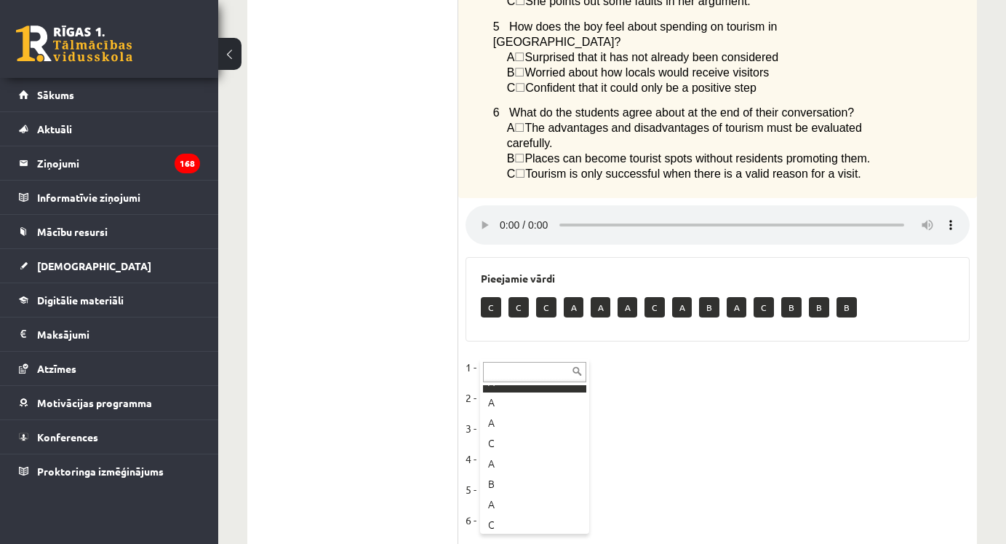
scroll to position [96, 0]
click at [502, 205] on audio at bounding box center [718, 224] width 504 height 39
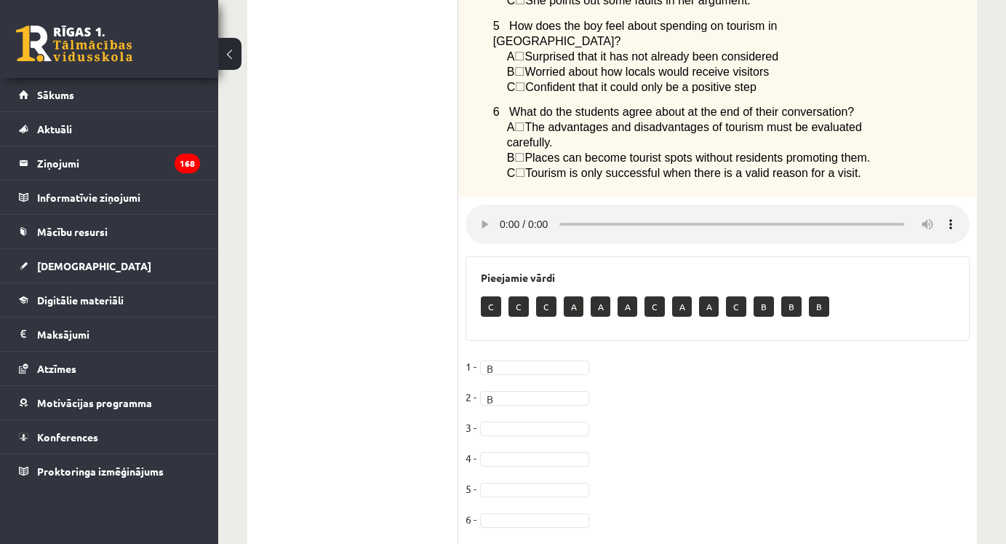
scroll to position [608, 0]
click at [501, 205] on audio at bounding box center [718, 224] width 504 height 39
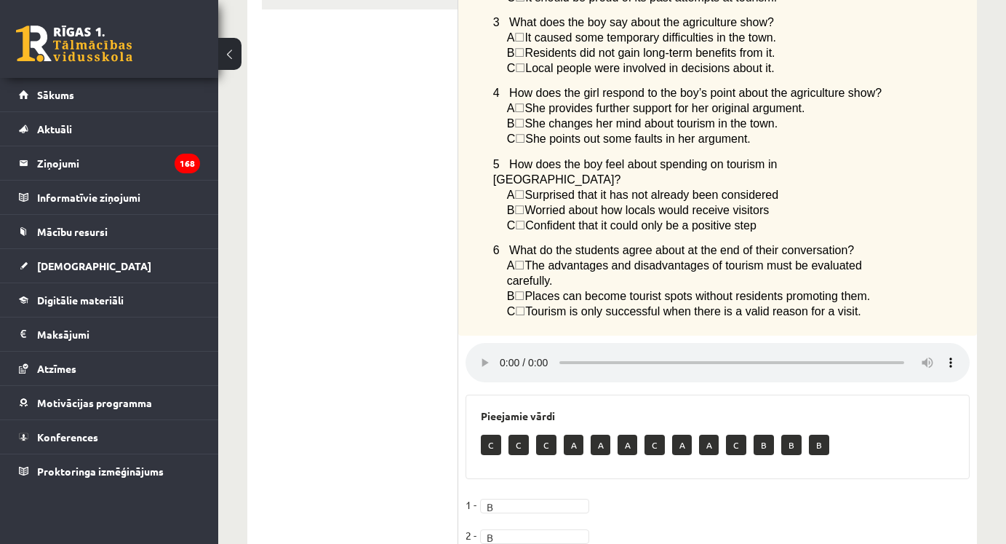
scroll to position [466, 0]
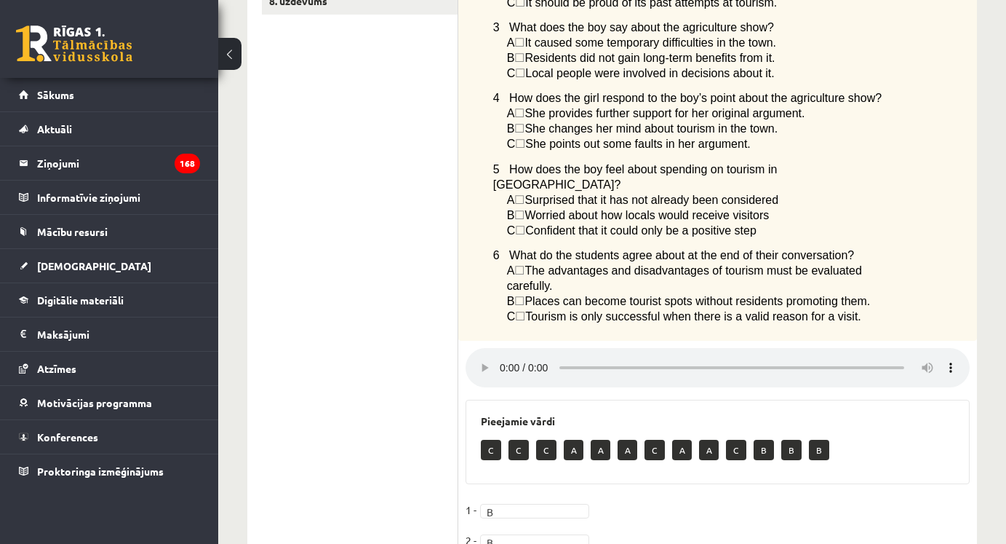
click at [501, 348] on audio at bounding box center [718, 367] width 504 height 39
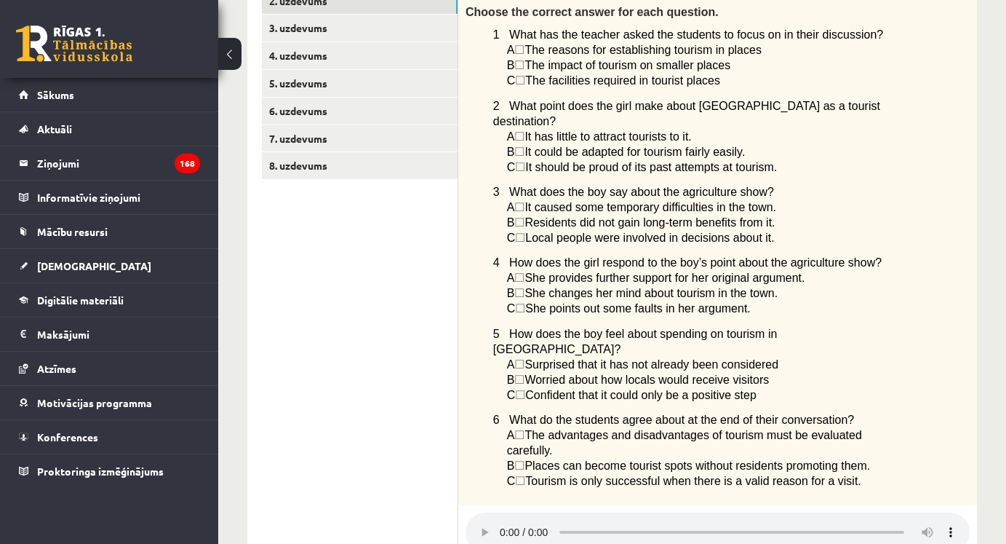
scroll to position [301, 0]
click at [502, 512] on audio at bounding box center [718, 531] width 504 height 39
click at [500, 512] on audio at bounding box center [718, 531] width 504 height 39
click at [482, 512] on audio at bounding box center [718, 531] width 504 height 39
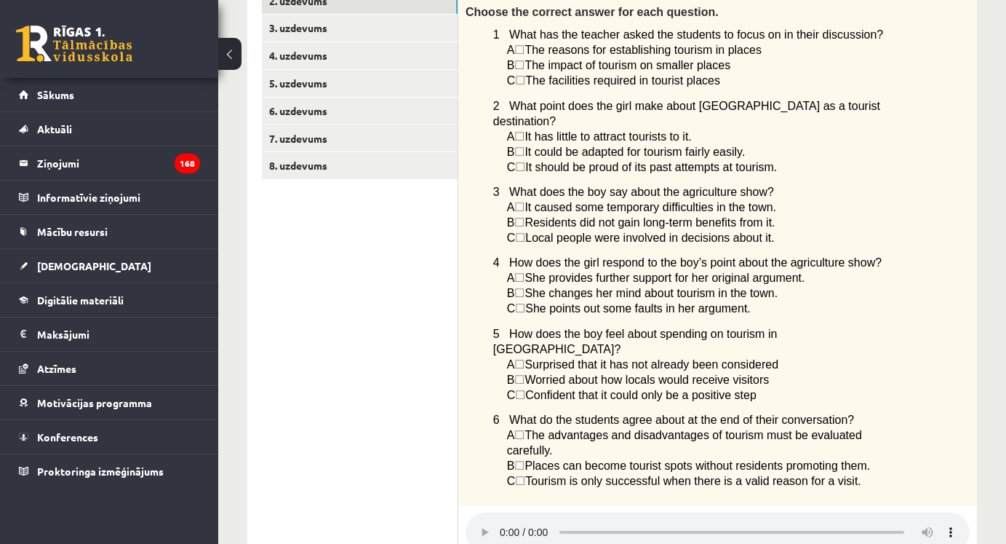
click at [504, 512] on audio at bounding box center [718, 531] width 504 height 39
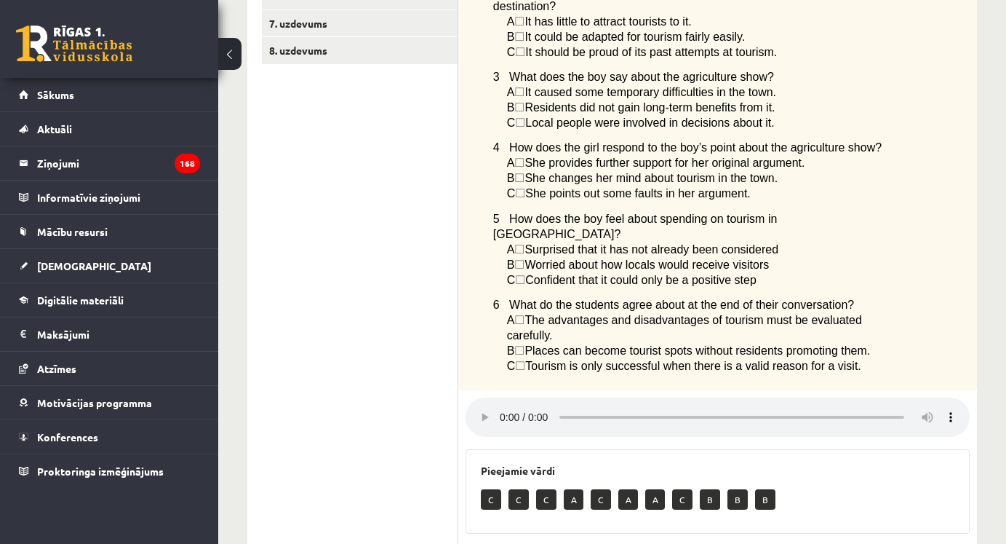
scroll to position [417, 0]
click at [506, 397] on audio at bounding box center [718, 416] width 504 height 39
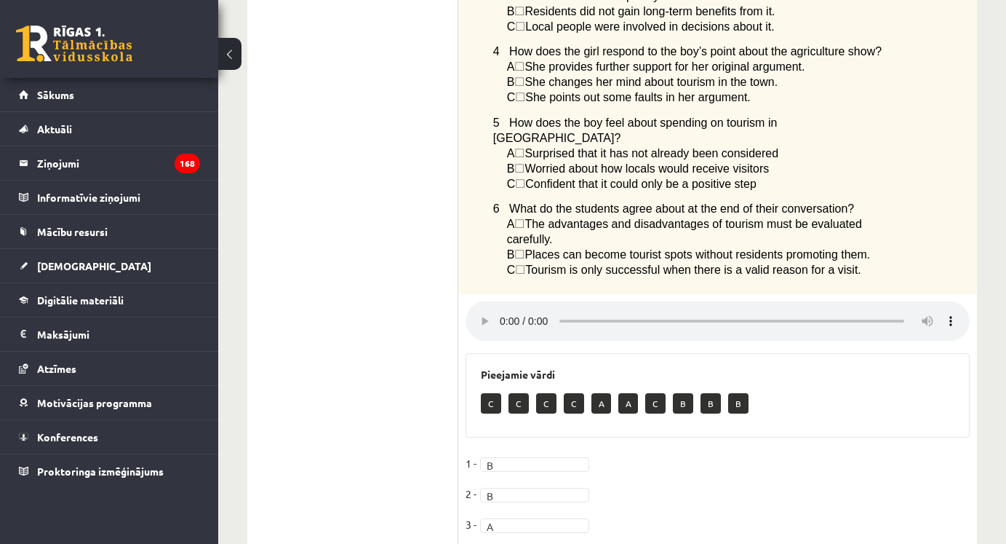
scroll to position [514, 0]
click at [499, 300] on audio at bounding box center [718, 319] width 504 height 39
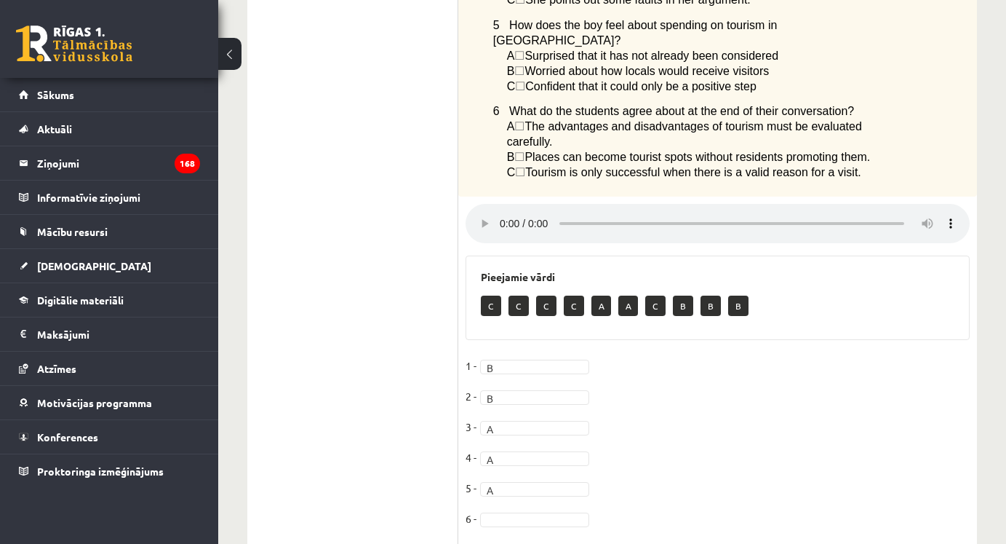
scroll to position [608, 0]
click at [823, 205] on audio at bounding box center [718, 224] width 504 height 39
click at [505, 205] on audio at bounding box center [718, 224] width 504 height 39
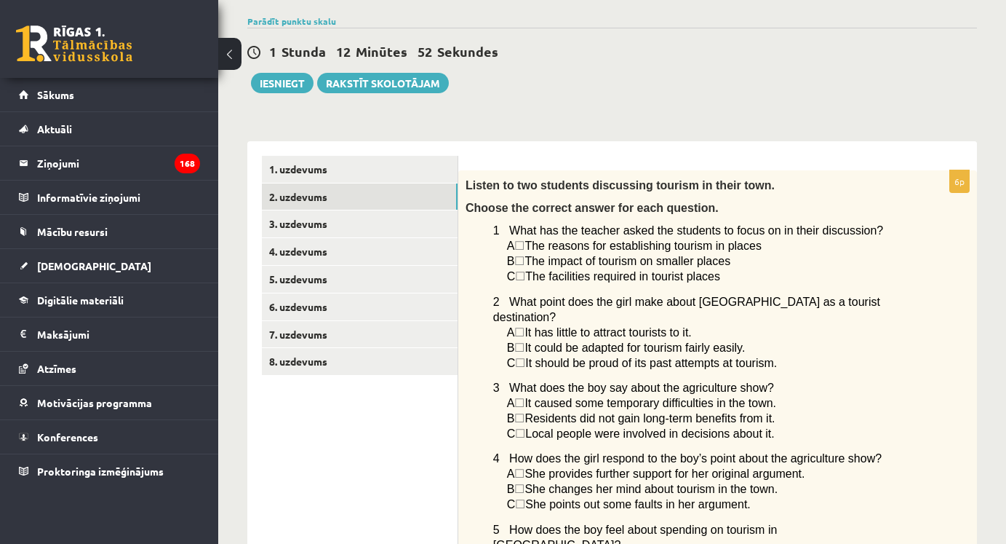
scroll to position [54, 0]
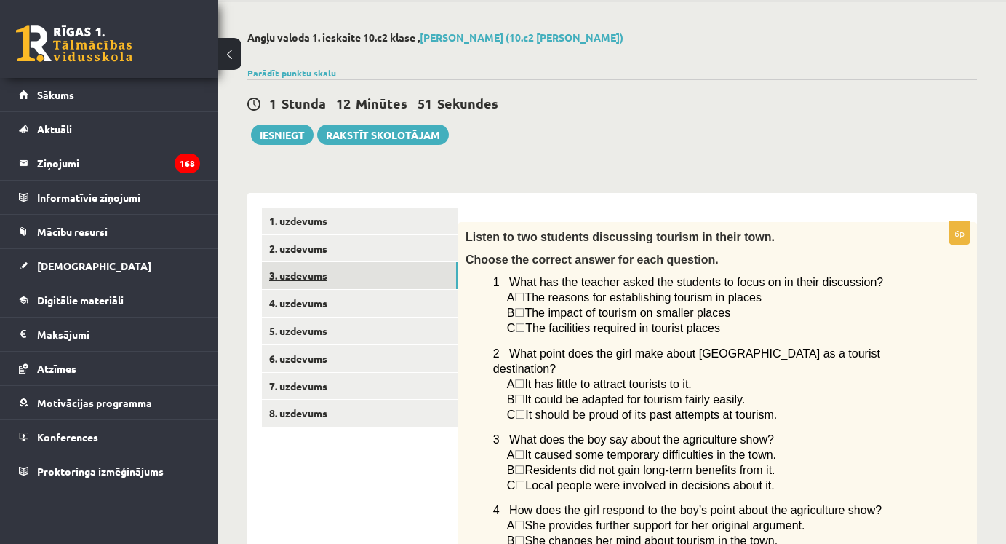
click at [373, 277] on link "3. uzdevums" at bounding box center [360, 275] width 196 height 27
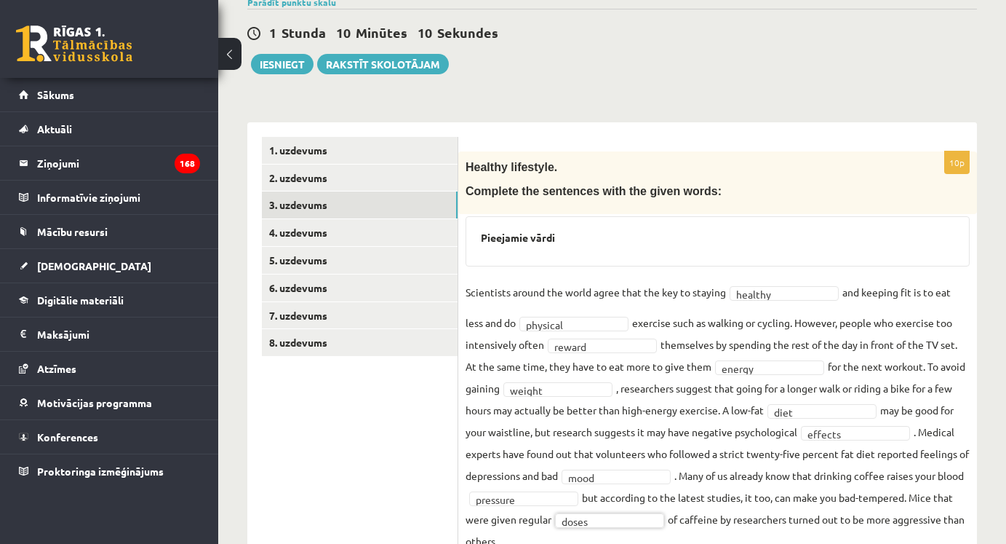
scroll to position [124, 0]
click at [357, 234] on link "4. uzdevums" at bounding box center [360, 232] width 196 height 27
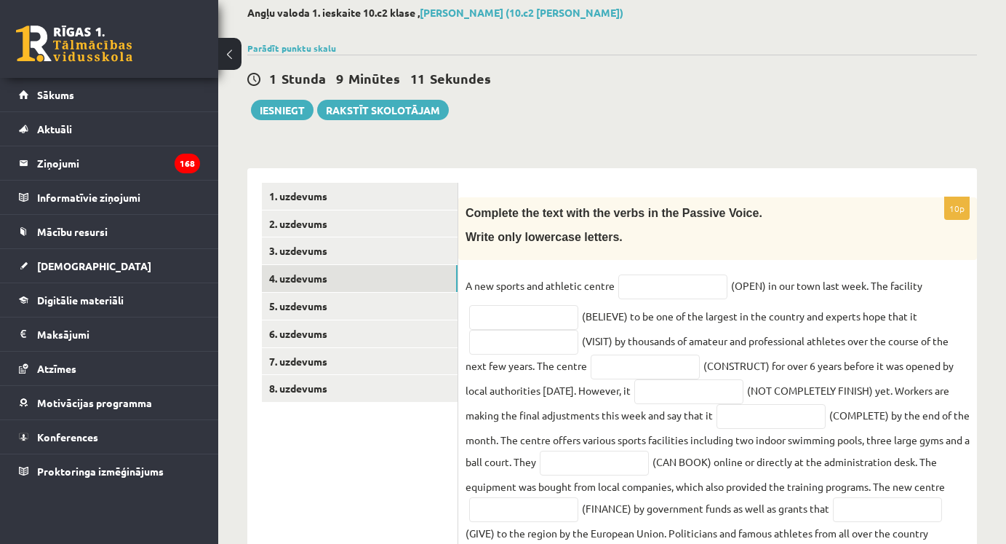
scroll to position [79, 0]
click at [670, 287] on input "text" at bounding box center [673, 286] width 109 height 25
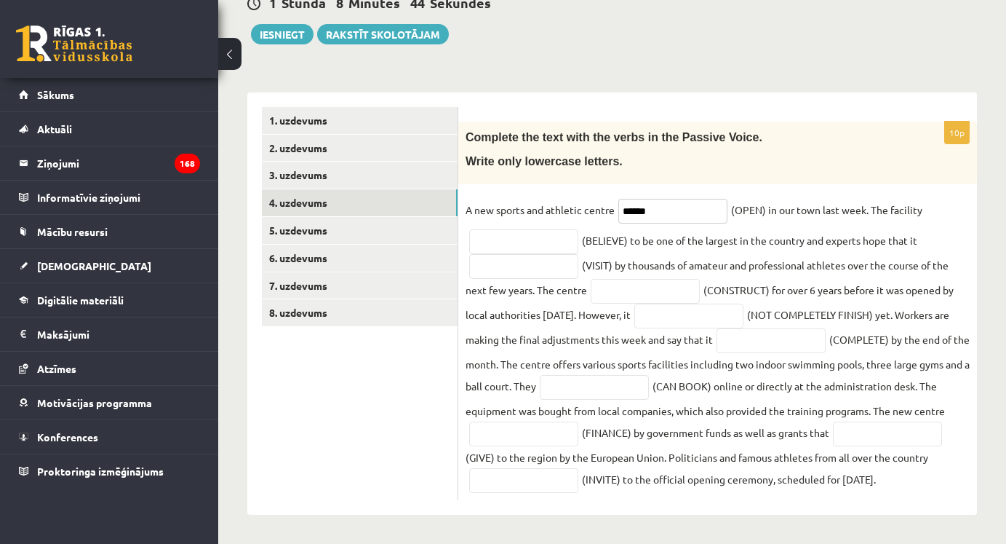
scroll to position [180, 0]
type input "******"
type input "**********"
click at [633, 237] on fieldset "**********" at bounding box center [718, 346] width 504 height 294
type input "**********"
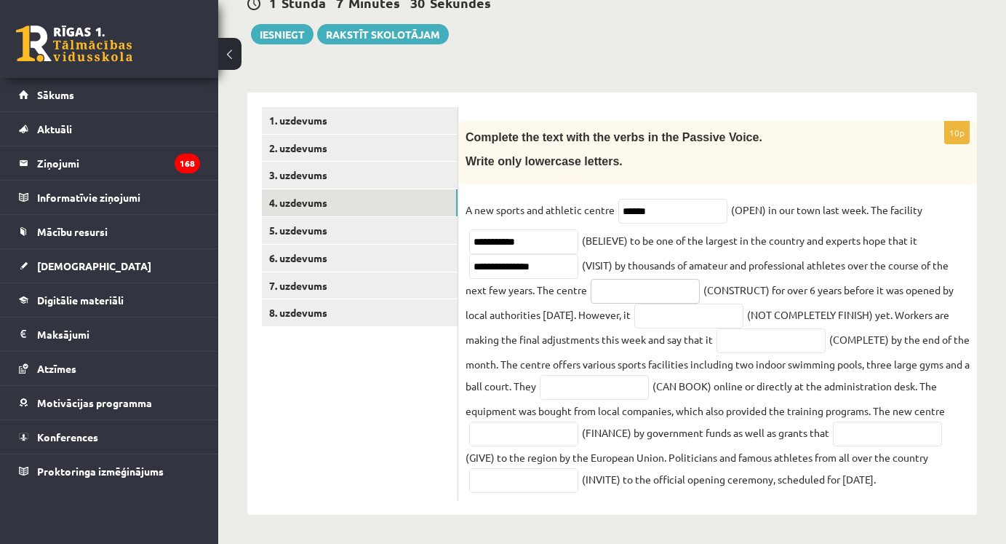
click at [617, 279] on input "text" at bounding box center [645, 291] width 109 height 25
type input "**********"
click at [789, 328] on input "text" at bounding box center [771, 340] width 109 height 25
type input "**********"
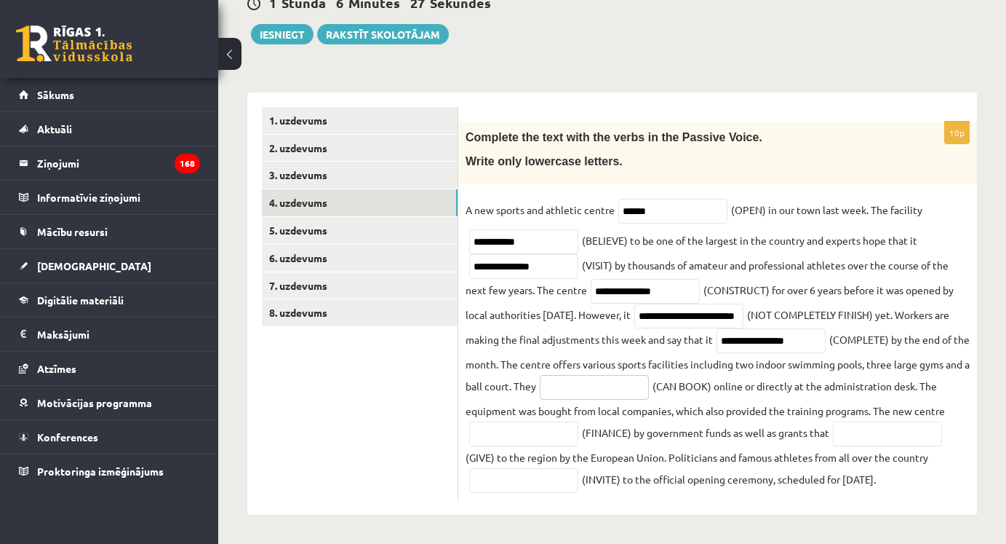
click at [640, 375] on input "text" at bounding box center [594, 387] width 109 height 25
type input "**********"
click at [567, 421] on input "text" at bounding box center [523, 433] width 109 height 25
type input "**********"
click at [833, 436] on input "text" at bounding box center [887, 433] width 109 height 25
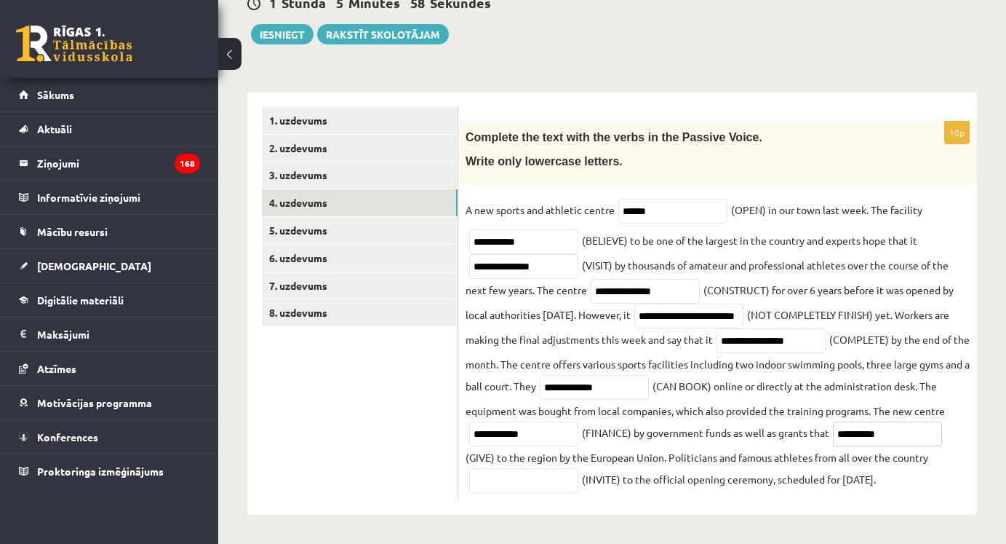
type input "**********"
click at [622, 199] on input "******" at bounding box center [673, 211] width 109 height 25
type input "**********"
click at [367, 217] on link "5. uzdevums" at bounding box center [360, 230] width 196 height 27
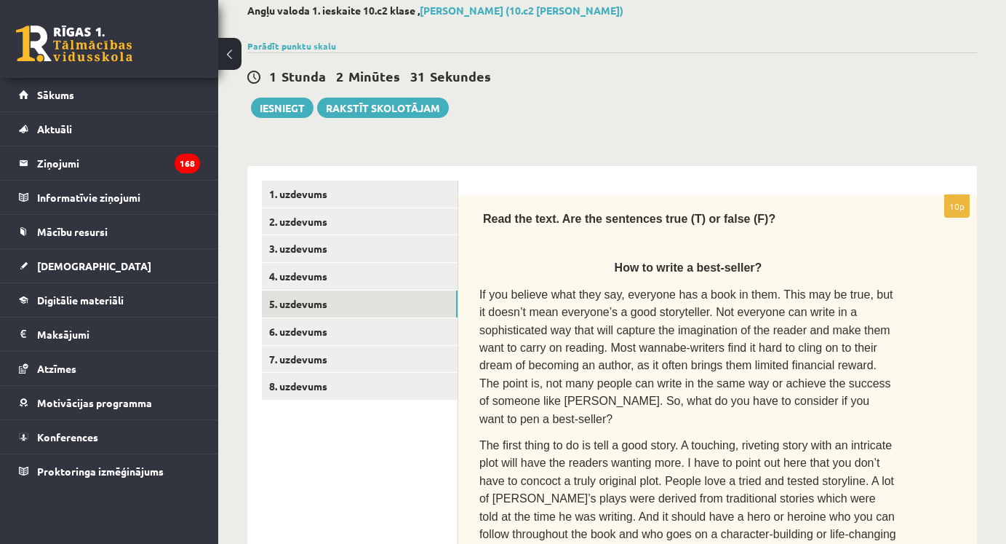
scroll to position [81, 0]
click at [361, 325] on link "6. uzdevums" at bounding box center [360, 331] width 196 height 27
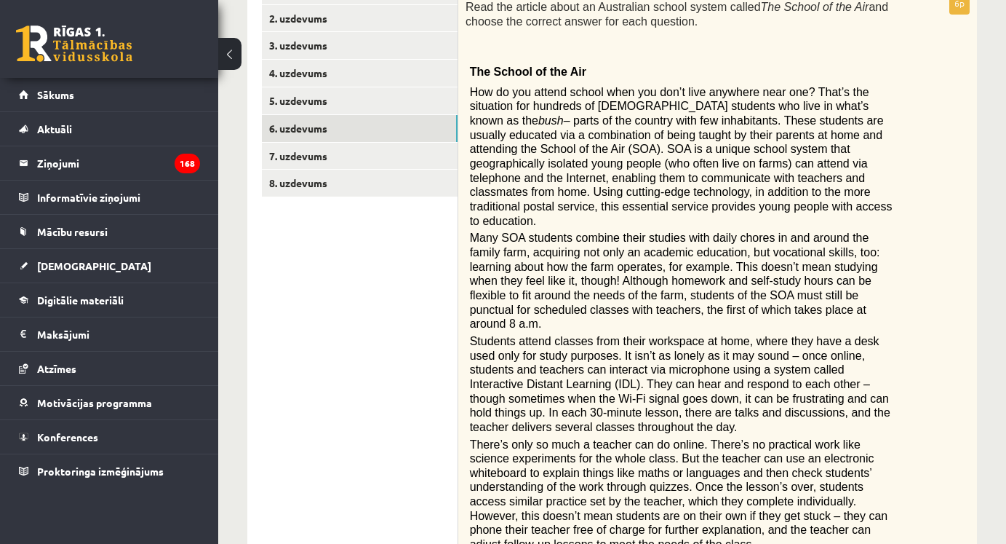
scroll to position [282, 0]
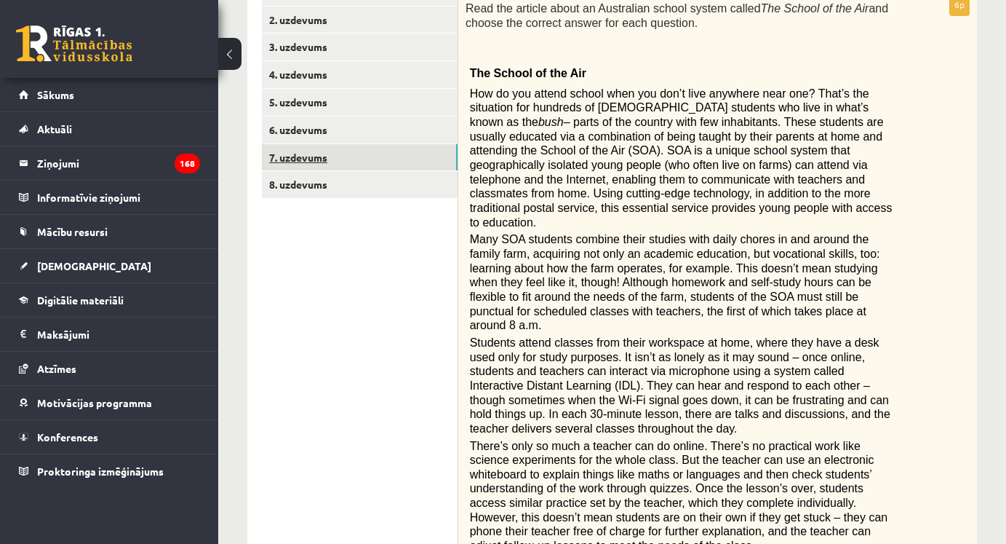
click at [336, 161] on link "7. uzdevums" at bounding box center [360, 157] width 196 height 27
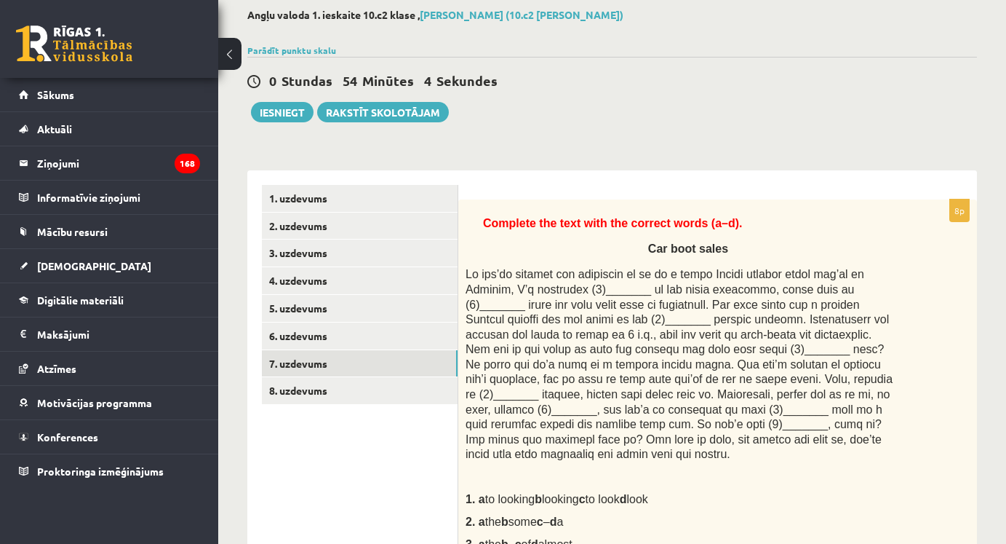
scroll to position [56, 0]
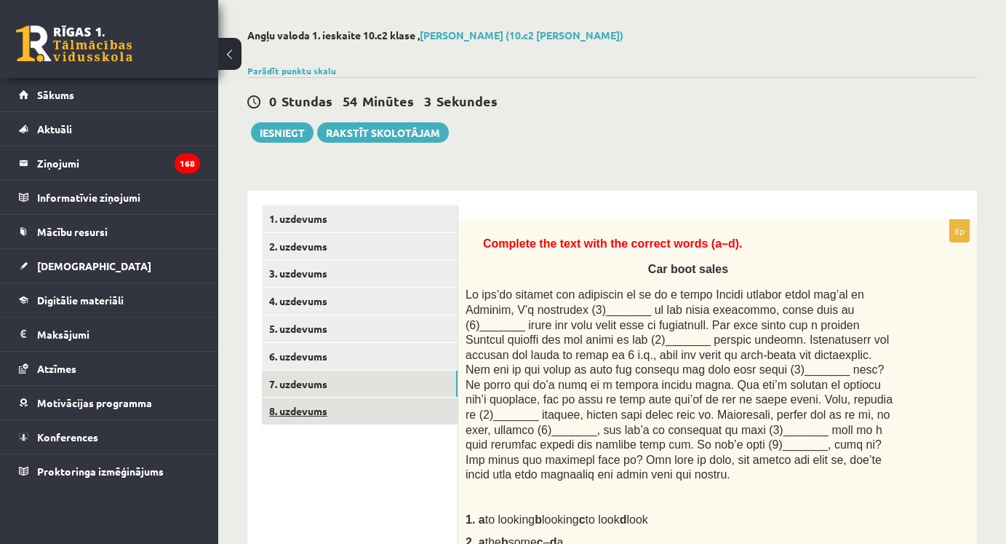
click at [359, 409] on link "8. uzdevums" at bounding box center [360, 410] width 196 height 27
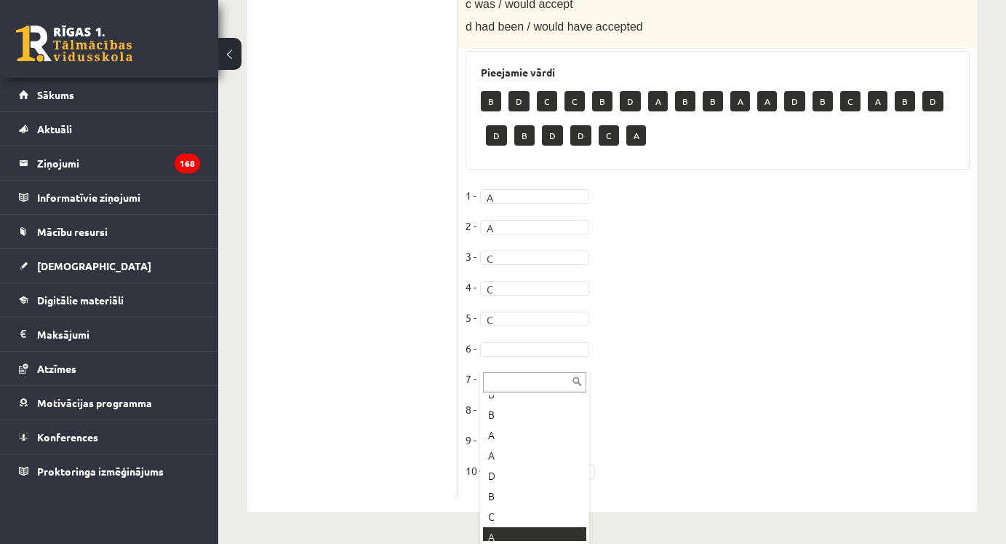
scroll to position [162, 0]
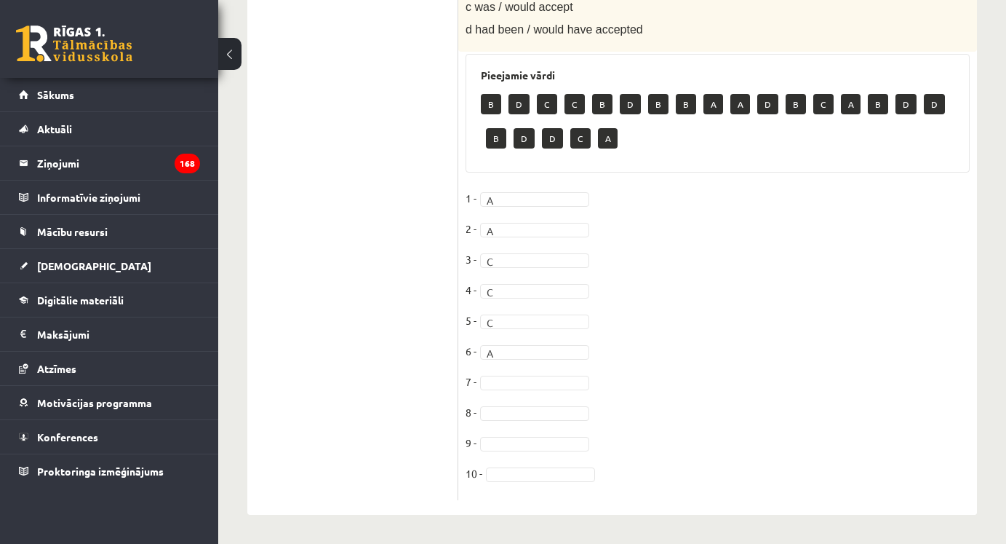
click at [525, 342] on fieldset "1 - A * 2 - A * 3 - C * 4 - C * 5 - C * 6 - A * 7 - 8 - 9 - 10 -" at bounding box center [718, 340] width 504 height 306
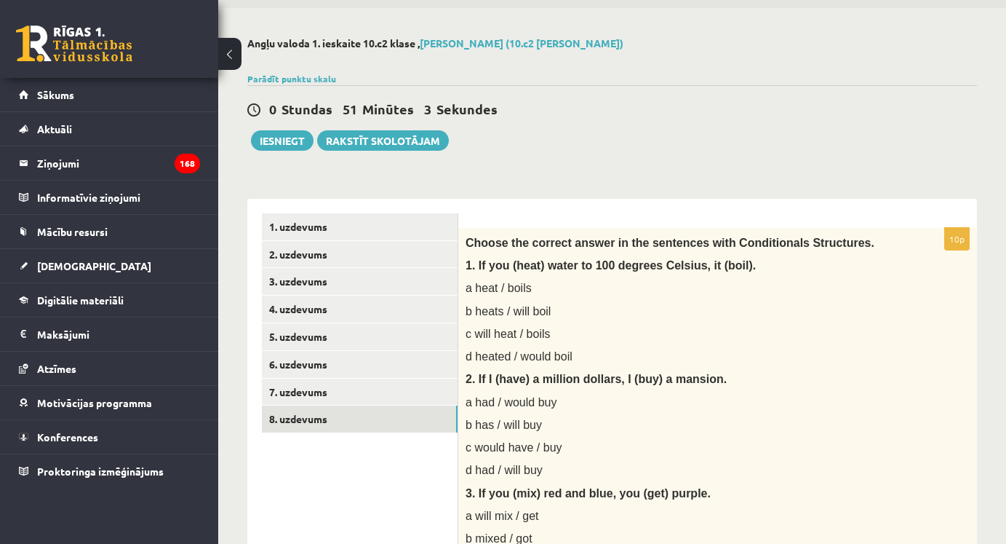
scroll to position [48, 0]
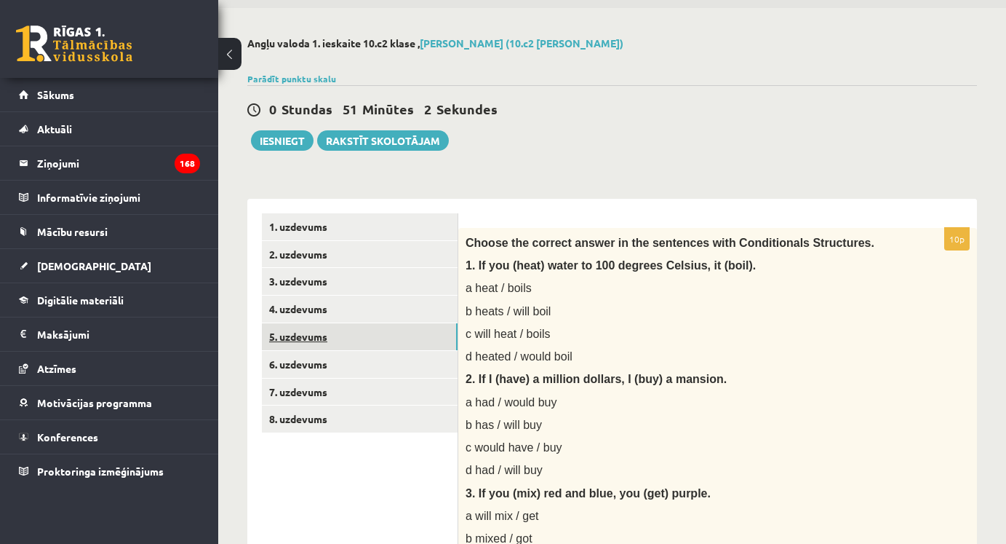
click at [356, 341] on link "5. uzdevums" at bounding box center [360, 336] width 196 height 27
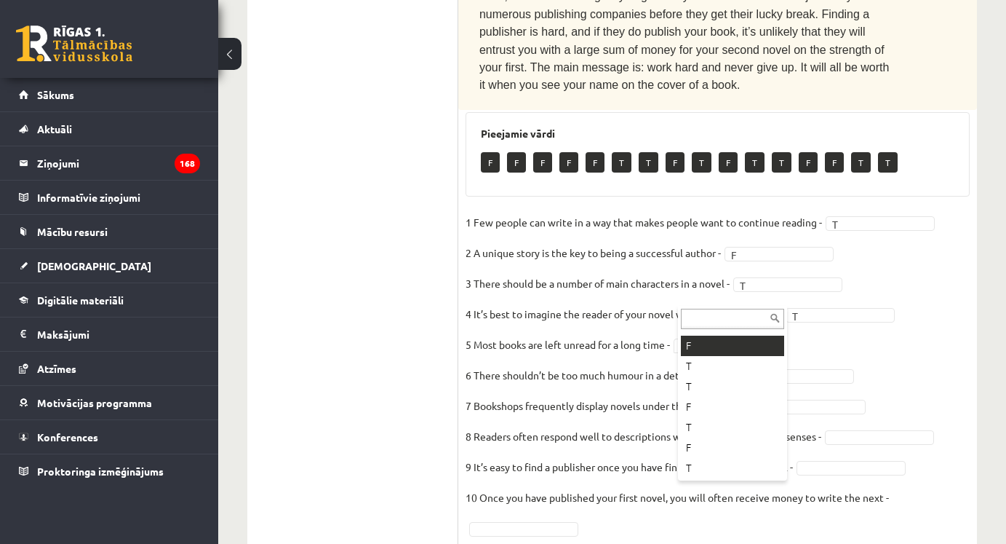
scroll to position [107, 0]
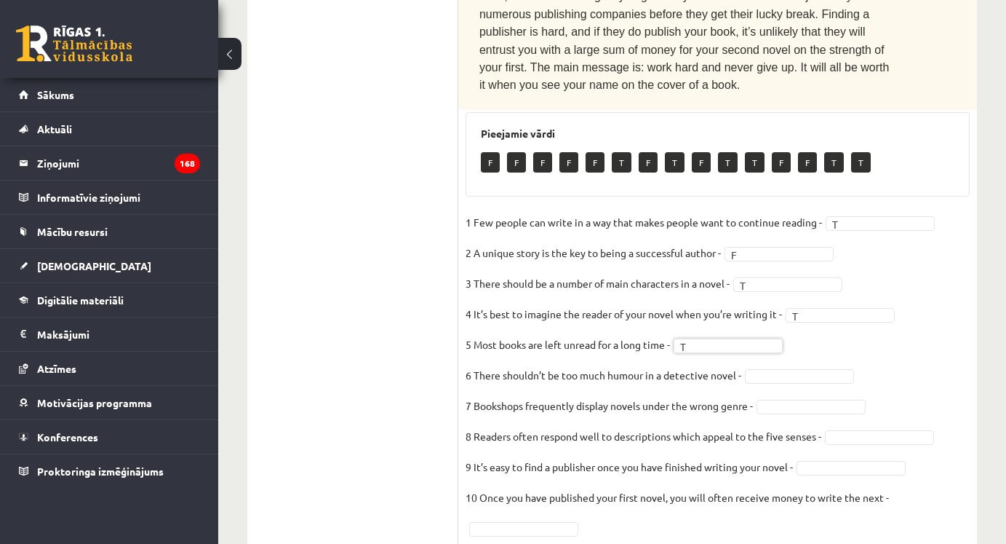
click at [770, 319] on fieldset "1 Few people can write in a way that makes people want to continue reading - T …" at bounding box center [718, 374] width 504 height 327
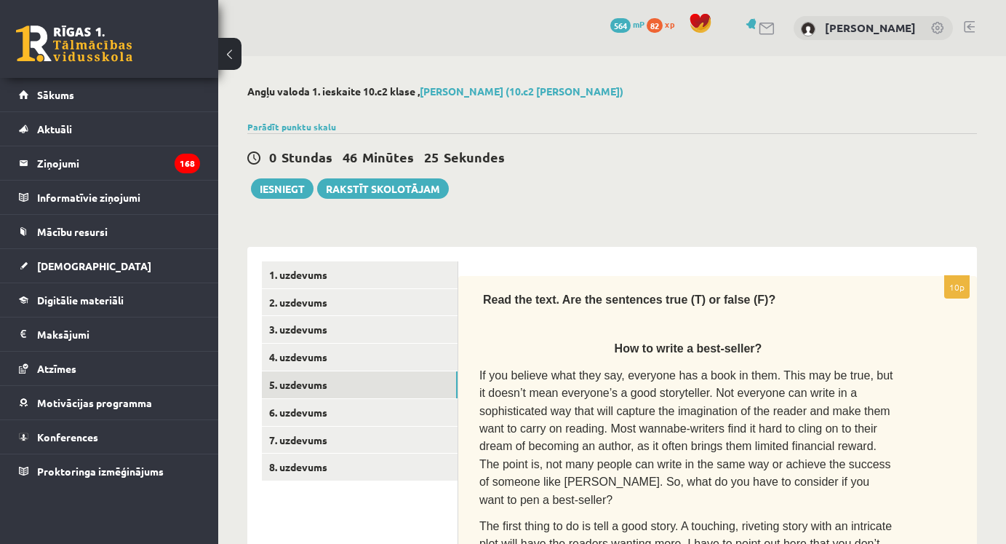
scroll to position [0, 0]
click at [362, 412] on link "6. uzdevums" at bounding box center [360, 412] width 196 height 27
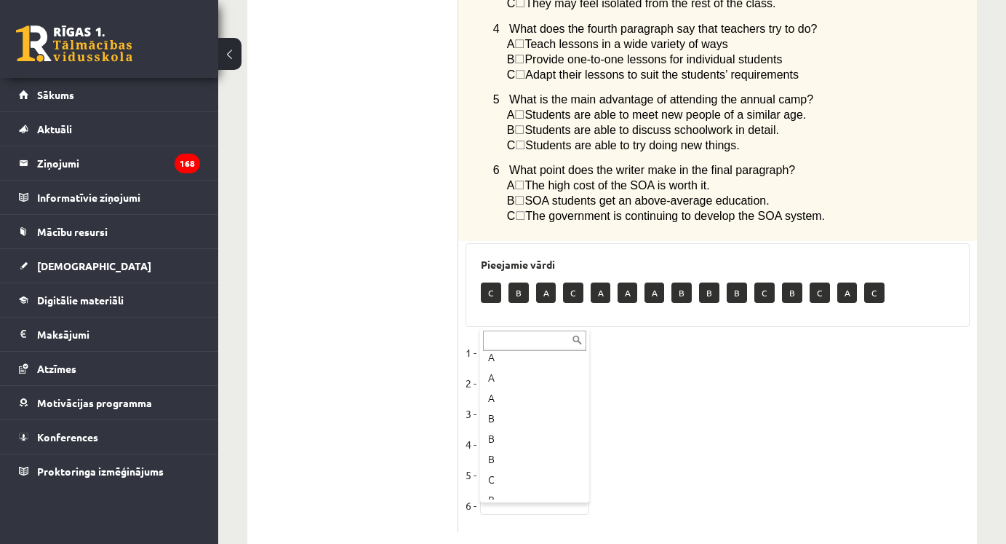
scroll to position [114, 0]
click at [509, 341] on fieldset "1 - B * 2 - 3 - 4 - 5 - 6 -" at bounding box center [718, 432] width 504 height 183
click at [520, 341] on fieldset "1 - B * 2 - 3 - 4 - 5 - 6 -" at bounding box center [718, 432] width 504 height 183
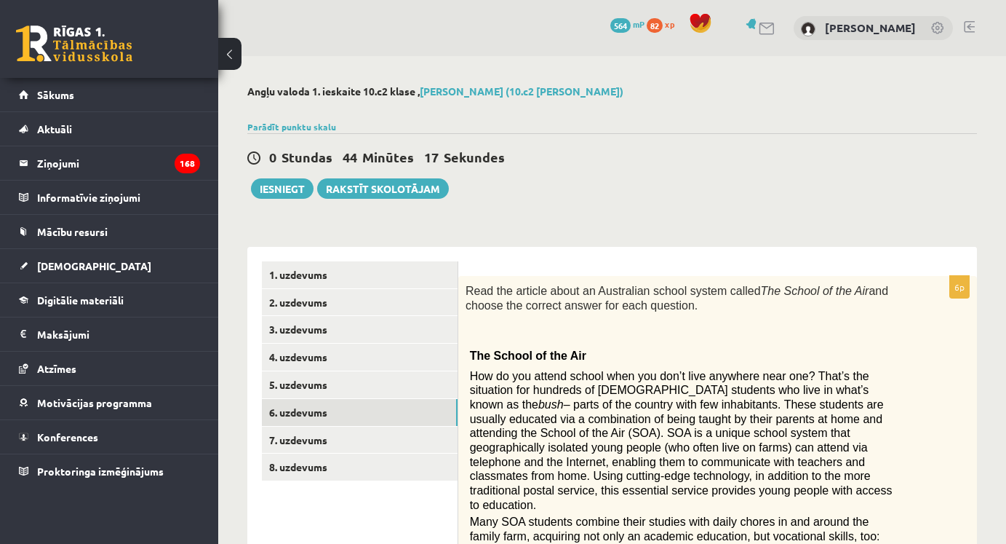
scroll to position [0, 0]
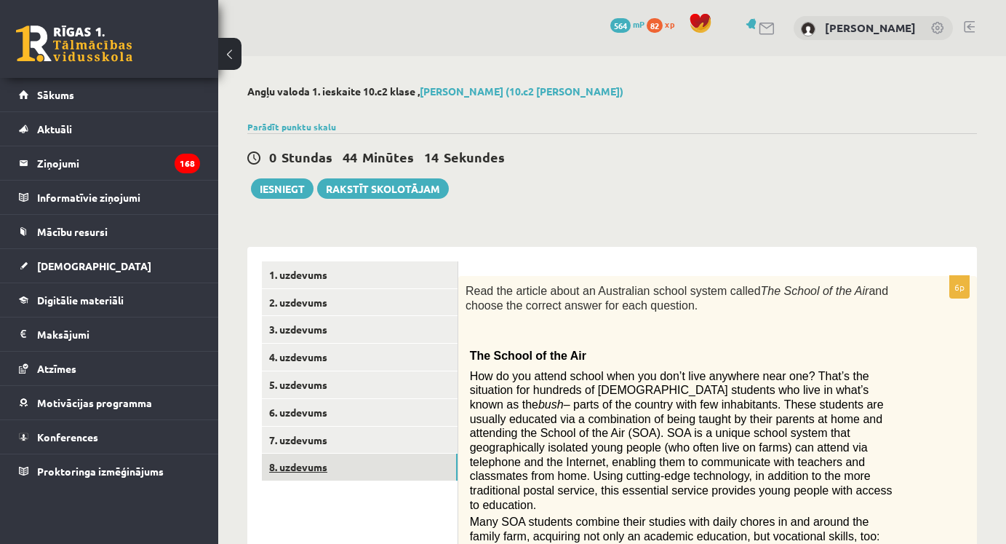
click at [327, 453] on link "8. uzdevums" at bounding box center [360, 466] width 196 height 27
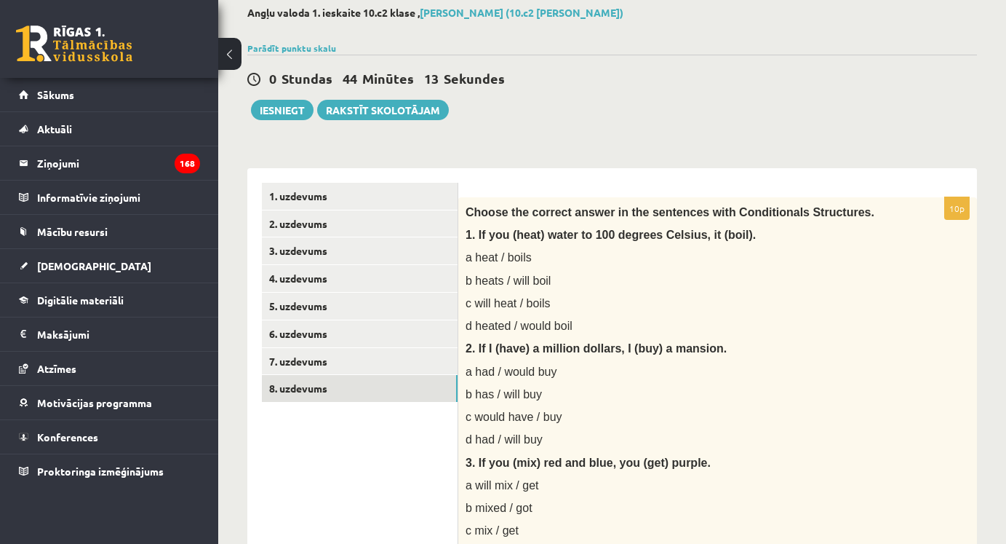
scroll to position [152, 0]
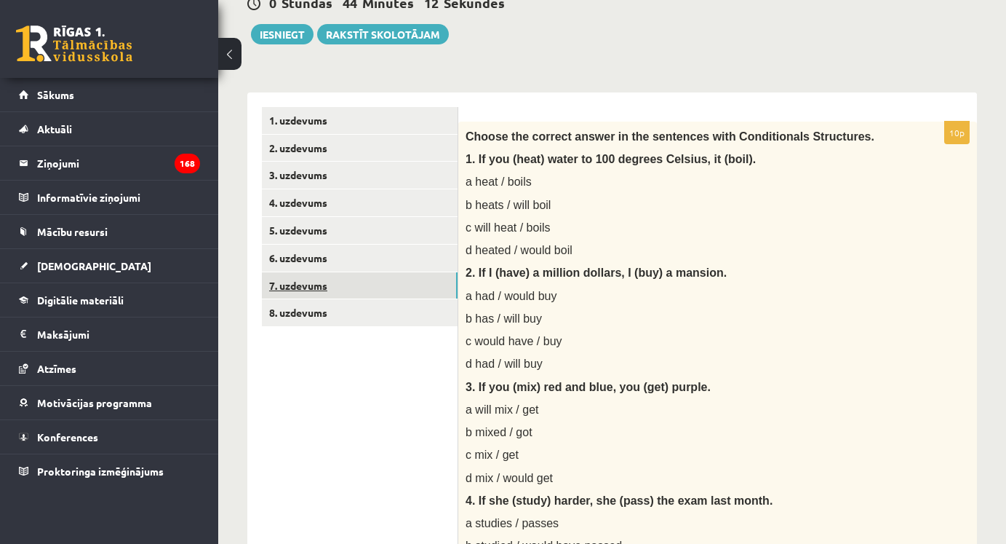
click at [356, 288] on link "7. uzdevums" at bounding box center [360, 285] width 196 height 27
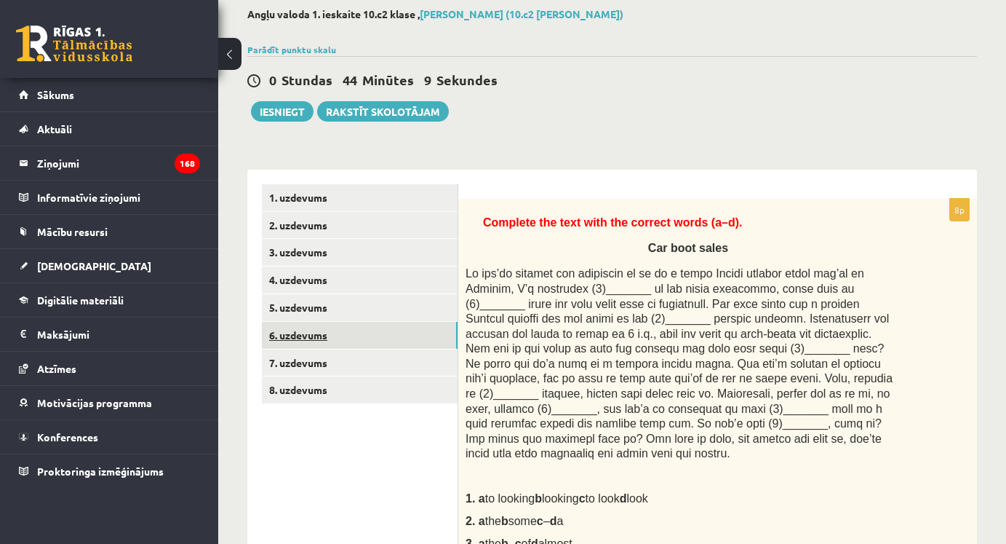
click at [347, 330] on link "6. uzdevums" at bounding box center [360, 335] width 196 height 27
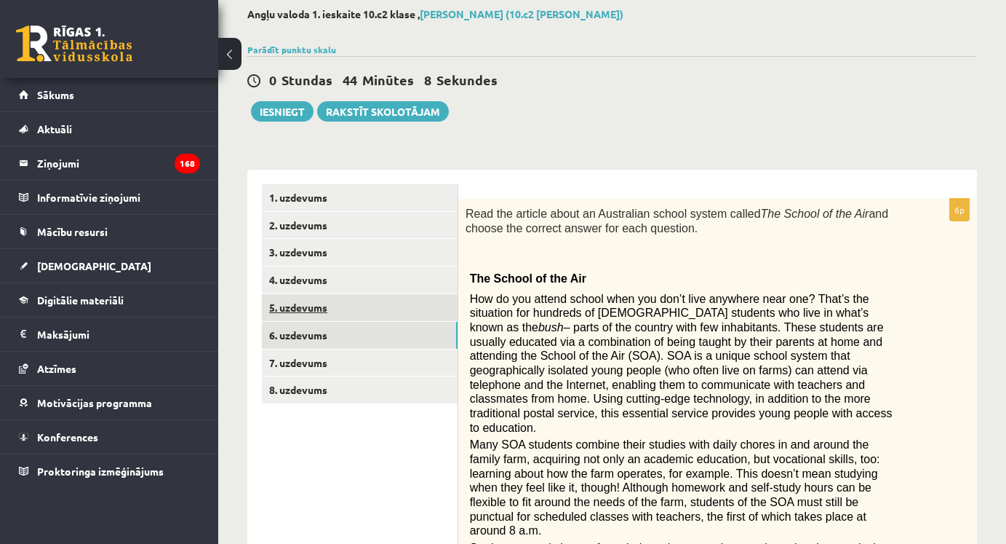
click at [331, 307] on link "5. uzdevums" at bounding box center [360, 307] width 196 height 27
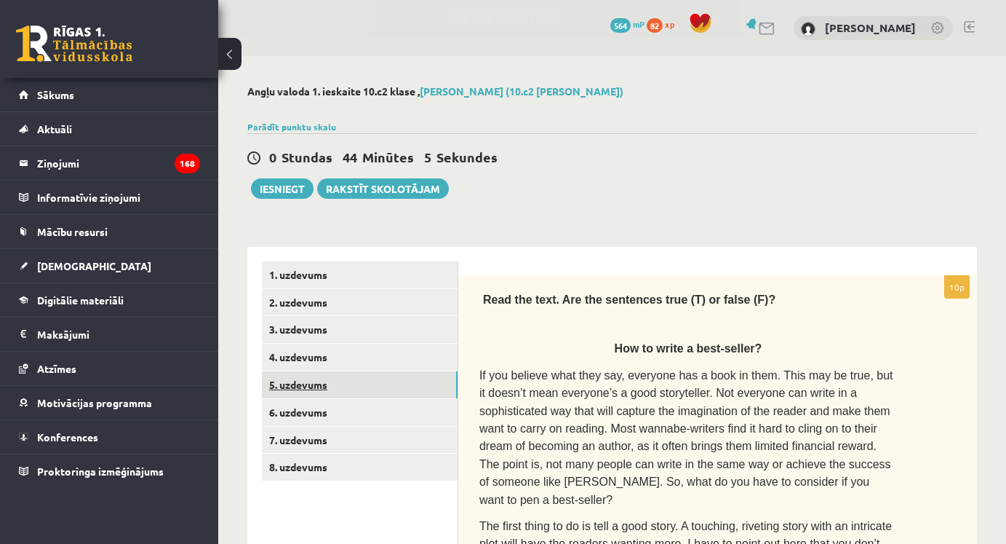
scroll to position [-1, 0]
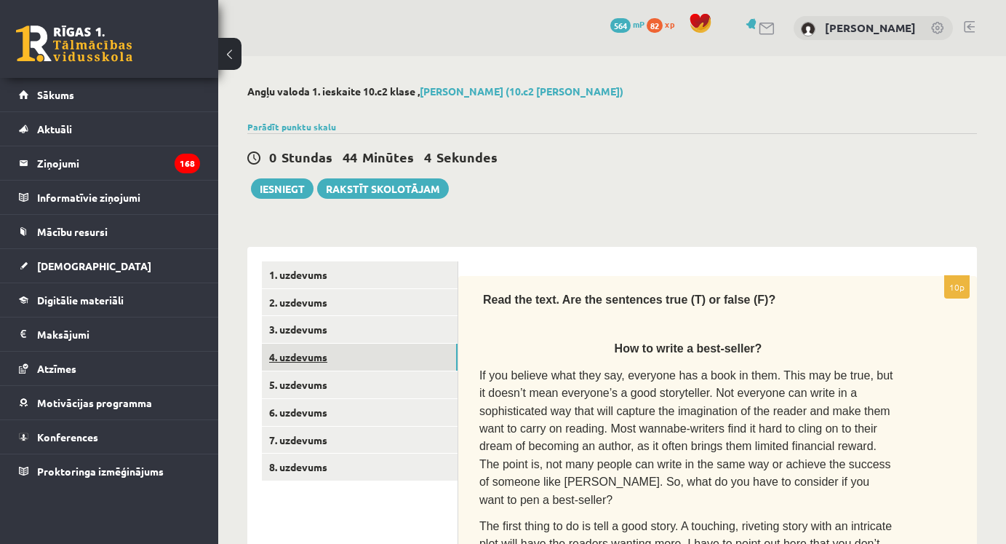
click at [335, 349] on link "4. uzdevums" at bounding box center [360, 356] width 196 height 27
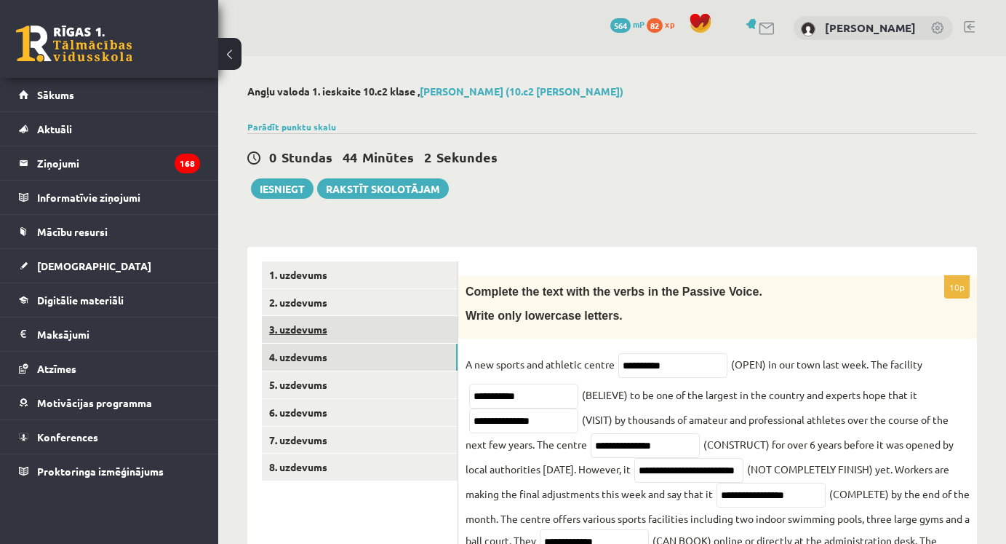
click at [328, 327] on link "3. uzdevums" at bounding box center [360, 329] width 196 height 27
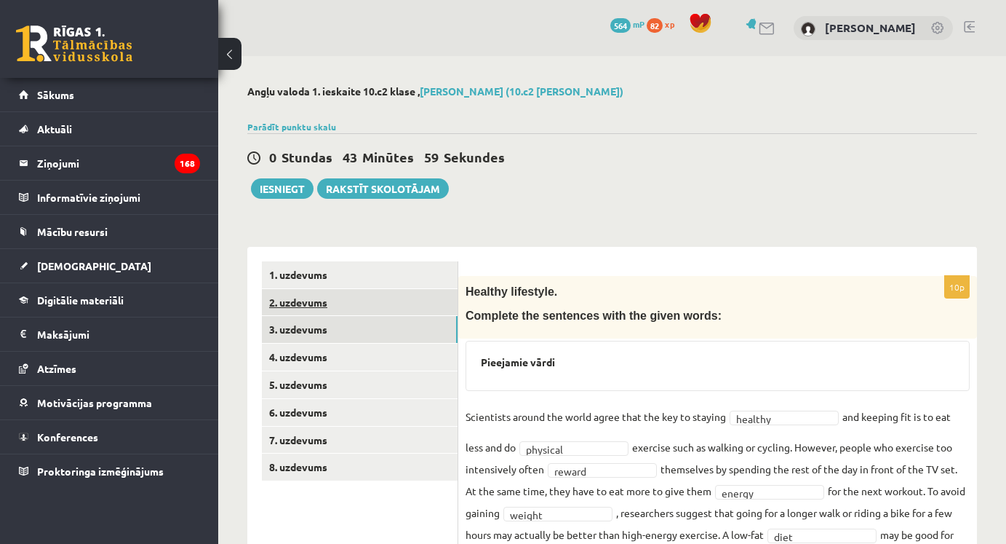
scroll to position [0, 0]
click at [348, 295] on link "2. uzdevums" at bounding box center [360, 302] width 196 height 27
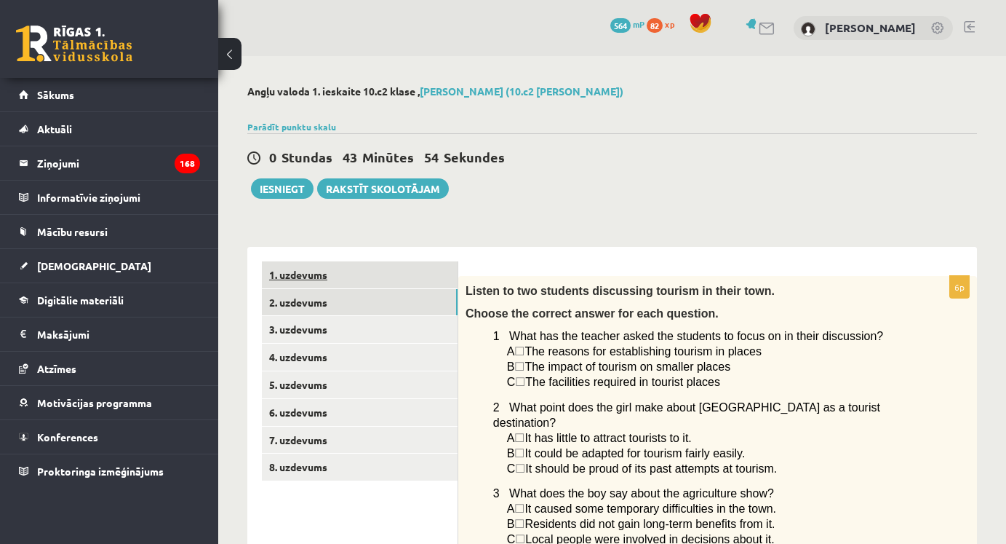
click at [334, 272] on link "1. uzdevums" at bounding box center [360, 274] width 196 height 27
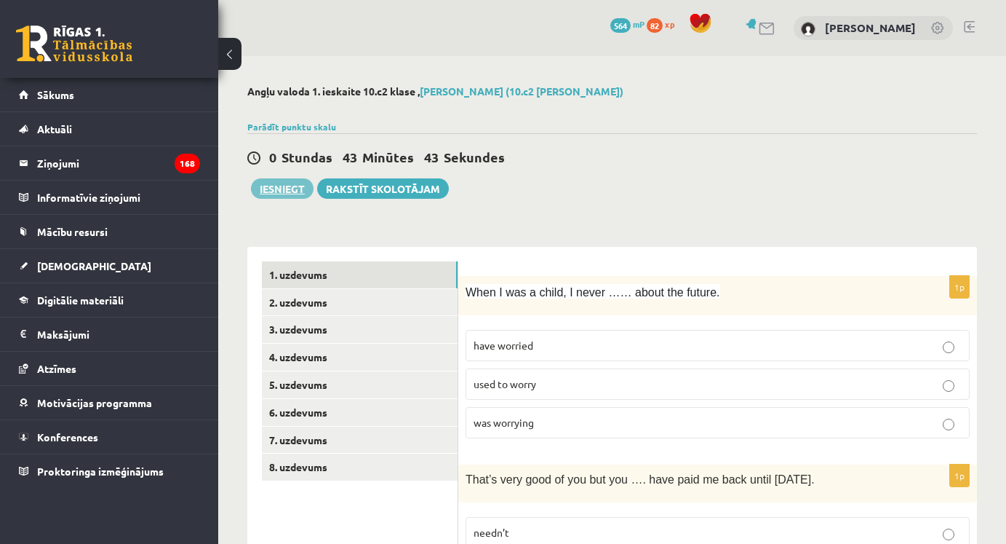
click at [281, 187] on button "Iesniegt" at bounding box center [282, 188] width 63 height 20
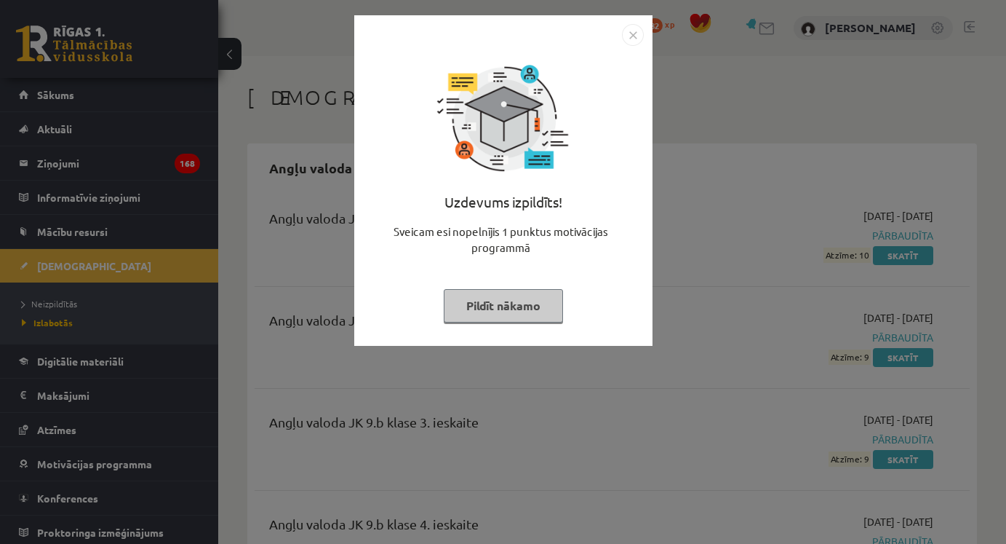
click at [631, 40] on img "Close" at bounding box center [633, 35] width 22 height 22
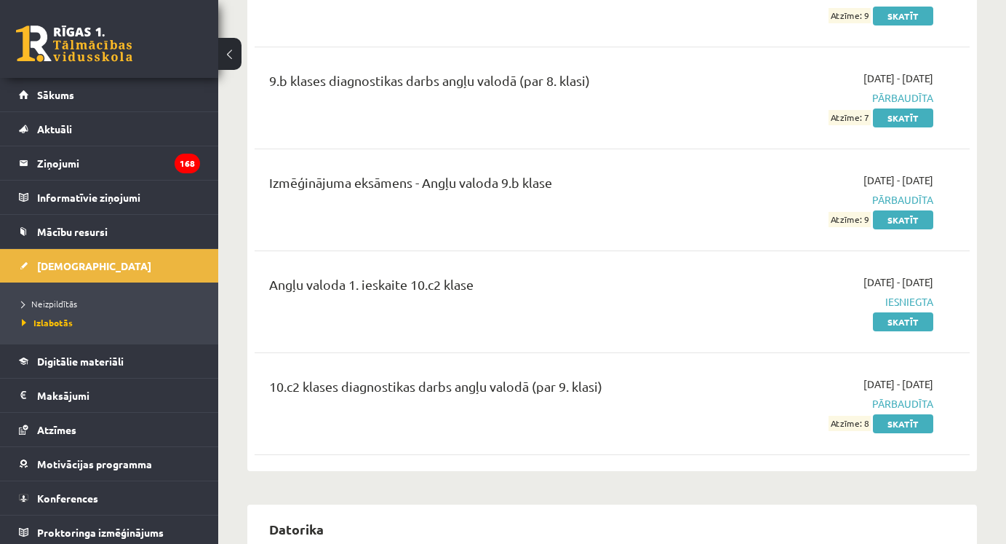
scroll to position [552, 0]
